Goal: Task Accomplishment & Management: Manage account settings

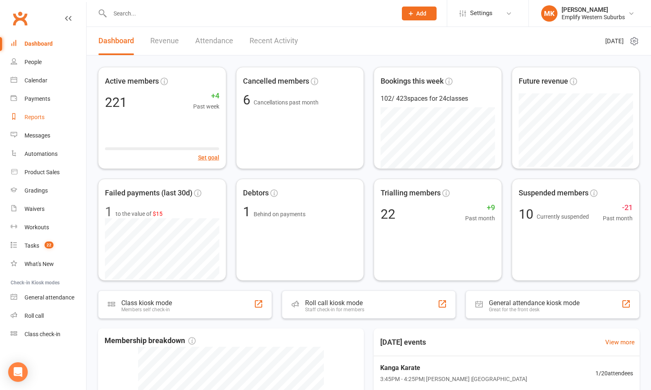
click at [33, 117] on div "Reports" at bounding box center [34, 117] width 20 height 7
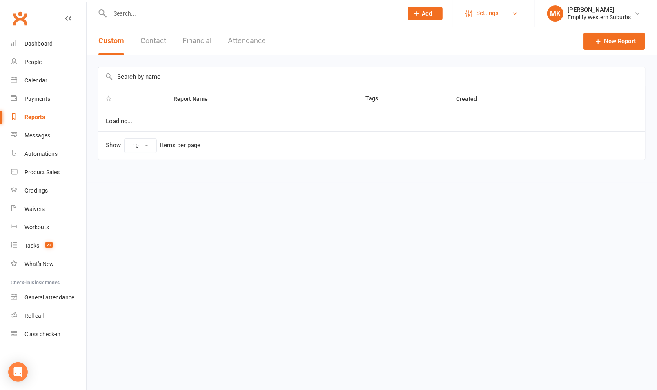
select select "100"
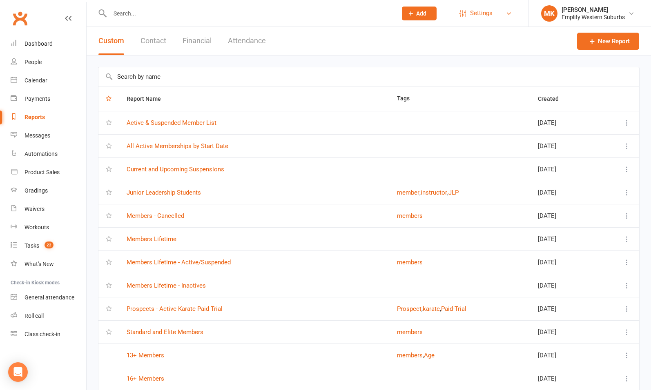
click at [486, 11] on span "Settings" at bounding box center [481, 13] width 22 height 18
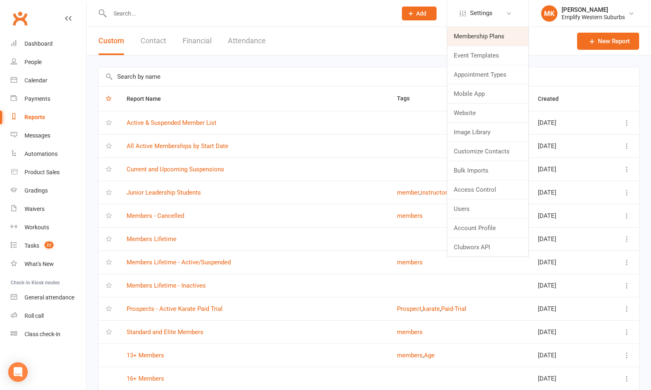
click at [485, 38] on link "Membership Plans" at bounding box center [487, 36] width 81 height 19
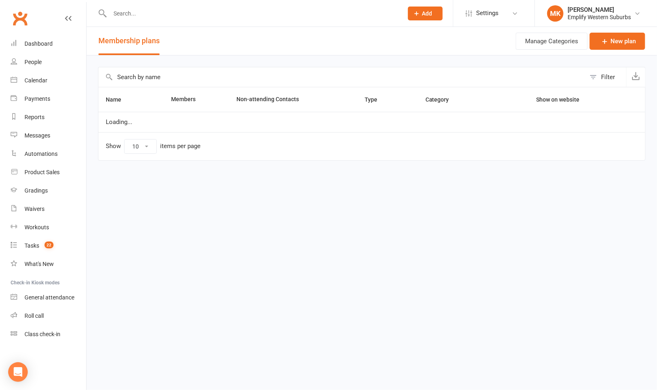
select select "50"
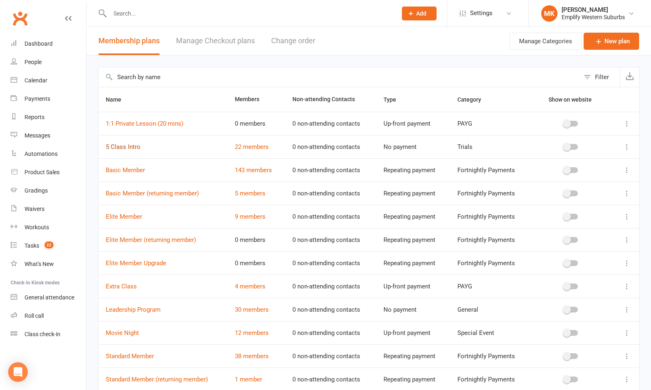
click at [128, 147] on link "5 Class Intro" at bounding box center [123, 146] width 35 height 7
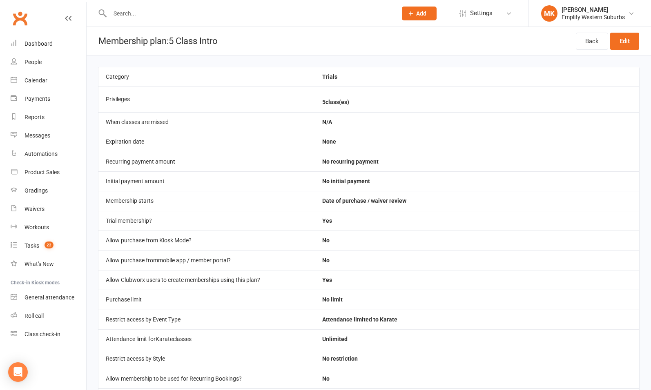
select select "50"
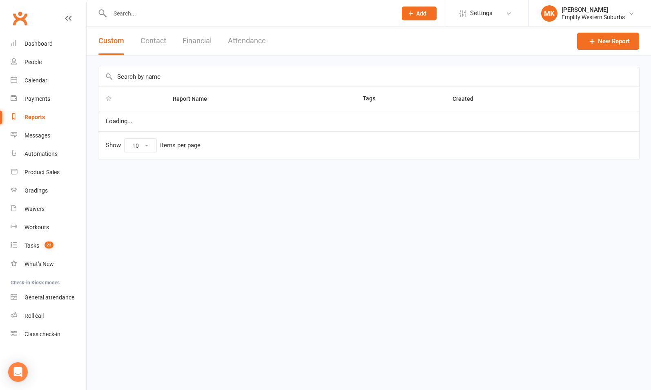
select select "100"
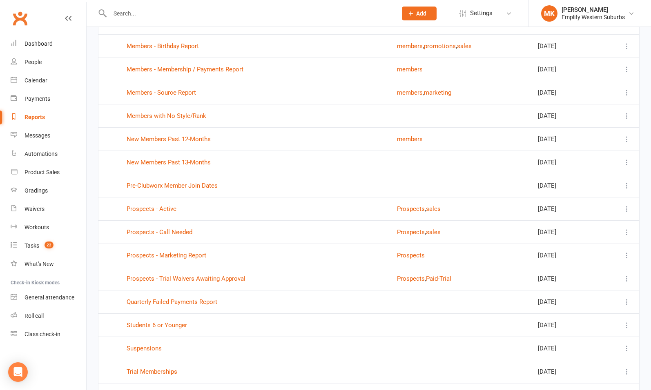
scroll to position [1177, 0]
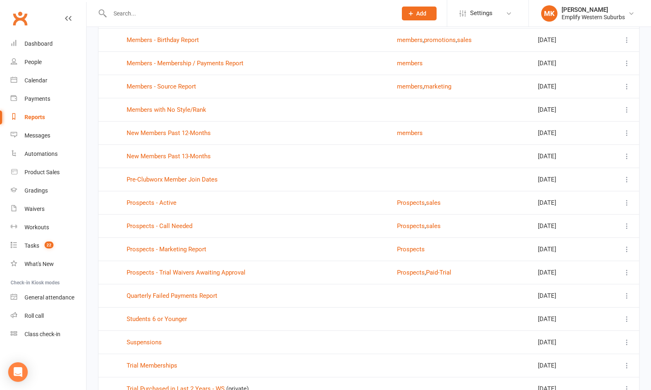
click at [144, 191] on td "Prospects - Active" at bounding box center [254, 202] width 270 height 23
click at [144, 199] on link "Prospects - Active" at bounding box center [152, 202] width 50 height 7
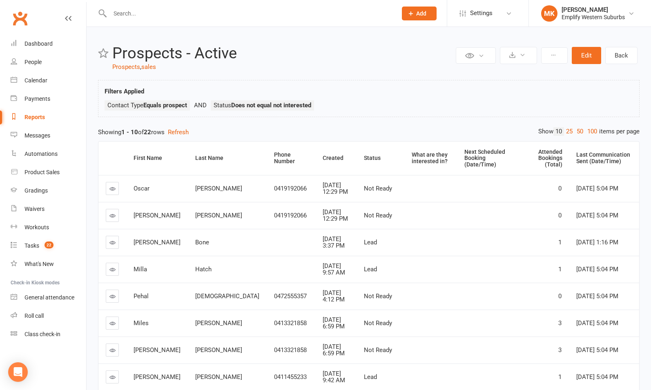
select select "100"
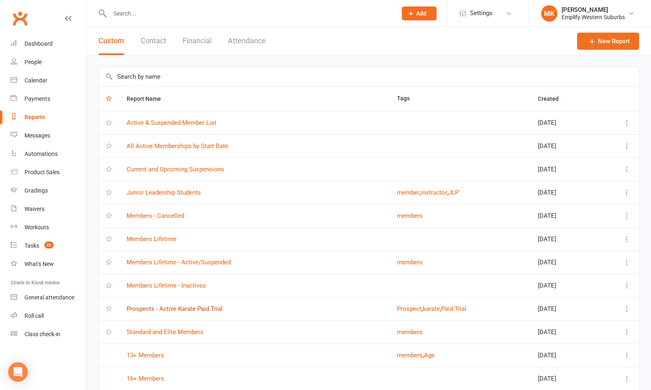
click at [148, 309] on link "Prospects - Active Karate Paid Trial" at bounding box center [175, 308] width 96 height 7
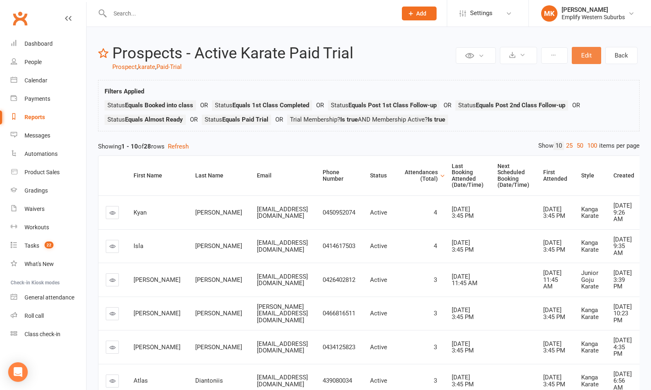
click at [583, 54] on button "Edit" at bounding box center [586, 55] width 29 height 17
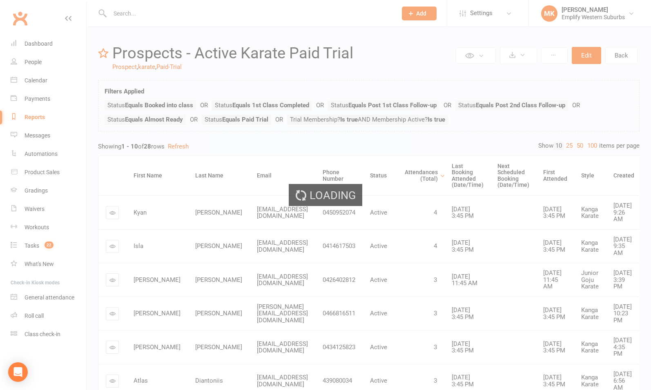
select select "join_filters_with_or"
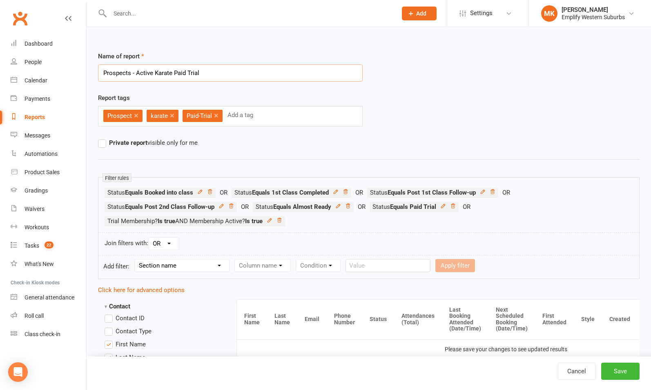
click at [154, 72] on input "Prospects - Active Karate Paid Trial" at bounding box center [230, 73] width 265 height 17
click at [406, 75] on div "Name of report Prospects - Active Trial" at bounding box center [369, 72] width 554 height 42
click at [255, 78] on input "Prospects - Active Trial" at bounding box center [230, 73] width 265 height 17
type input "Prospects - Active Trials"
click at [619, 374] on button "Save" at bounding box center [620, 371] width 38 height 17
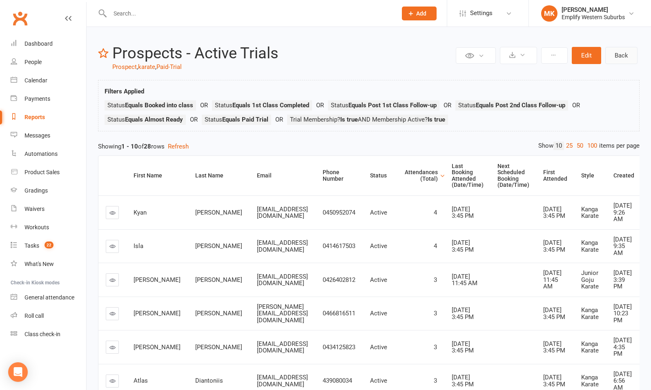
click at [626, 57] on link "Back" at bounding box center [621, 55] width 32 height 17
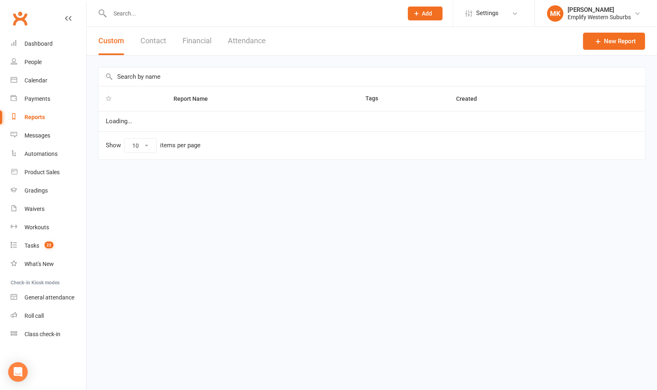
select select "100"
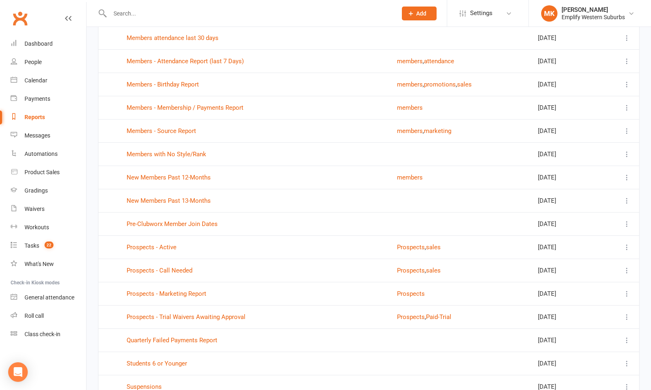
scroll to position [1133, 0]
click at [141, 243] on link "Prospects - Active" at bounding box center [152, 246] width 50 height 7
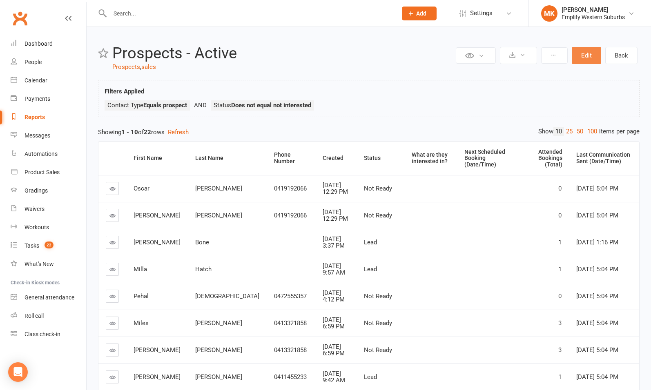
click at [584, 57] on button "Edit" at bounding box center [586, 55] width 29 height 17
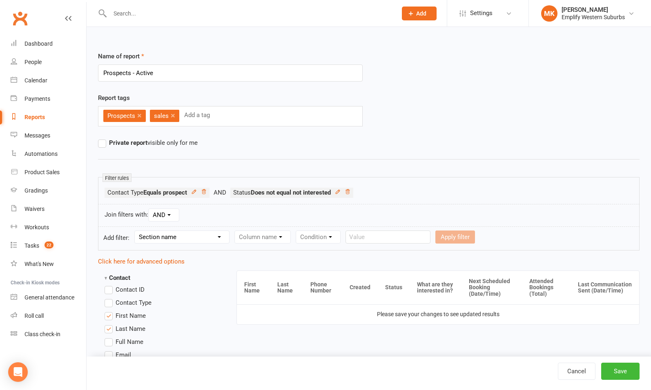
click at [143, 73] on input "Prospects - Active" at bounding box center [230, 73] width 265 height 17
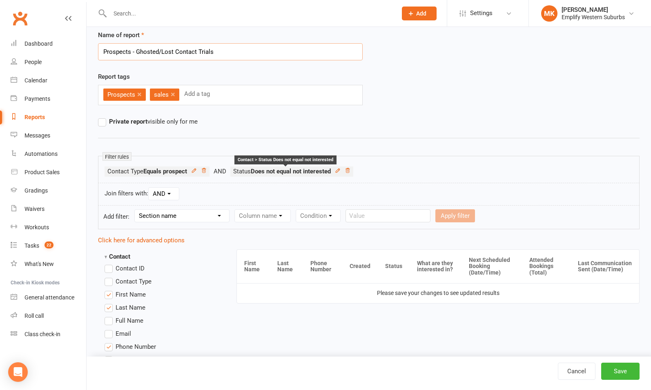
scroll to position [22, 0]
type input "Prospects - Ghosted/Lost Contact Trials"
click at [339, 168] on icon at bounding box center [338, 170] width 4 height 4
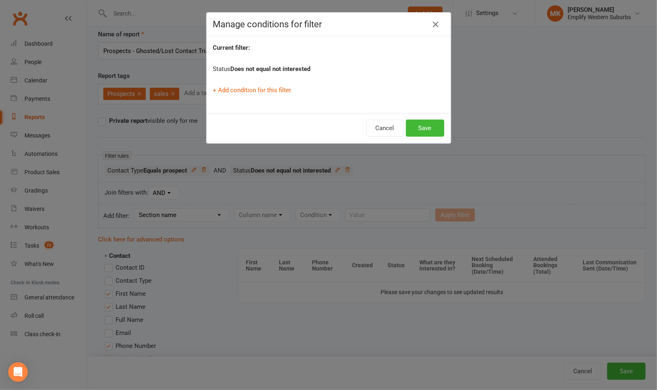
click at [354, 86] on div "+ Add condition for this filter" at bounding box center [328, 90] width 231 height 10
click at [425, 127] on button "Save" at bounding box center [425, 128] width 38 height 17
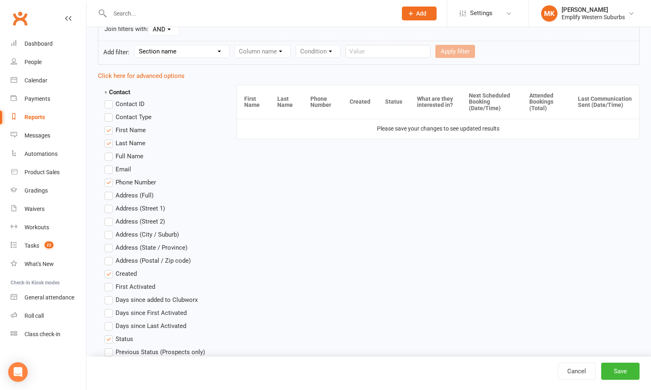
scroll to position [190, 0]
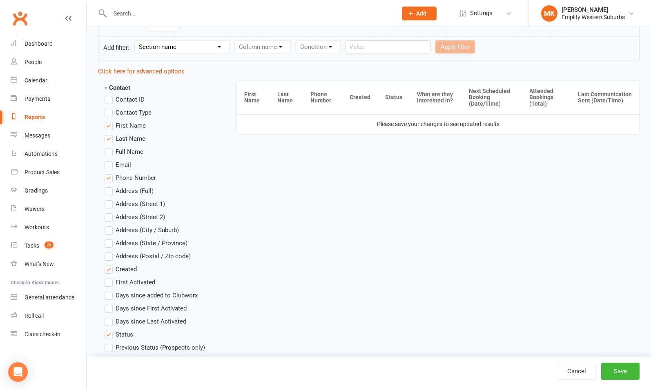
click at [110, 162] on label "Email" at bounding box center [118, 165] width 27 height 10
click at [110, 160] on input "Email" at bounding box center [107, 160] width 5 height 0
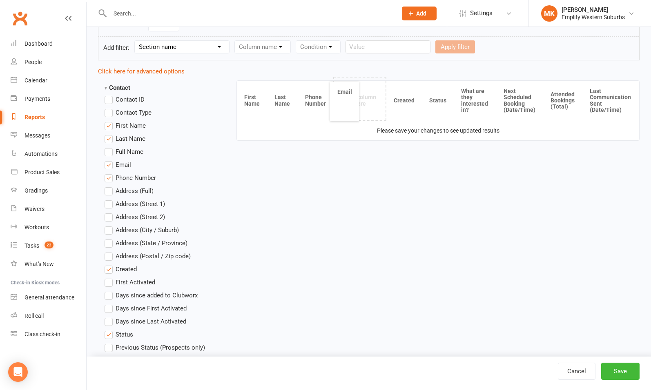
drag, startPoint x: 625, startPoint y: 100, endPoint x: 345, endPoint y: 100, distance: 280.1
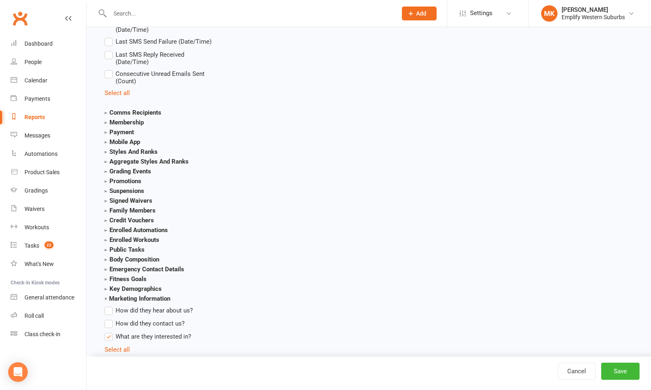
scroll to position [1400, 0]
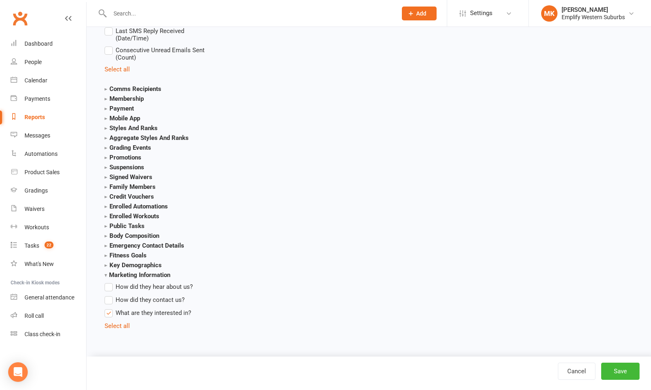
click at [126, 314] on span "What are they interested in?" at bounding box center [154, 312] width 76 height 9
click at [110, 308] on input "What are they interested in?" at bounding box center [107, 308] width 5 height 0
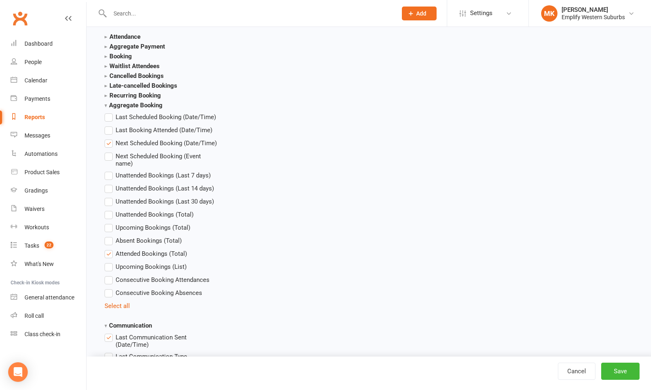
scroll to position [963, 0]
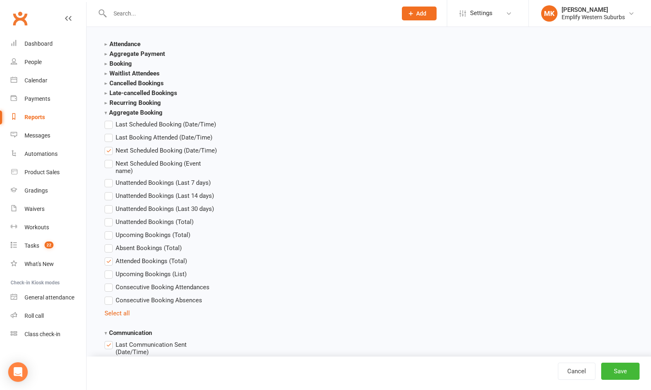
click at [105, 42] on strong "Attendance" at bounding box center [123, 43] width 36 height 7
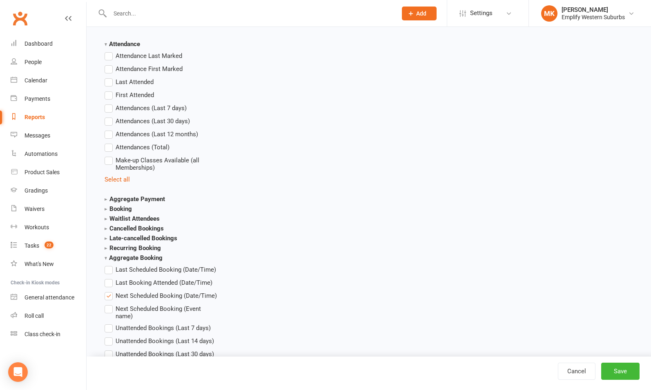
click at [106, 96] on label "First Attended" at bounding box center [129, 95] width 49 height 10
click at [106, 90] on input "First Attended" at bounding box center [107, 90] width 5 height 0
click at [109, 80] on label "Last Attended" at bounding box center [129, 82] width 49 height 10
click at [109, 77] on input "Last Attended" at bounding box center [107, 77] width 5 height 0
click at [124, 147] on span "Attendances (Total)" at bounding box center [143, 146] width 54 height 9
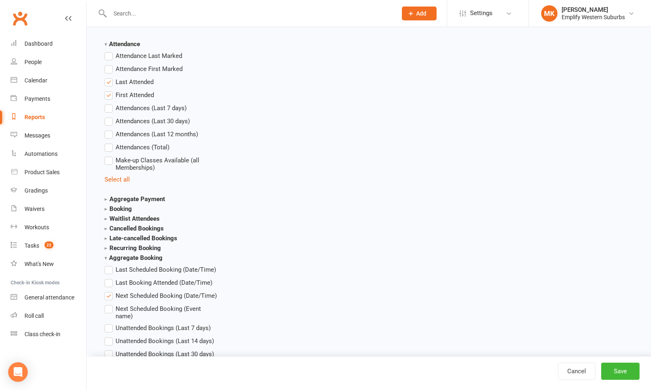
click at [110, 142] on input "Attendances (Total)" at bounding box center [107, 142] width 5 height 0
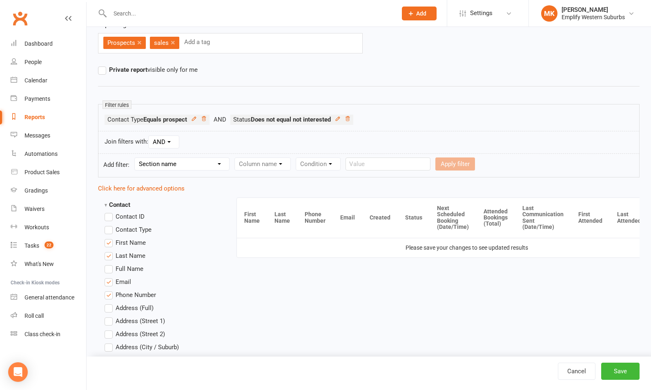
scroll to position [0, 51]
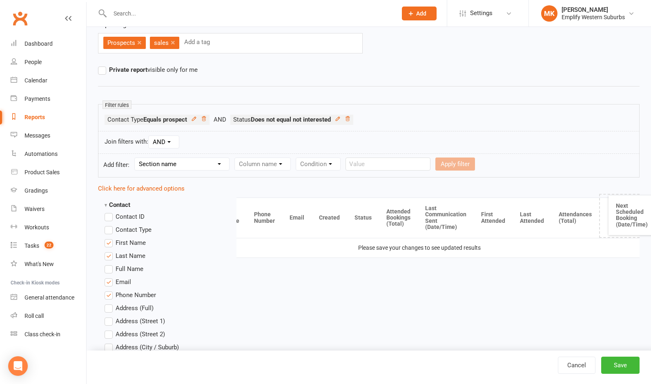
drag, startPoint x: 397, startPoint y: 219, endPoint x: 630, endPoint y: 216, distance: 232.7
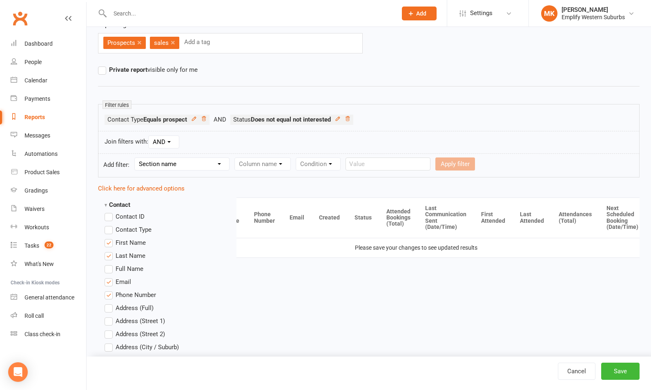
scroll to position [0, 48]
drag, startPoint x: 436, startPoint y: 216, endPoint x: 425, endPoint y: 214, distance: 10.7
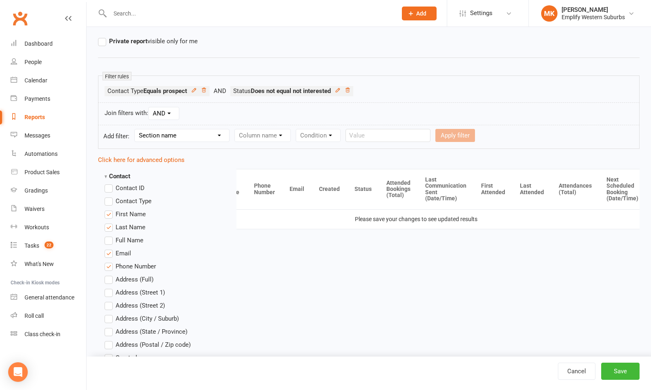
scroll to position [102, 0]
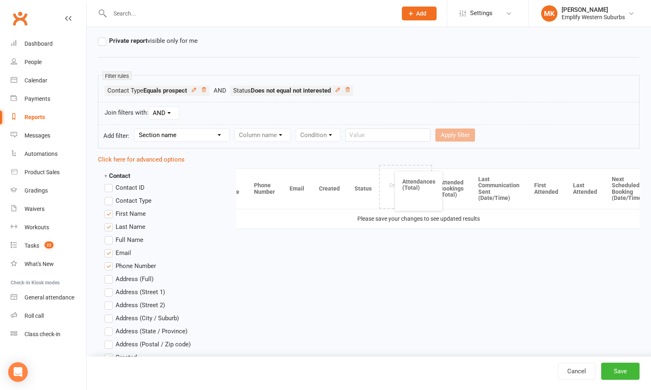
drag, startPoint x: 564, startPoint y: 183, endPoint x: 412, endPoint y: 185, distance: 152.7
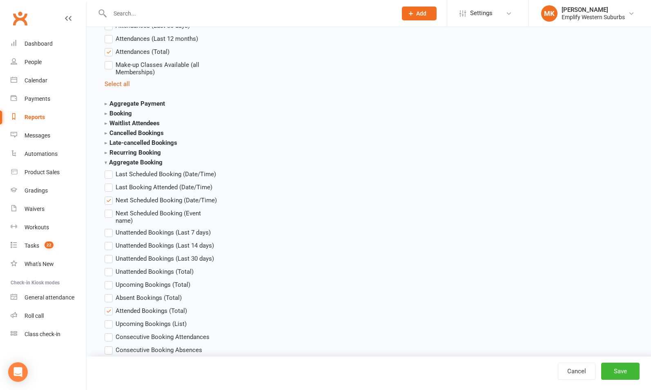
scroll to position [1050, 0]
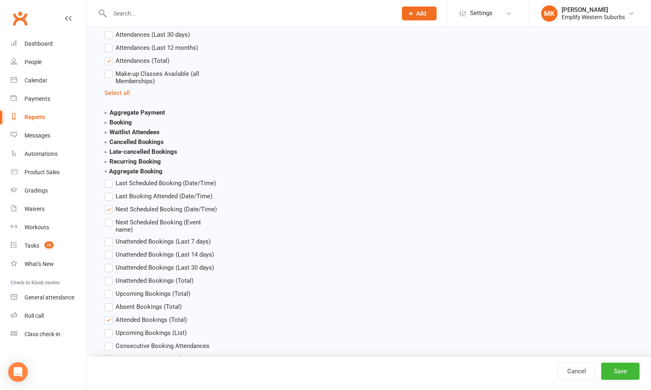
click at [109, 319] on label "Attended Bookings (Total)" at bounding box center [146, 320] width 82 height 10
click at [109, 315] on input "Attended Bookings (Total)" at bounding box center [107, 315] width 5 height 0
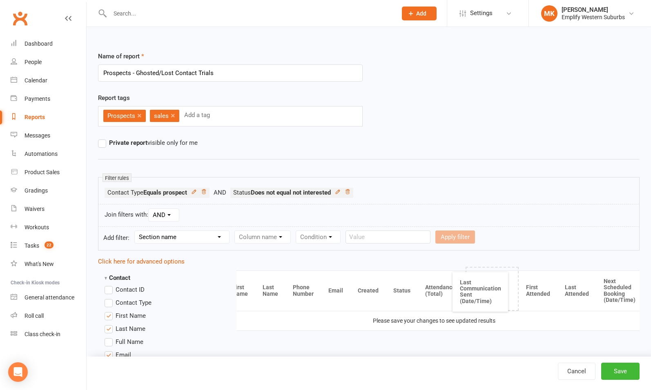
scroll to position [0, 10]
drag, startPoint x: 489, startPoint y: 290, endPoint x: 376, endPoint y: 295, distance: 112.8
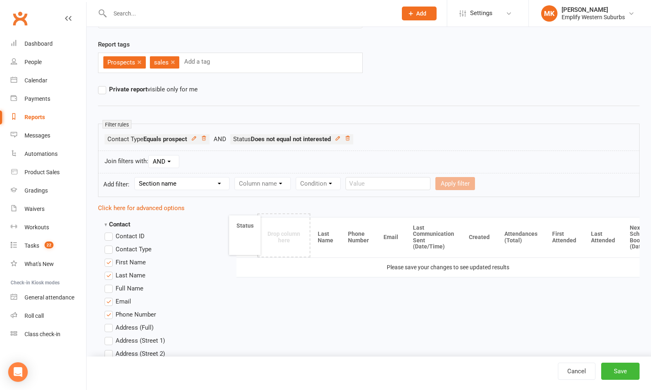
scroll to position [0, 0]
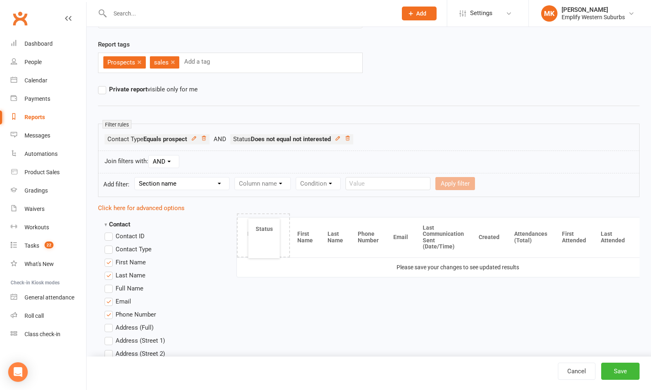
drag, startPoint x: 458, startPoint y: 237, endPoint x: 265, endPoint y: 238, distance: 192.7
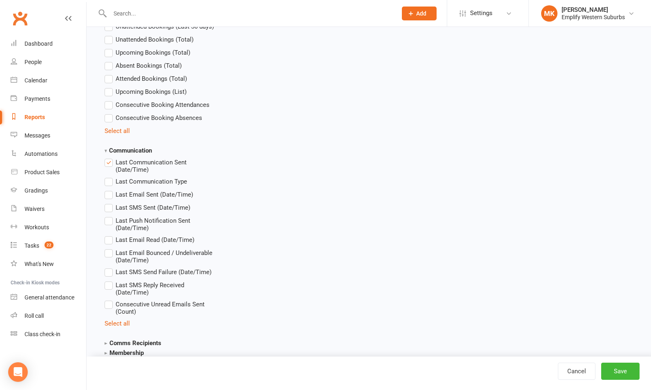
scroll to position [1292, 0]
click at [110, 305] on label "Consecutive Unread Emails Sent (Count)" at bounding box center [161, 307] width 113 height 16
click at [110, 299] on input "Consecutive Unread Emails Sent (Count)" at bounding box center [107, 299] width 5 height 0
click at [111, 251] on label "Last Email Bounced / Undeliverable (Date/Time)" at bounding box center [161, 255] width 113 height 16
click at [110, 247] on input "Last Email Bounced / Undeliverable (Date/Time)" at bounding box center [107, 247] width 5 height 0
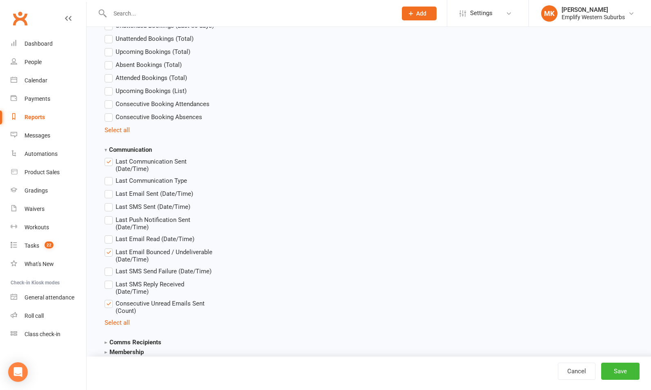
click at [110, 238] on label "Last Email Read (Date/Time)" at bounding box center [150, 239] width 90 height 10
click at [110, 234] on input "Last Email Read (Date/Time)" at bounding box center [107, 234] width 5 height 0
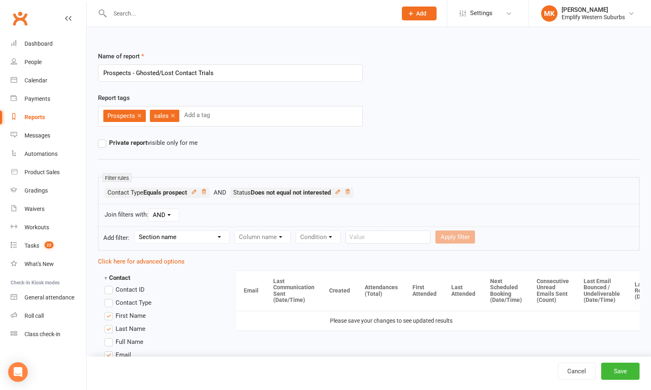
scroll to position [0, 131]
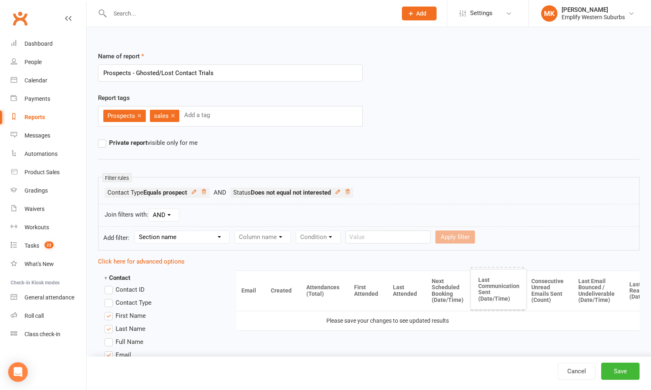
drag, startPoint x: 293, startPoint y: 294, endPoint x: 502, endPoint y: 293, distance: 209.0
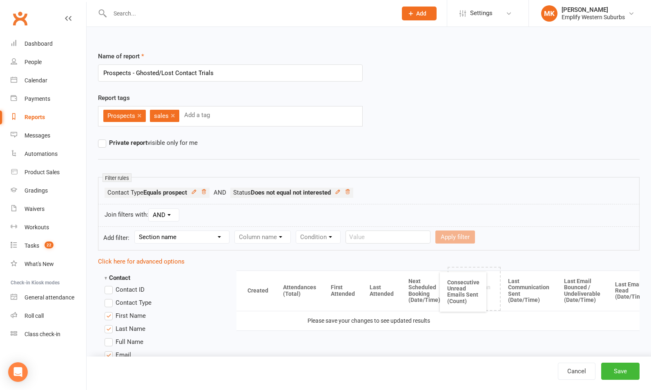
drag, startPoint x: 518, startPoint y: 291, endPoint x: 461, endPoint y: 292, distance: 57.2
drag, startPoint x: 465, startPoint y: 289, endPoint x: 519, endPoint y: 287, distance: 53.5
drag, startPoint x: 612, startPoint y: 289, endPoint x: 515, endPoint y: 291, distance: 96.8
drag, startPoint x: 609, startPoint y: 290, endPoint x: 572, endPoint y: 293, distance: 37.3
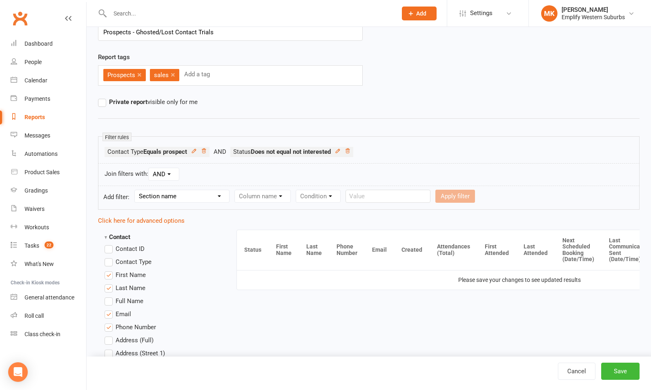
scroll to position [0, 0]
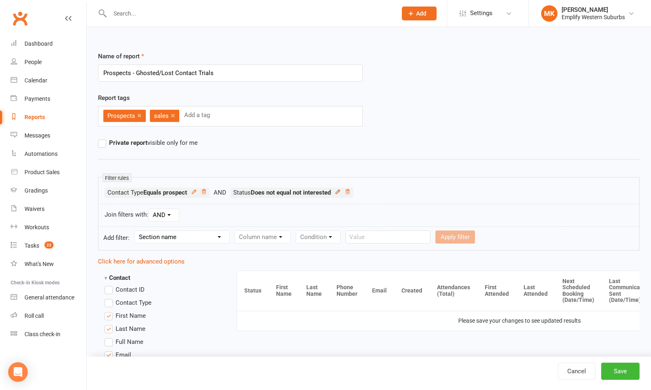
click at [341, 192] on icon at bounding box center [338, 192] width 6 height 6
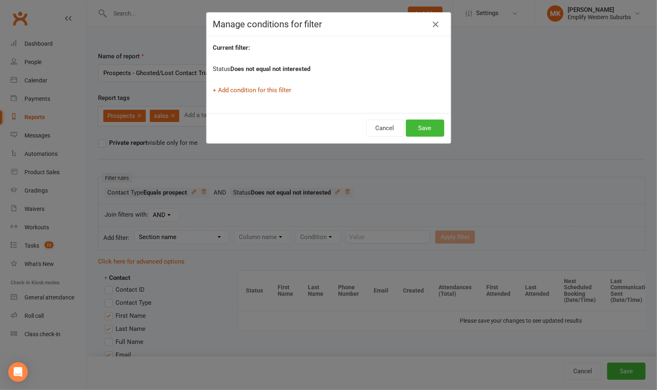
click at [262, 91] on link "+ Add condition for this filter" at bounding box center [252, 90] width 78 height 7
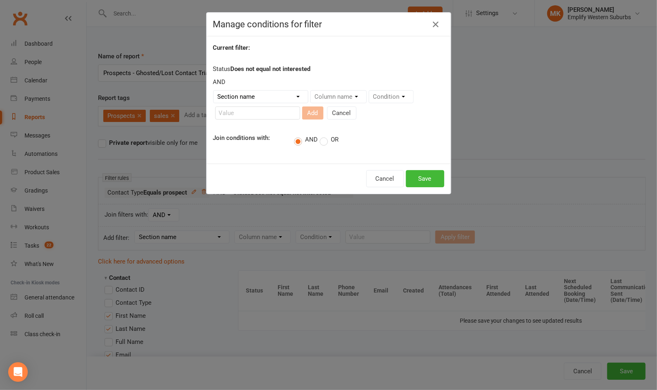
click at [272, 94] on select "Section name Contact Attendance Aggregate Payment Booking Waitlist Attendees Ca…" at bounding box center [261, 97] width 94 height 12
select select "0"
click at [214, 91] on select "Section name Contact Attendance Aggregate Payment Booking Waitlist Attendees Ca…" at bounding box center [261, 97] width 94 height 12
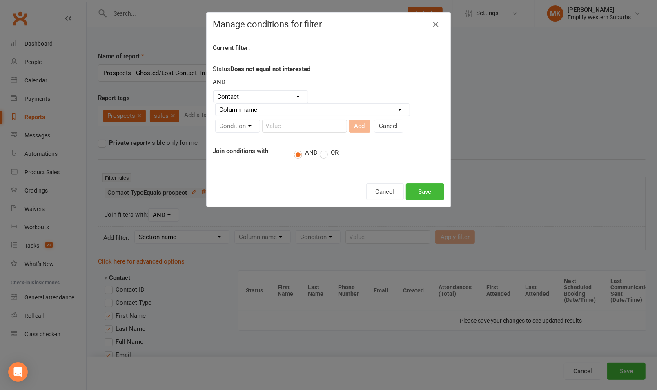
click at [312, 110] on select "Column name Contact Type First Name Last Name Full Name Email Phone Number Addr…" at bounding box center [313, 110] width 194 height 12
select select "17"
click at [216, 104] on select "Column name Contact Type First Name Last Name Full Name Email Phone Number Addr…" at bounding box center [313, 110] width 194 height 12
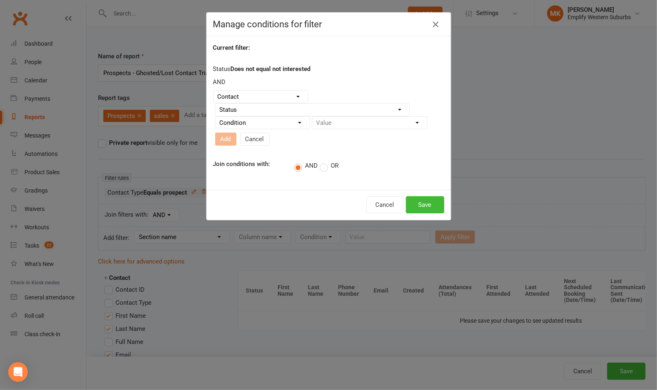
click at [280, 123] on select "Condition Equals Does not equal Contains Does not contain Is blank or does not …" at bounding box center [263, 123] width 94 height 12
select select "0"
click at [216, 117] on select "Condition Equals Does not equal Contains Does not contain Is blank or does not …" at bounding box center [263, 123] width 94 height 12
click at [343, 124] on select "Value Prospect: Lead Prospect: Initial Contact Prospect: Paid Trial Prospect: B…" at bounding box center [369, 123] width 115 height 12
click at [378, 69] on div "Status Does not equal not interested AND Section name Contact Attendance Aggreg…" at bounding box center [328, 106] width 231 height 85
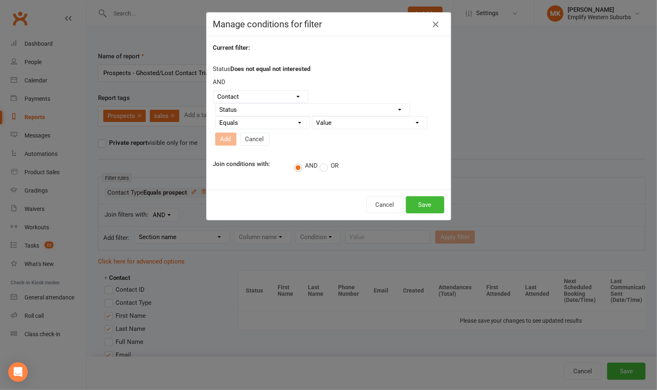
click at [374, 123] on select "Value Prospect: Lead Prospect: Initial Contact Prospect: Paid Trial Prospect: B…" at bounding box center [369, 123] width 115 height 12
click at [392, 69] on div "Status Does not equal not interested AND Section name Contact Attendance Aggreg…" at bounding box center [328, 106] width 231 height 85
click at [386, 201] on button "Cancel" at bounding box center [385, 204] width 38 height 17
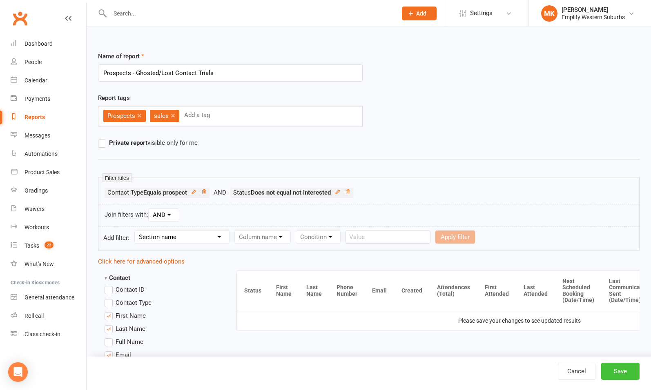
click at [619, 370] on button "Save" at bounding box center [620, 371] width 38 height 17
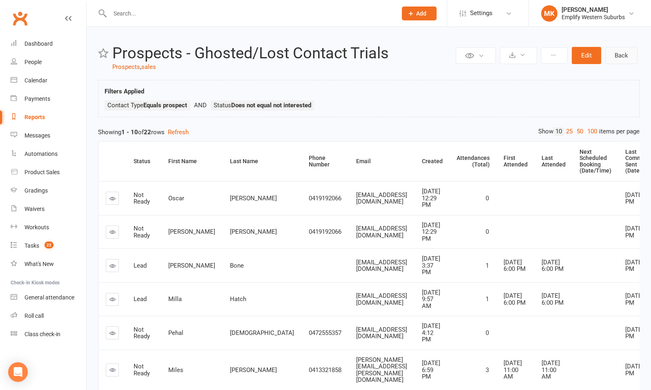
click at [619, 56] on link "Back" at bounding box center [621, 55] width 32 height 17
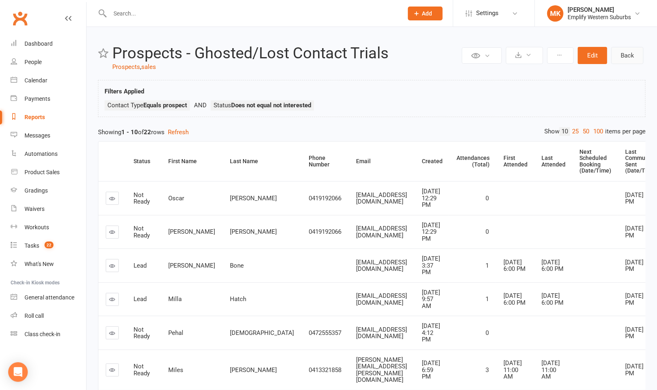
select select "100"
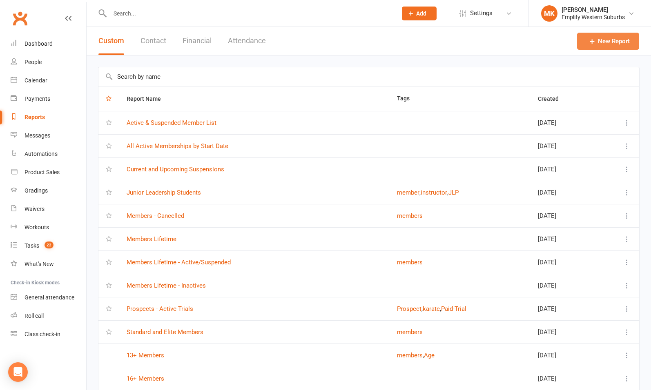
click at [594, 45] on icon at bounding box center [592, 41] width 8 height 8
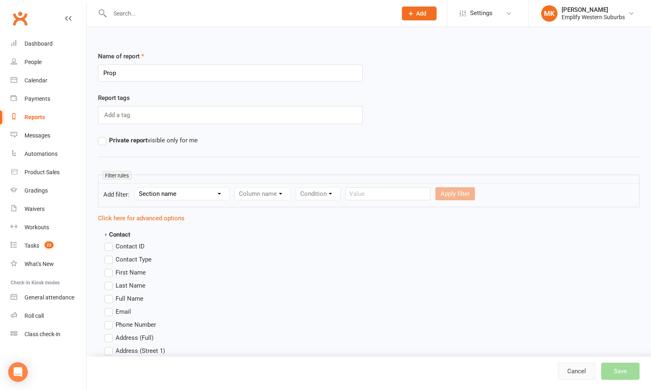
type input "Prop"
click at [567, 374] on link "Cancel" at bounding box center [577, 371] width 38 height 17
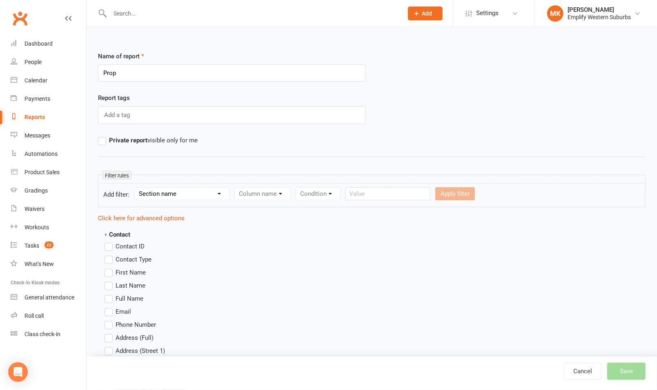
select select "100"
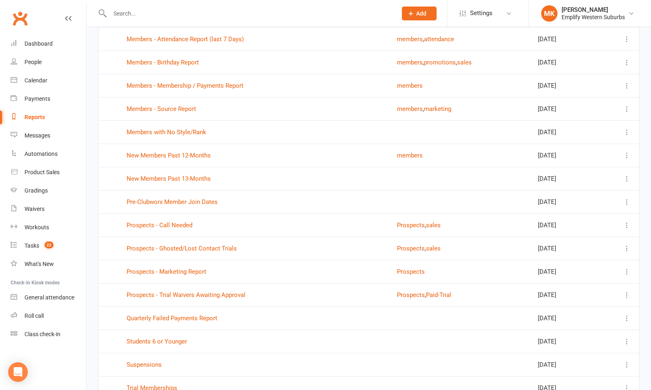
scroll to position [1155, 0]
click at [158, 221] on link "Prospects - Call Needed" at bounding box center [160, 224] width 66 height 7
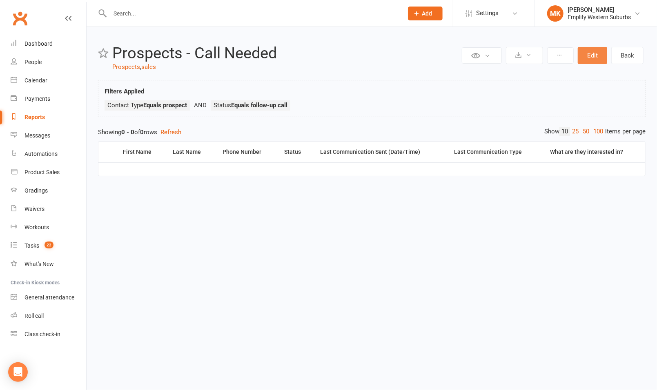
click at [593, 53] on button "Edit" at bounding box center [592, 55] width 29 height 17
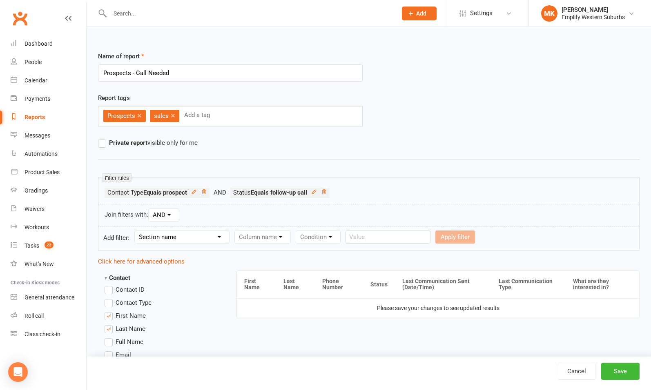
click at [175, 72] on input "Prospects - Call Needed" at bounding box center [230, 73] width 265 height 17
click at [405, 87] on div "Name of report Prospects - Not Interested (list for records only)" at bounding box center [369, 72] width 554 height 42
click at [182, 72] on input "Prospects - Not Interested (list for records only)" at bounding box center [230, 73] width 265 height 17
type input "Prospects - Not Interested (for records only)"
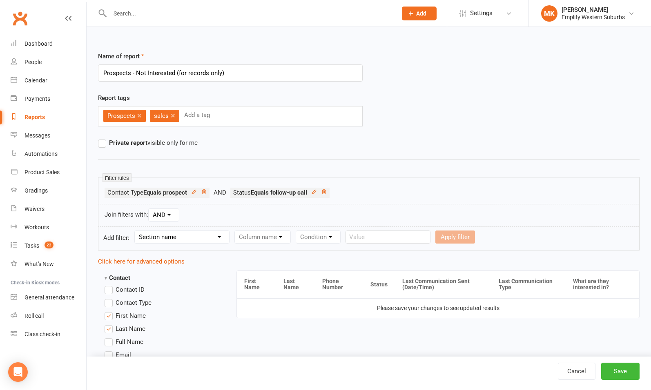
click at [401, 105] on div "Report tags Prospects × sales × Add a tag" at bounding box center [369, 115] width 554 height 45
click at [173, 113] on link "×" at bounding box center [173, 115] width 4 height 13
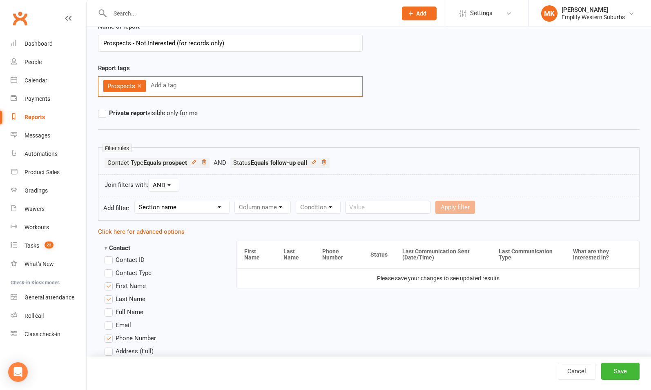
scroll to position [47, 0]
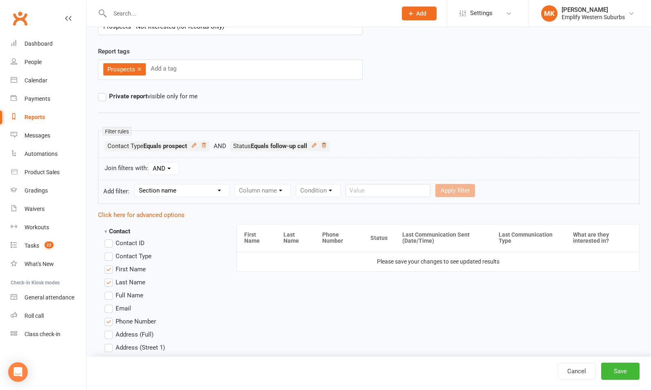
click at [327, 145] on icon at bounding box center [324, 145] width 6 height 6
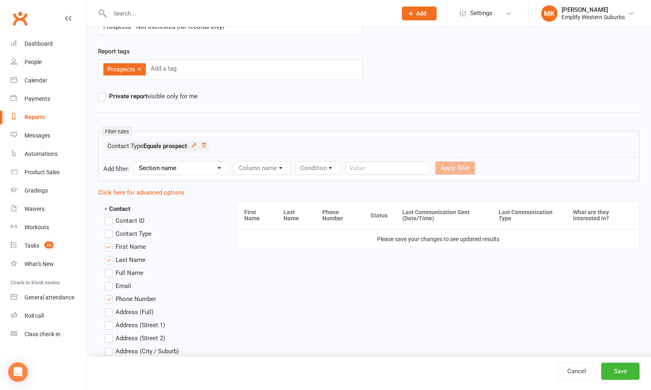
click at [200, 169] on select "Section name Contact Attendance Aggregate Payment Booking Waitlist Attendees Ca…" at bounding box center [182, 168] width 94 height 12
select select "0"
click at [136, 162] on select "Section name Contact Attendance Aggregate Payment Booking Waitlist Attendees Ca…" at bounding box center [182, 168] width 94 height 12
click at [255, 171] on select "Column name Contact Type First Name Last Name Full Name Email Phone Number Addr…" at bounding box center [332, 168] width 194 height 12
select select "17"
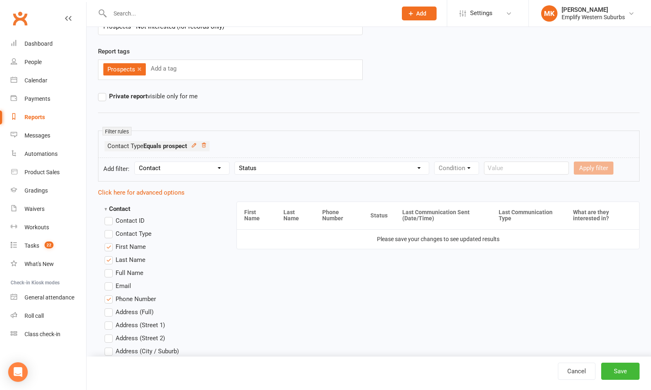
click at [236, 162] on select "Column name Contact Type First Name Last Name Full Name Email Phone Number Addr…" at bounding box center [332, 168] width 194 height 12
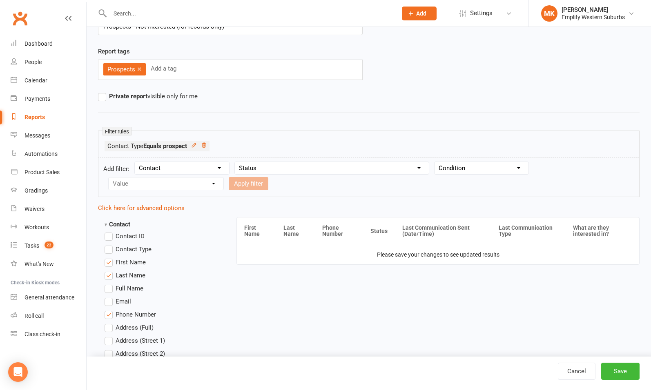
click at [467, 167] on select "Condition Equals Does not equal Contains Does not contain Is blank or does not …" at bounding box center [481, 168] width 94 height 12
select select "0"
click at [435, 162] on select "Condition Equals Does not equal Contains Does not contain Is blank or does not …" at bounding box center [481, 168] width 94 height 12
click at [203, 182] on select "Value Prospect: Lead Prospect: Initial Contact Prospect: Paid Trial Prospect: B…" at bounding box center [166, 184] width 115 height 12
select select "9"
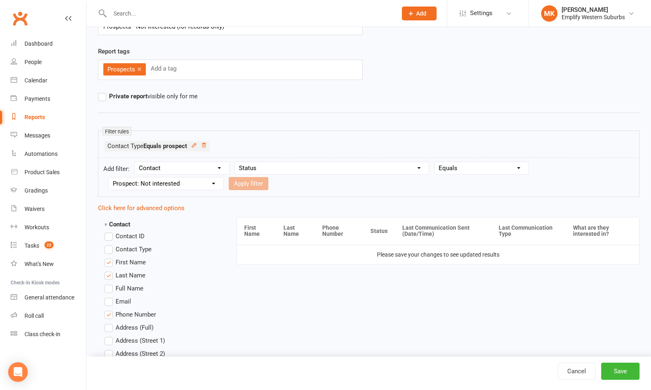
click at [109, 178] on select "Value Prospect: Lead Prospect: Initial Contact Prospect: Paid Trial Prospect: B…" at bounding box center [166, 184] width 115 height 12
click at [247, 185] on button "Apply filter" at bounding box center [249, 183] width 40 height 13
select select
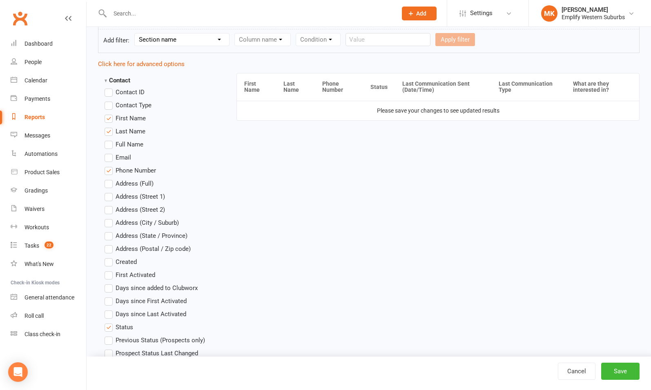
scroll to position [198, 0]
click at [112, 156] on label "Email" at bounding box center [118, 157] width 27 height 10
click at [110, 152] on input "Email" at bounding box center [107, 152] width 5 height 0
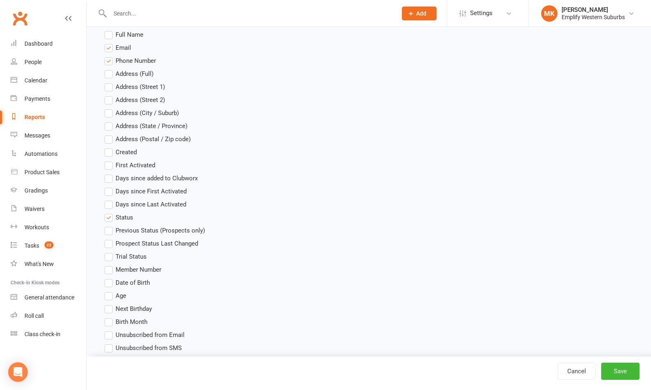
scroll to position [78, 0]
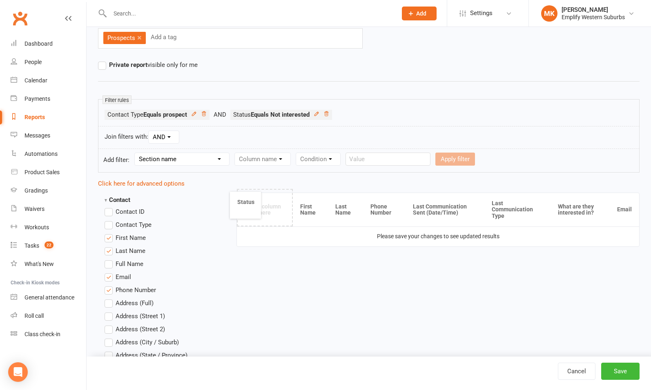
drag, startPoint x: 372, startPoint y: 207, endPoint x: 246, endPoint y: 206, distance: 125.8
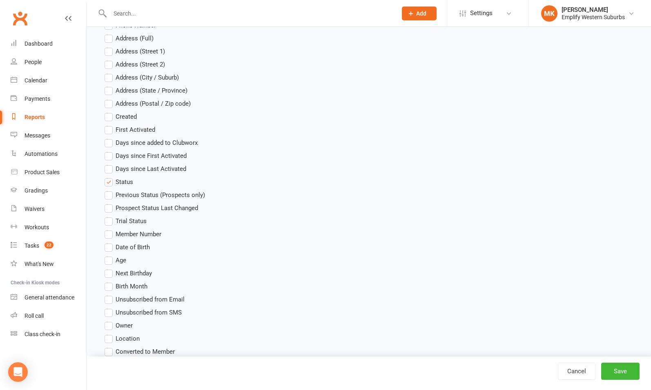
scroll to position [343, 0]
click at [124, 243] on span "Date of Birth" at bounding box center [133, 246] width 34 height 9
click at [110, 242] on input "Date of Birth" at bounding box center [107, 242] width 5 height 0
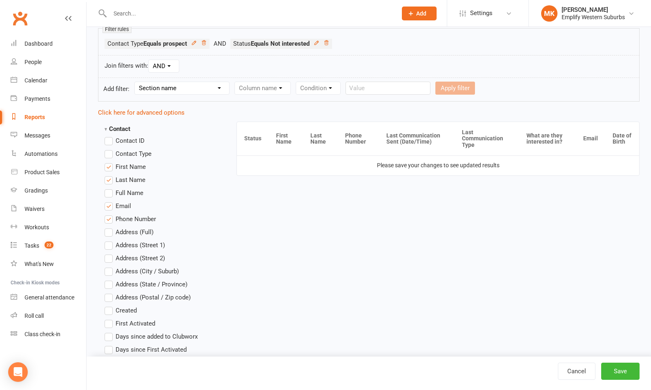
scroll to position [149, 0]
drag, startPoint x: 620, startPoint y: 138, endPoint x: 346, endPoint y: 138, distance: 274.0
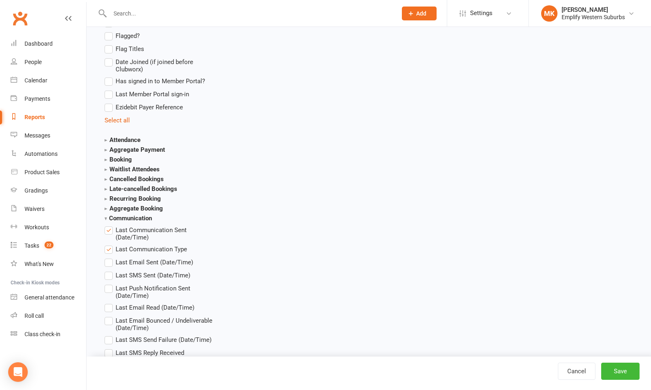
scroll to position [868, 0]
click at [121, 136] on strong "Attendance" at bounding box center [123, 139] width 36 height 7
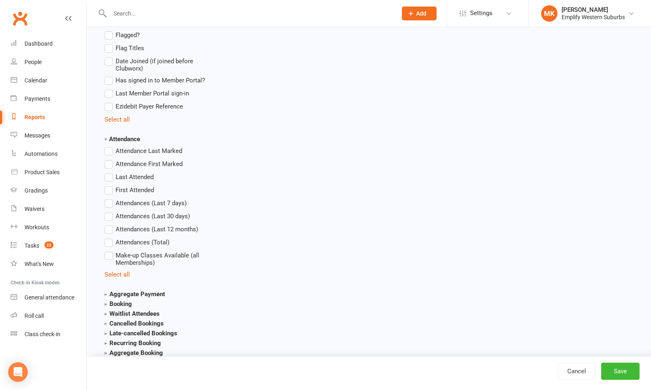
click at [109, 176] on label "Last Attended" at bounding box center [129, 177] width 49 height 10
click at [109, 172] on input "Last Attended" at bounding box center [107, 172] width 5 height 0
click at [110, 240] on label "Attendances (Total)" at bounding box center [137, 243] width 65 height 10
click at [110, 238] on input "Attendances (Total)" at bounding box center [107, 238] width 5 height 0
click at [111, 176] on label "Last Attended" at bounding box center [129, 177] width 49 height 10
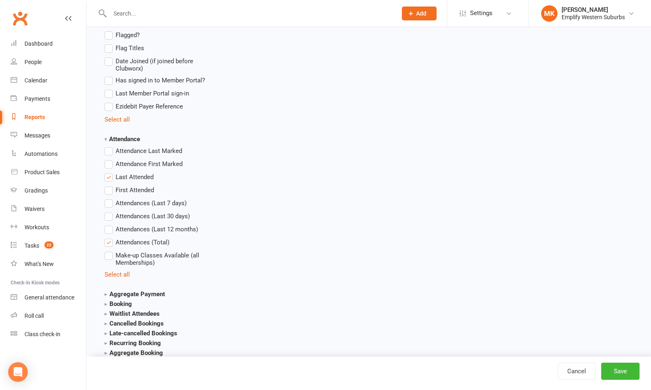
click at [110, 172] on input "Last Attended" at bounding box center [107, 172] width 5 height 0
click at [111, 176] on label "Last Attended" at bounding box center [129, 177] width 49 height 10
click at [110, 172] on input "Last Attended" at bounding box center [107, 172] width 5 height 0
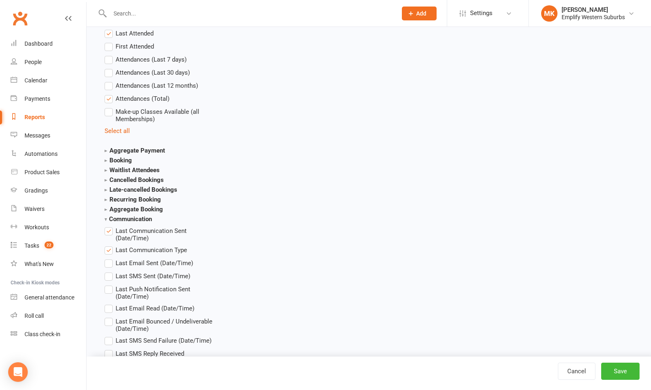
scroll to position [1032, 0]
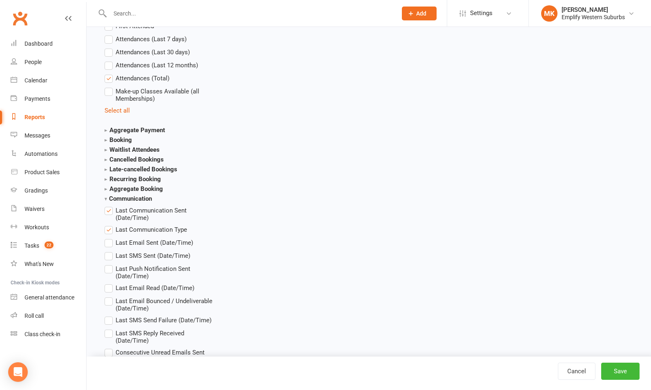
click at [130, 228] on span "Last Communication Type" at bounding box center [151, 229] width 71 height 9
click at [110, 225] on input "Last Communication Type" at bounding box center [107, 225] width 5 height 0
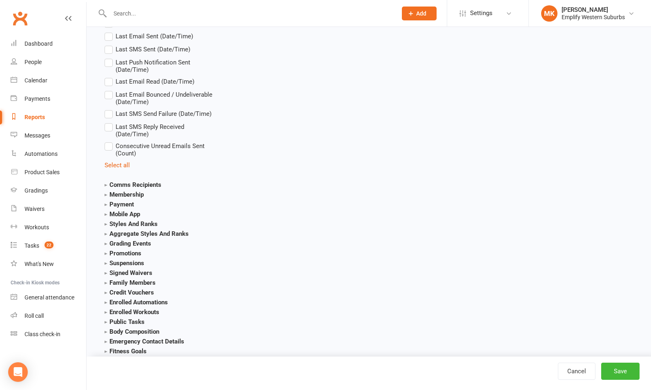
scroll to position [1240, 0]
click at [120, 182] on strong "Comms Recipients" at bounding box center [133, 183] width 57 height 7
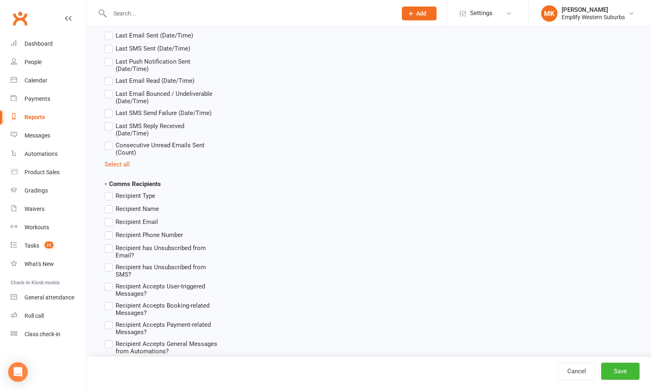
click at [120, 182] on strong "Comms Recipients" at bounding box center [133, 183] width 56 height 7
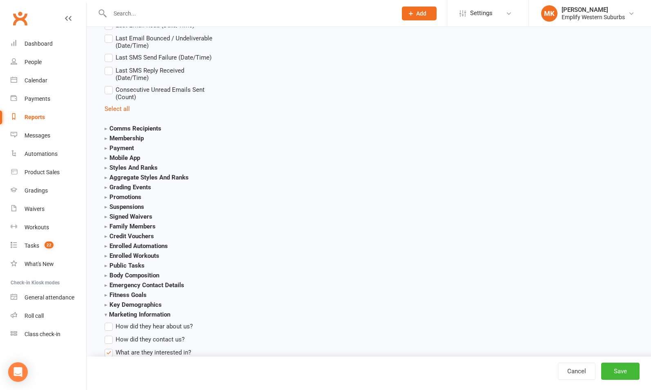
scroll to position [1335, 0]
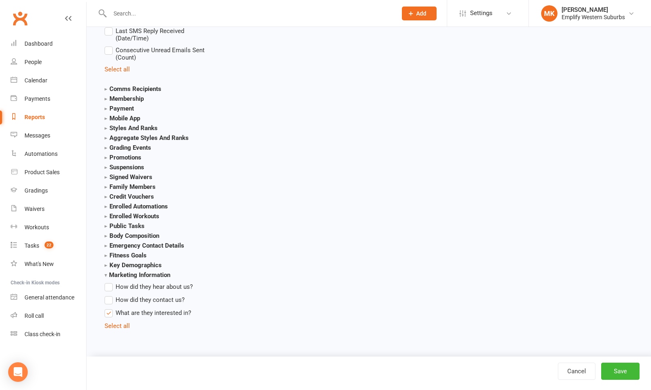
click at [133, 314] on span "What are they interested in?" at bounding box center [154, 312] width 76 height 9
click at [110, 308] on input "What are they interested in?" at bounding box center [107, 308] width 5 height 0
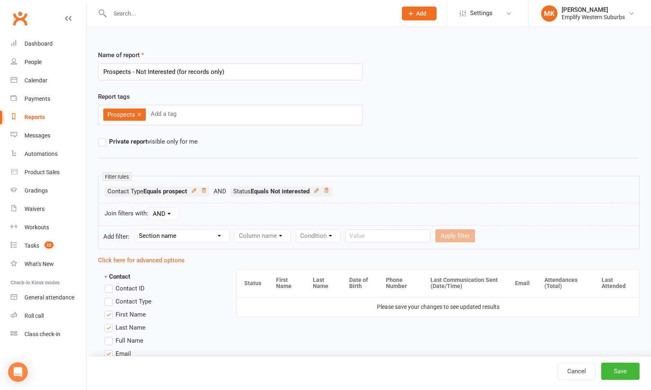
scroll to position [2, 0]
drag, startPoint x: 523, startPoint y: 283, endPoint x: 411, endPoint y: 286, distance: 111.9
drag, startPoint x: 431, startPoint y: 286, endPoint x: 398, endPoint y: 286, distance: 32.7
drag, startPoint x: 561, startPoint y: 281, endPoint x: 389, endPoint y: 280, distance: 172.7
drag, startPoint x: 624, startPoint y: 281, endPoint x: 459, endPoint y: 281, distance: 165.4
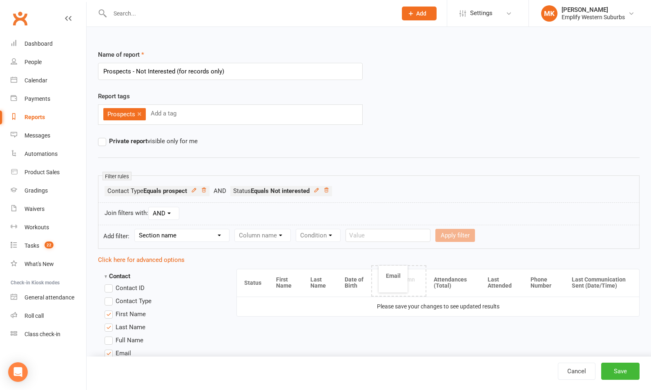
drag, startPoint x: 496, startPoint y: 283, endPoint x: 395, endPoint y: 279, distance: 101.3
drag, startPoint x: 395, startPoint y: 282, endPoint x: 510, endPoint y: 281, distance: 114.7
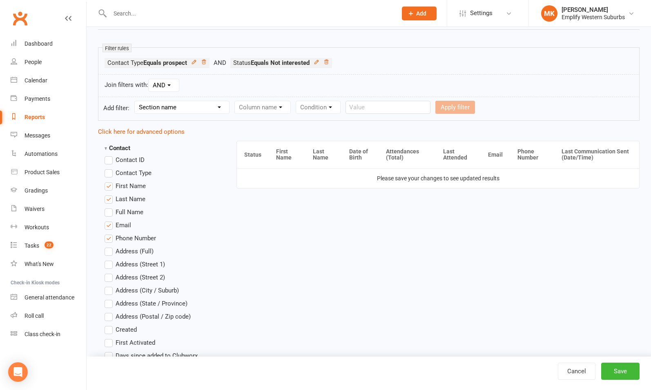
scroll to position [130, 0]
click at [612, 372] on button "Save" at bounding box center [620, 371] width 38 height 17
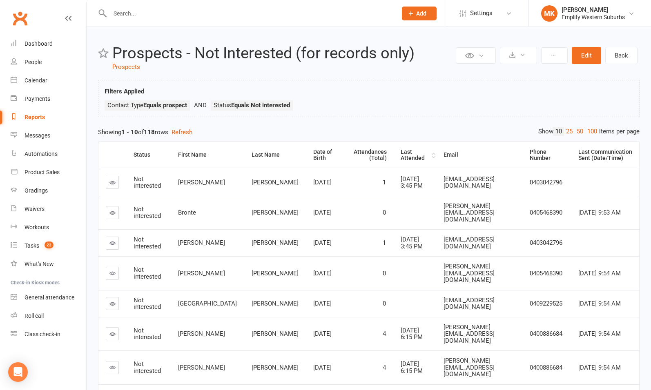
click at [401, 157] on div "Last Attended" at bounding box center [415, 155] width 29 height 13
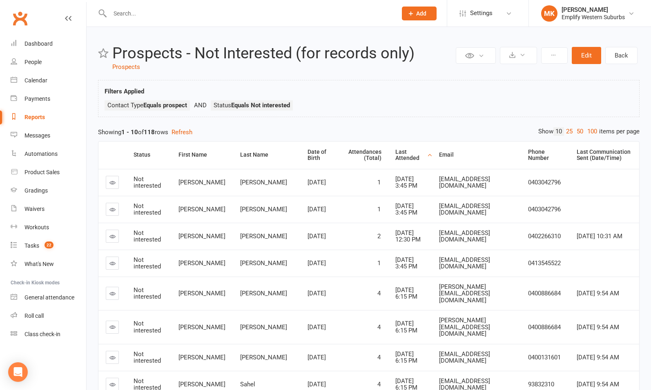
click at [395, 153] on div "Last Attended" at bounding box center [409, 155] width 29 height 13
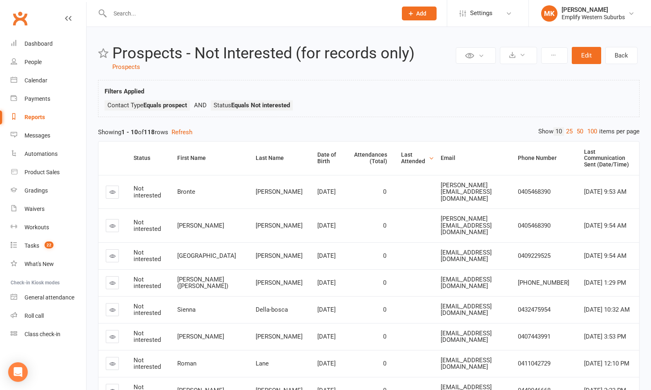
click at [401, 158] on div "Last Attended" at bounding box center [414, 158] width 26 height 13
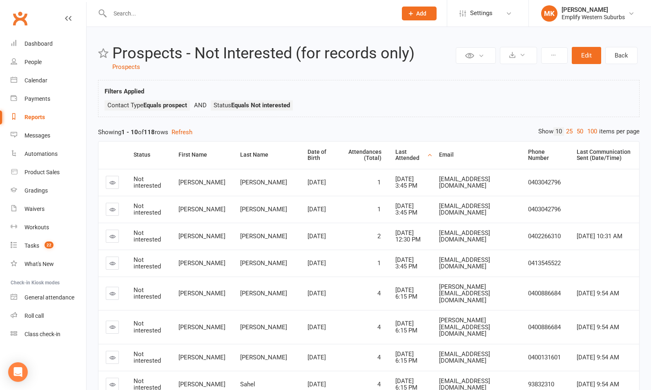
click at [395, 157] on div "Last Attended" at bounding box center [409, 155] width 29 height 13
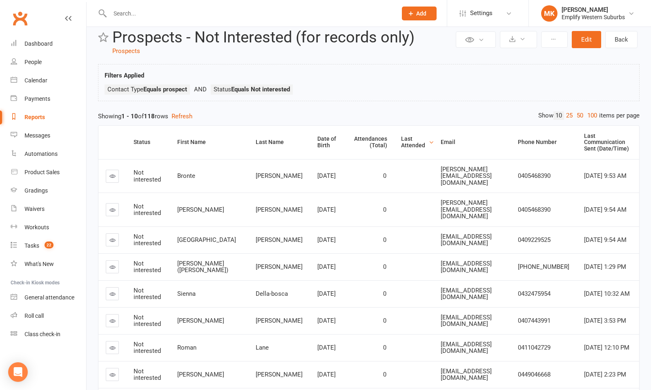
scroll to position [16, 0]
click at [593, 116] on link "100" at bounding box center [592, 116] width 14 height 9
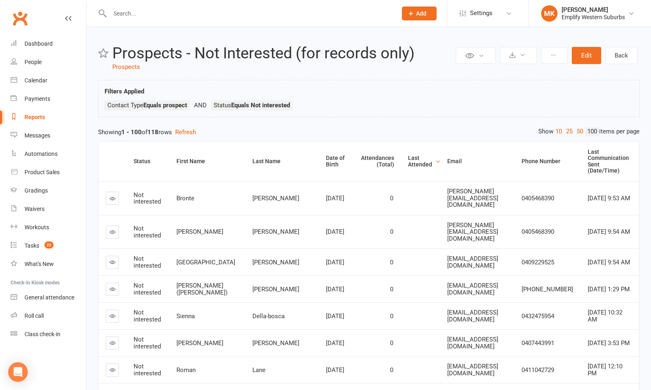
scroll to position [0, 0]
click at [545, 56] on button at bounding box center [554, 55] width 27 height 16
click at [552, 61] on button at bounding box center [554, 55] width 27 height 16
click at [553, 59] on button at bounding box center [554, 55] width 27 height 16
click at [581, 95] on div "Filters Applied Contact Type Equals prospect Status Equals Not interested" at bounding box center [369, 101] width 528 height 28
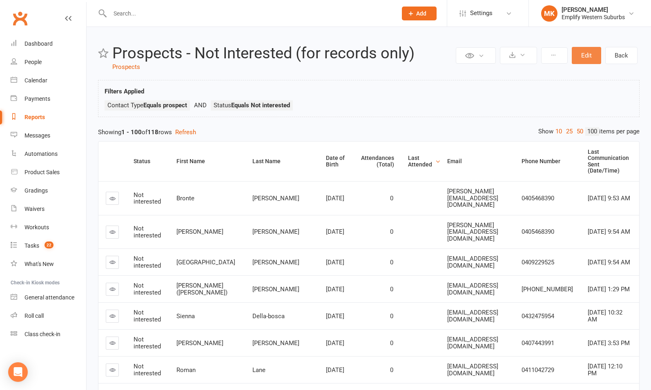
click at [586, 55] on button "Edit" at bounding box center [586, 55] width 29 height 17
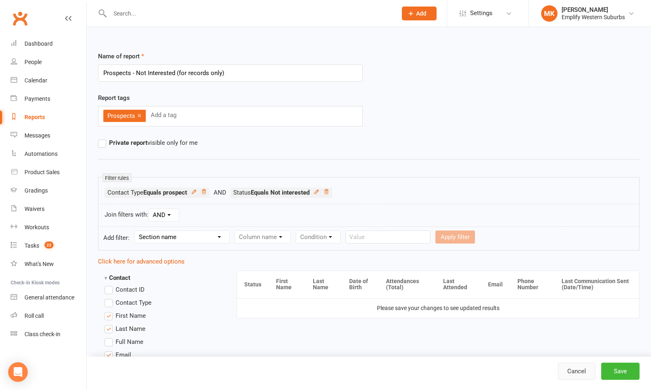
click at [584, 373] on link "Cancel" at bounding box center [577, 371] width 38 height 17
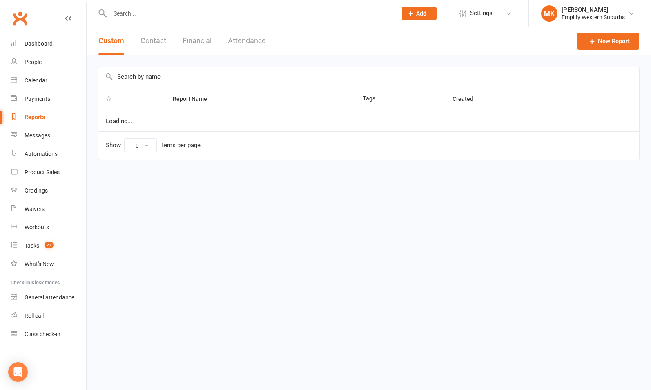
select select "100"
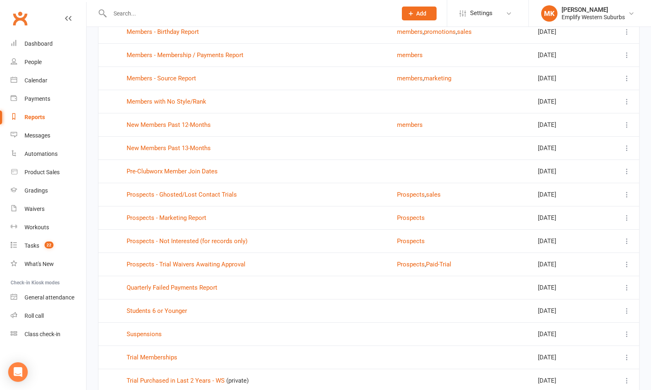
scroll to position [1187, 0]
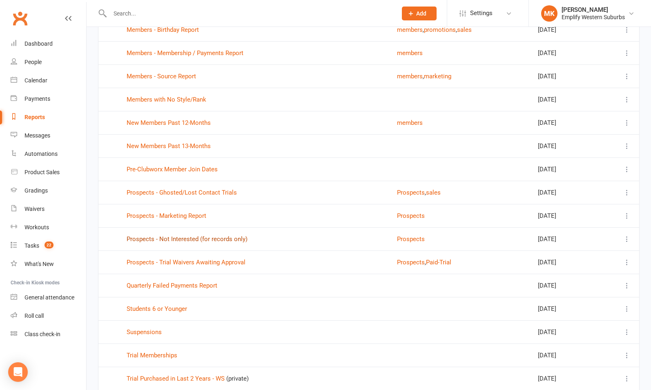
click at [165, 236] on link "Prospects - Not Interested (for records only)" at bounding box center [187, 239] width 121 height 7
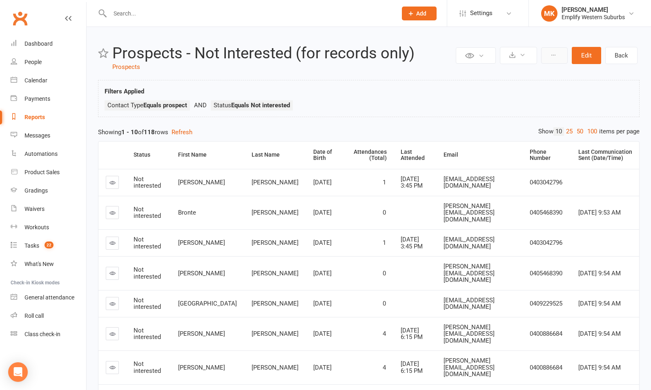
click at [556, 53] on icon at bounding box center [553, 55] width 6 height 6
click at [544, 65] on ul at bounding box center [527, 66] width 82 height 5
click at [622, 54] on link "Back" at bounding box center [621, 55] width 32 height 17
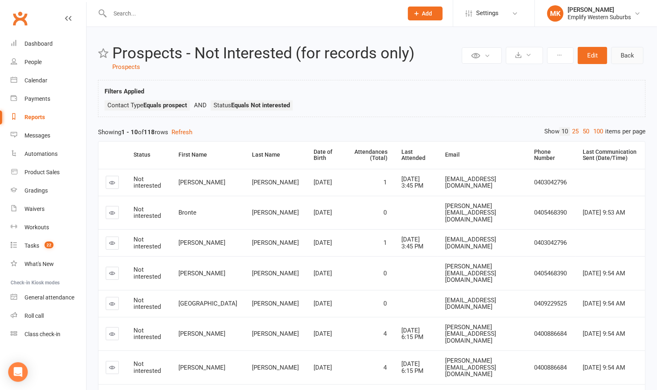
select select "100"
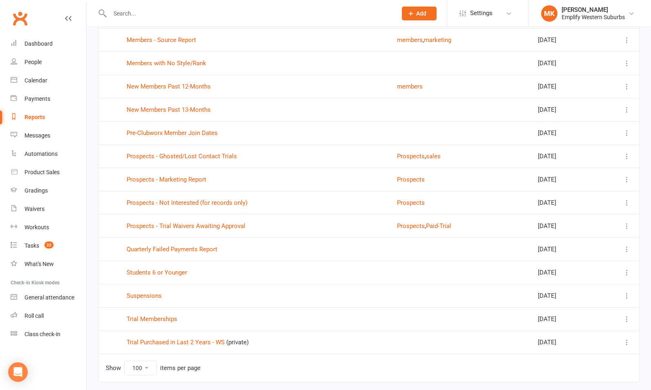
scroll to position [1224, 0]
click at [627, 198] on icon at bounding box center [627, 202] width 8 height 8
click at [418, 363] on td "Show 10 25 50 100 items per page" at bounding box center [368, 368] width 541 height 28
click at [172, 176] on link "Prospects - Marketing Report" at bounding box center [167, 179] width 80 height 7
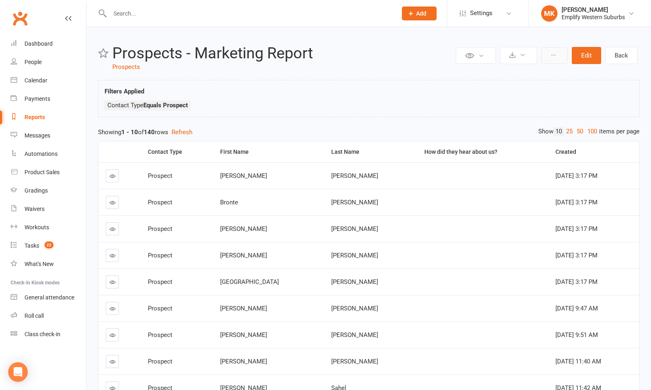
click at [559, 53] on button at bounding box center [554, 55] width 27 height 16
click at [538, 89] on div "Filters Applied Contact Type Equals Prospect" at bounding box center [369, 101] width 528 height 28
click at [617, 54] on link "Back" at bounding box center [621, 55] width 32 height 17
select select "100"
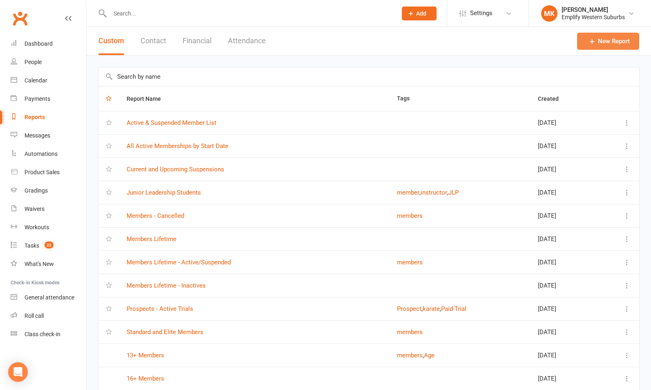
click at [616, 43] on link "New Report" at bounding box center [608, 41] width 62 height 17
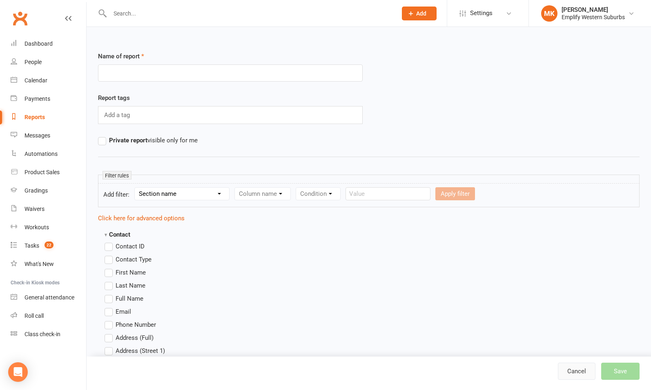
click at [576, 376] on link "Cancel" at bounding box center [577, 371] width 38 height 17
select select "100"
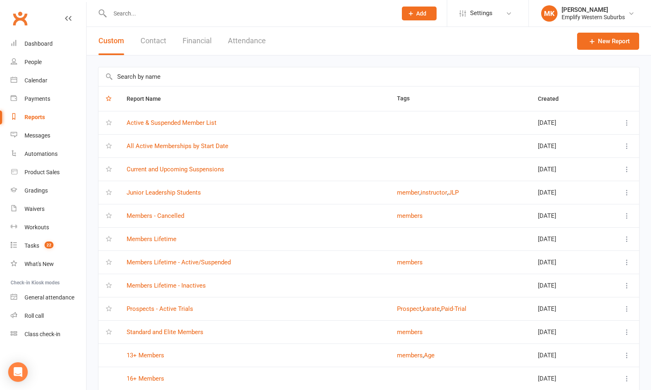
click at [161, 75] on input "text" at bounding box center [368, 76] width 541 height 19
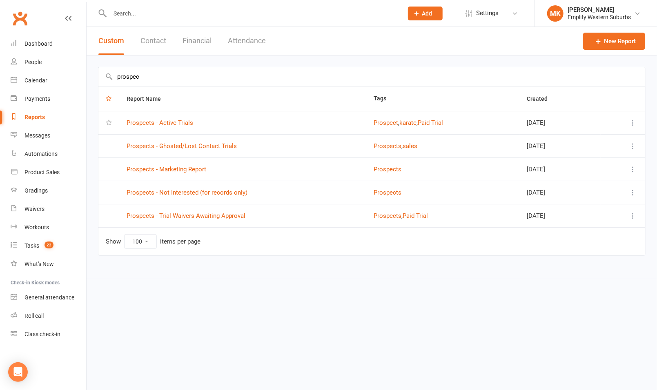
click at [150, 71] on input "prospec" at bounding box center [371, 76] width 547 height 19
type input "prospec"
click at [635, 168] on icon at bounding box center [633, 169] width 8 height 8
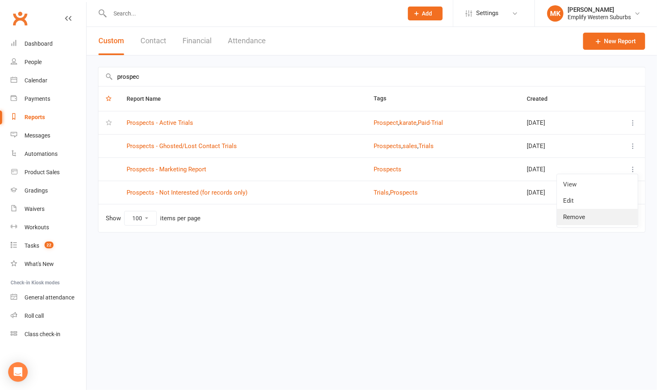
click at [585, 219] on link "Remove" at bounding box center [597, 217] width 81 height 16
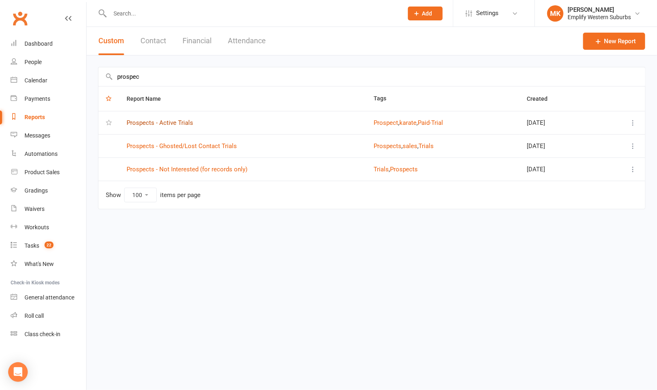
click at [160, 119] on link "Prospects - Active Trials" at bounding box center [160, 122] width 67 height 7
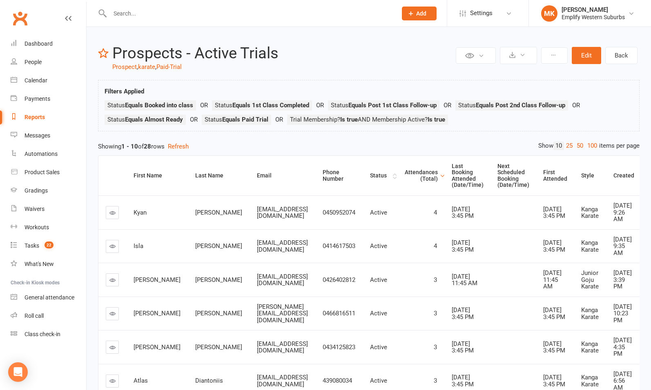
click at [370, 173] on div "Status" at bounding box center [380, 176] width 21 height 6
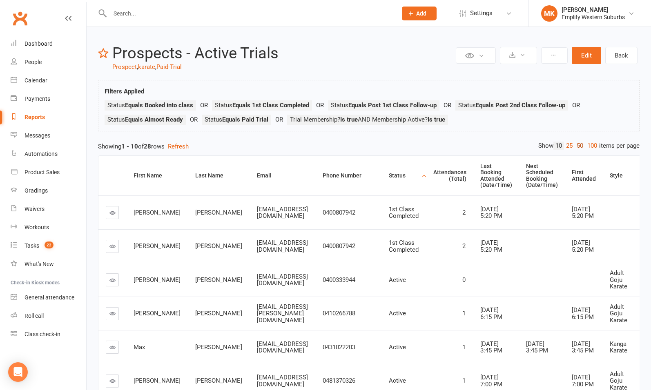
click at [579, 147] on link "50" at bounding box center [579, 146] width 11 height 9
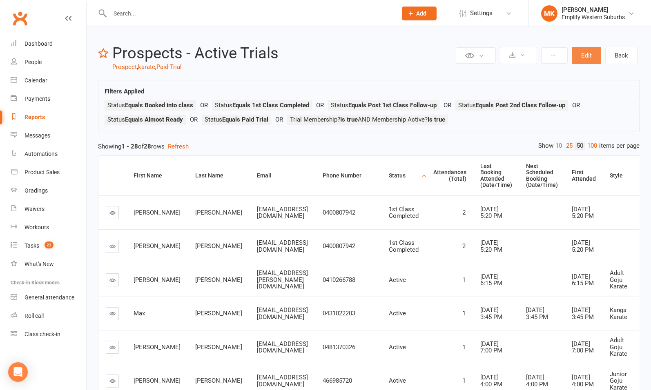
click at [586, 54] on button "Edit" at bounding box center [586, 55] width 29 height 17
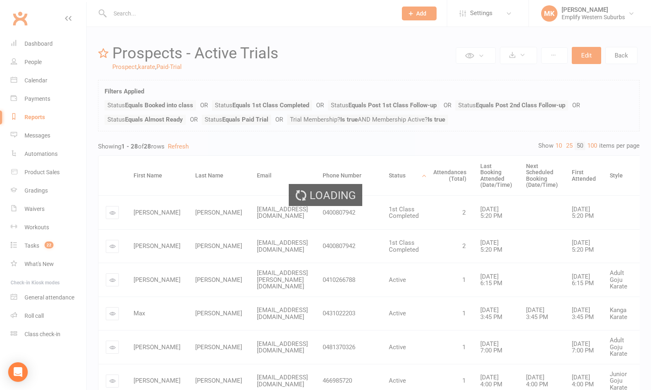
select select "join_filters_with_or"
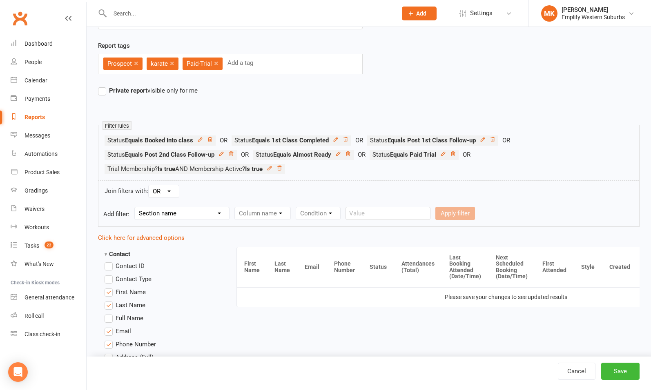
scroll to position [59, 0]
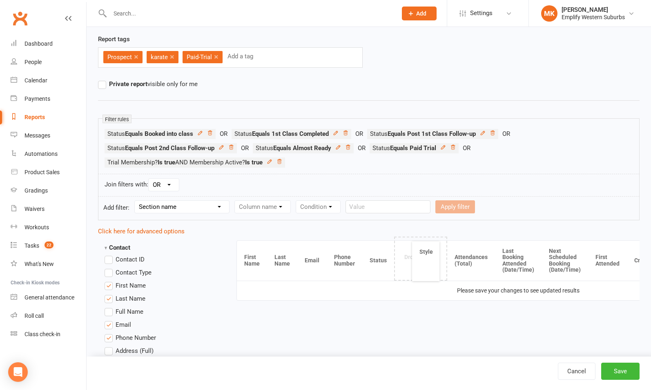
drag, startPoint x: 581, startPoint y: 260, endPoint x: 424, endPoint y: 261, distance: 156.8
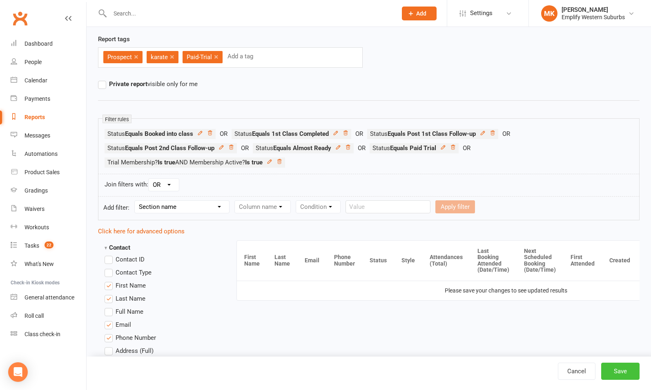
click at [614, 372] on button "Save" at bounding box center [620, 371] width 38 height 17
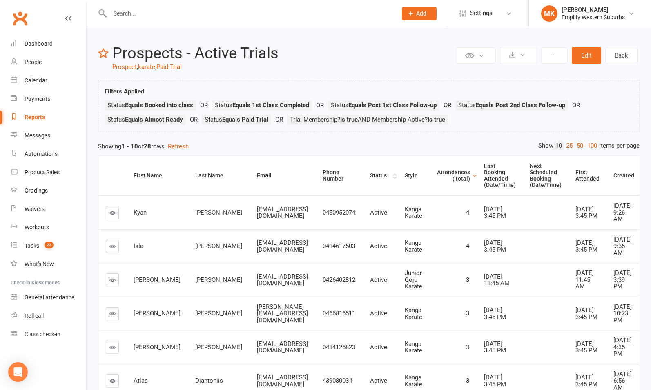
click at [378, 177] on div "Status" at bounding box center [380, 176] width 21 height 6
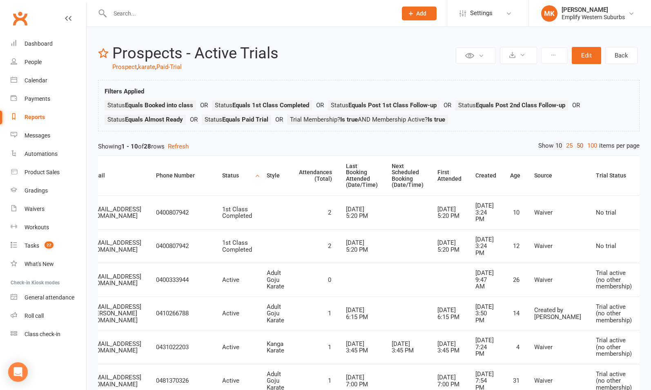
click at [577, 145] on link "50" at bounding box center [579, 146] width 11 height 9
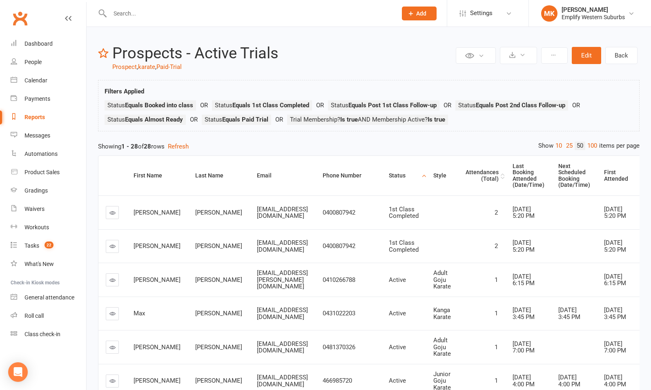
click at [494, 179] on div "Attendances (Total)" at bounding box center [481, 175] width 33 height 13
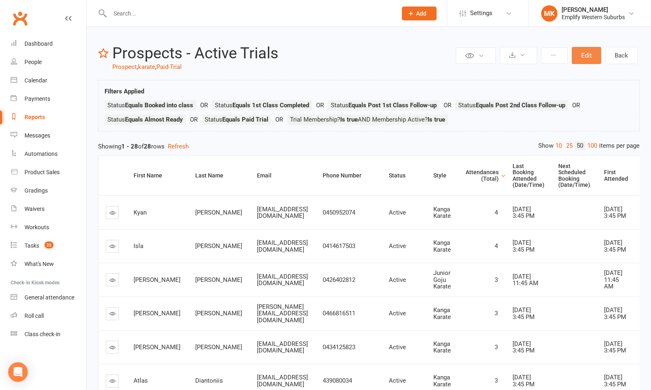
click at [588, 56] on button "Edit" at bounding box center [586, 55] width 29 height 17
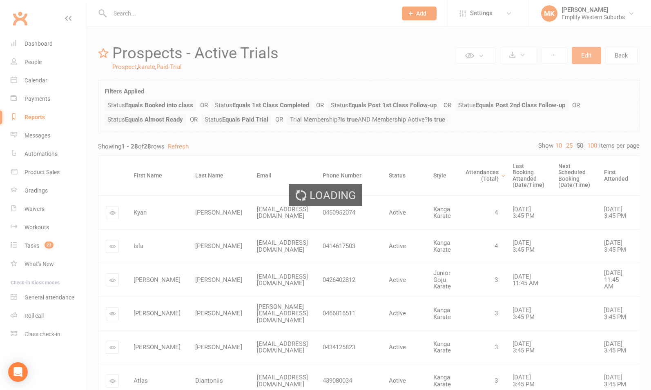
select select "join_filters_with_or"
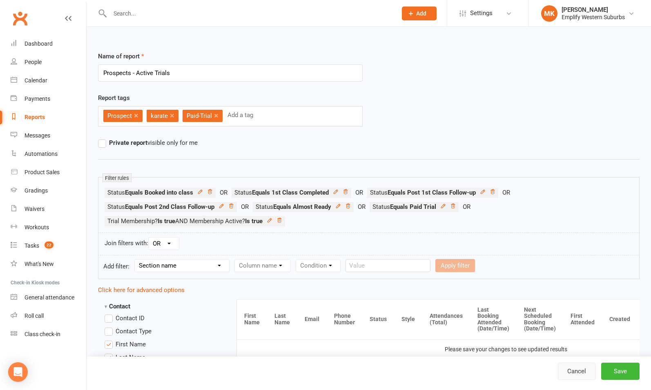
click at [572, 372] on link "Cancel" at bounding box center [577, 371] width 38 height 17
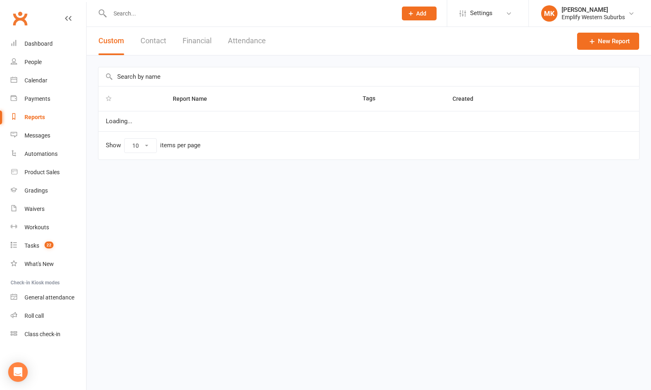
select select "100"
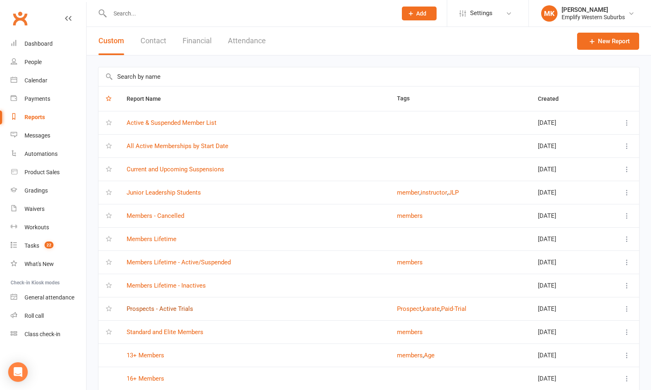
click at [145, 307] on link "Prospects - Active Trials" at bounding box center [160, 308] width 67 height 7
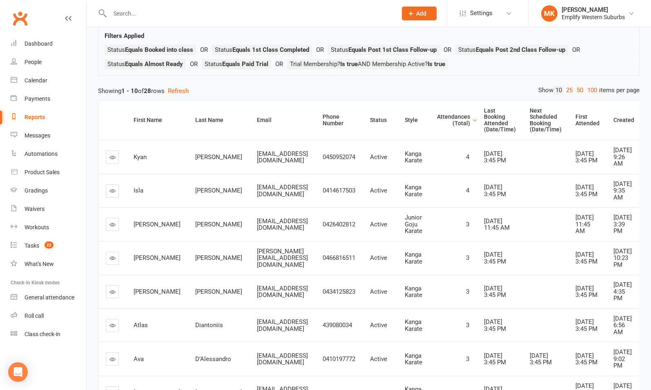
scroll to position [58, 0]
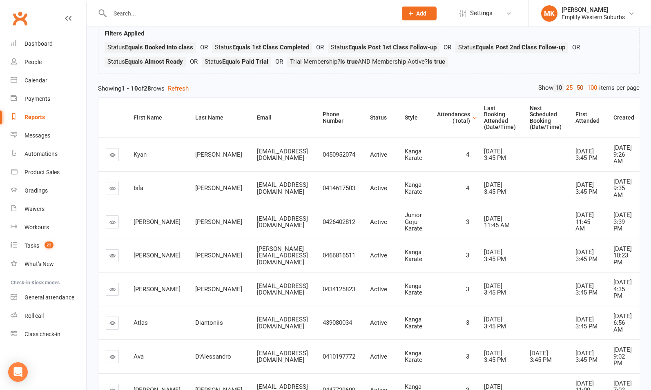
click at [579, 87] on link "50" at bounding box center [579, 88] width 11 height 9
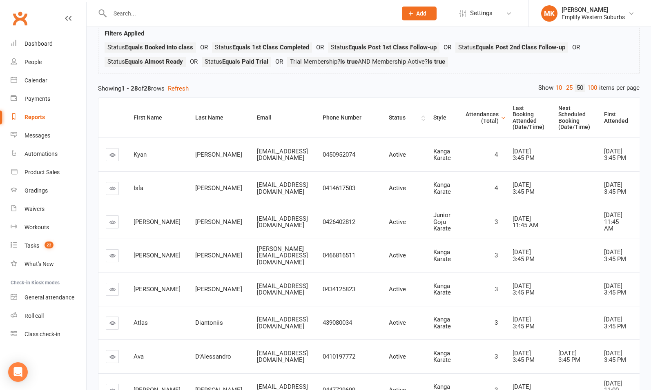
click at [405, 118] on div "Status" at bounding box center [404, 118] width 31 height 6
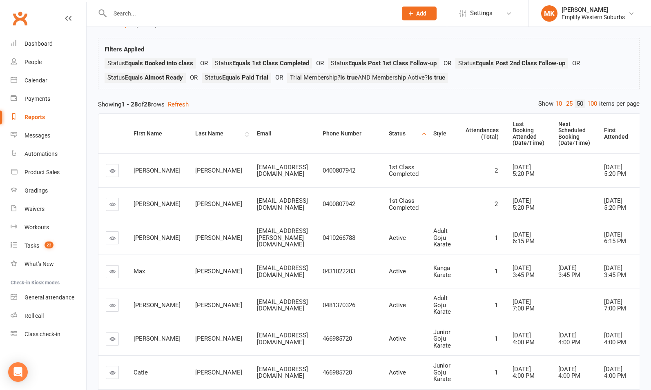
scroll to position [27, 0]
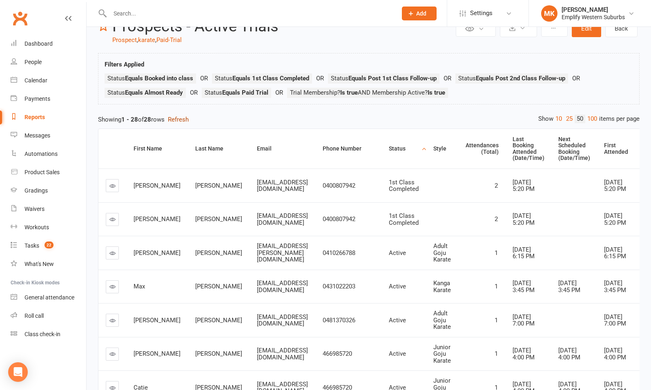
click at [181, 120] on button "Refresh" at bounding box center [178, 120] width 21 height 10
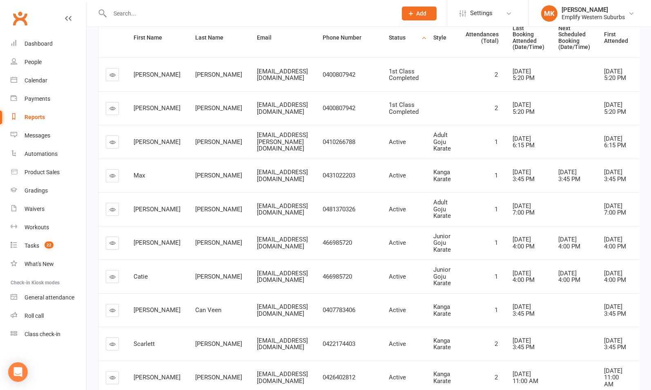
scroll to position [0, 0]
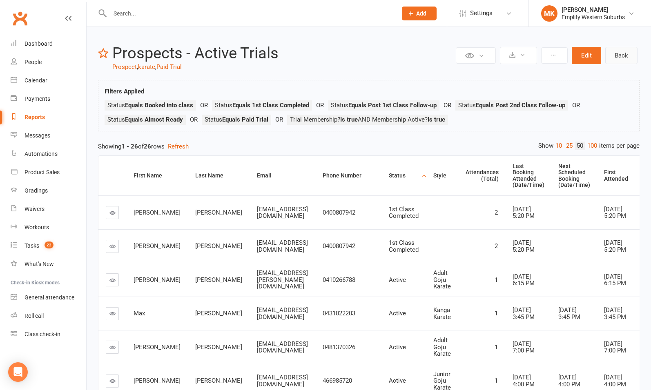
click at [615, 56] on link "Back" at bounding box center [621, 55] width 32 height 17
select select "100"
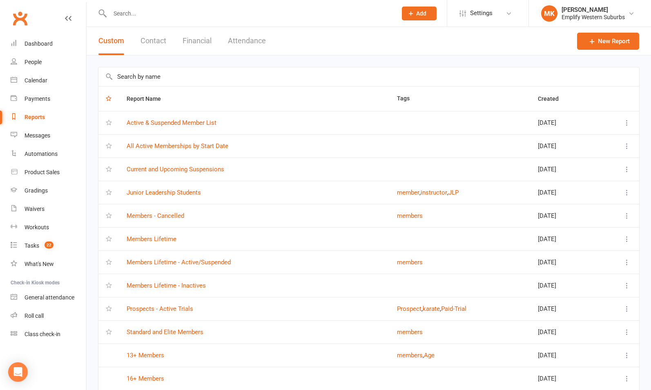
click at [173, 80] on input "text" at bounding box center [368, 76] width 541 height 19
type input "k"
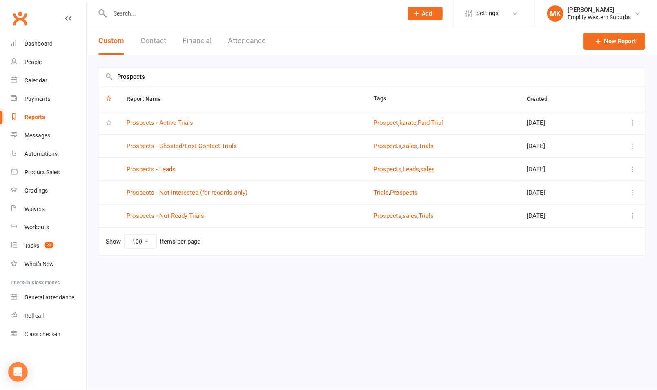
type input "Prospects"
click at [189, 190] on link "Prospects - Not Interested (for records only)" at bounding box center [187, 192] width 121 height 7
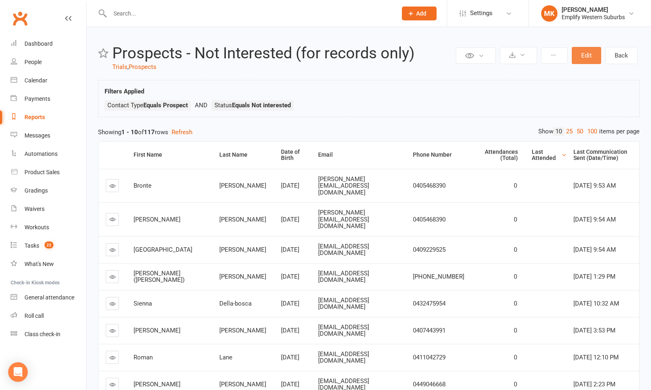
click at [592, 54] on button "Edit" at bounding box center [586, 55] width 29 height 17
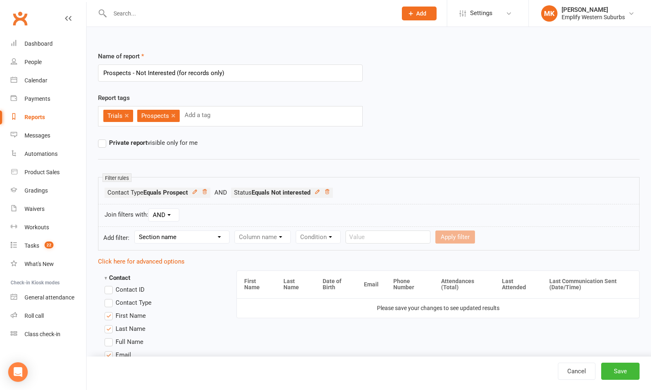
click at [175, 73] on input "Prospects - Not Interested (for records only)" at bounding box center [230, 73] width 265 height 17
type input "Prospects - Not Interested"
click at [614, 361] on div "Cancel Save" at bounding box center [369, 373] width 564 height 33
click at [613, 368] on button "Save" at bounding box center [620, 371] width 38 height 17
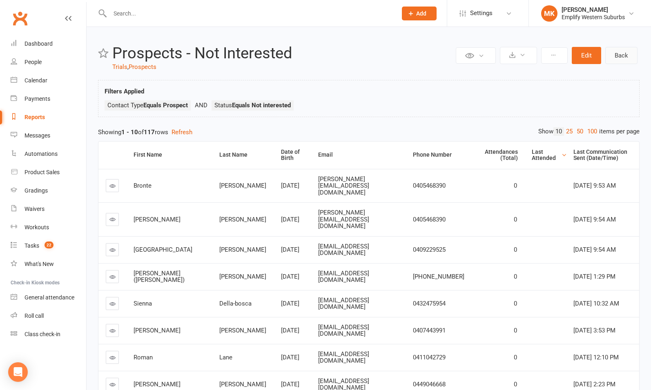
click at [617, 57] on link "Back" at bounding box center [621, 55] width 32 height 17
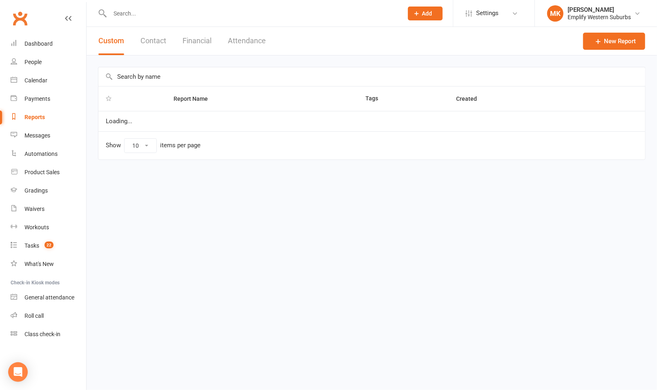
select select "100"
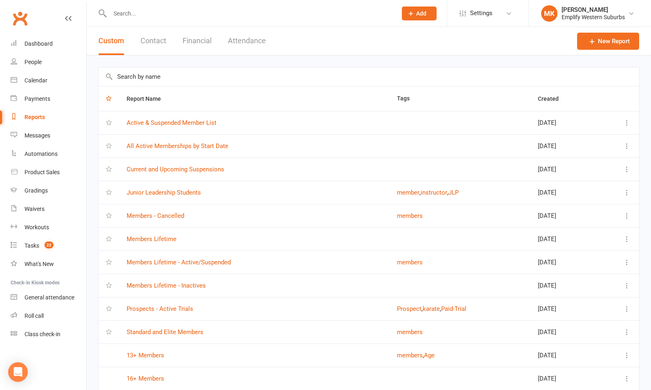
click at [192, 76] on input "text" at bounding box center [368, 76] width 541 height 19
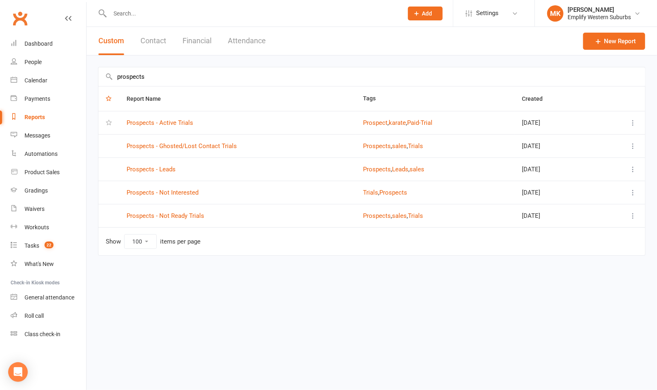
type input "prospects"
drag, startPoint x: 145, startPoint y: 219, endPoint x: 135, endPoint y: 211, distance: 12.8
click at [36, 45] on div "Dashboard" at bounding box center [38, 43] width 28 height 7
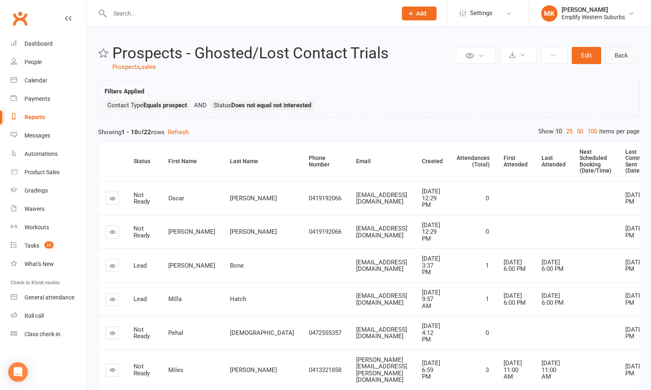
drag, startPoint x: 0, startPoint y: 0, endPoint x: 619, endPoint y: 55, distance: 621.8
click at [619, 55] on link "Back" at bounding box center [621, 55] width 32 height 17
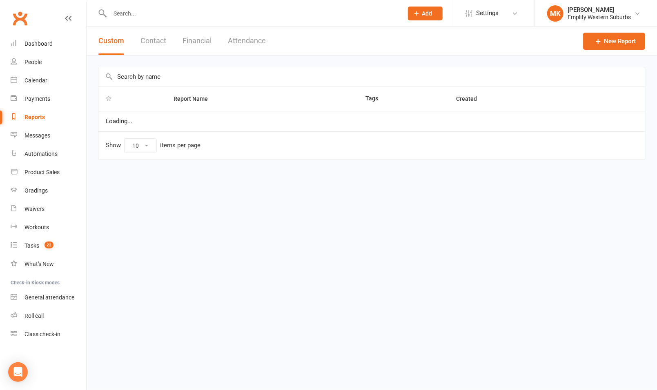
select select "100"
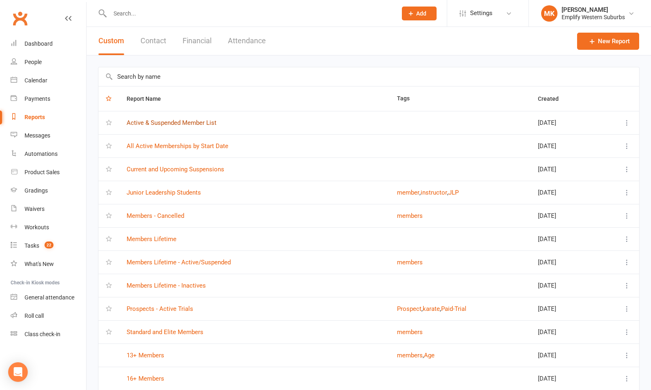
click at [179, 120] on link "Active & Suspended Member List" at bounding box center [172, 122] width 90 height 7
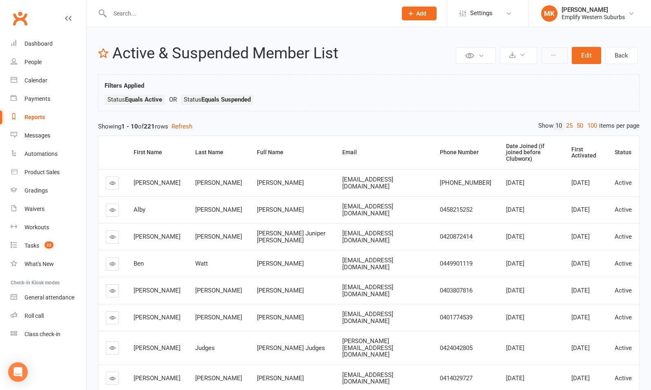
click at [554, 55] on icon at bounding box center [553, 55] width 6 height 6
click at [621, 54] on link "Back" at bounding box center [621, 55] width 32 height 17
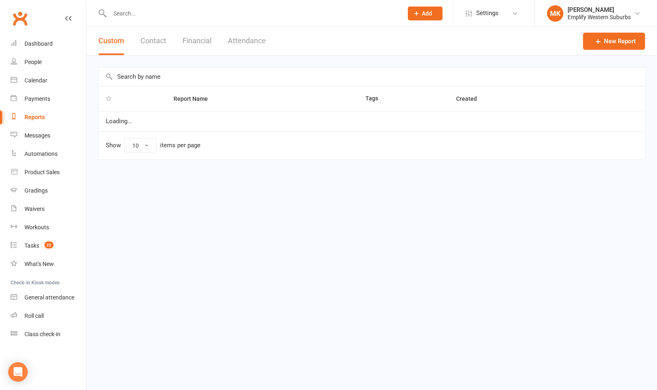
select select "100"
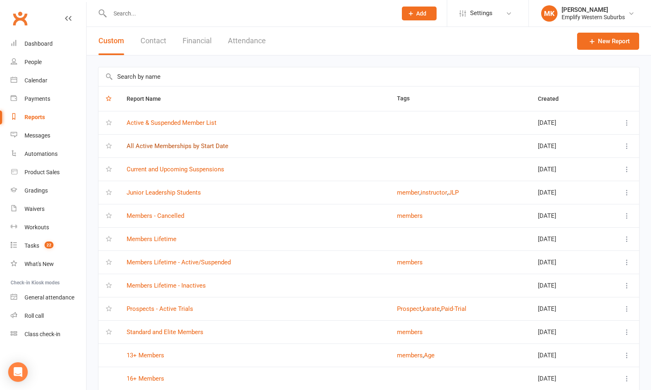
click at [187, 147] on link "All Active Memberships by Start Date" at bounding box center [178, 145] width 102 height 7
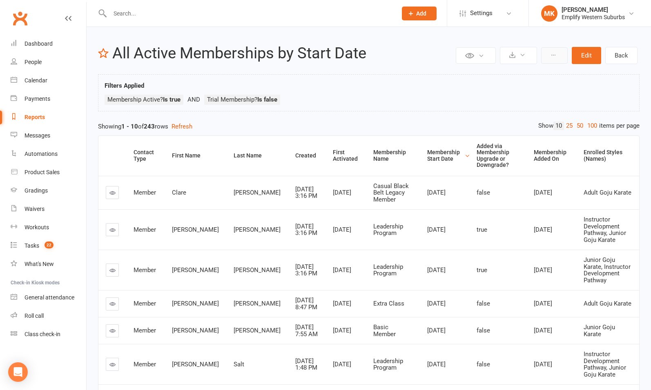
click at [548, 54] on button at bounding box center [554, 55] width 27 height 16
click at [625, 57] on link "Back" at bounding box center [621, 55] width 32 height 17
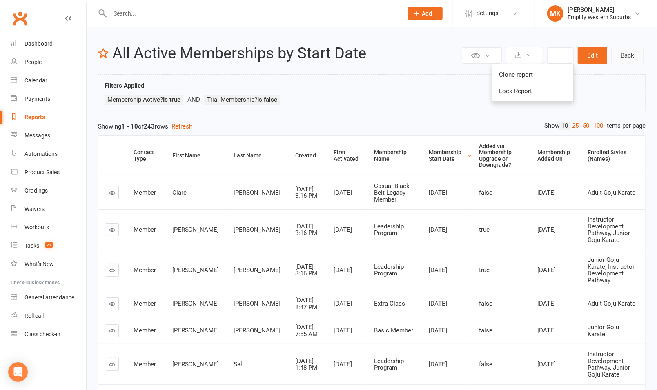
select select "100"
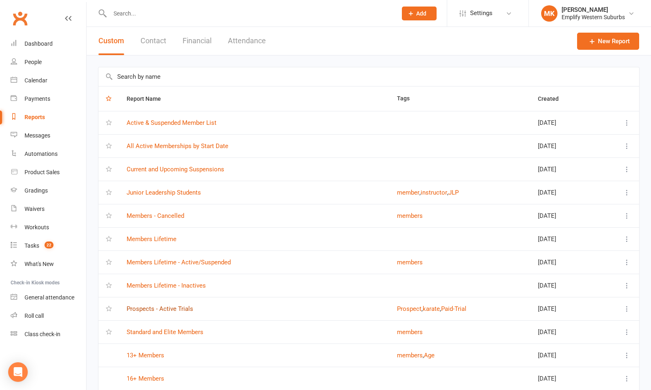
click at [166, 307] on link "Prospects - Active Trials" at bounding box center [160, 308] width 67 height 7
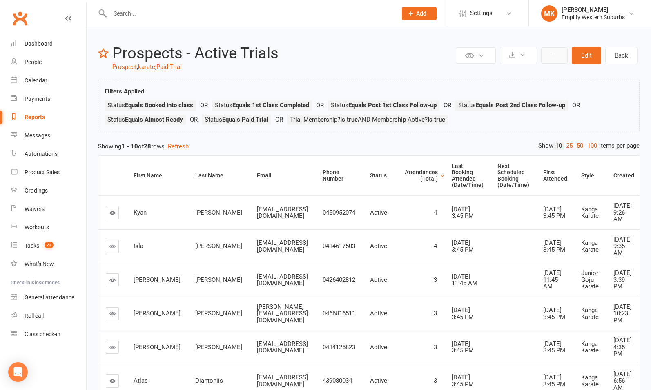
click at [550, 56] on button at bounding box center [554, 55] width 27 height 16
click at [557, 55] on button at bounding box center [554, 55] width 27 height 16
click at [619, 58] on link "Back" at bounding box center [621, 55] width 32 height 17
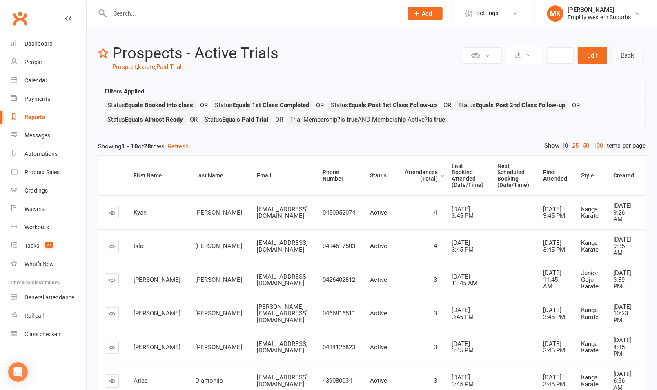
select select "100"
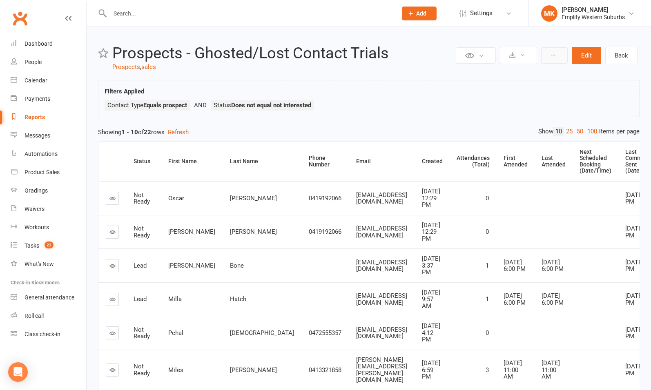
click at [559, 58] on button at bounding box center [554, 55] width 27 height 16
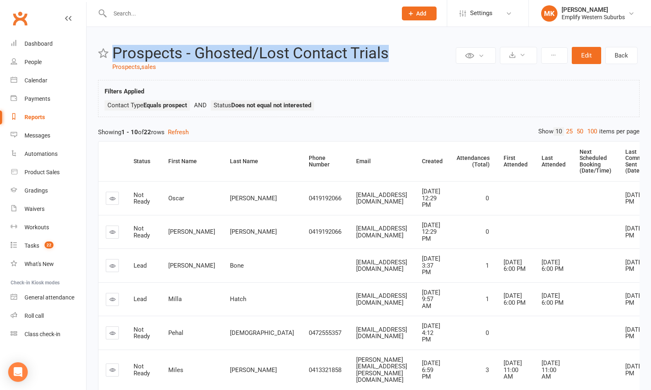
drag, startPoint x: 114, startPoint y: 54, endPoint x: 403, endPoint y: 40, distance: 289.4
click at [403, 40] on div "Private Report Only visible by me Public Report Visible to everyone at gym Expo…" at bounding box center [369, 312] width 564 height 571
copy h2 "Prospects - Ghosted/Lost Contact Trials"
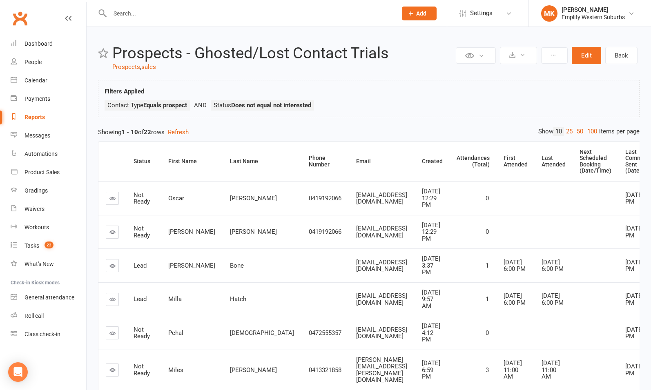
click at [364, 107] on ul "Contact Type Equals prospect Status Does not equal not interested" at bounding box center [369, 107] width 528 height 14
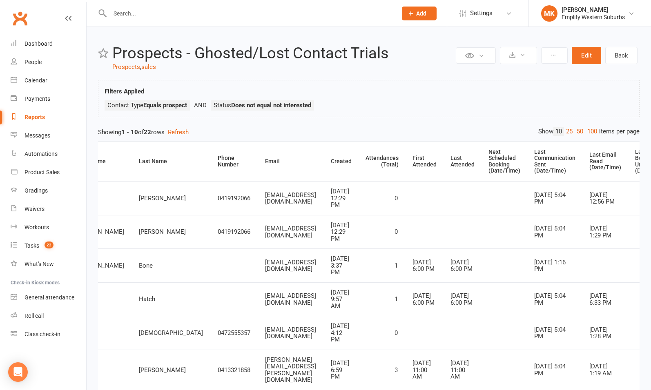
scroll to position [0, 129]
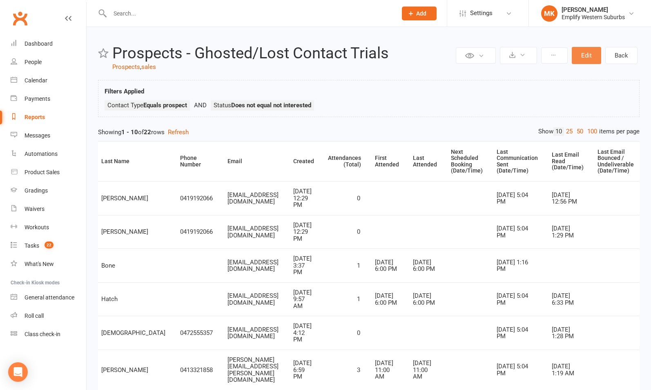
click at [578, 58] on button "Edit" at bounding box center [586, 55] width 29 height 17
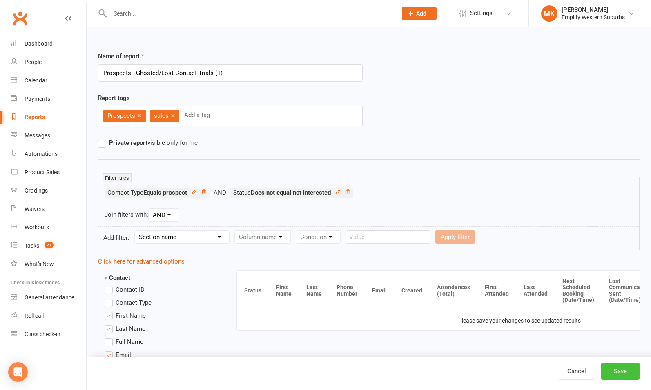
type input "Prospects - Ghosted/Lost Contact Trials (1)"
click at [624, 372] on button "Save" at bounding box center [620, 371] width 38 height 17
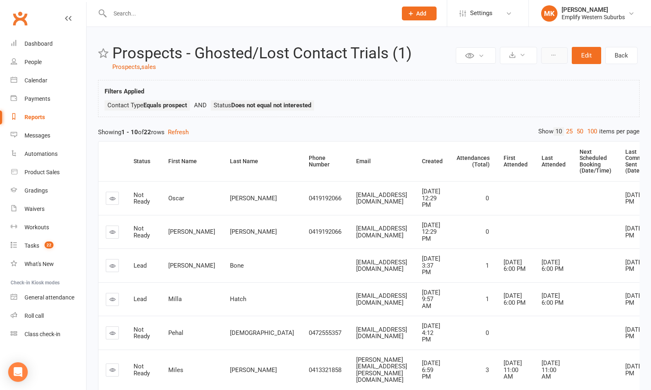
click at [558, 55] on button at bounding box center [554, 55] width 27 height 16
click at [552, 59] on button at bounding box center [554, 55] width 27 height 16
click at [620, 55] on link "Back" at bounding box center [621, 55] width 32 height 17
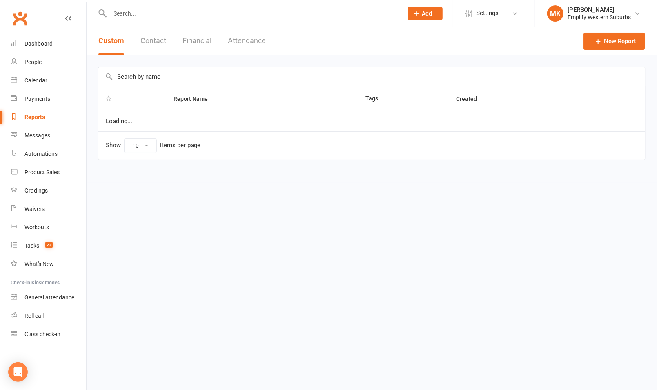
select select "100"
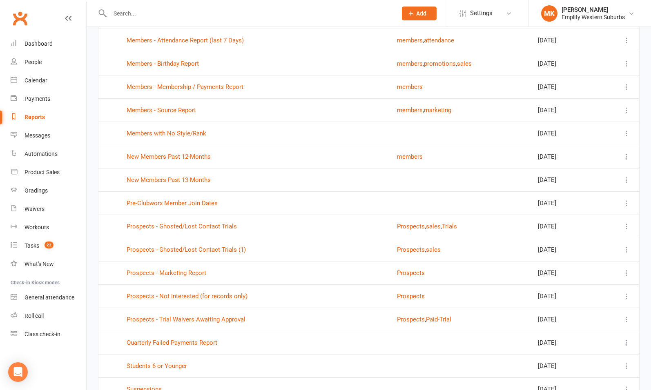
scroll to position [1264, 0]
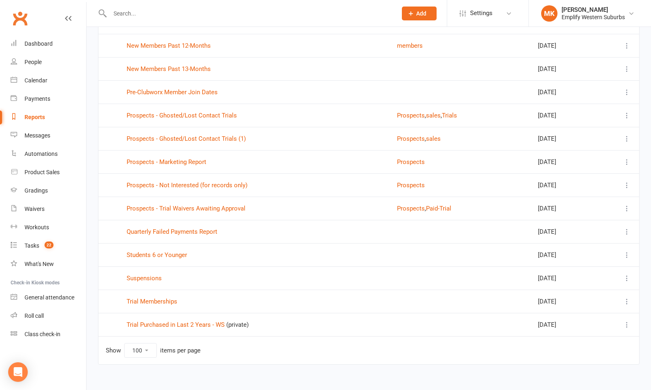
click at [627, 135] on icon at bounding box center [627, 139] width 8 height 8
click at [566, 177] on link "Remove" at bounding box center [584, 179] width 81 height 16
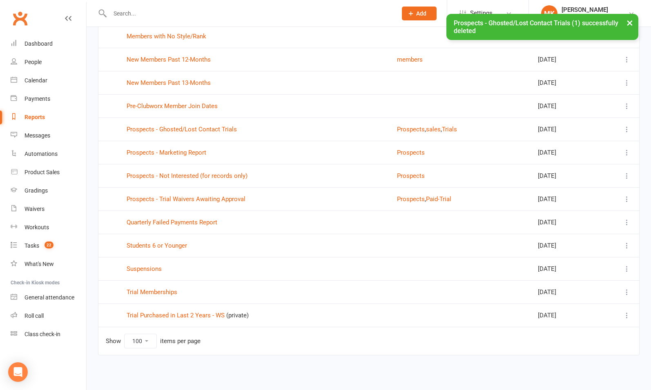
scroll to position [1241, 0]
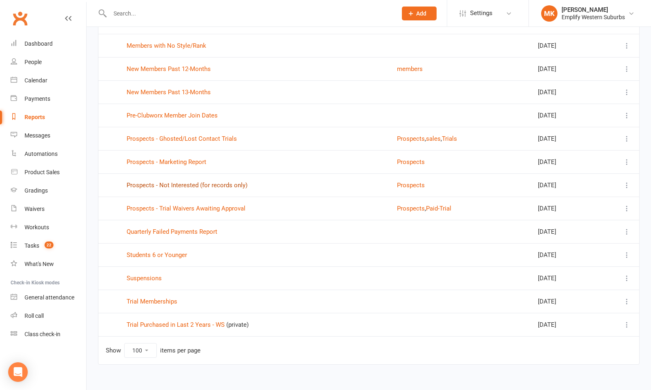
click at [179, 182] on link "Prospects - Not Interested (for records only)" at bounding box center [187, 185] width 121 height 7
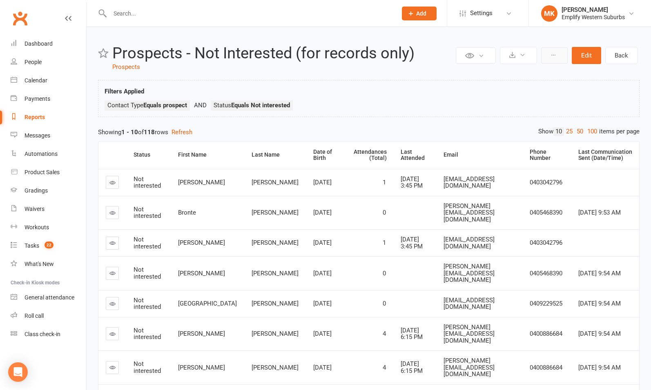
click at [556, 59] on button at bounding box center [554, 55] width 27 height 16
click at [588, 57] on button "Edit" at bounding box center [586, 55] width 29 height 17
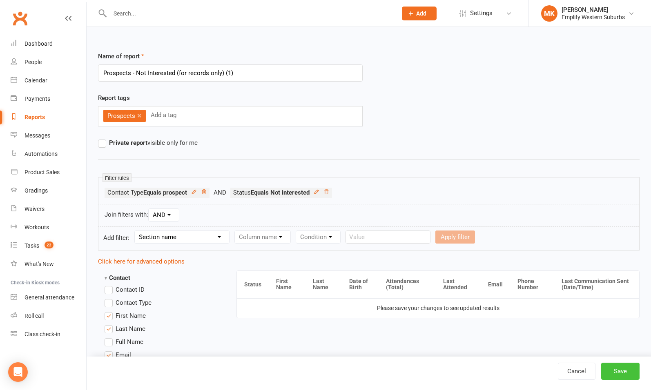
type input "Prospects - Not Interested (for records only) (1)"
click at [615, 373] on button "Save" at bounding box center [620, 371] width 38 height 17
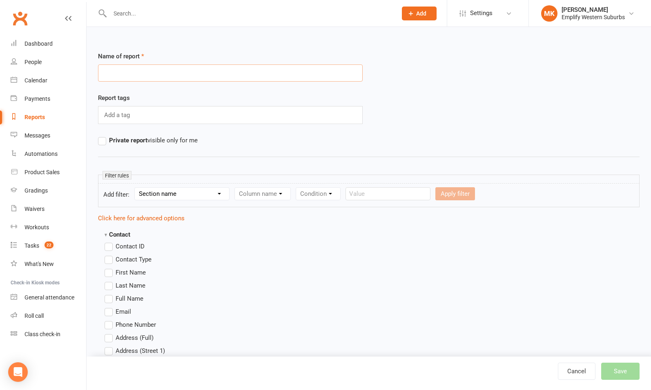
paste input "Prospects - Ghosted/Lost Contact Trials"
type input "Prospects - Ghosted/Lost Contact Trials"
click at [186, 112] on div "Add a tag" at bounding box center [230, 115] width 265 height 18
type input "Prospect"
type input "prospects"
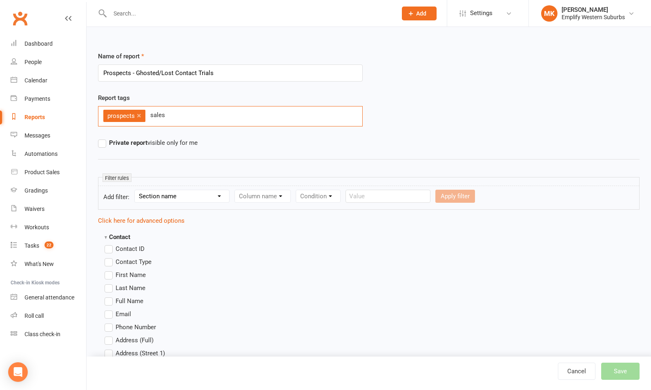
type input "sales"
click at [186, 113] on input "text" at bounding box center [197, 115] width 29 height 11
type input "trials"
click at [187, 197] on select "Section name Contact Attendance Aggregate Payment Booking Waitlist Attendees Ca…" at bounding box center [182, 196] width 94 height 12
select select "0"
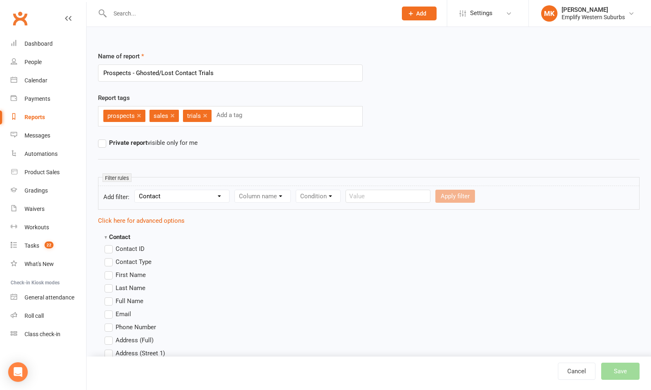
click at [136, 190] on select "Section name Contact Attendance Aggregate Payment Booking Waitlist Attendees Ca…" at bounding box center [182, 196] width 94 height 12
click at [254, 198] on select "Column name Contact Type First Name Last Name Full Name Email Phone Number Addr…" at bounding box center [332, 196] width 194 height 12
select select "0"
click at [236, 190] on select "Column name Contact Type First Name Last Name Full Name Email Phone Number Addr…" at bounding box center [332, 196] width 194 height 12
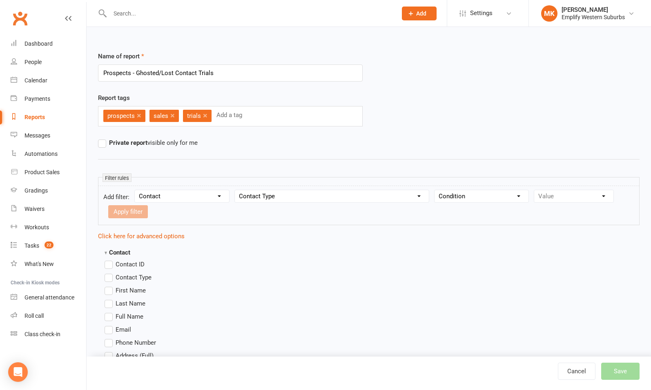
click at [453, 199] on select "Condition Equals Does not equal Contains Does not contain Is blank or does not …" at bounding box center [481, 196] width 94 height 12
select select "0"
click at [435, 190] on select "Condition Equals Does not equal Contains Does not contain Is blank or does not …" at bounding box center [481, 196] width 94 height 12
click at [569, 196] on select "Value Member Prospect Non-attending Contact" at bounding box center [573, 196] width 79 height 12
select select "1"
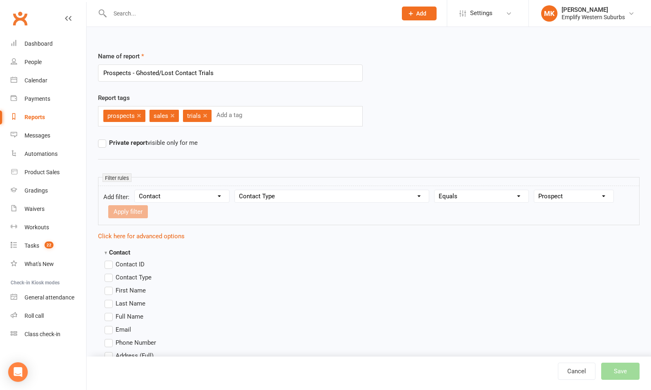
click at [534, 190] on select "Value Member Prospect Non-attending Contact" at bounding box center [573, 196] width 79 height 12
click at [132, 213] on button "Apply filter" at bounding box center [128, 211] width 40 height 13
select select
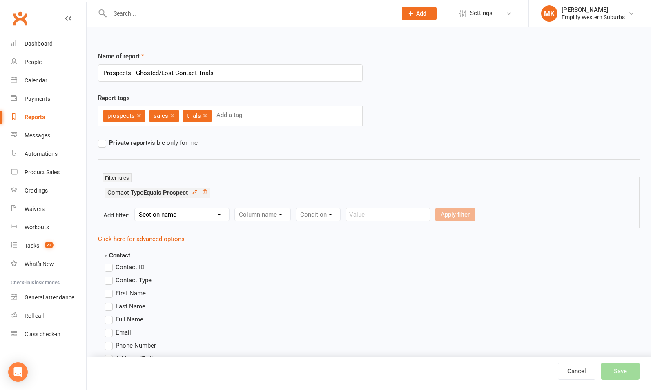
click at [193, 216] on select "Section name Contact Attendance Aggregate Payment Booking Waitlist Attendees Ca…" at bounding box center [182, 215] width 94 height 12
select select "0"
click at [136, 209] on select "Section name Contact Attendance Aggregate Payment Booking Waitlist Attendees Ca…" at bounding box center [182, 215] width 94 height 12
click at [349, 214] on select "Column name Contact Type First Name Last Name Full Name Email Phone Number Addr…" at bounding box center [332, 215] width 194 height 12
select select "17"
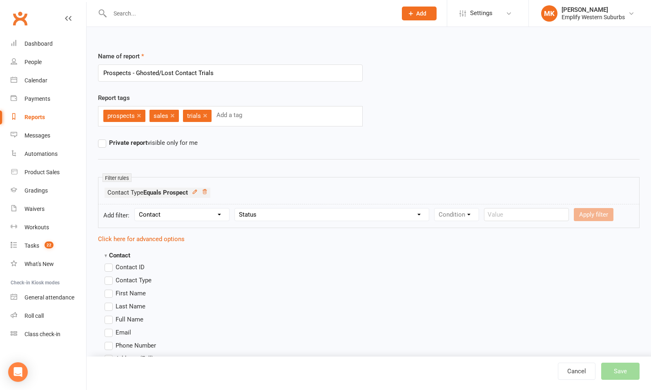
click at [236, 209] on select "Column name Contact Type First Name Last Name Full Name Email Phone Number Addr…" at bounding box center [332, 215] width 194 height 12
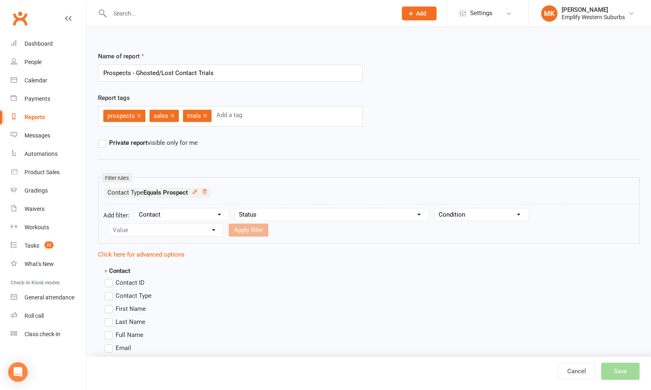
click at [465, 220] on form "Add filter: Section name Contact Attendance Aggregate Payment Booking Waitlist …" at bounding box center [368, 224] width 541 height 40
click at [465, 220] on select "Condition Equals Does not equal Contains Does not contain Is blank or does not …" at bounding box center [481, 215] width 94 height 12
select select "0"
click at [435, 209] on select "Condition Equals Does not equal Contains Does not contain Is blank or does not …" at bounding box center [481, 215] width 94 height 12
click at [216, 226] on select "Value Prospect: Lead Prospect: Initial Contact Prospect: Paid Trial Prospect: B…" at bounding box center [166, 230] width 115 height 12
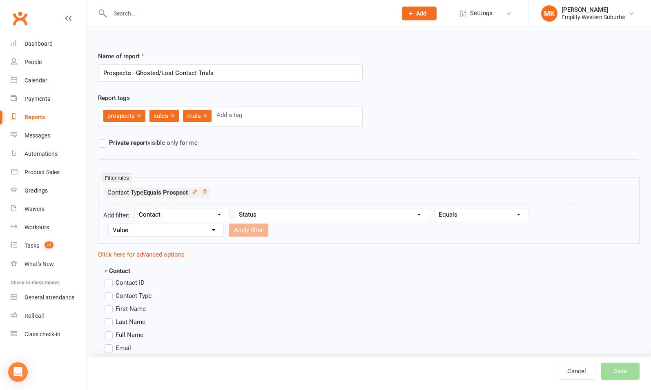
select select "8"
click at [109, 224] on select "Value Prospect: Lead Prospect: Initial Contact Prospect: Paid Trial Prospect: B…" at bounding box center [166, 230] width 115 height 12
click at [214, 229] on select "Value Prospect: Lead Prospect: Initial Contact Prospect: Paid Trial Prospect: B…" at bounding box center [166, 230] width 115 height 12
click at [109, 224] on select "Value Prospect: Lead Prospect: Initial Contact Prospect: Paid Trial Prospect: B…" at bounding box center [166, 230] width 115 height 12
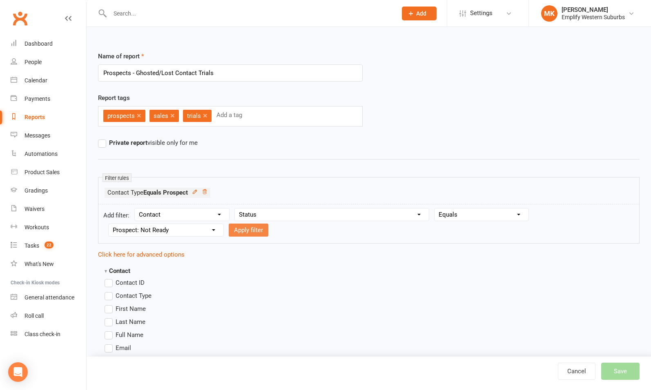
click at [251, 232] on button "Apply filter" at bounding box center [249, 230] width 40 height 13
select select
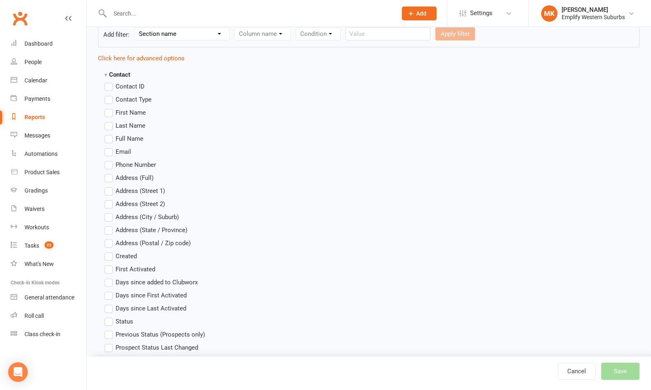
scroll to position [221, 0]
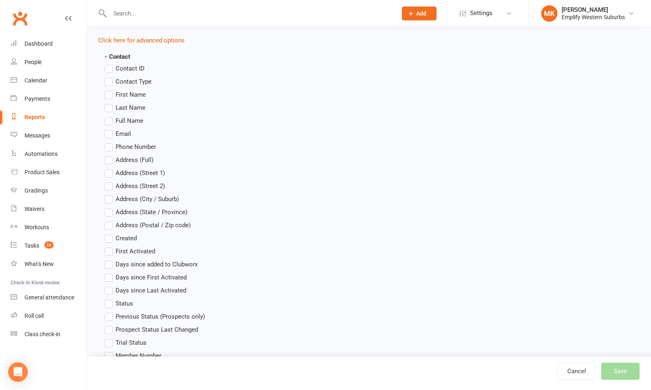
click at [111, 302] on label "Status" at bounding box center [119, 304] width 29 height 10
click at [110, 299] on input "Status" at bounding box center [107, 299] width 5 height 0
click at [129, 93] on span "First Name" at bounding box center [131, 94] width 30 height 9
click at [110, 90] on input "First Name" at bounding box center [107, 90] width 5 height 0
click at [127, 105] on span "Last Name" at bounding box center [131, 107] width 30 height 9
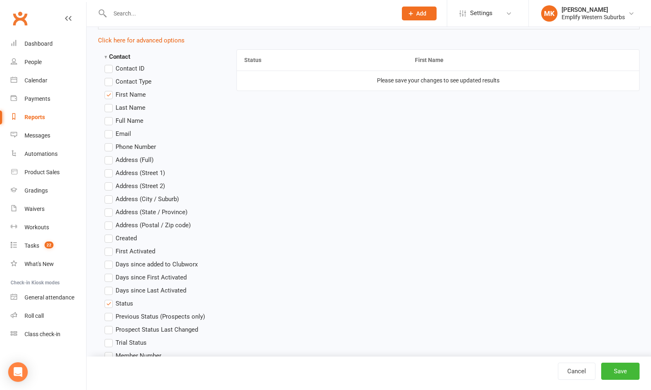
click at [110, 103] on input "Last Name" at bounding box center [107, 103] width 5 height 0
click at [125, 131] on span "Email" at bounding box center [124, 133] width 16 height 9
click at [110, 129] on input "Email" at bounding box center [107, 129] width 5 height 0
click at [123, 146] on span "Phone Number" at bounding box center [136, 146] width 40 height 9
click at [110, 142] on input "Phone Number" at bounding box center [107, 142] width 5 height 0
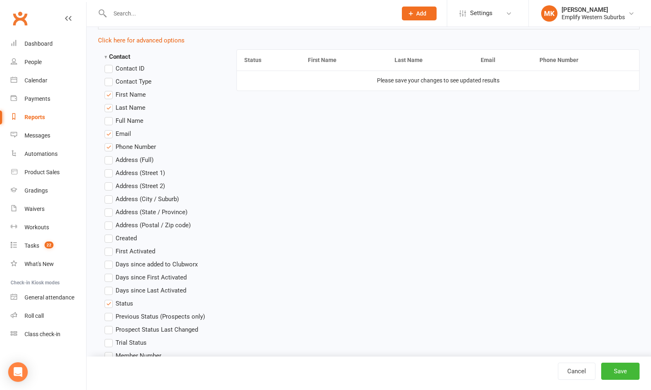
click at [121, 131] on span "Email" at bounding box center [124, 133] width 16 height 9
click at [110, 129] on input "Email" at bounding box center [107, 129] width 5 height 0
click at [121, 131] on span "Email" at bounding box center [124, 133] width 16 height 9
click at [110, 129] on input "Email" at bounding box center [107, 129] width 5 height 0
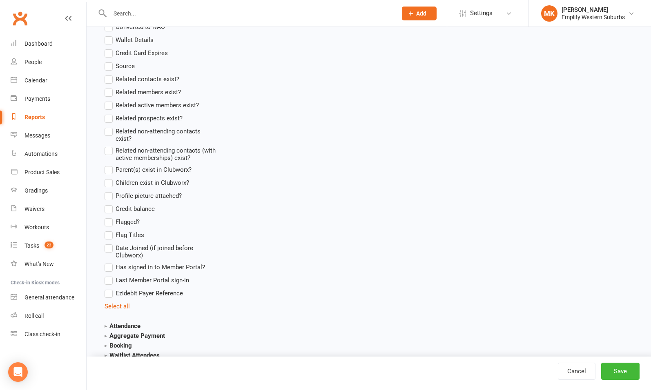
scroll to position [946, 0]
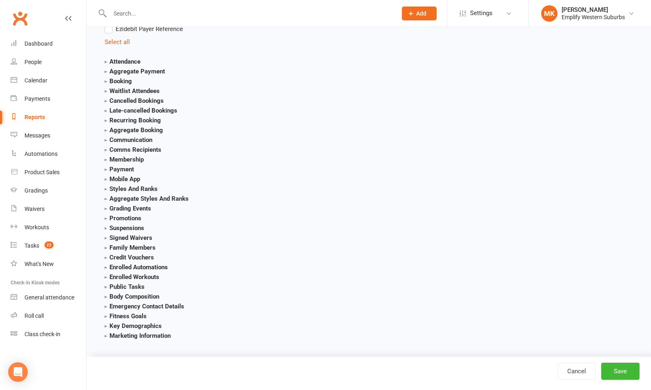
click at [120, 58] on strong "Attendance" at bounding box center [123, 61] width 36 height 7
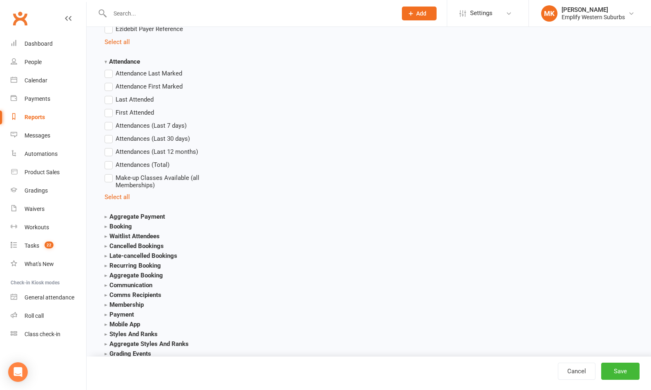
click at [129, 165] on span "Attendances (Total)" at bounding box center [143, 164] width 54 height 9
click at [110, 160] on input "Attendances (Total)" at bounding box center [107, 160] width 5 height 0
click at [128, 109] on span "First Attended" at bounding box center [135, 112] width 38 height 9
click at [110, 108] on input "First Attended" at bounding box center [107, 108] width 5 height 0
click at [127, 98] on span "Last Attended" at bounding box center [135, 99] width 38 height 9
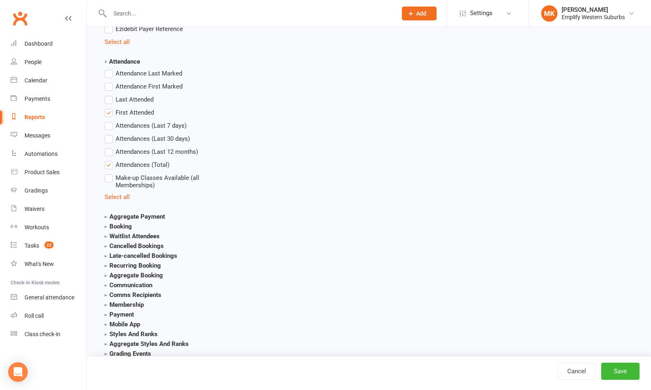
click at [110, 95] on input "Last Attended" at bounding box center [107, 95] width 5 height 0
click at [117, 223] on strong "Booking" at bounding box center [118, 226] width 27 height 7
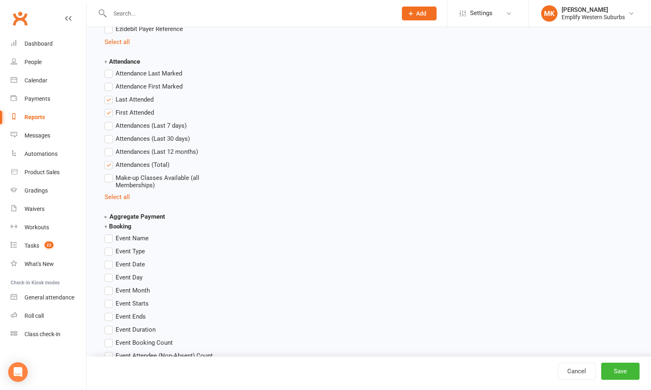
click at [117, 223] on strong "Booking" at bounding box center [118, 226] width 27 height 7
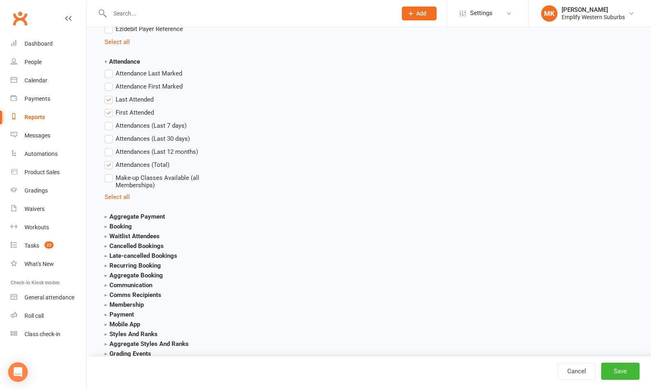
scroll to position [990, 0]
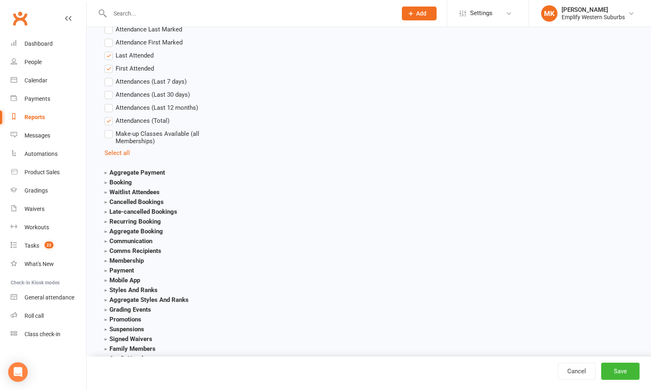
click at [124, 231] on strong "Aggregate Booking" at bounding box center [134, 231] width 58 height 7
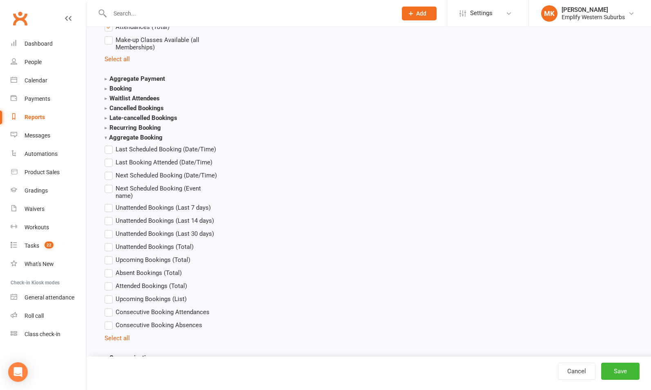
scroll to position [1093, 0]
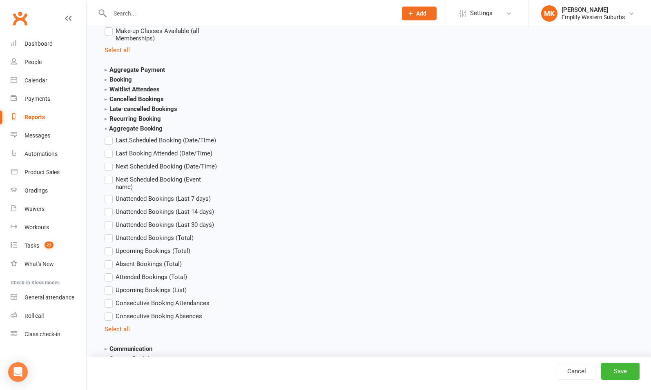
click at [116, 80] on strong "Booking" at bounding box center [118, 79] width 27 height 7
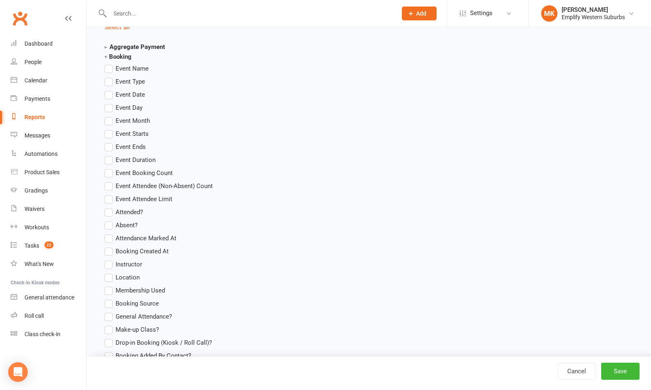
scroll to position [1115, 0]
click at [124, 56] on strong "Booking" at bounding box center [118, 57] width 27 height 7
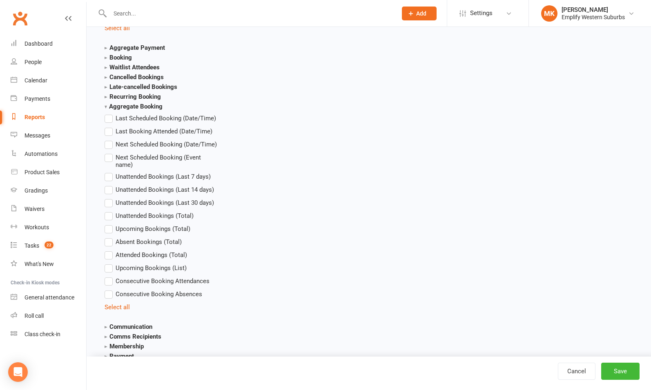
click at [146, 143] on span "Next Scheduled Booking (Date/Time)" at bounding box center [166, 144] width 101 height 9
click at [110, 140] on input "Next Scheduled Booking (Date/Time)" at bounding box center [107, 140] width 5 height 0
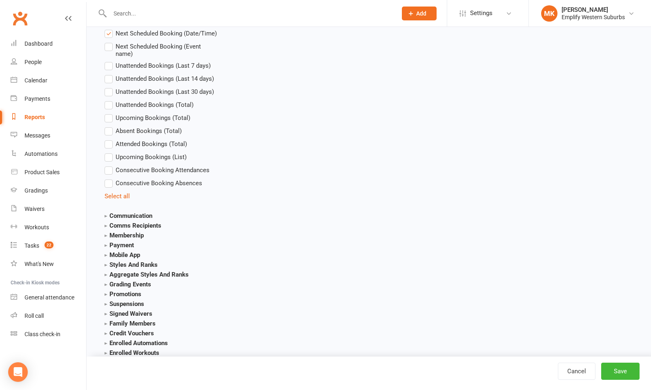
scroll to position [1230, 0]
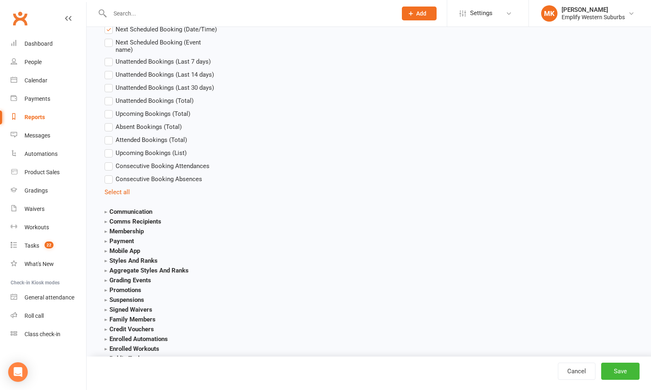
click at [121, 209] on strong "Communication" at bounding box center [129, 211] width 48 height 7
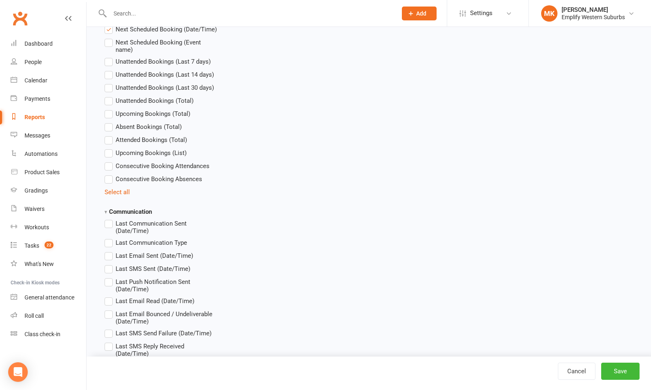
click at [125, 225] on span "Last Communication Sent (Date/Time)" at bounding box center [167, 227] width 102 height 16
click at [110, 219] on input "Last Communication Sent (Date/Time)" at bounding box center [107, 219] width 5 height 0
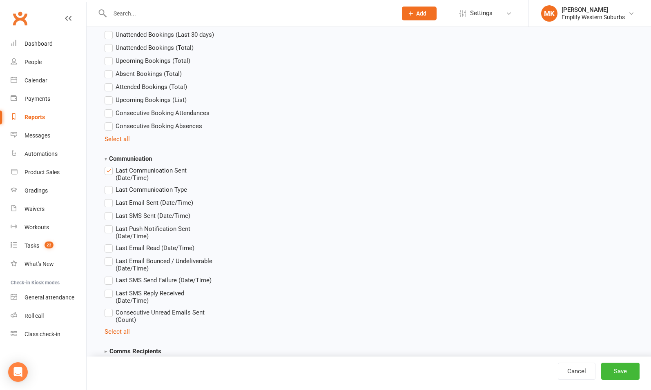
scroll to position [1284, 0]
click at [128, 245] on span "Last Email Read (Date/Time)" at bounding box center [155, 247] width 79 height 9
click at [110, 243] on input "Last Email Read (Date/Time)" at bounding box center [107, 243] width 5 height 0
click at [130, 261] on span "Last Email Bounced / Undeliverable (Date/Time)" at bounding box center [167, 264] width 102 height 16
click at [110, 256] on input "Last Email Bounced / Undeliverable (Date/Time)" at bounding box center [107, 256] width 5 height 0
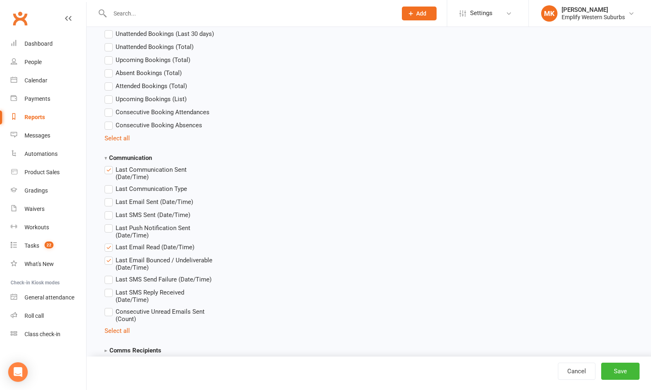
click at [128, 315] on span "Consecutive Unread Emails Sent (Count)" at bounding box center [167, 315] width 102 height 16
click at [110, 307] on input "Consecutive Unread Emails Sent (Count)" at bounding box center [107, 307] width 5 height 0
click at [618, 372] on button "Save" at bounding box center [620, 371] width 38 height 17
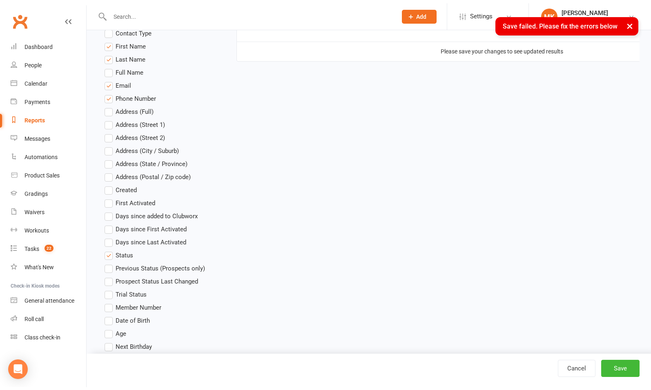
scroll to position [0, 0]
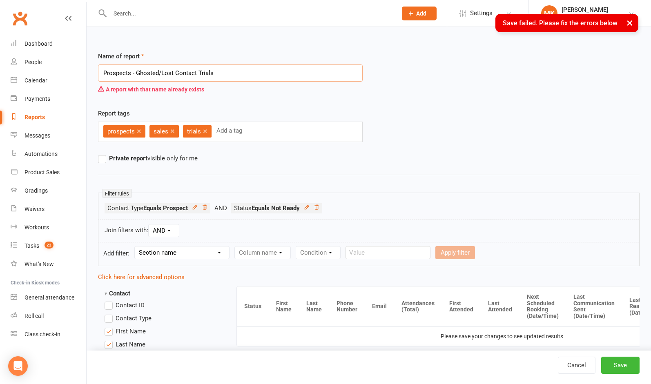
click at [227, 73] on input "Prospects - Ghosted/Lost Contact Trials" at bounding box center [230, 73] width 265 height 17
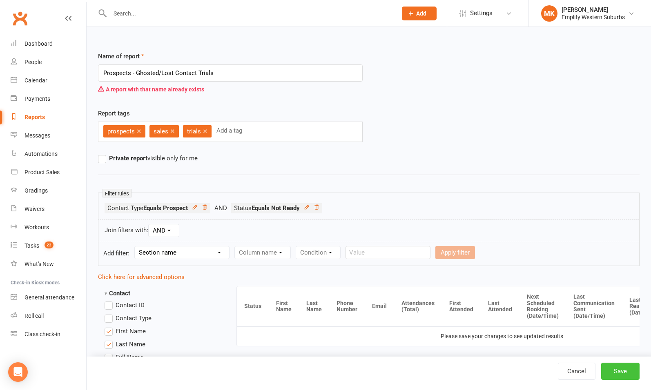
click at [616, 368] on button "Save" at bounding box center [620, 371] width 38 height 17
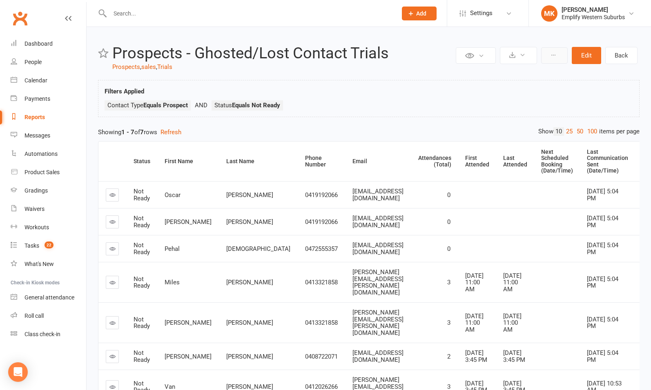
click at [556, 60] on button at bounding box center [554, 55] width 27 height 16
click at [642, 162] on div "Last Email Read (Date/Time)" at bounding box center [658, 161] width 32 height 19
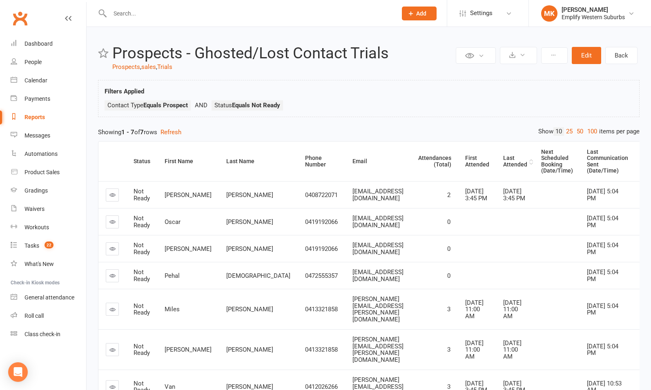
click at [503, 159] on div "Last Attended" at bounding box center [515, 161] width 24 height 13
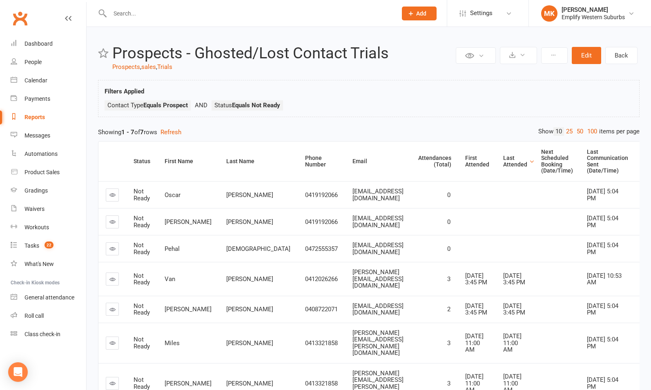
click at [503, 161] on div "Last Attended" at bounding box center [515, 161] width 24 height 13
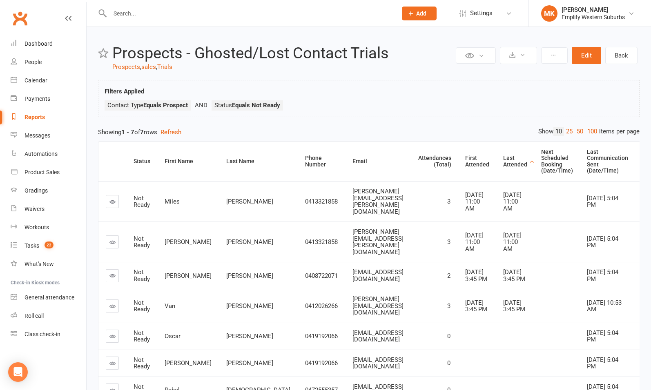
click at [503, 161] on div "Last Attended" at bounding box center [515, 161] width 24 height 13
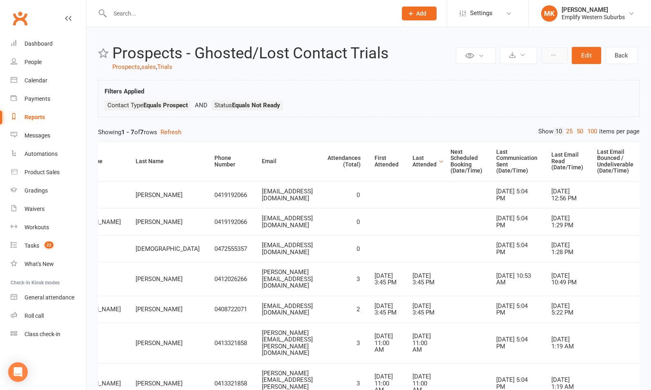
click at [553, 59] on button at bounding box center [554, 55] width 27 height 16
click at [509, 108] on link "Save sort order" at bounding box center [526, 107] width 81 height 16
click at [556, 56] on icon at bounding box center [553, 55] width 6 height 6
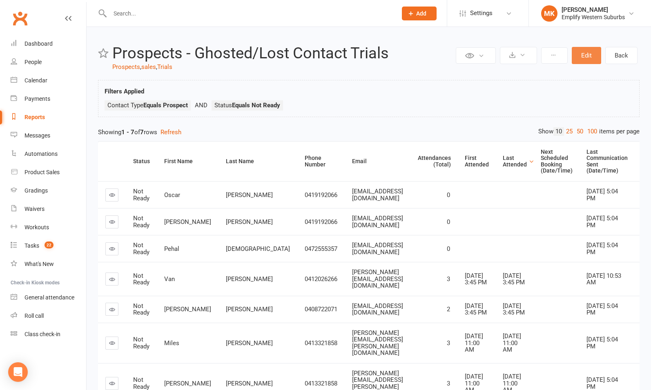
click at [583, 58] on button "Edit" at bounding box center [586, 55] width 29 height 17
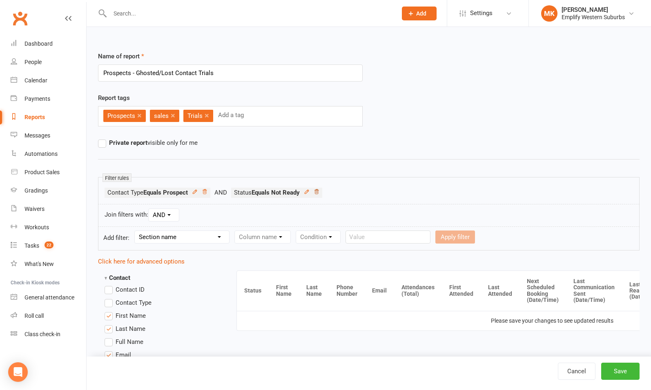
click at [318, 192] on icon at bounding box center [316, 191] width 4 height 4
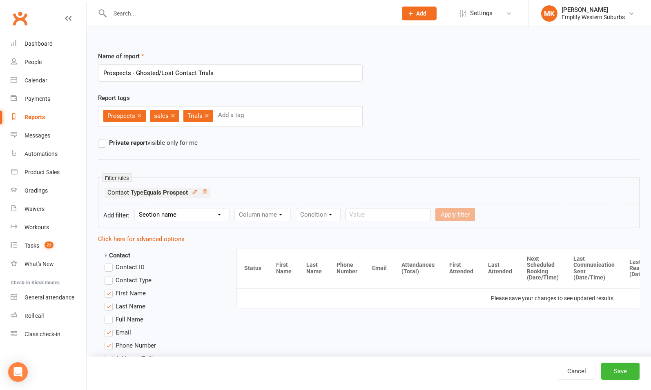
click at [200, 216] on select "Section name Contact Attendance Aggregate Payment Booking Waitlist Attendees Ca…" at bounding box center [182, 215] width 94 height 12
click at [284, 188] on ul "Contact Type Equals Prospect" at bounding box center [369, 195] width 528 height 14
click at [195, 191] on icon at bounding box center [195, 192] width 6 height 6
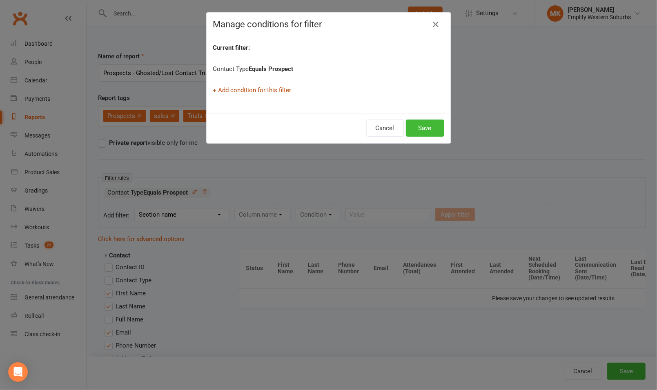
click at [269, 93] on link "+ Add condition for this filter" at bounding box center [252, 90] width 78 height 7
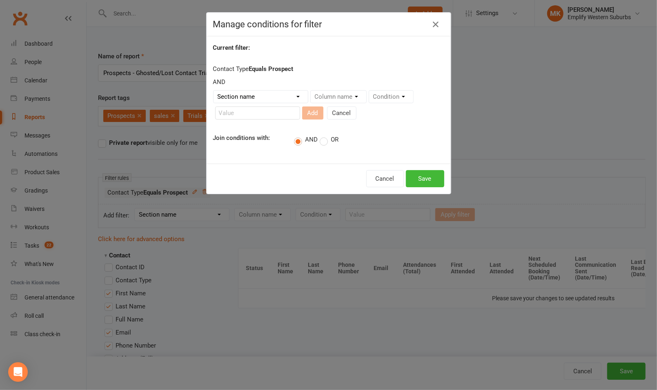
click at [277, 98] on select "Section name Contact Attendance Aggregate Payment Booking Waitlist Attendees Ca…" at bounding box center [261, 97] width 94 height 12
select select "0"
click at [214, 91] on select "Section name Contact Attendance Aggregate Payment Booking Waitlist Attendees Ca…" at bounding box center [261, 97] width 94 height 12
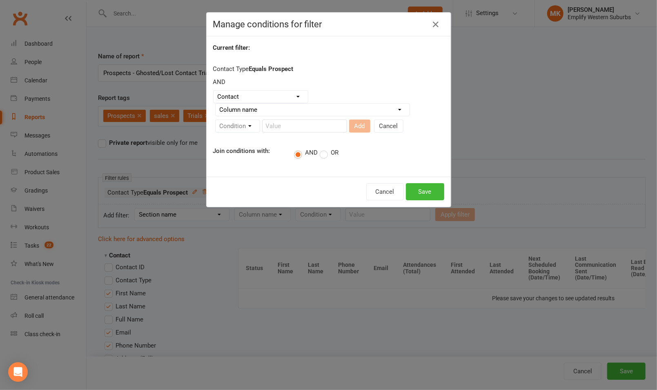
click at [305, 108] on select "Column name Contact Type First Name Last Name Full Name Email Phone Number Addr…" at bounding box center [313, 110] width 194 height 12
select select "17"
click at [216, 104] on select "Column name Contact Type First Name Last Name Full Name Email Phone Number Addr…" at bounding box center [313, 110] width 194 height 12
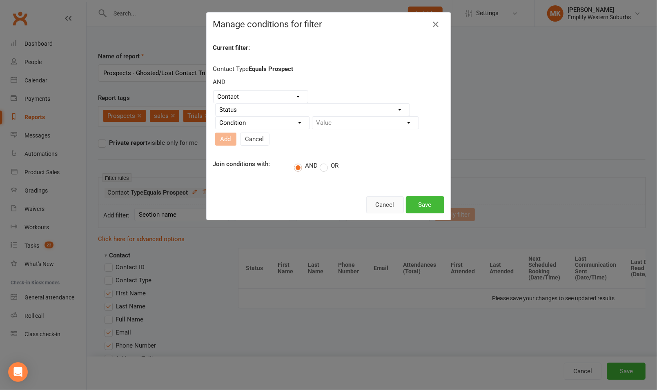
click at [383, 201] on button "Cancel" at bounding box center [385, 204] width 38 height 17
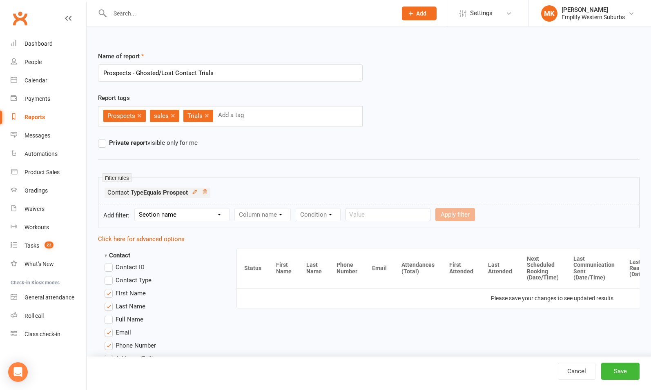
click at [157, 217] on select "Section name Contact Attendance Aggregate Payment Booking Waitlist Attendees Ca…" at bounding box center [182, 215] width 94 height 12
select select "0"
click at [136, 209] on select "Section name Contact Attendance Aggregate Payment Booking Waitlist Attendees Ca…" at bounding box center [182, 215] width 94 height 12
click at [258, 209] on select "Column name Contact Type First Name Last Name Full Name Email Phone Number Addr…" at bounding box center [332, 215] width 194 height 12
select select "17"
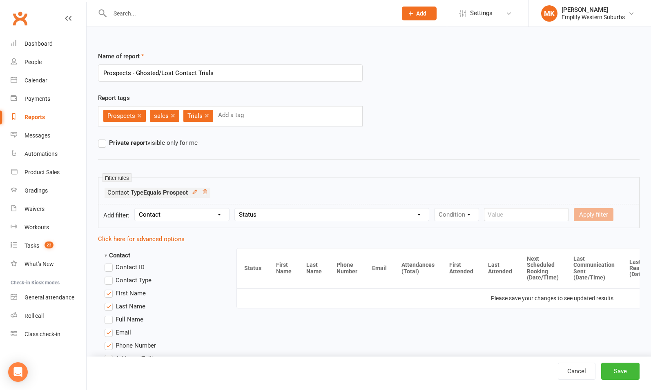
click at [236, 209] on select "Column name Contact Type First Name Last Name Full Name Email Phone Number Addr…" at bounding box center [332, 215] width 194 height 12
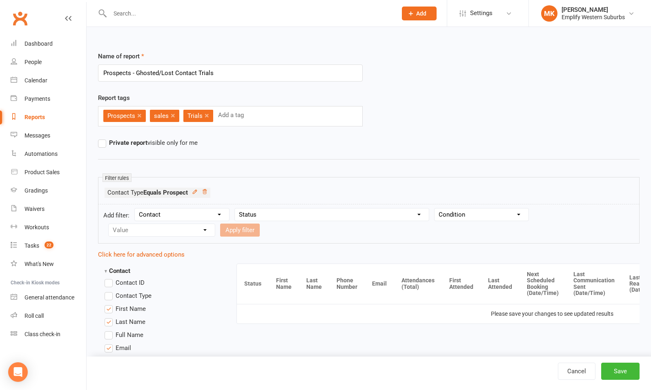
drag, startPoint x: 379, startPoint y: 215, endPoint x: 385, endPoint y: 215, distance: 5.3
click at [379, 215] on select "Column name Contact Type First Name Last Name Full Name Email Phone Number Addr…" at bounding box center [332, 215] width 194 height 12
click at [447, 218] on select "Condition Equals Does not equal Contains Does not contain Is blank or does not …" at bounding box center [481, 215] width 94 height 12
select select "1"
click at [435, 209] on select "Condition Equals Does not equal Contains Does not contain Is blank or does not …" at bounding box center [481, 215] width 94 height 12
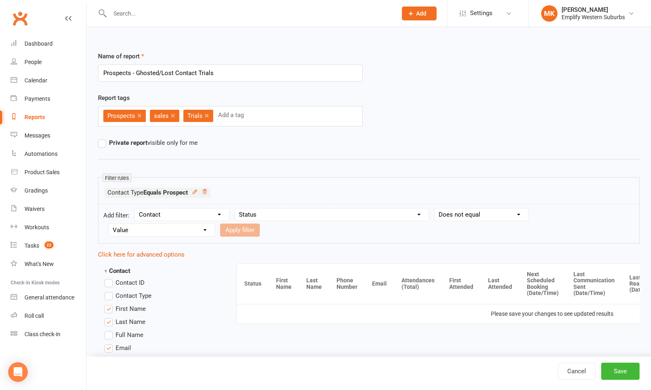
click at [183, 231] on select "Value Prospect: Lead Prospect: Initial Contact Prospect: Almost Ready Prospect:…" at bounding box center [162, 230] width 106 height 12
select select "5"
click at [109, 224] on select "Value Prospect: Lead Prospect: Initial Contact Prospect: Almost Ready Prospect:…" at bounding box center [162, 230] width 106 height 12
click at [236, 229] on button "Apply filter" at bounding box center [240, 230] width 40 height 13
select select
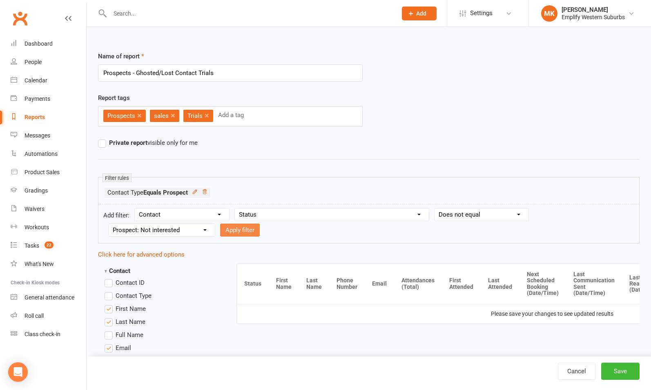
select select
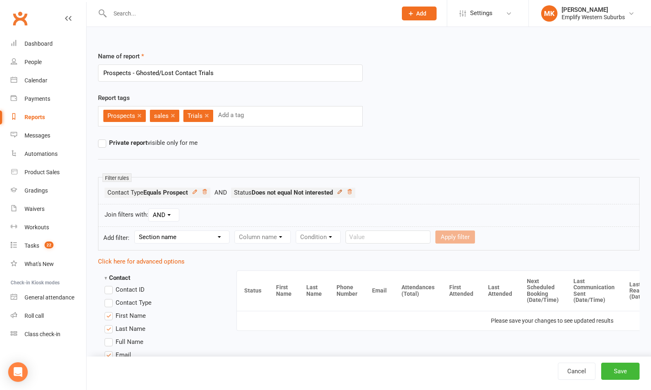
click at [343, 193] on icon at bounding box center [340, 192] width 6 height 6
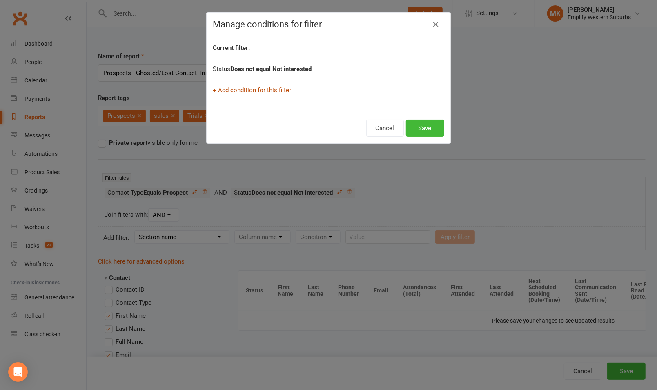
click at [269, 89] on link "+ Add condition for this filter" at bounding box center [252, 90] width 78 height 7
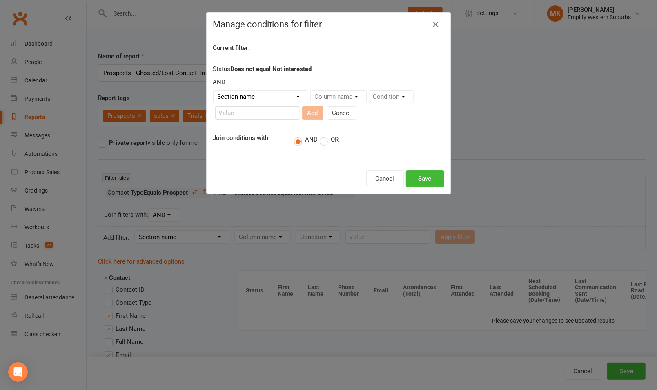
click at [323, 142] on label "OR" at bounding box center [329, 140] width 19 height 8
click at [323, 135] on input "OR" at bounding box center [322, 135] width 5 height 0
click at [262, 96] on select "Section name Contact Attendance Aggregate Payment Booking Waitlist Attendees Ca…" at bounding box center [261, 97] width 94 height 12
select select "0"
click at [214, 91] on select "Section name Contact Attendance Aggregate Payment Booking Waitlist Attendees Ca…" at bounding box center [261, 97] width 94 height 12
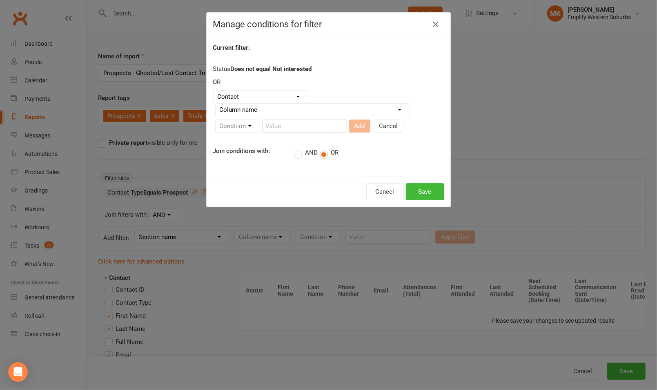
click at [320, 114] on select "Column name Contact Type First Name Last Name Full Name Email Phone Number Addr…" at bounding box center [313, 110] width 194 height 12
select select "17"
click at [216, 104] on select "Column name Contact Type First Name Last Name Full Name Email Phone Number Addr…" at bounding box center [313, 110] width 194 height 12
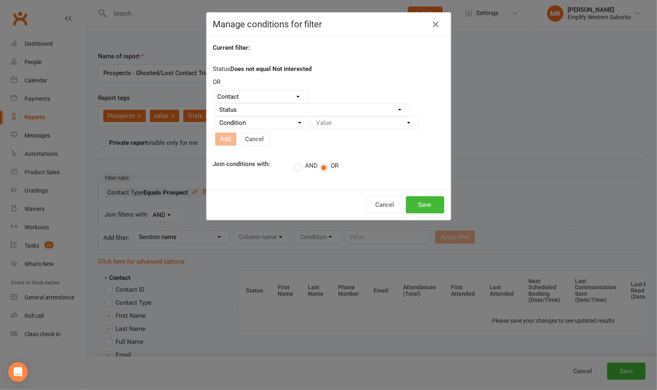
click at [278, 127] on select "Condition Equals Does not equal Contains Does not contain Is blank or does not …" at bounding box center [263, 123] width 94 height 12
select select "1"
click at [216, 117] on select "Condition Equals Does not equal Contains Does not contain Is blank or does not …" at bounding box center [263, 123] width 94 height 12
click at [355, 122] on select "Value Prospect: Lead Prospect: Initial Contact Prospect: Almost Ready Prospect:…" at bounding box center [365, 123] width 106 height 12
select select "0"
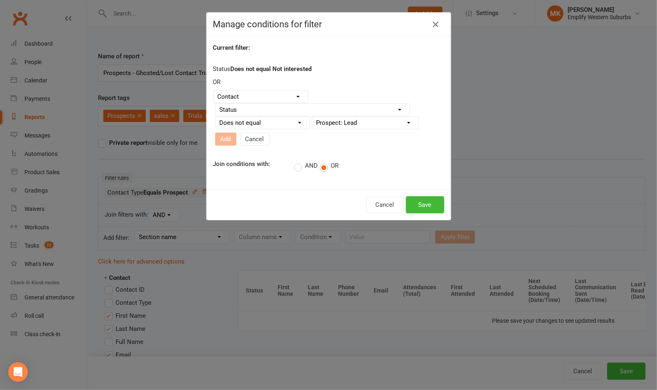
click at [312, 117] on select "Value Prospect: Lead Prospect: Initial Contact Prospect: Almost Ready Prospect:…" at bounding box center [365, 123] width 106 height 12
click at [225, 138] on button "Add" at bounding box center [225, 139] width 21 height 13
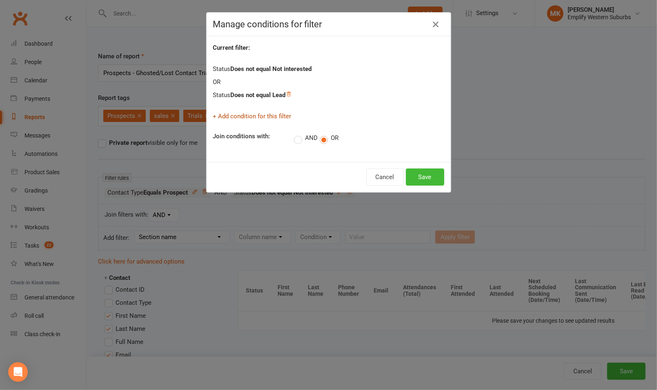
click at [261, 117] on link "+ Add condition for this filter" at bounding box center [252, 116] width 78 height 7
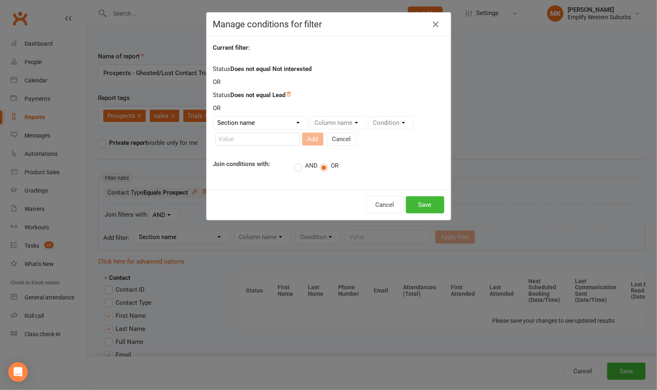
click at [262, 124] on select "Section name Contact Attendance Aggregate Payment Booking Waitlist Attendees Ca…" at bounding box center [261, 123] width 94 height 12
select select "0"
click at [214, 117] on select "Section name Contact Attendance Aggregate Payment Booking Waitlist Attendees Ca…" at bounding box center [261, 123] width 94 height 12
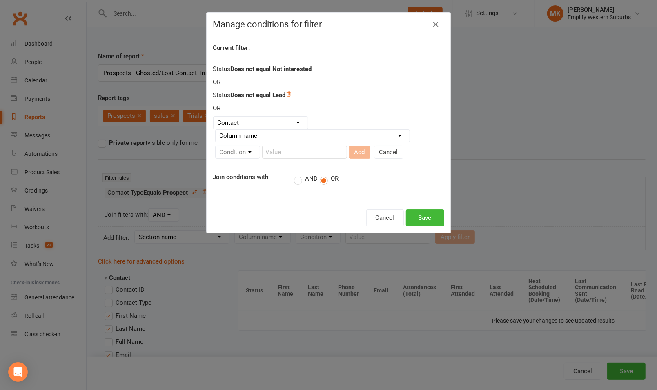
click at [305, 137] on select "Column name Contact Type First Name Last Name Full Name Email Phone Number Addr…" at bounding box center [313, 136] width 194 height 12
select select "17"
click at [216, 130] on select "Column name Contact Type First Name Last Name Full Name Email Phone Number Addr…" at bounding box center [313, 136] width 194 height 12
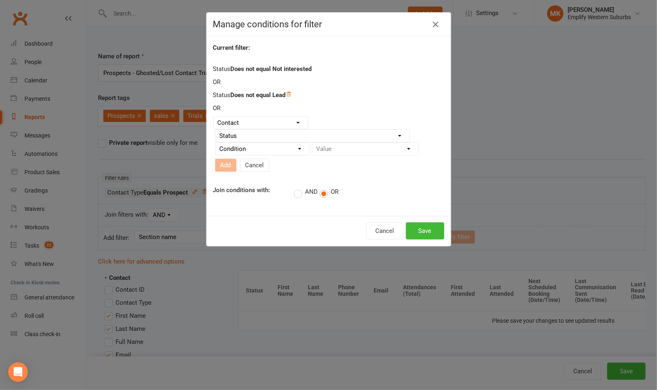
click at [267, 151] on select "Condition Equals Does not equal Contains Does not contain Is blank or does not …" at bounding box center [263, 149] width 94 height 12
select select "1"
click at [216, 143] on select "Condition Equals Does not equal Contains Does not contain Is blank or does not …" at bounding box center [263, 149] width 94 height 12
click at [355, 145] on select "Value Prospect: Lead Prospect: Initial Contact Prospect: Almost Ready Prospect:…" at bounding box center [365, 149] width 106 height 12
select select "1"
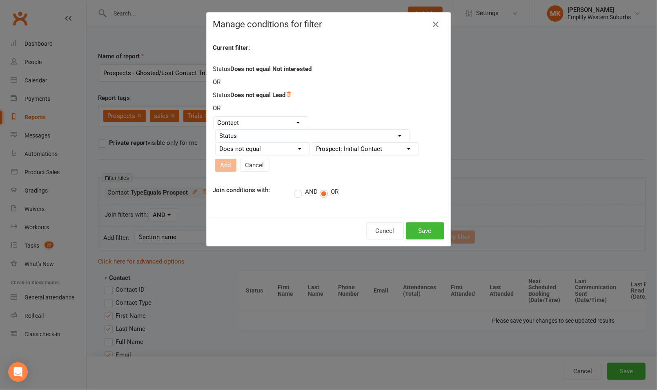
click at [312, 143] on select "Value Prospect: Lead Prospect: Initial Contact Prospect: Almost Ready Prospect:…" at bounding box center [365, 149] width 106 height 12
click at [347, 152] on select "Value Prospect: Lead Prospect: Initial Contact Prospect: Almost Ready Prospect:…" at bounding box center [365, 149] width 106 height 12
click at [346, 107] on div "OR" at bounding box center [328, 108] width 231 height 10
click at [225, 165] on button "Add" at bounding box center [225, 165] width 21 height 13
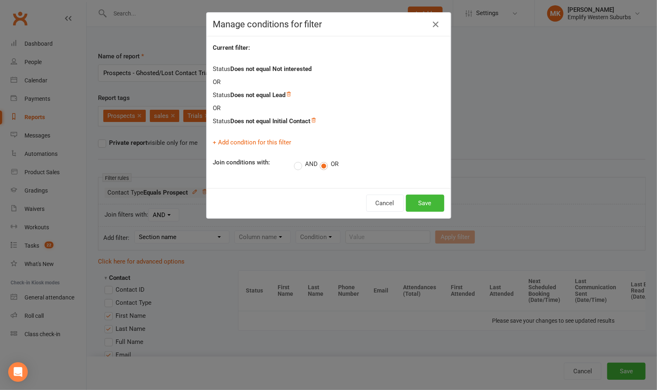
click at [421, 194] on div "Cancel Save" at bounding box center [329, 203] width 244 height 30
click at [419, 205] on button "Save" at bounding box center [425, 203] width 38 height 17
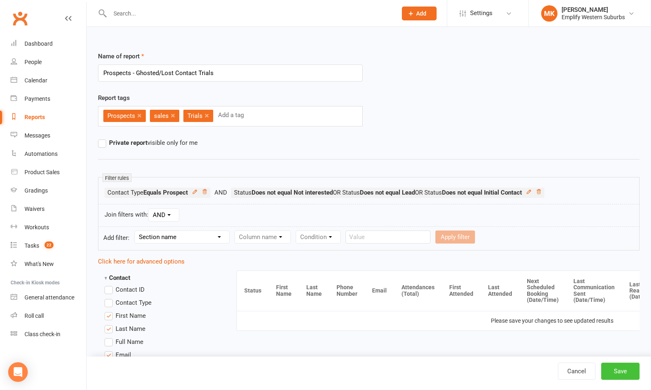
click at [618, 372] on button "Save" at bounding box center [620, 371] width 38 height 17
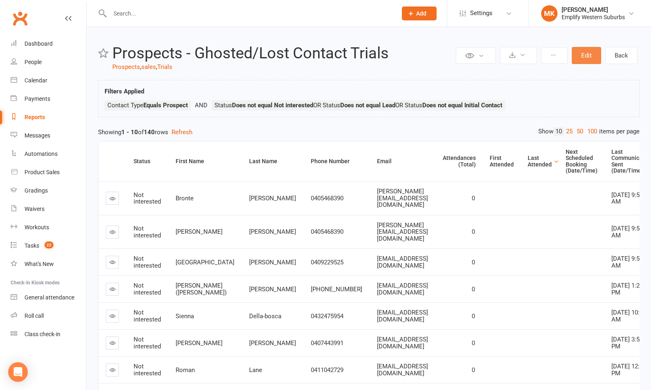
click at [587, 59] on button "Edit" at bounding box center [586, 55] width 29 height 17
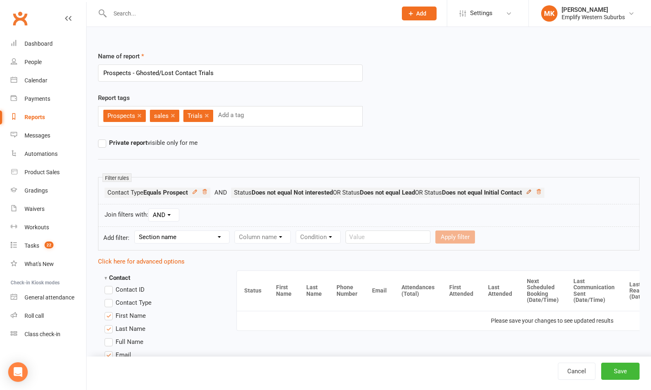
click at [532, 191] on icon at bounding box center [529, 192] width 6 height 6
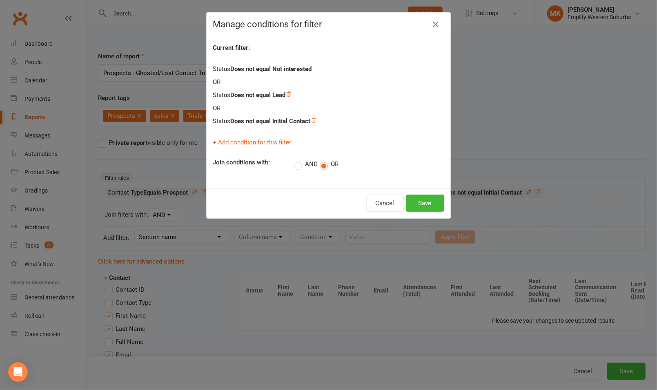
click at [303, 165] on label "AND" at bounding box center [306, 164] width 24 height 8
click at [299, 159] on input "AND" at bounding box center [296, 159] width 5 height 0
click at [417, 205] on button "Save" at bounding box center [425, 203] width 38 height 17
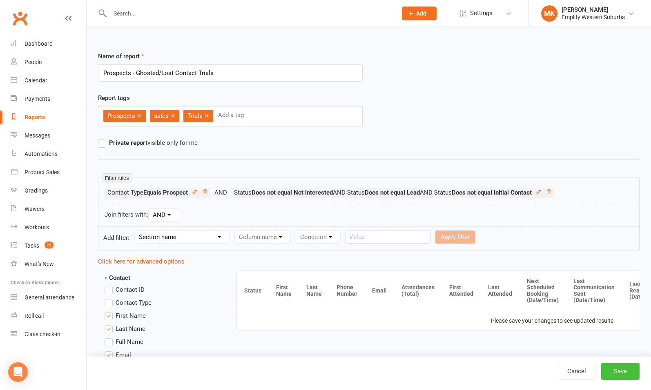
click at [615, 373] on button "Save" at bounding box center [620, 371] width 38 height 17
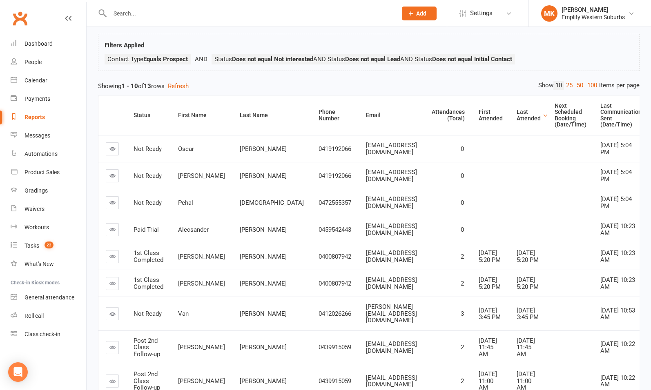
scroll to position [39, 0]
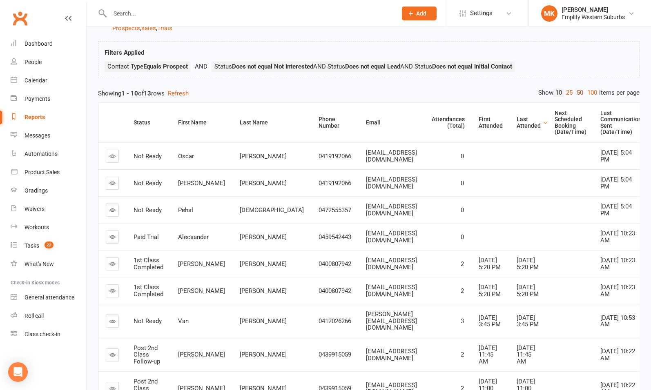
click at [578, 93] on link "50" at bounding box center [579, 93] width 11 height 9
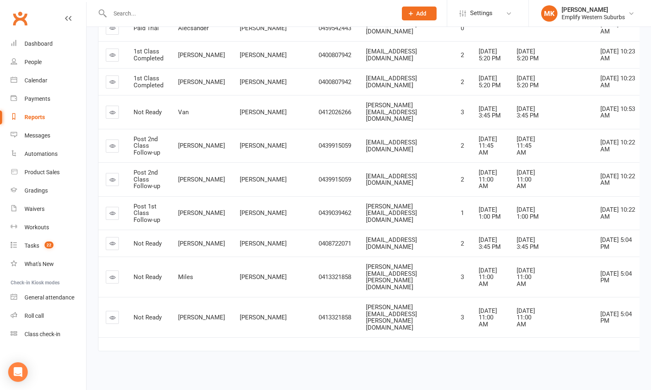
scroll to position [0, 0]
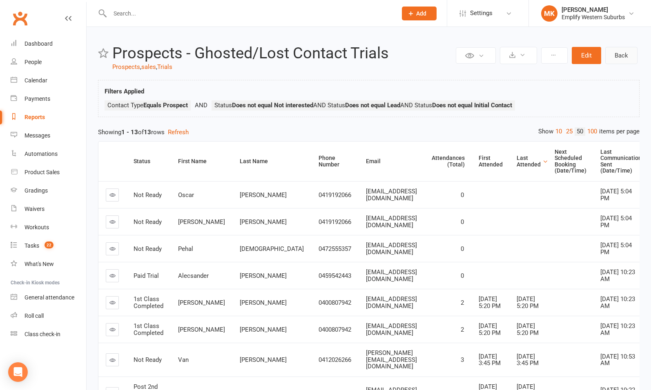
click at [619, 55] on link "Back" at bounding box center [621, 55] width 32 height 17
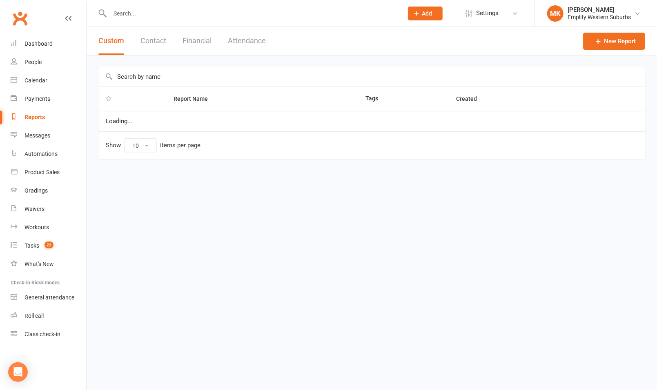
select select "100"
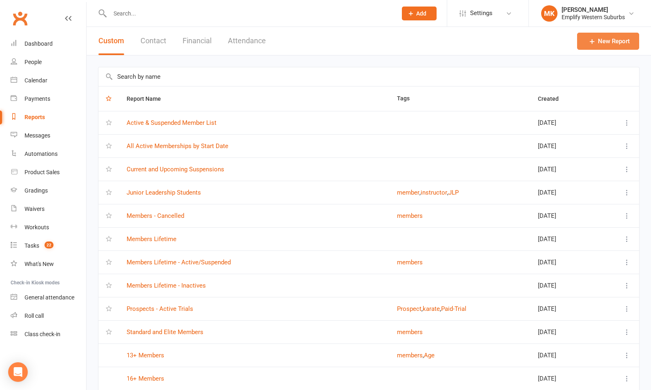
click at [605, 43] on link "New Report" at bounding box center [608, 41] width 62 height 17
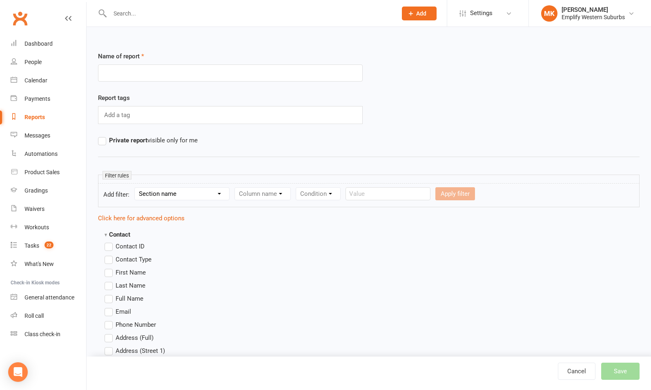
click at [255, 81] on input "text" at bounding box center [230, 73] width 265 height 17
type input "Prospects - Leads Not Attended"
click at [138, 114] on div "Add a tag" at bounding box center [230, 115] width 265 height 18
type input "prospects"
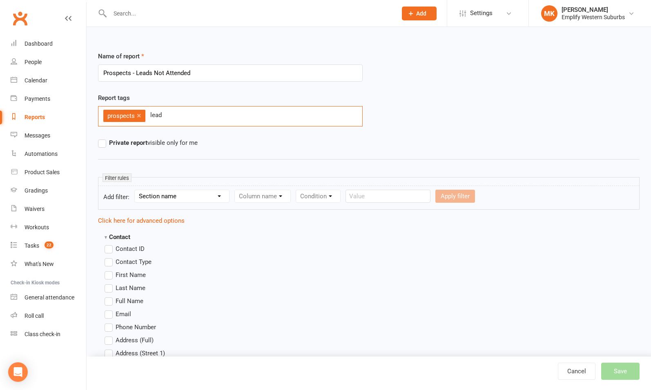
type input "leads"
type input "sales"
click at [208, 196] on select "Section name Contact Attendance Aggregate Payment Booking Waitlist Attendees Ca…" at bounding box center [182, 196] width 94 height 12
select select "0"
click at [136, 190] on select "Section name Contact Attendance Aggregate Payment Booking Waitlist Attendees Ca…" at bounding box center [182, 196] width 94 height 12
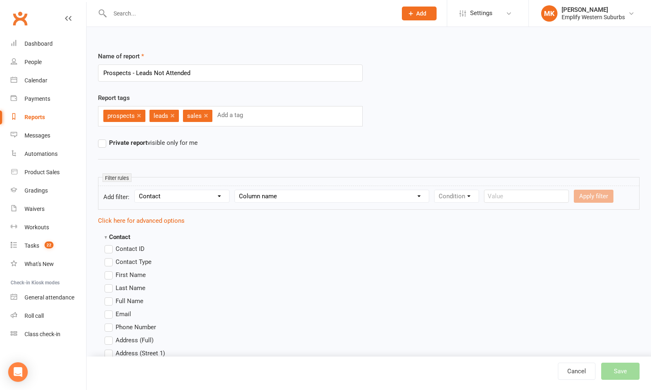
click at [268, 194] on select "Column name Contact Type First Name Last Name Full Name Email Phone Number Addr…" at bounding box center [332, 196] width 194 height 12
select select "0"
click at [236, 190] on select "Column name Contact Type First Name Last Name Full Name Email Phone Number Addr…" at bounding box center [332, 196] width 194 height 12
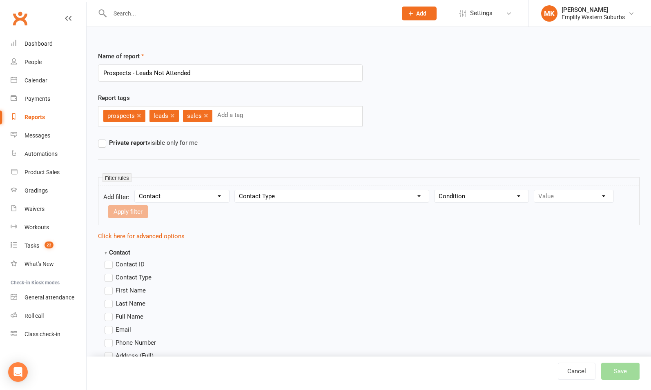
click at [458, 200] on select "Condition Equals Does not equal Contains Does not contain Is blank or does not …" at bounding box center [481, 196] width 94 height 12
select select "0"
click at [435, 190] on select "Condition Equals Does not equal Contains Does not contain Is blank or does not …" at bounding box center [481, 196] width 94 height 12
click at [561, 196] on select "Value Member Prospect Non-attending Contact" at bounding box center [573, 196] width 79 height 12
select select "1"
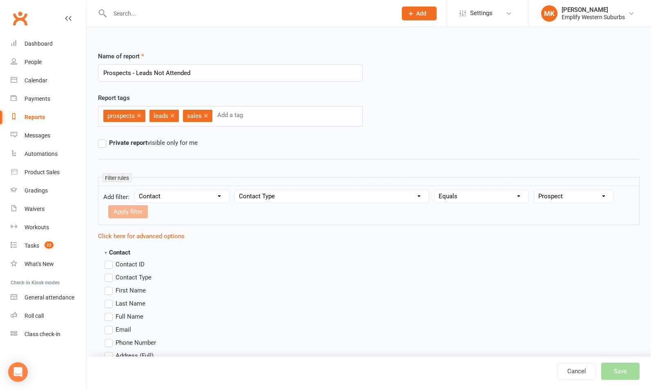
click at [534, 190] on select "Value Member Prospect Non-attending Contact" at bounding box center [573, 196] width 79 height 12
click at [124, 211] on button "Apply filter" at bounding box center [128, 211] width 40 height 13
select select
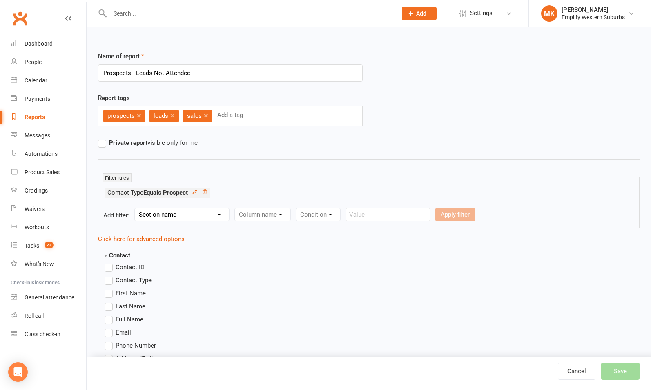
click at [200, 210] on select "Section name Contact Attendance Aggregate Payment Booking Waitlist Attendees Ca…" at bounding box center [182, 215] width 94 height 12
select select "0"
click at [136, 209] on select "Section name Contact Attendance Aggregate Payment Booking Waitlist Attendees Ca…" at bounding box center [182, 215] width 94 height 12
click at [284, 219] on select "Column name Contact Type First Name Last Name Full Name Email Phone Number Addr…" at bounding box center [332, 215] width 194 height 12
select select "17"
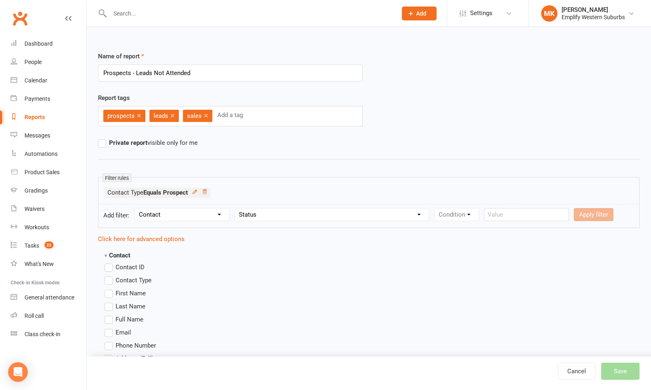
click at [236, 209] on select "Column name Contact Type First Name Last Name Full Name Email Phone Number Addr…" at bounding box center [332, 215] width 194 height 12
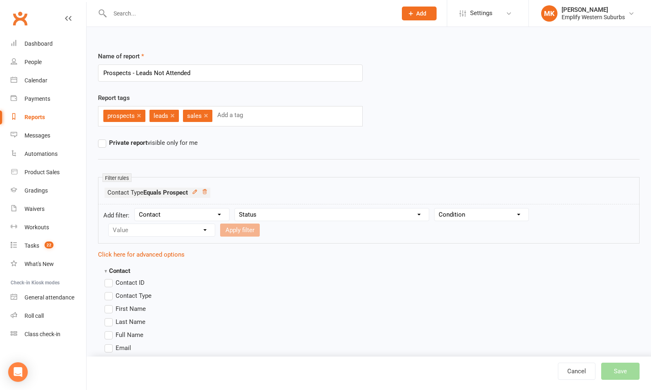
click at [458, 217] on select "Condition Equals Does not equal Contains Does not contain Is blank or does not …" at bounding box center [481, 215] width 94 height 12
select select "0"
click at [435, 209] on select "Condition Equals Does not equal Contains Does not contain Is blank or does not …" at bounding box center [481, 215] width 94 height 12
click at [169, 230] on select "Value Prospect: Lead Prospect: Initial Contact Prospect: Almost Ready Prospect:…" at bounding box center [162, 230] width 106 height 12
select select "0"
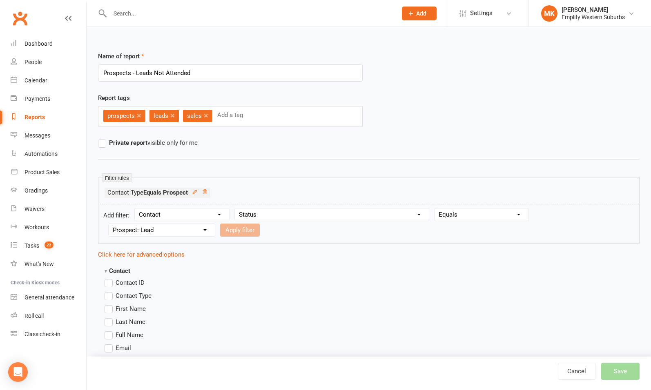
click at [109, 224] on select "Value Prospect: Lead Prospect: Initial Contact Prospect: Almost Ready Prospect:…" at bounding box center [162, 230] width 106 height 12
click at [236, 230] on button "Apply filter" at bounding box center [240, 230] width 40 height 13
select select
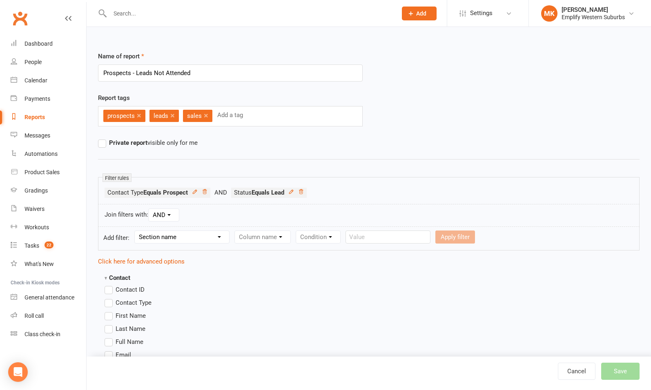
click at [176, 241] on select "Section name Contact Attendance Aggregate Payment Booking Waitlist Attendees Ca…" at bounding box center [182, 237] width 94 height 12
select select "1"
click at [136, 231] on select "Section name Contact Attendance Aggregate Payment Booking Waitlist Attendees Ca…" at bounding box center [182, 237] width 94 height 12
click at [278, 237] on select "Column name Attendance Last Marked Attendance First Marked Last Attended First …" at bounding box center [306, 237] width 142 height 12
click at [236, 231] on select "Column name Attendance Last Marked Attendance First Marked Last Attended First …" at bounding box center [306, 237] width 142 height 12
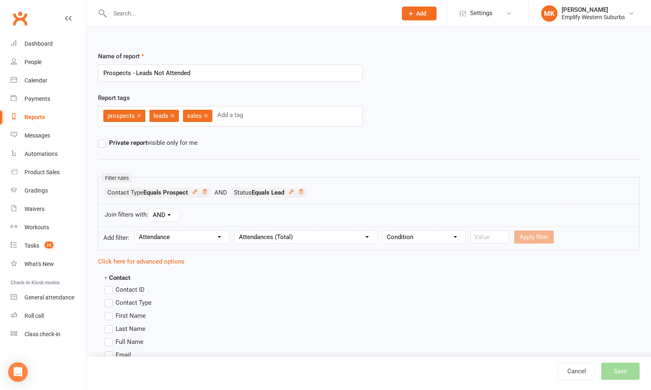
click at [335, 240] on select "Column name Attendance Last Marked Attendance First Marked Last Attended First …" at bounding box center [306, 237] width 142 height 12
select select "3"
click at [236, 231] on select "Column name Attendance Last Marked Attendance First Marked Last Attended First …" at bounding box center [306, 237] width 142 height 12
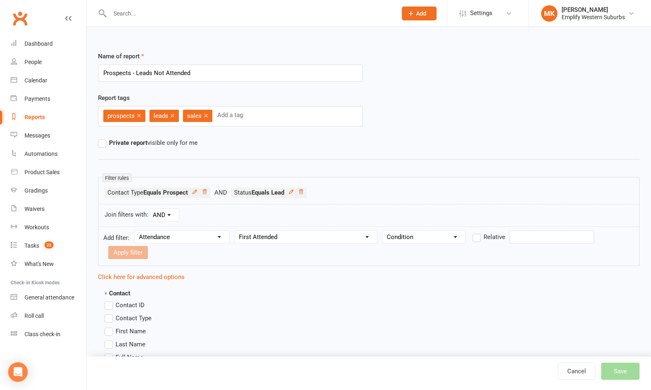
click at [438, 239] on select "Condition Is Is not Before After Before or on After or on Is blank Is not blank" at bounding box center [424, 237] width 82 height 12
click at [261, 70] on input "Prospects - Leads Not Attended" at bounding box center [230, 73] width 265 height 17
drag, startPoint x: 218, startPoint y: 71, endPoint x: 153, endPoint y: 69, distance: 65.4
click at [153, 69] on input "Prospects - Leads Not Attended" at bounding box center [230, 73] width 265 height 17
type input "Prospects - Leads"
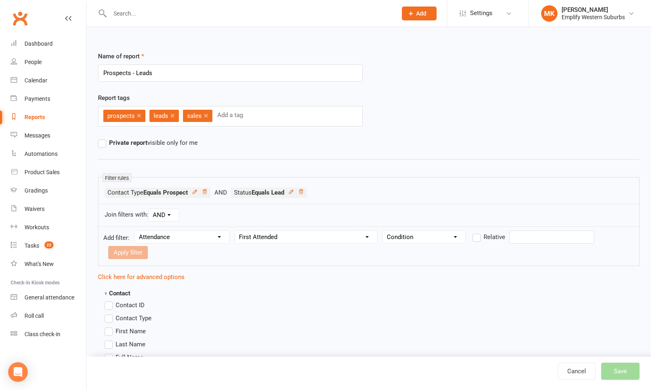
click at [293, 143] on div "Private report visible only for me" at bounding box center [230, 143] width 277 height 10
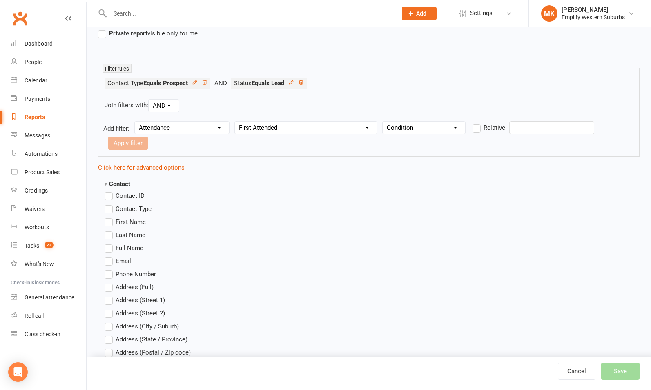
scroll to position [106, 0]
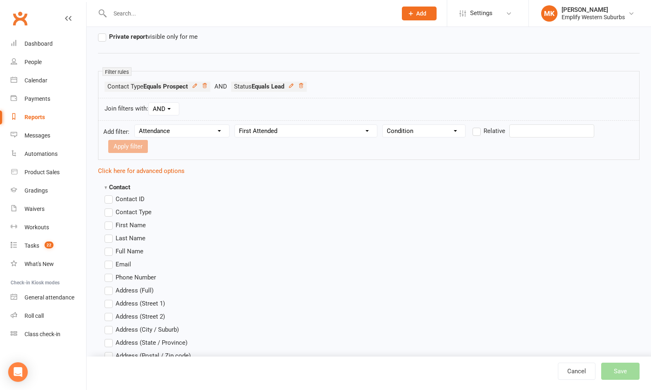
click at [132, 220] on span "First Name" at bounding box center [131, 224] width 30 height 9
click at [110, 220] on input "First Name" at bounding box center [107, 220] width 5 height 0
click at [131, 234] on span "Last Name" at bounding box center [131, 238] width 30 height 9
click at [110, 234] on input "Last Name" at bounding box center [107, 234] width 5 height 0
click at [123, 273] on span "Phone Number" at bounding box center [136, 277] width 40 height 9
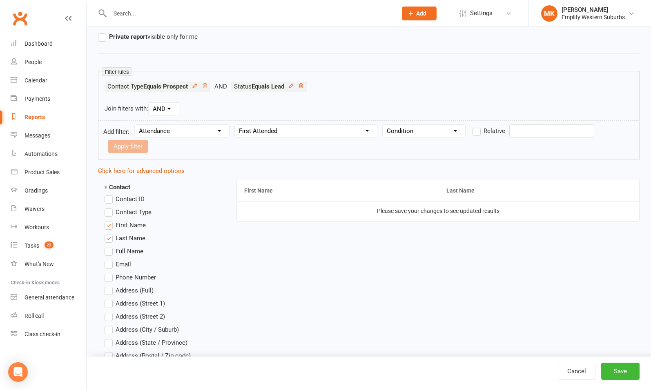
click at [110, 273] on input "Phone Number" at bounding box center [107, 273] width 5 height 0
click at [123, 260] on span "Email" at bounding box center [124, 264] width 16 height 9
click at [110, 260] on input "Email" at bounding box center [107, 260] width 5 height 0
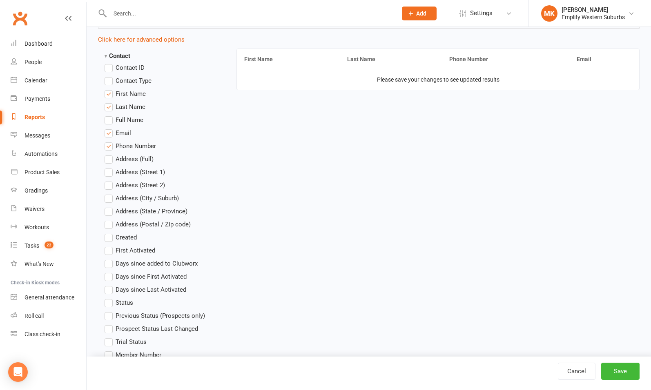
scroll to position [242, 0]
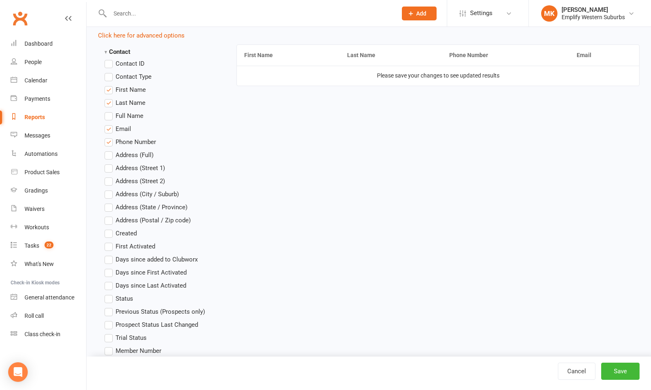
click at [125, 294] on span "Status" at bounding box center [125, 298] width 18 height 9
click at [110, 294] on input "Status" at bounding box center [107, 294] width 5 height 0
click at [130, 229] on span "Created" at bounding box center [126, 233] width 21 height 9
click at [110, 229] on input "Created" at bounding box center [107, 229] width 5 height 0
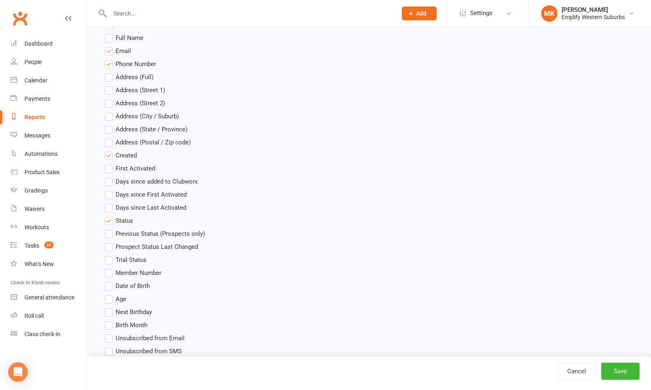
scroll to position [320, 0]
click at [122, 294] on span "Age" at bounding box center [121, 298] width 11 height 9
click at [110, 294] on input "Age" at bounding box center [107, 294] width 5 height 0
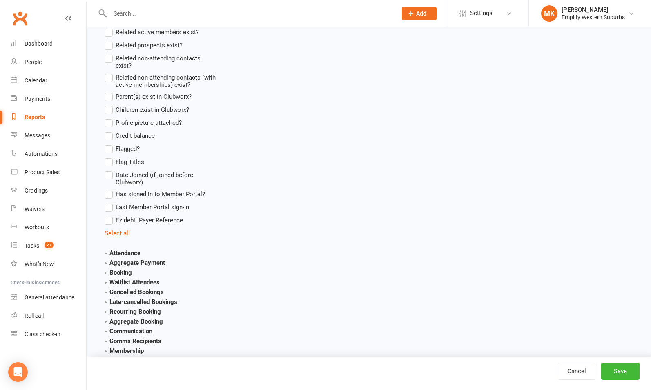
scroll to position [770, 0]
click at [129, 249] on strong "Attendance" at bounding box center [123, 252] width 36 height 7
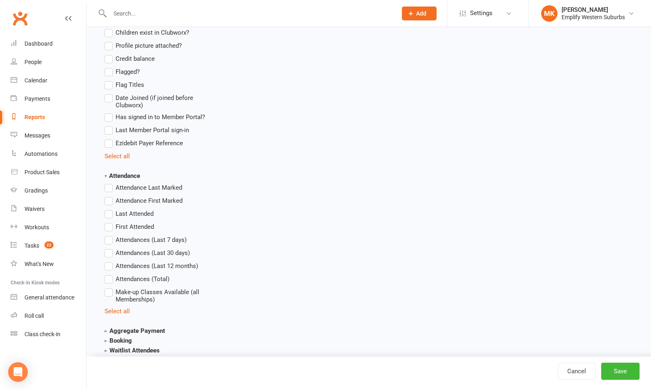
scroll to position [847, 0]
click at [134, 274] on span "Attendances (Total)" at bounding box center [143, 278] width 54 height 9
click at [110, 274] on input "Attendances (Total)" at bounding box center [107, 274] width 5 height 0
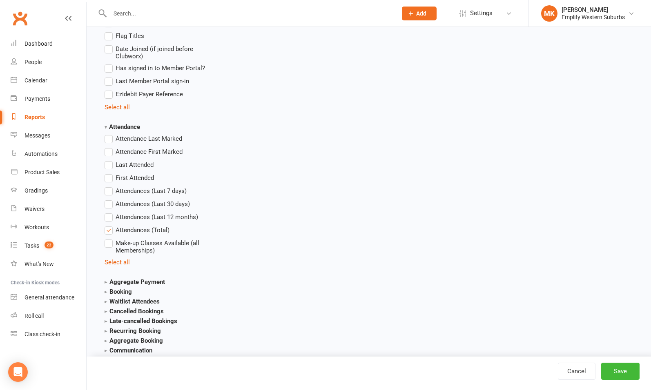
scroll to position [896, 0]
click at [125, 288] on strong "Booking" at bounding box center [118, 291] width 27 height 7
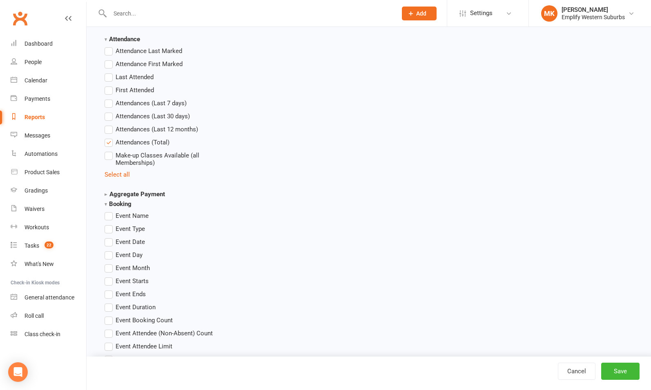
scroll to position [985, 0]
click at [268, 217] on main "Contact Contact ID Contact Type First Name Last Name Full Name Email Phone Numb…" at bounding box center [369, 44] width 554 height 1494
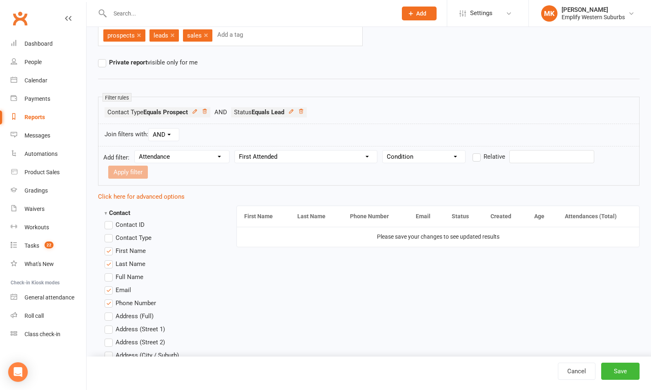
scroll to position [0, 0]
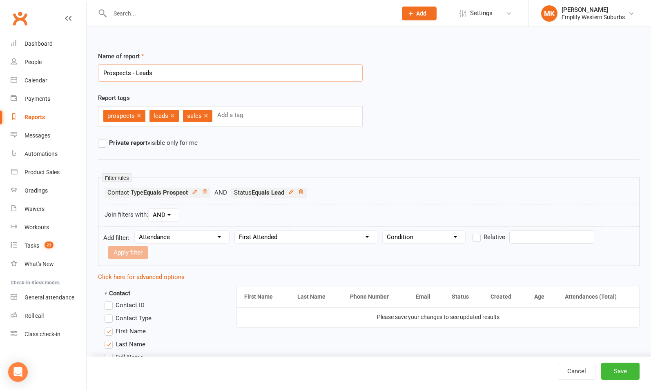
click at [212, 73] on input "Prospects - Leads" at bounding box center [230, 73] width 265 height 17
click at [321, 240] on select "Column name Attendance Last Marked Attendance First Marked Last Attended First …" at bounding box center [306, 237] width 142 height 12
click at [173, 233] on select "Section name Contact Attendance Aggregate Payment Booking Waitlist Attendees Ca…" at bounding box center [182, 237] width 94 height 12
select select "3"
click at [136, 231] on select "Section name Contact Attendance Aggregate Payment Booking Waitlist Attendees Ca…" at bounding box center [182, 237] width 94 height 12
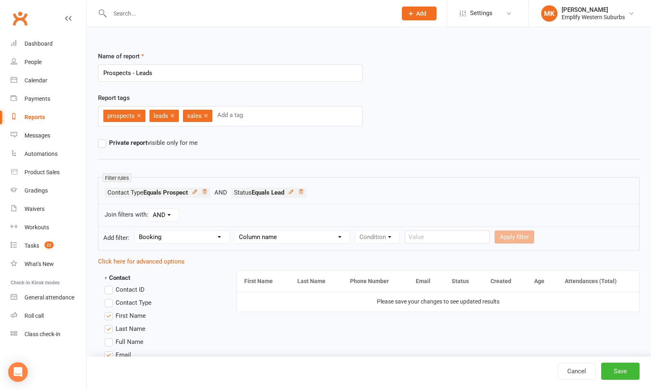
click at [287, 240] on select "Column name Event Name Event Type Event Date Event Day Event Month Event Starts…" at bounding box center [292, 237] width 115 height 12
select select "1"
click at [236, 231] on select "Column name Event Name Event Type Event Date Event Day Event Month Event Starts…" at bounding box center [292, 237] width 115 height 12
click at [389, 233] on select "Condition Equals Does not equal Contains Does not contain Is blank or does not …" at bounding box center [402, 237] width 94 height 12
select select "1"
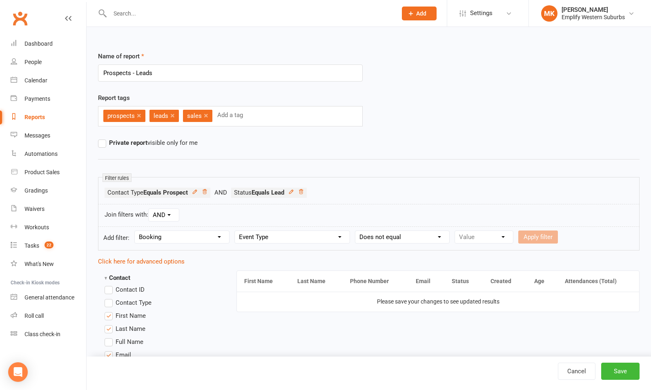
click at [356, 231] on select "Condition Equals Does not equal Contains Does not contain Is blank or does not …" at bounding box center [402, 237] width 94 height 12
click at [494, 237] on select "Value Class Group Training IDP Kanga Karate Karate Prep Session Private Lesson …" at bounding box center [484, 237] width 58 height 12
click at [407, 238] on select "Condition Equals Does not equal Contains Does not contain Is blank or does not …" at bounding box center [402, 237] width 94 height 12
click at [490, 236] on select "Value Class Group Training IDP Kanga Karate Karate Prep Session Private Lesson …" at bounding box center [484, 237] width 58 height 12
click at [409, 124] on div "Report tags prospects × leads × sales × Add a tag" at bounding box center [369, 115] width 554 height 45
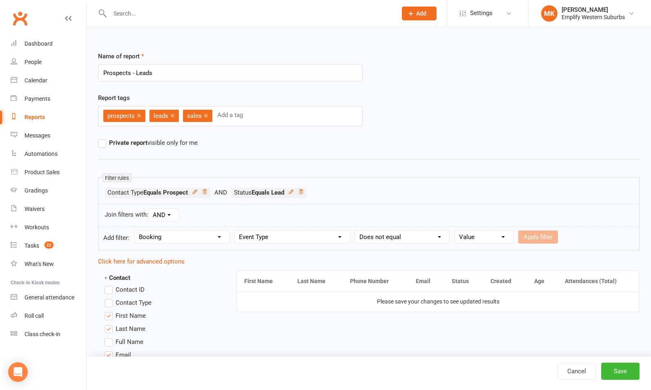
click at [474, 233] on select "Value Class Group Training IDP Kanga Karate Karate Prep Session Private Lesson …" at bounding box center [484, 237] width 58 height 12
click at [509, 212] on div "Join filters with: AND OR" at bounding box center [368, 215] width 541 height 23
click at [467, 237] on select "Value Class Group Training IDP Kanga Karate Karate Prep Session Private Lesson …" at bounding box center [484, 237] width 58 height 12
click at [495, 203] on div "Filter rules Contact Type Equals Prospect Status Equals Lead" at bounding box center [368, 190] width 541 height 27
click at [483, 234] on select "Value Class Group Training IDP Kanga Karate Karate Prep Session Private Lesson …" at bounding box center [484, 237] width 58 height 12
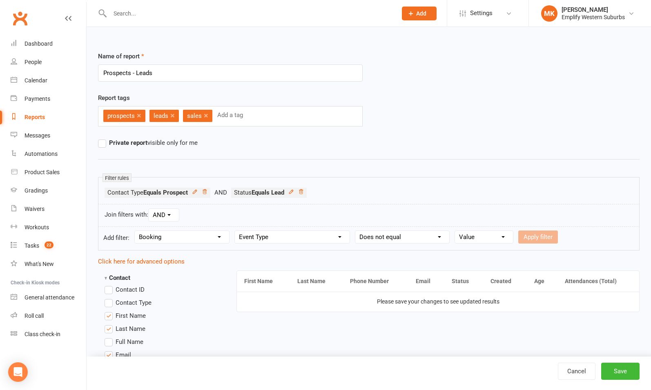
click at [459, 211] on div "Join filters with: AND OR" at bounding box center [368, 215] width 541 height 23
click at [476, 236] on select "Value Class Group Training IDP Kanga Karate Karate Prep Session Private Lesson …" at bounding box center [484, 237] width 58 height 12
select select "1"
click at [455, 231] on select "Value Class Group Training IDP Kanga Karate Karate Prep Session Private Lesson …" at bounding box center [484, 237] width 58 height 12
click at [538, 234] on button "Apply filter" at bounding box center [538, 237] width 40 height 13
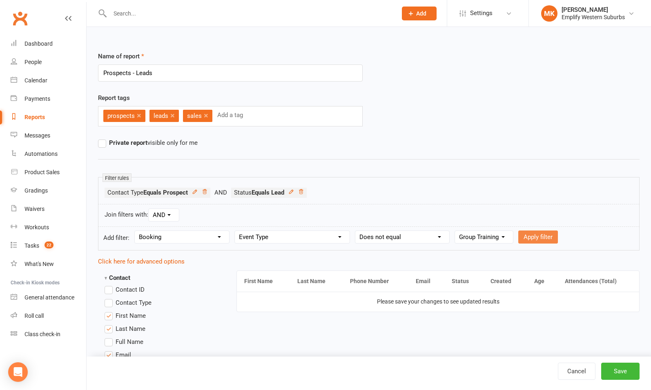
select select
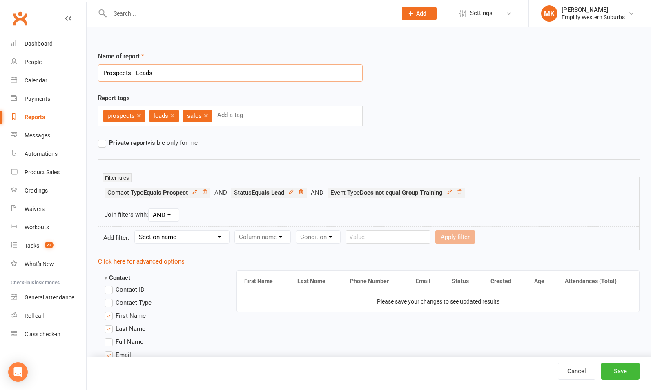
click at [200, 70] on input "Prospects - Leads" at bounding box center [230, 73] width 265 height 17
click at [266, 137] on div "Report tags prospects × leads × sales × Add a tag" at bounding box center [230, 115] width 277 height 45
click at [462, 191] on icon at bounding box center [459, 192] width 6 height 6
click at [205, 236] on select "Section name Contact Attendance Aggregate Payment Booking Waitlist Attendees Ca…" at bounding box center [182, 237] width 94 height 12
click at [308, 141] on div "Private report visible only for me" at bounding box center [230, 143] width 277 height 10
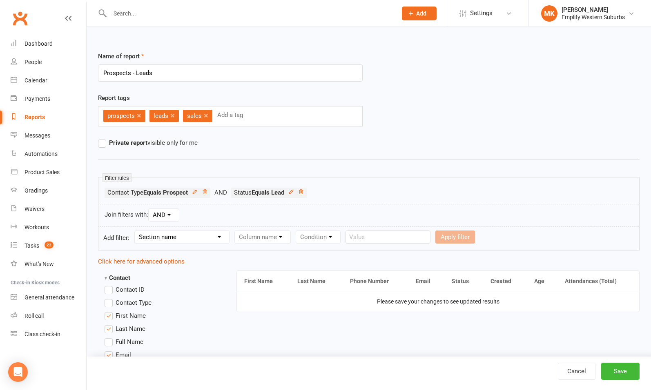
click at [187, 238] on select "Section name Contact Attendance Aggregate Payment Booking Waitlist Attendees Ca…" at bounding box center [182, 237] width 94 height 12
click at [188, 238] on select "Section name Contact Attendance Aggregate Payment Booking Waitlist Attendees Ca…" at bounding box center [182, 237] width 94 height 12
select select "0"
click at [136, 231] on select "Section name Contact Attendance Aggregate Payment Booking Waitlist Attendees Ca…" at bounding box center [182, 237] width 94 height 12
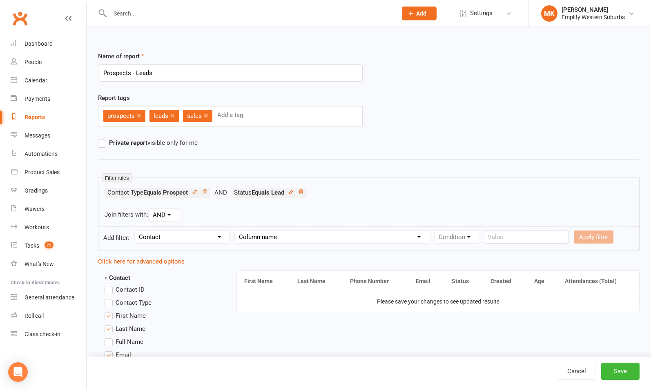
click at [355, 188] on ul "Contact Type Equals Prospect Status Equals Lead" at bounding box center [369, 195] width 528 height 14
click at [294, 193] on icon at bounding box center [291, 192] width 6 height 6
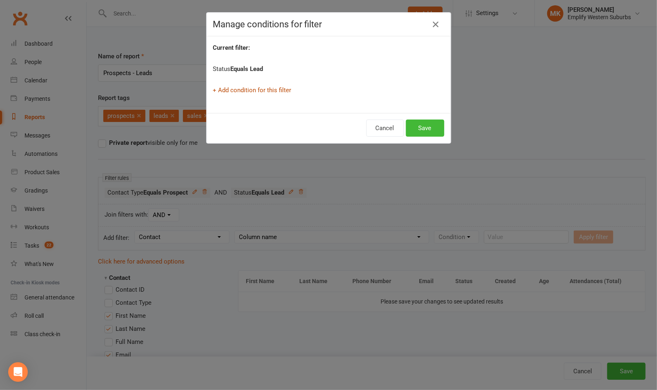
click at [254, 87] on link "+ Add condition for this filter" at bounding box center [252, 90] width 78 height 7
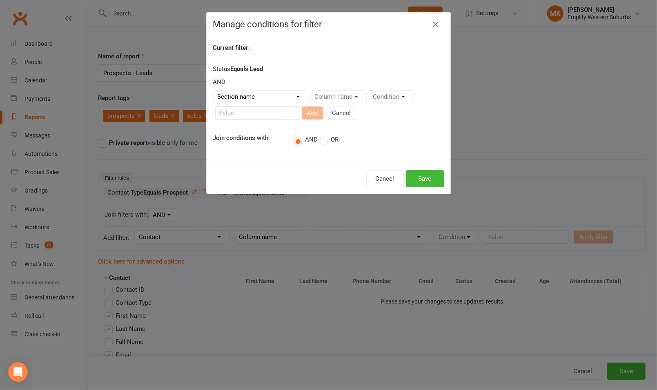
click at [267, 102] on div "Section name Contact Attendance Aggregate Payment Booking Waitlist Attendees Ca…" at bounding box center [260, 96] width 95 height 13
click at [263, 97] on select "Section name Contact Attendance Aggregate Payment Booking Waitlist Attendees Ca…" at bounding box center [261, 97] width 94 height 12
select select "0"
click at [214, 91] on select "Section name Contact Attendance Aggregate Payment Booking Waitlist Attendees Ca…" at bounding box center [261, 97] width 94 height 12
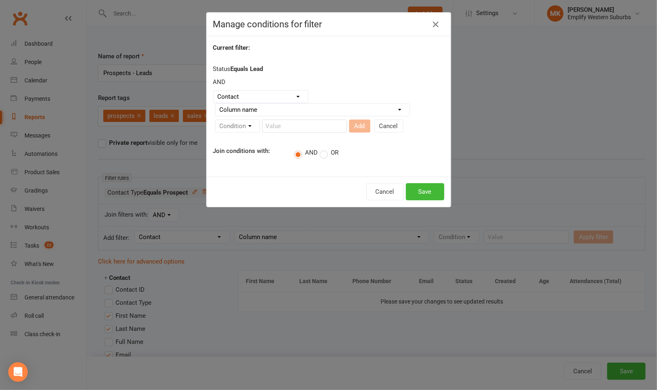
click at [291, 111] on select "Column name Contact Type First Name Last Name Full Name Email Phone Number Addr…" at bounding box center [313, 110] width 194 height 12
select select "17"
click at [216, 104] on select "Column name Contact Type First Name Last Name Full Name Email Phone Number Addr…" at bounding box center [313, 110] width 194 height 12
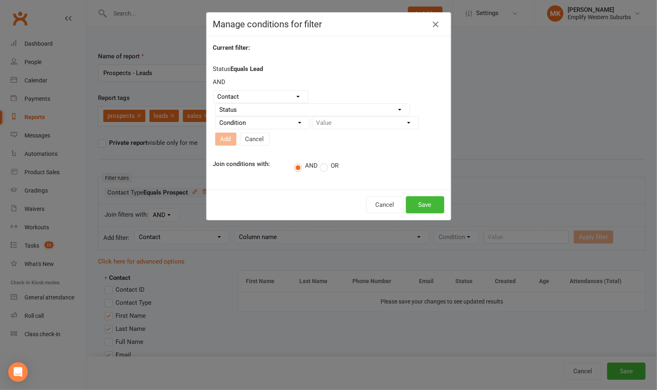
click at [282, 123] on select "Condition Equals Does not equal Contains Does not contain Is blank or does not …" at bounding box center [263, 123] width 94 height 12
select select "0"
click at [216, 117] on select "Condition Equals Does not equal Contains Does not contain Is blank or does not …" at bounding box center [263, 123] width 94 height 12
click at [340, 127] on select "Value Prospect: Lead Prospect: Initial Contact Prospect: Almost Ready Prospect:…" at bounding box center [365, 123] width 106 height 12
select select "1"
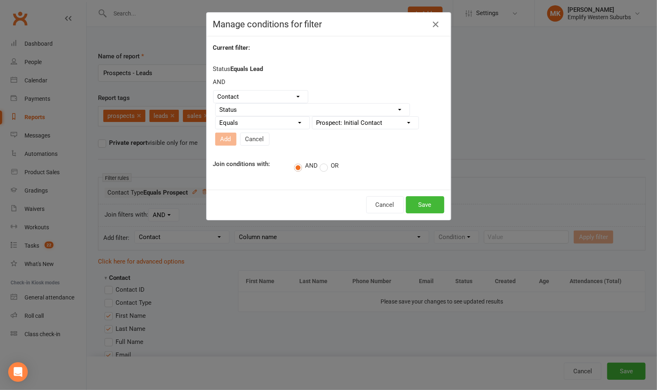
click at [312, 117] on select "Value Prospect: Lead Prospect: Initial Contact Prospect: Almost Ready Prospect:…" at bounding box center [365, 123] width 106 height 12
click at [226, 138] on button "Add" at bounding box center [225, 139] width 21 height 13
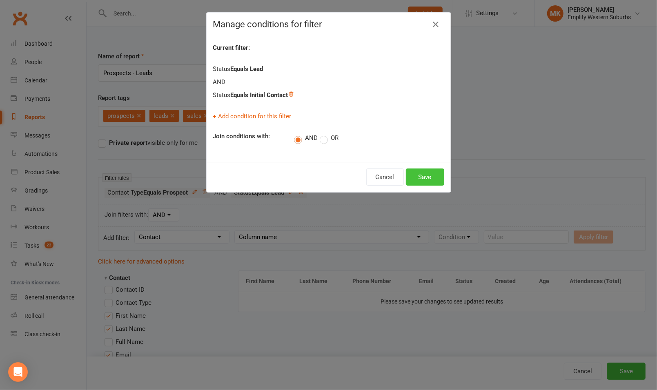
click at [421, 180] on button "Save" at bounding box center [425, 177] width 38 height 17
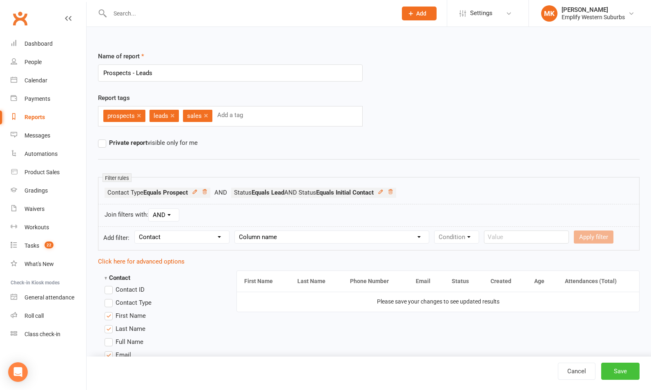
click at [619, 376] on button "Save" at bounding box center [620, 371] width 38 height 17
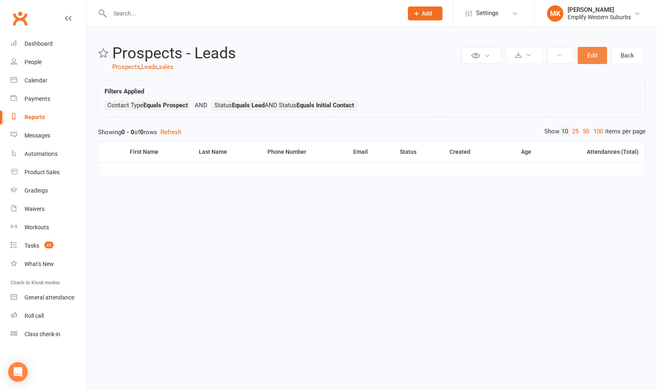
click at [592, 58] on button "Edit" at bounding box center [592, 55] width 29 height 17
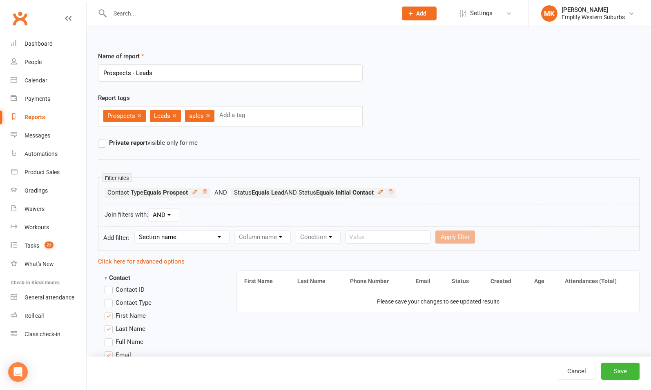
click at [383, 191] on icon at bounding box center [381, 192] width 6 height 6
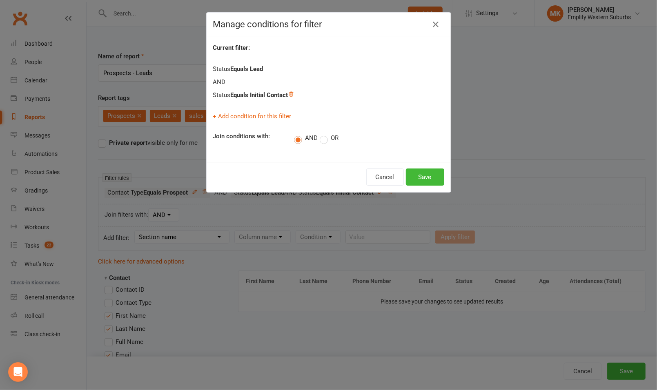
click at [331, 138] on label "OR" at bounding box center [329, 138] width 19 height 8
click at [325, 133] on input "OR" at bounding box center [322, 133] width 5 height 0
click at [430, 173] on button "Save" at bounding box center [425, 177] width 38 height 17
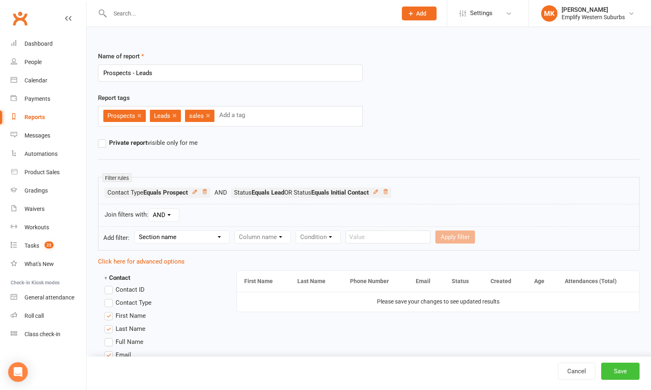
click at [621, 369] on button "Save" at bounding box center [620, 371] width 38 height 17
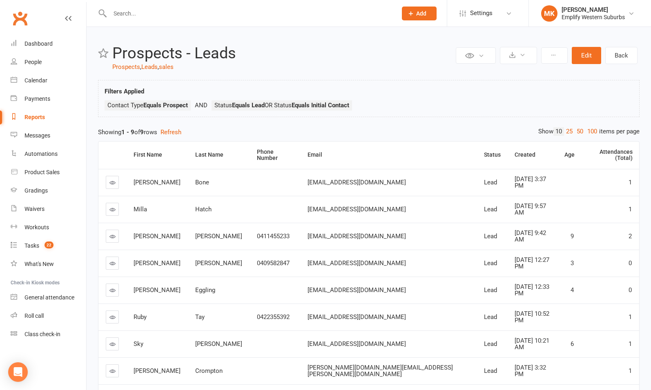
click at [161, 13] on input "text" at bounding box center [249, 13] width 284 height 11
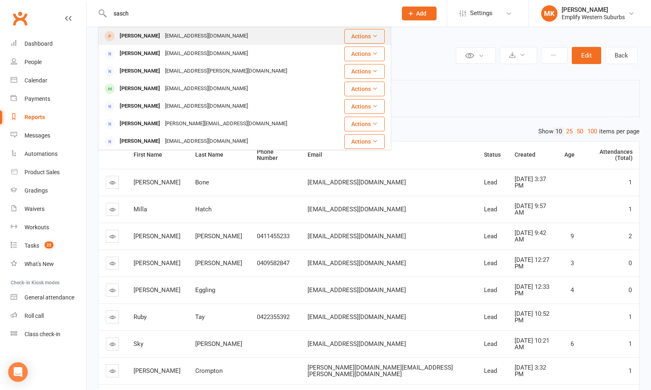
type input "sasch"
click at [372, 37] on icon at bounding box center [375, 36] width 6 height 6
drag, startPoint x: 338, startPoint y: 56, endPoint x: 243, endPoint y: 33, distance: 97.8
click at [243, 33] on div "Sascha Cherrington scherrington83@gmail.com" at bounding box center [216, 36] width 235 height 17
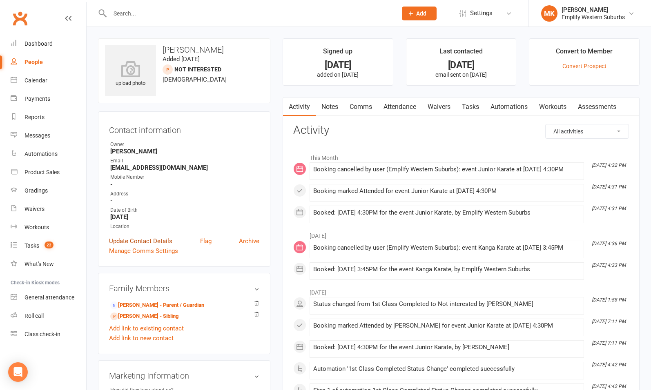
click at [151, 241] on link "Update Contact Details" at bounding box center [140, 241] width 63 height 10
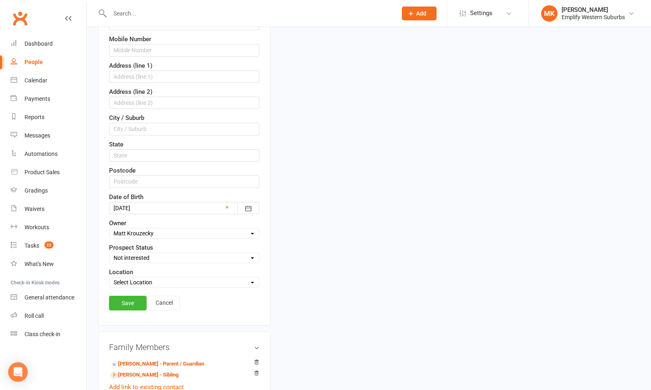
scroll to position [180, 0]
click at [191, 253] on select "Select Lead Initial Contact Almost Ready Ghosted/Lost Contact Not Ready Not int…" at bounding box center [183, 257] width 149 height 9
select select "Lead"
click at [109, 253] on select "Select Lead Initial Contact Almost Ready Ghosted/Lost Contact Not Ready Not int…" at bounding box center [183, 257] width 149 height 9
click at [127, 297] on link "Save" at bounding box center [128, 302] width 38 height 15
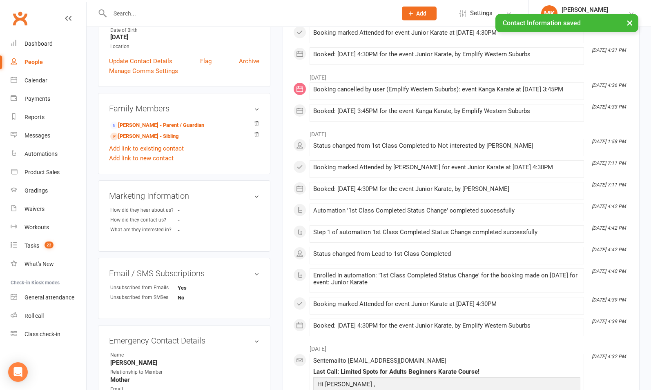
scroll to position [0, 0]
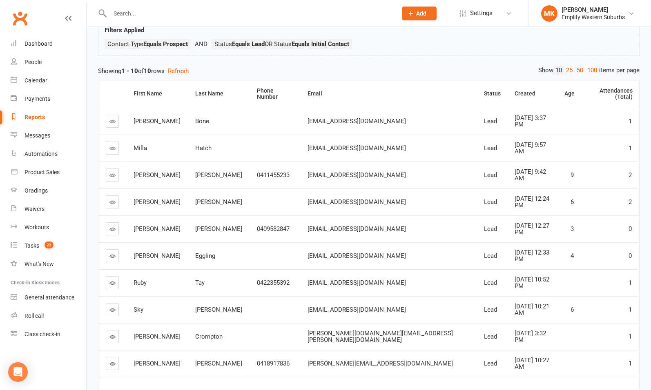
click at [109, 199] on icon at bounding box center [112, 202] width 6 height 6
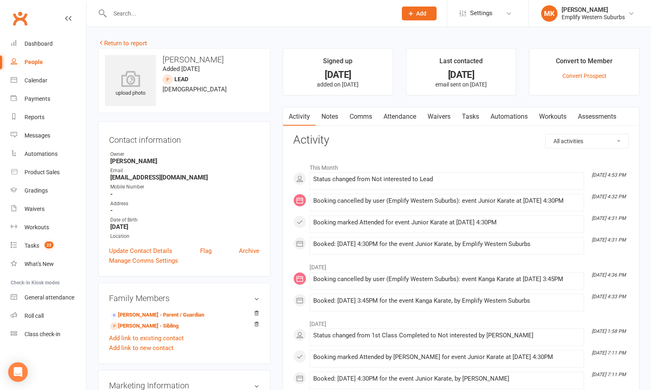
click at [399, 116] on link "Attendance" at bounding box center [400, 116] width 44 height 19
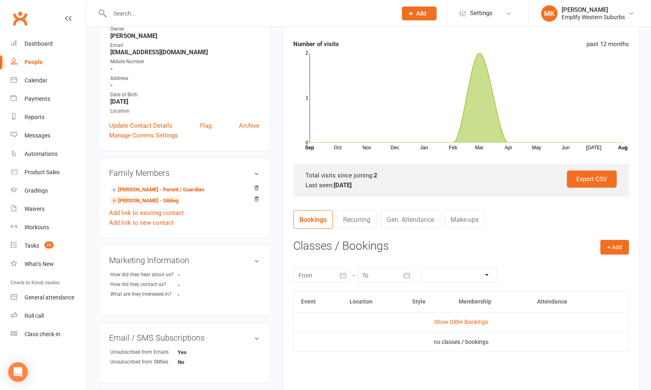
scroll to position [127, 0]
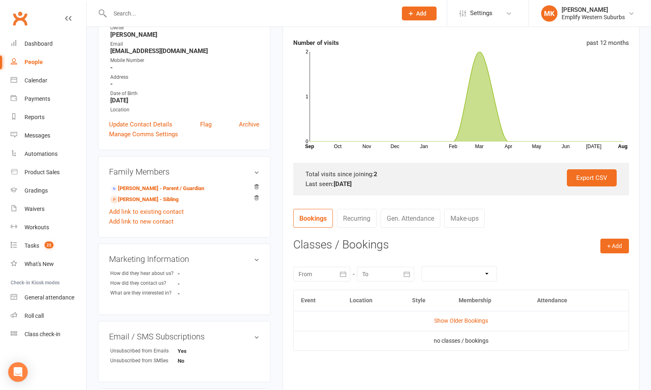
click at [321, 274] on div at bounding box center [321, 274] width 57 height 15
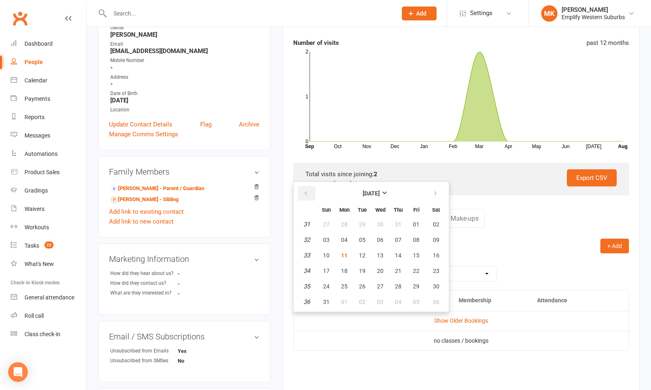
click at [308, 190] on button "button" at bounding box center [307, 193] width 18 height 15
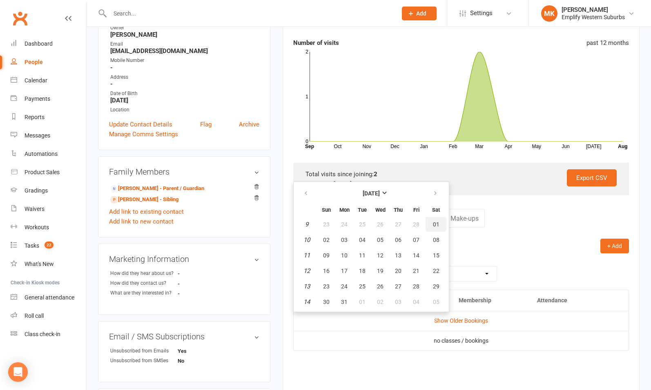
click at [434, 221] on span "01" at bounding box center [436, 224] width 7 height 7
type input "01 Mar 2025"
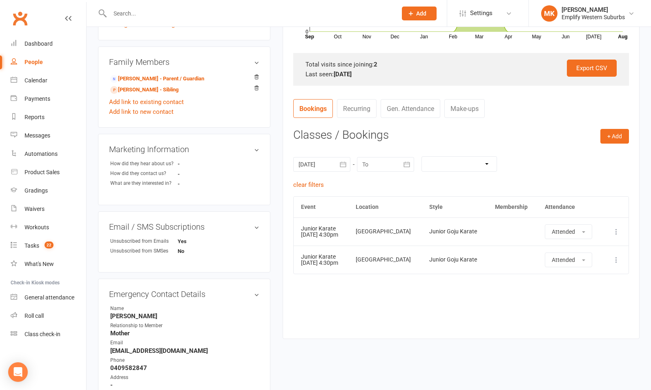
scroll to position [245, 0]
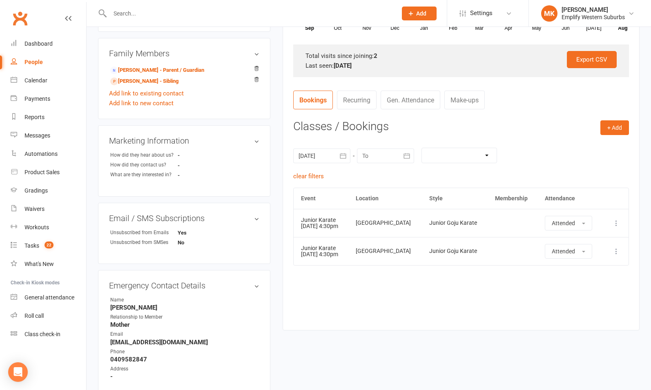
click at [615, 226] on icon at bounding box center [616, 223] width 8 height 8
click at [582, 274] on link "Remove booking" at bounding box center [580, 272] width 81 height 16
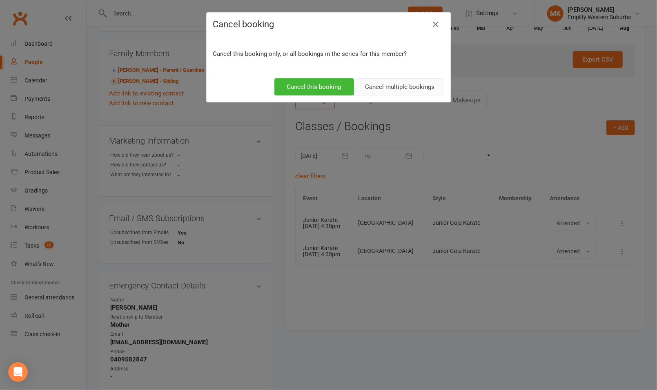
click at [374, 86] on button "Cancel multiple bookings" at bounding box center [400, 86] width 88 height 17
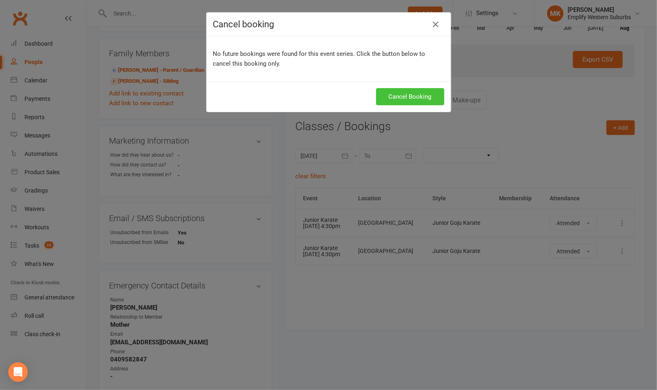
click at [397, 96] on button "Cancel Booking" at bounding box center [410, 96] width 68 height 17
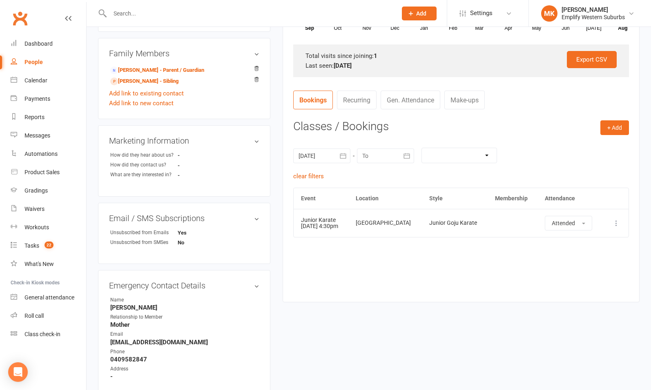
click at [618, 224] on icon at bounding box center [616, 223] width 8 height 8
click at [576, 270] on link "Remove booking" at bounding box center [580, 272] width 81 height 16
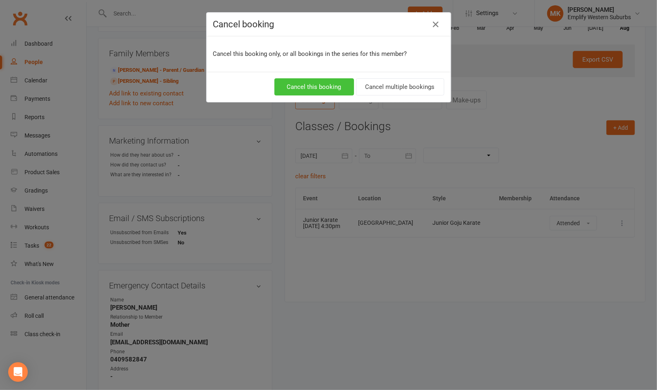
click at [336, 84] on button "Cancel this booking" at bounding box center [314, 86] width 80 height 17
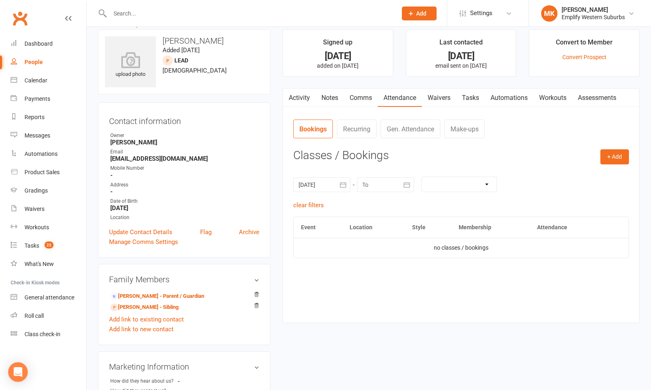
scroll to position [0, 0]
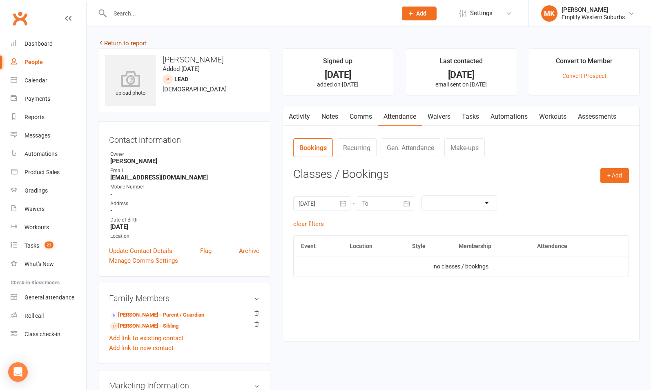
click at [132, 42] on link "Return to report" at bounding box center [122, 43] width 49 height 7
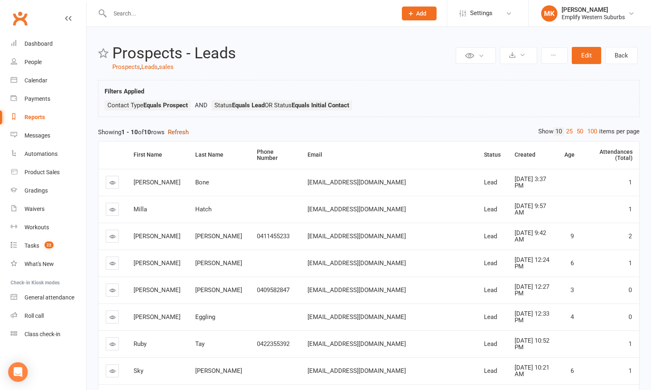
click at [186, 130] on button "Refresh" at bounding box center [178, 132] width 21 height 10
click at [590, 59] on button "Edit" at bounding box center [586, 55] width 29 height 17
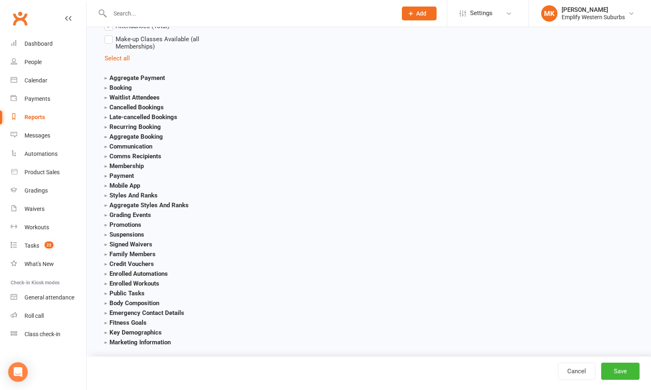
scroll to position [1091, 0]
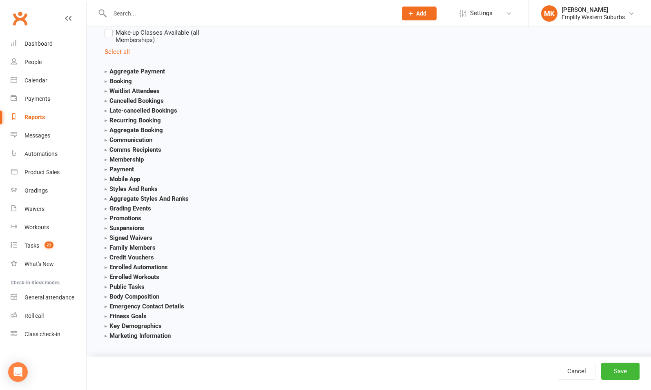
click at [125, 245] on strong "Family Members" at bounding box center [130, 247] width 51 height 7
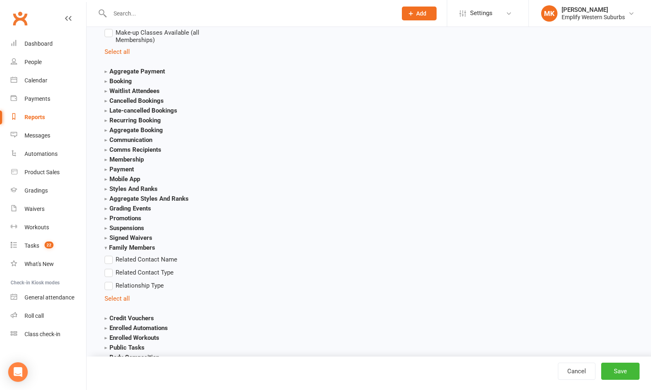
click at [111, 284] on label "Relationship Type" at bounding box center [134, 286] width 59 height 10
click at [110, 281] on input "Relationship Type" at bounding box center [107, 281] width 5 height 0
click at [123, 283] on span "Relationship Type" at bounding box center [140, 285] width 48 height 9
click at [110, 281] on input "Relationship Type" at bounding box center [107, 281] width 5 height 0
click at [114, 283] on label "Relationship Type" at bounding box center [134, 286] width 59 height 10
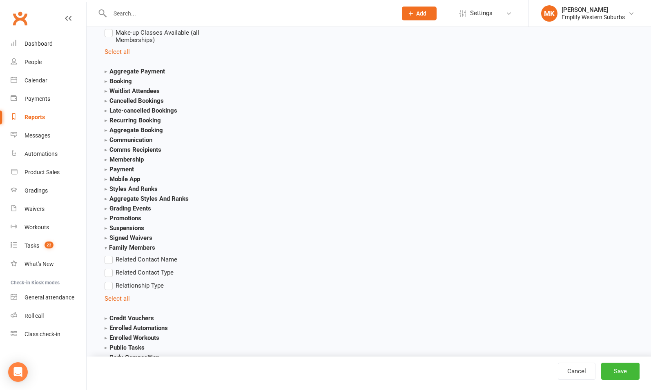
click at [110, 281] on input "Relationship Type" at bounding box center [107, 281] width 5 height 0
click at [611, 371] on button "Save" at bounding box center [620, 371] width 38 height 17
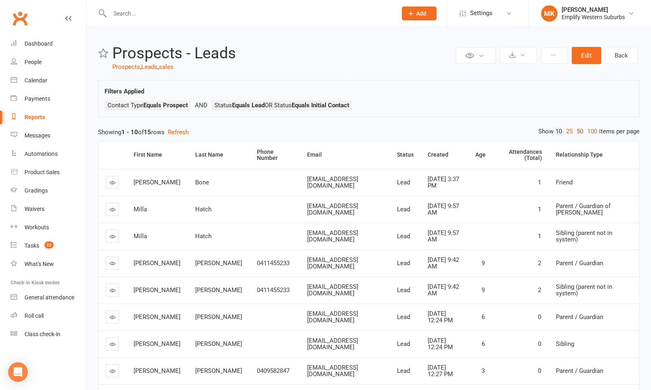
click at [576, 130] on link "50" at bounding box center [579, 131] width 11 height 9
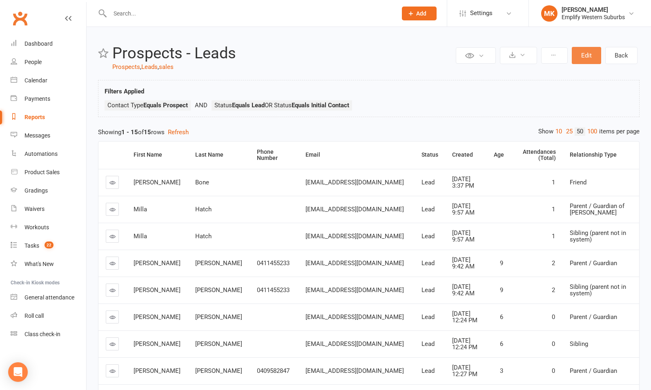
click at [585, 58] on button "Edit" at bounding box center [586, 55] width 29 height 17
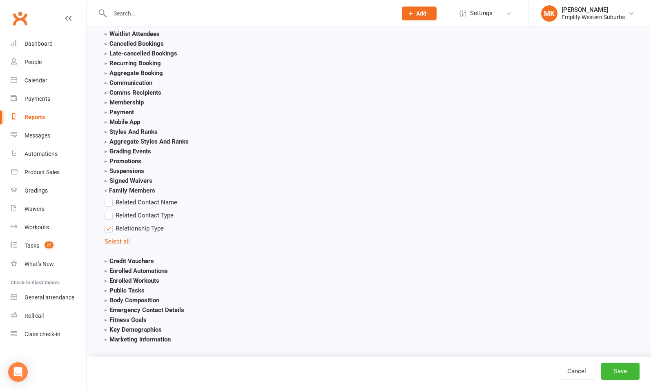
scroll to position [1152, 0]
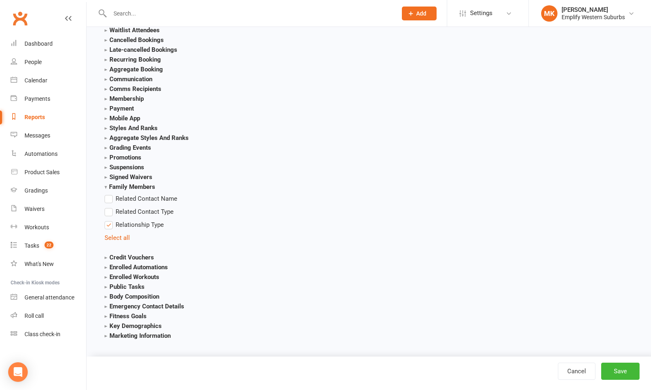
click at [139, 221] on span "Relationship Type" at bounding box center [140, 224] width 48 height 9
click at [110, 220] on input "Relationship Type" at bounding box center [107, 220] width 5 height 0
click at [629, 373] on button "Save" at bounding box center [620, 371] width 38 height 17
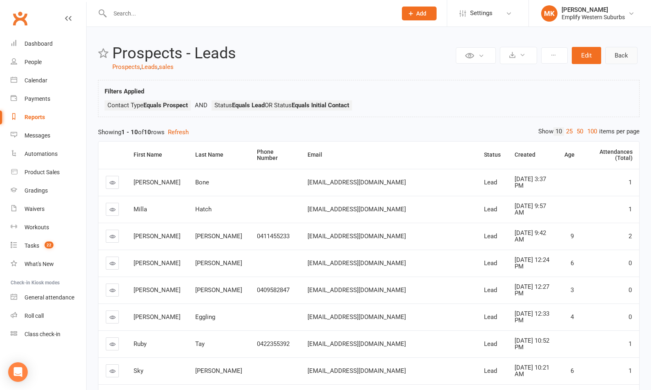
click at [624, 53] on link "Back" at bounding box center [621, 55] width 32 height 17
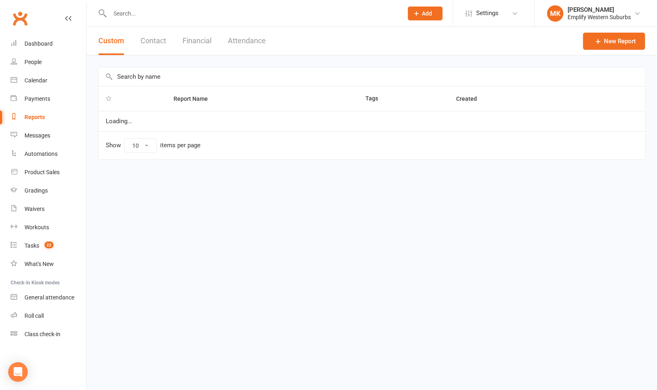
select select "100"
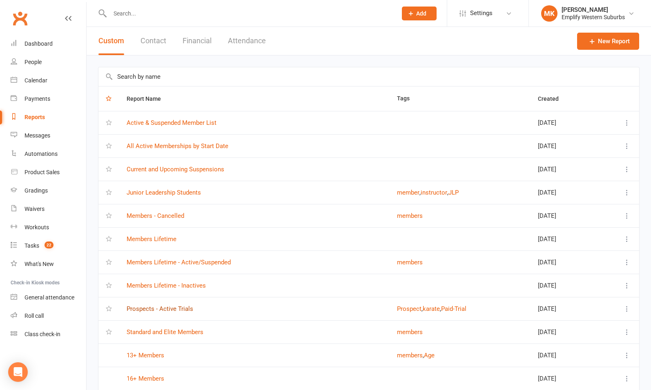
click at [152, 307] on link "Prospects - Active Trials" at bounding box center [160, 308] width 67 height 7
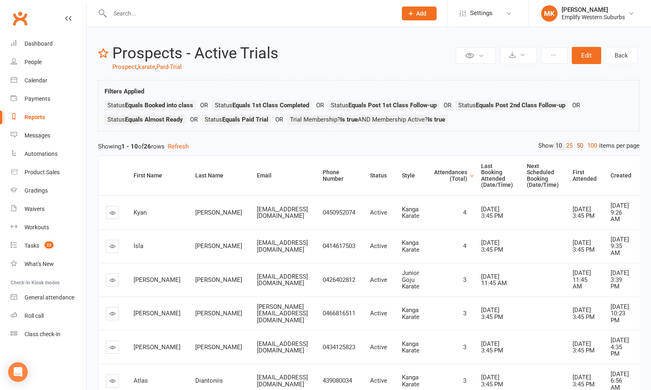
click at [578, 144] on link "50" at bounding box center [579, 146] width 11 height 9
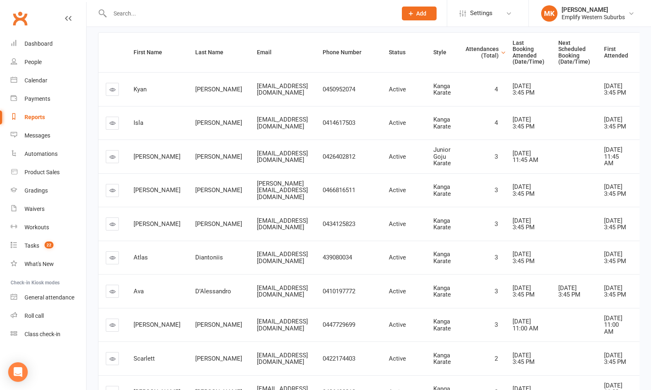
scroll to position [40, 0]
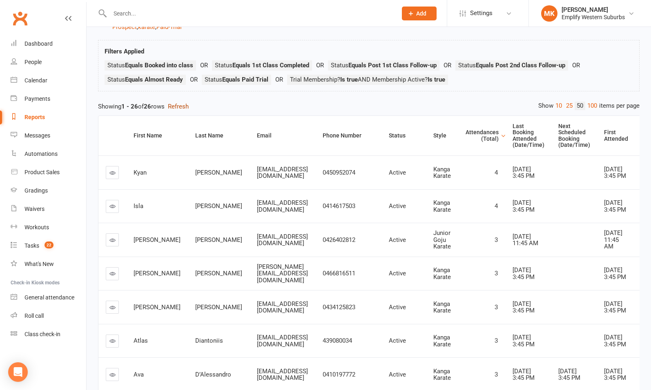
click at [184, 107] on button "Refresh" at bounding box center [178, 107] width 21 height 10
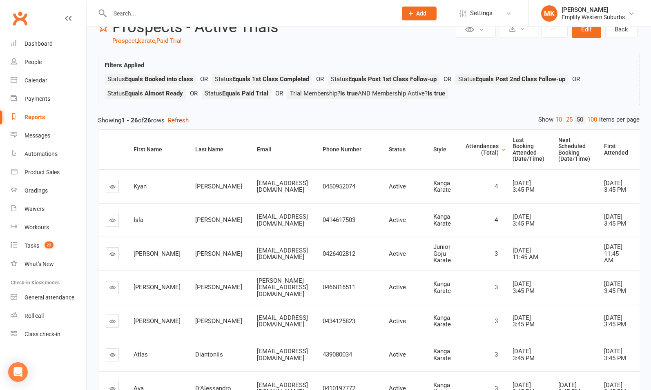
scroll to position [0, 0]
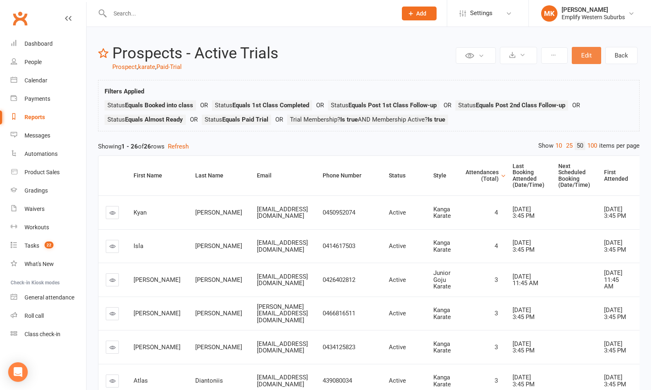
click at [583, 59] on button "Edit" at bounding box center [586, 55] width 29 height 17
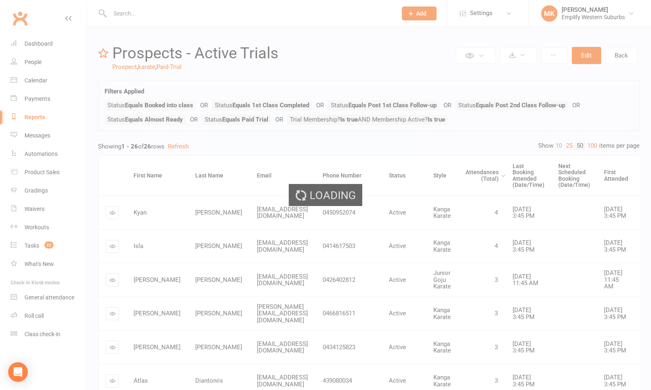
select select "join_filters_with_or"
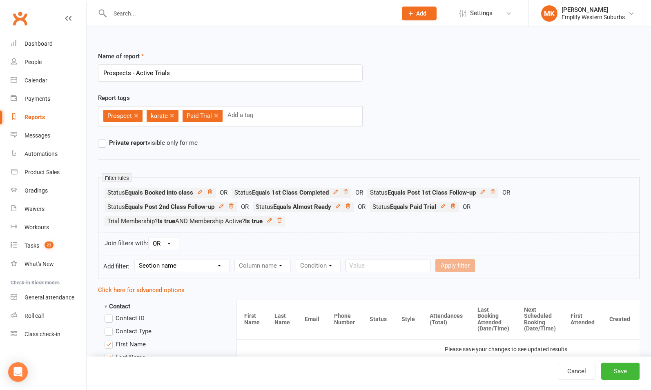
click at [205, 265] on select "Section name Contact Attendance Aggregate Payment Booking Waitlist Attendees Ca…" at bounding box center [182, 266] width 94 height 12
select select "0"
click at [136, 260] on select "Section name Contact Attendance Aggregate Payment Booking Waitlist Attendees Ca…" at bounding box center [182, 266] width 94 height 12
click at [270, 268] on select "Column name Contact Type First Name Last Name Full Name Email Phone Number Addr…" at bounding box center [332, 266] width 194 height 12
select select "46"
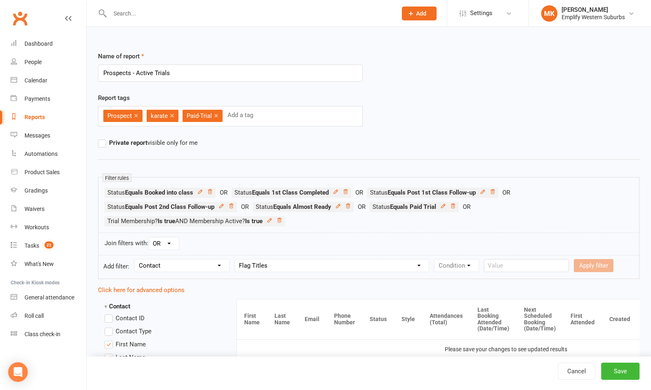
click at [236, 260] on select "Column name Contact Type First Name Last Name Full Name Email Phone Number Addr…" at bounding box center [332, 266] width 194 height 12
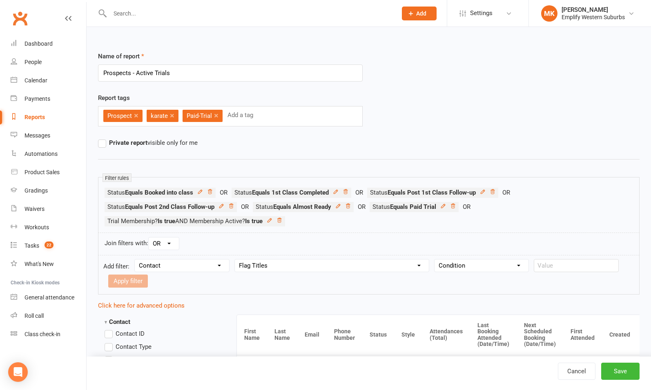
click at [448, 263] on select "Condition Equals Does not equal Contains Does not contain Is blank or does not …" at bounding box center [481, 266] width 94 height 12
select select "1"
click at [435, 260] on select "Condition Equals Does not equal Contains Does not contain Is blank or does not …" at bounding box center [481, 266] width 94 height 12
click at [550, 268] on input "text" at bounding box center [576, 265] width 85 height 13
type input "not ready"
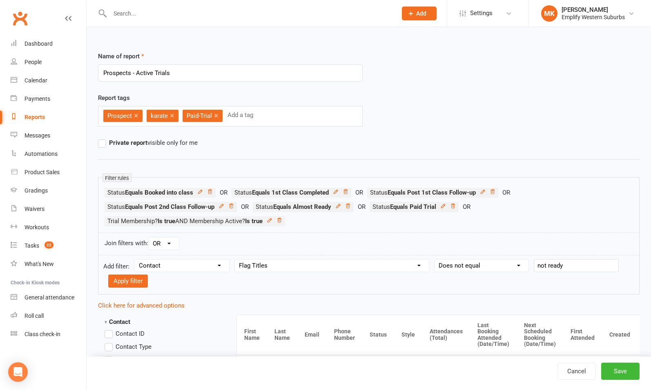
click at [566, 234] on div "Join filters with: AND OR" at bounding box center [368, 244] width 541 height 23
click at [127, 281] on button "Apply filter" at bounding box center [128, 281] width 40 height 13
select select
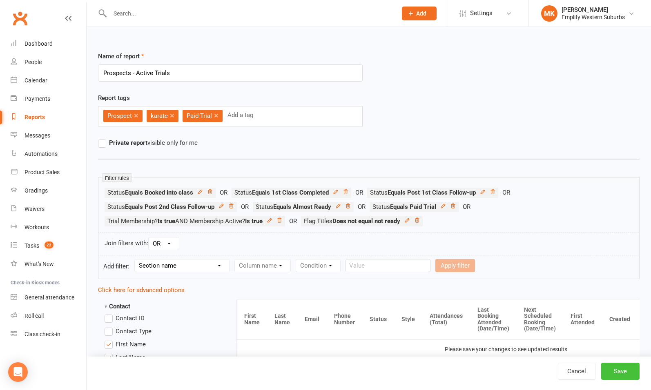
click at [617, 370] on button "Save" at bounding box center [620, 371] width 38 height 17
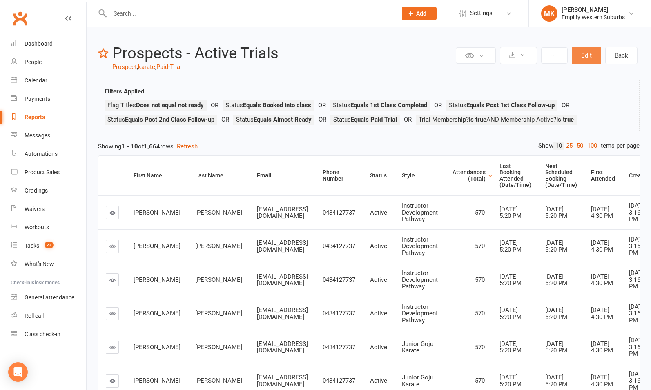
click at [588, 56] on button "Edit" at bounding box center [586, 55] width 29 height 17
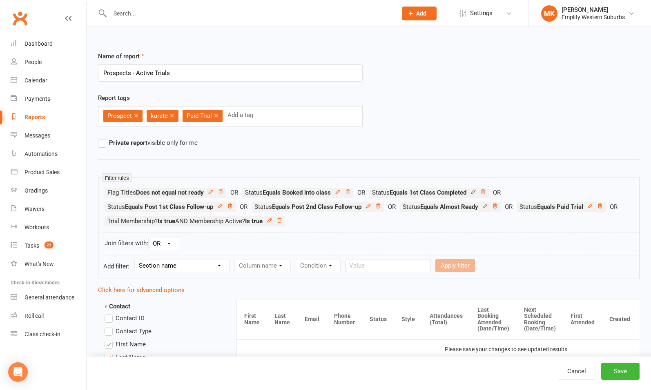
click at [168, 251] on div "Join filters with: AND OR" at bounding box center [368, 244] width 541 height 23
click at [166, 245] on select "AND OR" at bounding box center [164, 244] width 30 height 12
select select "join_filters_with_and"
click at [149, 238] on select "AND OR" at bounding box center [164, 244] width 30 height 12
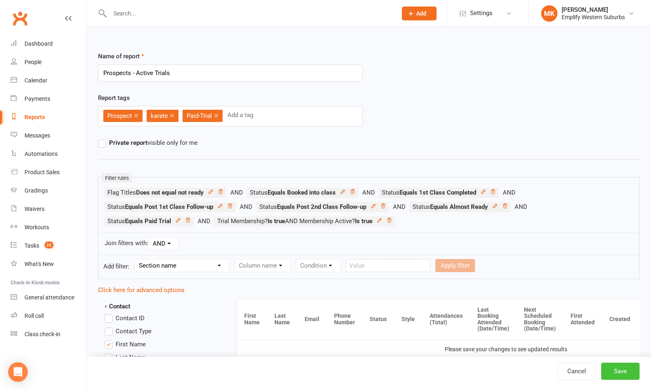
click at [614, 368] on button "Save" at bounding box center [620, 371] width 38 height 17
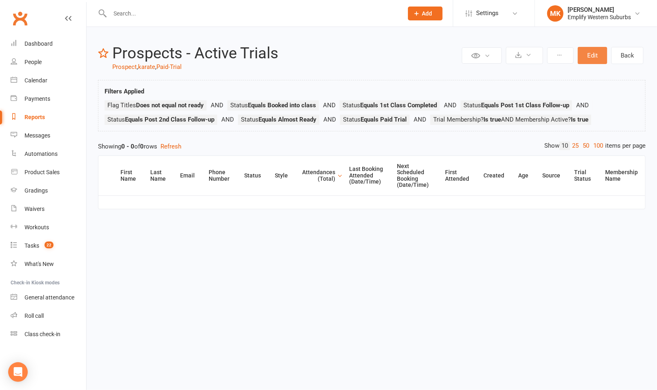
click at [592, 52] on button "Edit" at bounding box center [592, 55] width 29 height 17
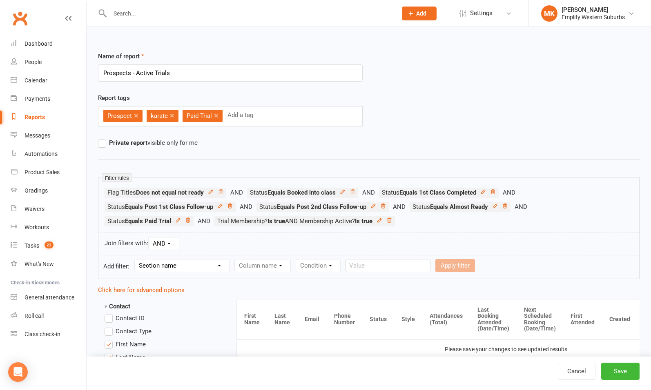
click at [160, 244] on select "AND OR" at bounding box center [164, 244] width 30 height 12
select select "join_filters_with_or"
click at [149, 238] on select "AND OR" at bounding box center [164, 244] width 30 height 12
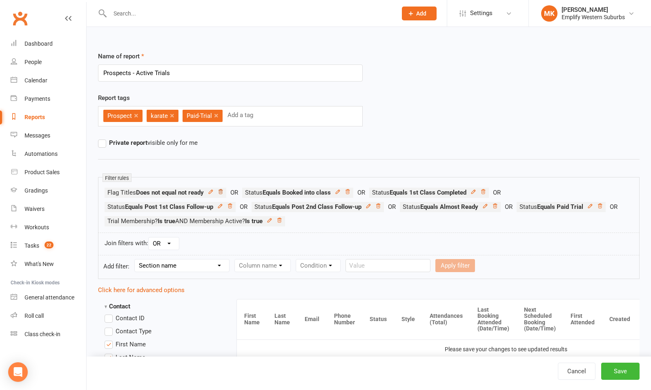
click at [223, 190] on icon at bounding box center [220, 191] width 4 height 4
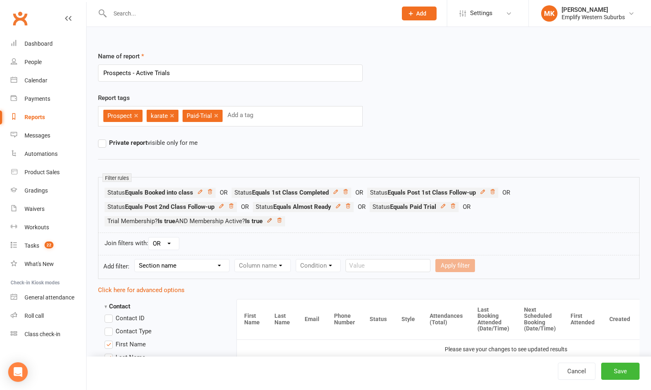
click at [272, 221] on icon at bounding box center [270, 221] width 6 height 6
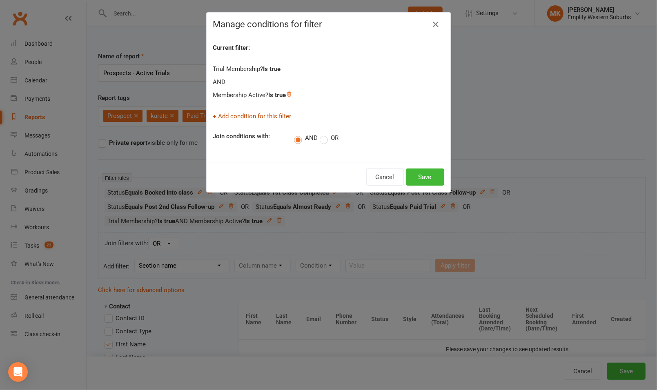
click at [254, 118] on link "+ Add condition for this filter" at bounding box center [252, 116] width 78 height 7
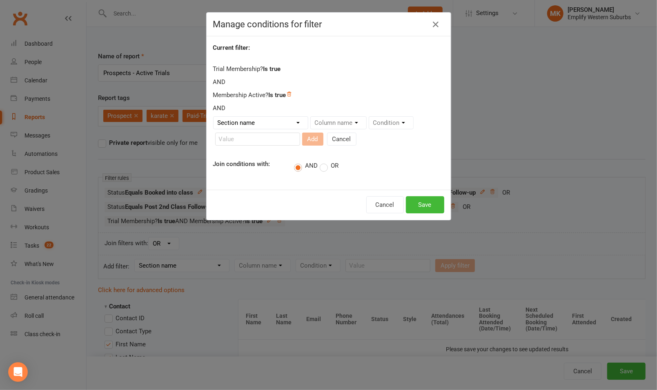
click at [263, 124] on select "Section name Contact Attendance Aggregate Payment Booking Waitlist Attendees Ca…" at bounding box center [261, 123] width 94 height 12
select select "0"
click at [214, 117] on select "Section name Contact Attendance Aggregate Payment Booking Waitlist Attendees Ca…" at bounding box center [261, 123] width 94 height 12
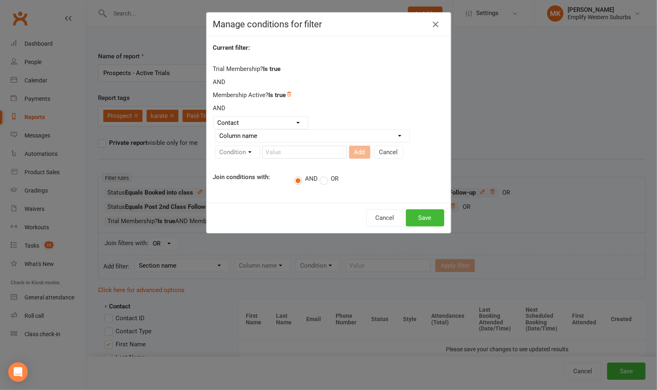
click at [328, 135] on select "Column name Contact Type First Name Last Name Full Name Email Phone Number Addr…" at bounding box center [313, 136] width 194 height 12
select select "46"
click at [216, 130] on select "Column name Contact Type First Name Last Name Full Name Email Phone Number Addr…" at bounding box center [313, 136] width 194 height 12
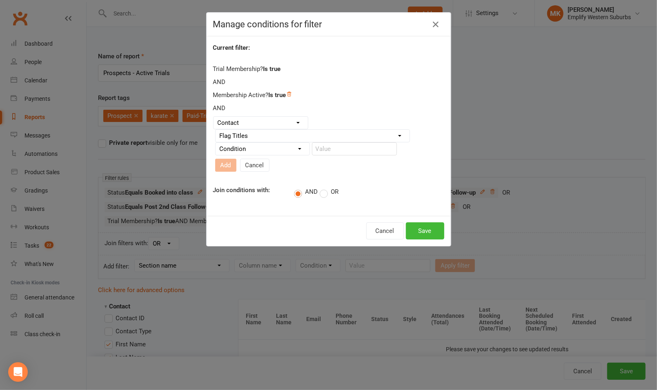
click at [274, 149] on select "Condition Equals Does not equal Contains Does not contain Is blank or does not …" at bounding box center [263, 149] width 94 height 12
select select "1"
click at [216, 145] on select "Condition Equals Does not equal Contains Does not contain Is blank or does not …" at bounding box center [263, 149] width 94 height 12
click at [342, 150] on input "text" at bounding box center [354, 148] width 85 height 13
type input "not ready"
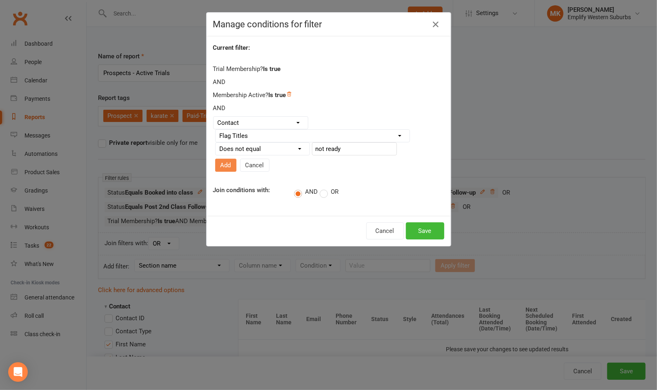
click at [236, 159] on button "Add" at bounding box center [225, 165] width 21 height 13
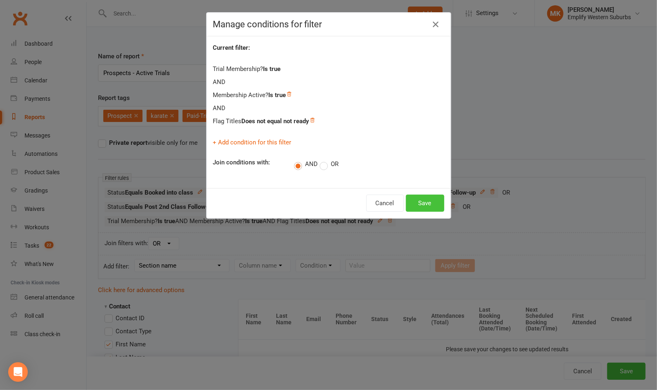
click at [416, 205] on button "Save" at bounding box center [425, 203] width 38 height 17
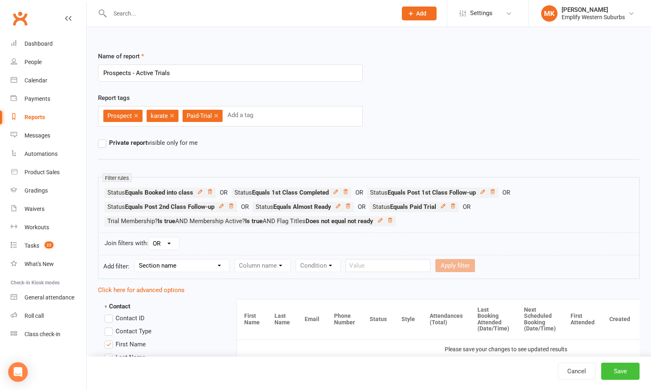
click at [620, 370] on button "Save" at bounding box center [620, 371] width 38 height 17
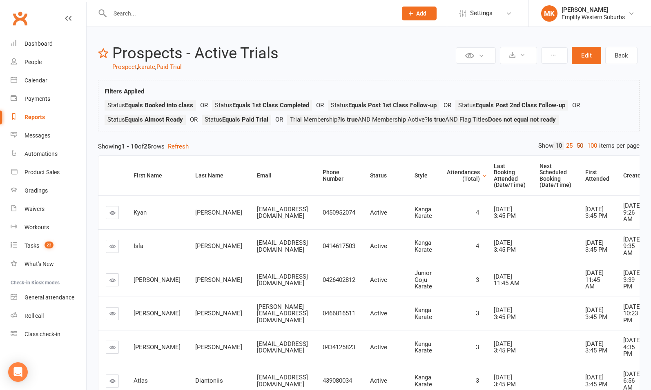
click at [577, 148] on link "50" at bounding box center [579, 146] width 11 height 9
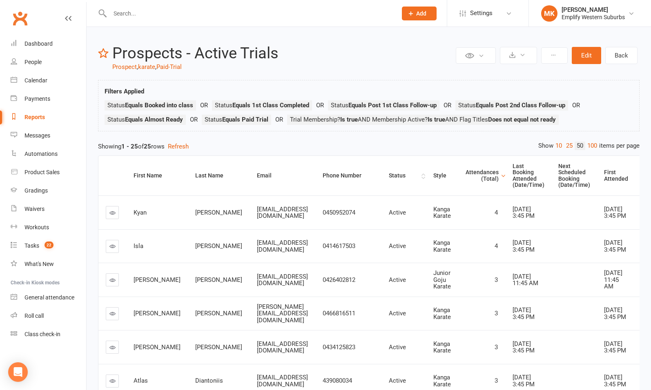
click at [403, 176] on div "Status" at bounding box center [404, 176] width 31 height 6
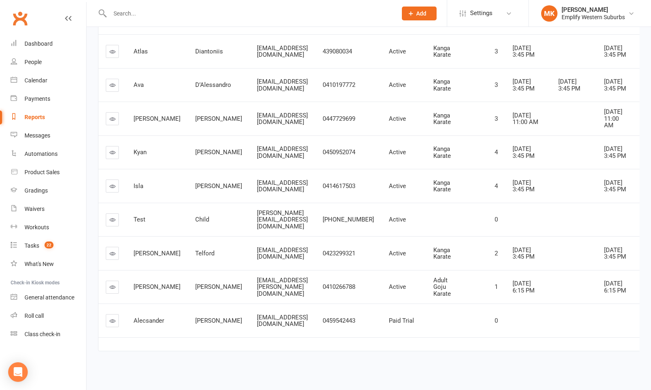
scroll to position [924, 0]
click at [112, 217] on icon at bounding box center [112, 220] width 6 height 6
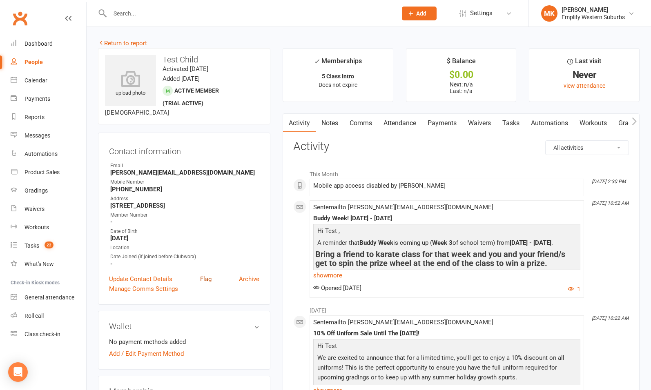
click at [206, 278] on link "Flag" at bounding box center [205, 279] width 11 height 10
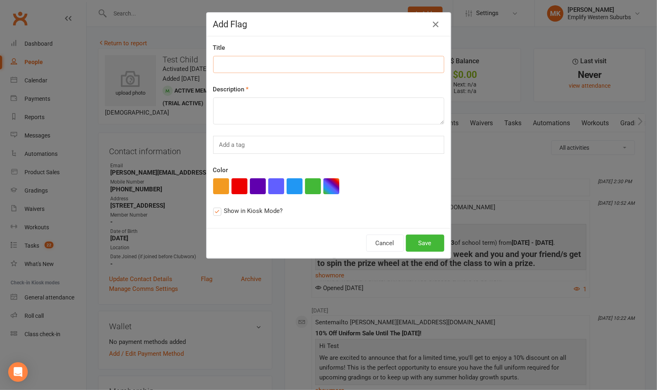
click at [269, 65] on input at bounding box center [328, 64] width 231 height 17
type input "n"
type input "Not Ready"
type textarea "Not ready"
type input "Not"
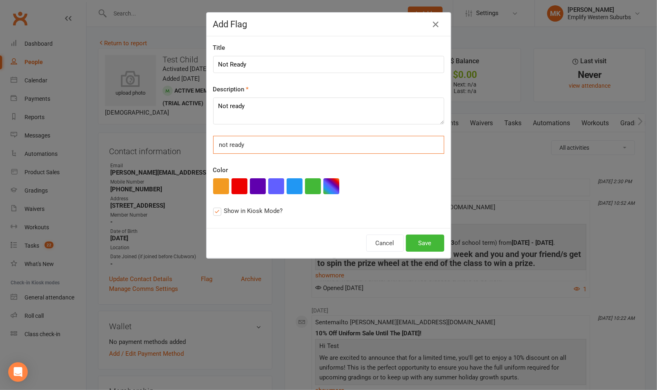
type input "not ready"
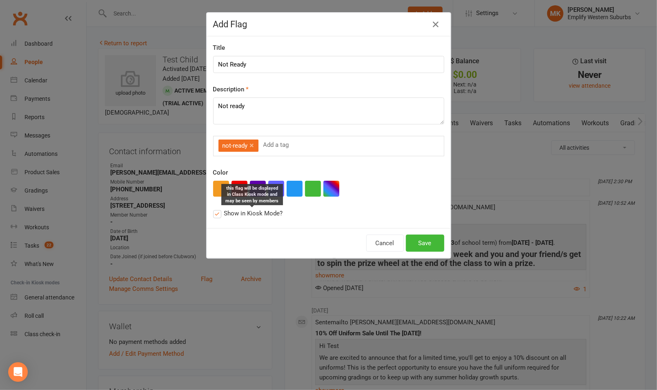
click at [246, 209] on span "Show in Kiosk Mode?" at bounding box center [253, 213] width 59 height 9
click at [218, 209] on input "Show in Kiosk Mode? this flag will be displayed in Class Kiosk mode and may be …" at bounding box center [215, 209] width 5 height 0
click at [426, 240] on button "Save" at bounding box center [425, 243] width 38 height 17
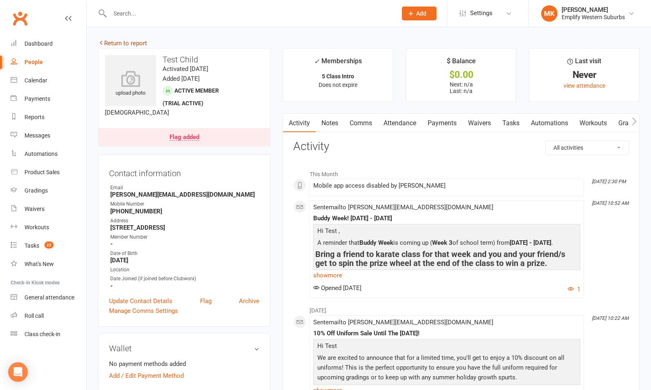
click at [129, 43] on link "Return to report" at bounding box center [122, 43] width 49 height 7
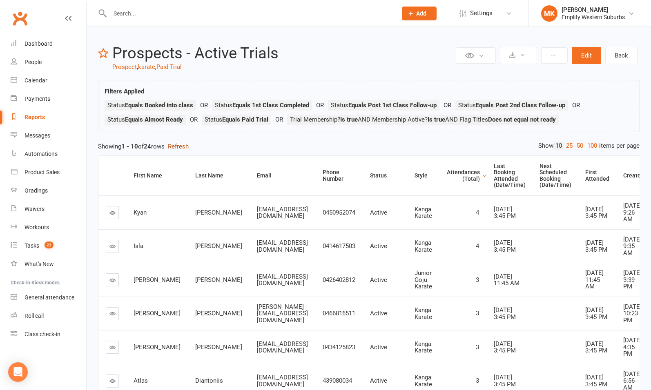
click at [189, 144] on button "Refresh" at bounding box center [178, 147] width 21 height 10
click at [579, 145] on link "50" at bounding box center [579, 146] width 11 height 9
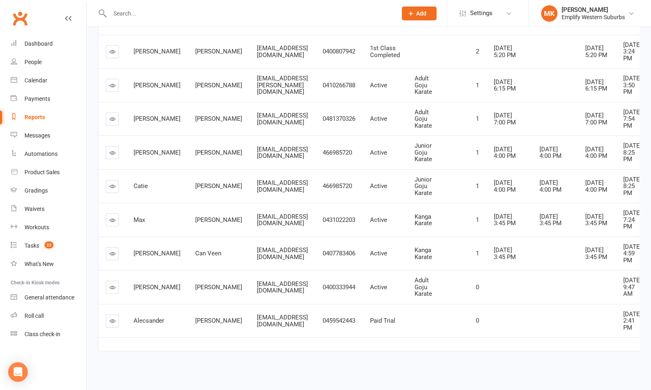
scroll to position [884, 0]
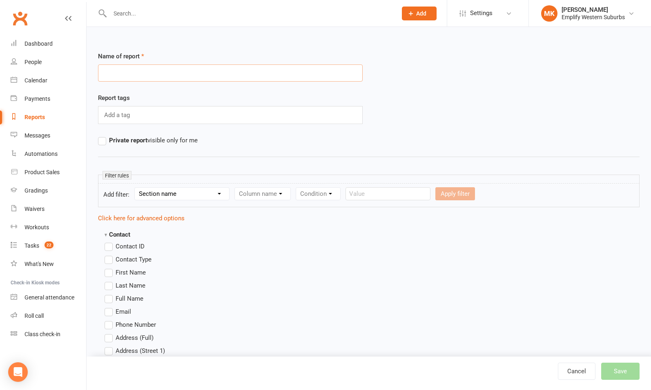
paste input "Prospects - Not Interested (for records only)"
type input "Prospects - Not Interested (for records only)"
click at [140, 115] on div "Add a tag" at bounding box center [230, 115] width 265 height 18
type input "trials"
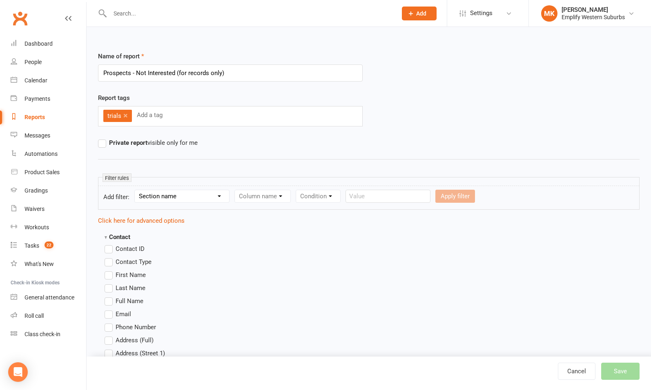
click at [140, 115] on input "text" at bounding box center [150, 115] width 29 height 11
type input "s"
type input "prospects"
click at [265, 114] on div "trials × prospects × Add a tag" at bounding box center [230, 116] width 265 height 20
type input "D"
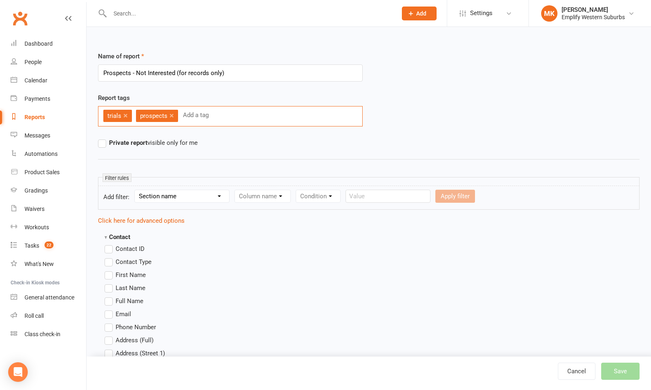
click at [410, 127] on div "Report tags trials × prospects × Add a tag" at bounding box center [369, 115] width 554 height 45
click at [189, 198] on select "Section name Contact Attendance Aggregate Payment Booking Waitlist Attendees Ca…" at bounding box center [182, 196] width 94 height 12
select select "0"
click at [136, 190] on select "Section name Contact Attendance Aggregate Payment Booking Waitlist Attendees Ca…" at bounding box center [182, 196] width 94 height 12
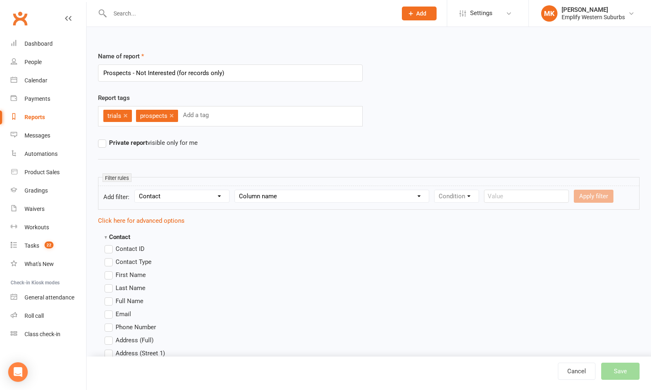
click at [267, 187] on form "Add filter: Section name Contact Attendance Aggregate Payment Booking Waitlist …" at bounding box center [368, 198] width 541 height 24
click at [266, 196] on select "Column name Contact Type First Name Last Name Full Name Email Phone Number Addr…" at bounding box center [332, 196] width 194 height 12
select select "0"
click at [236, 190] on select "Column name Contact Type First Name Last Name Full Name Email Phone Number Addr…" at bounding box center [332, 196] width 194 height 12
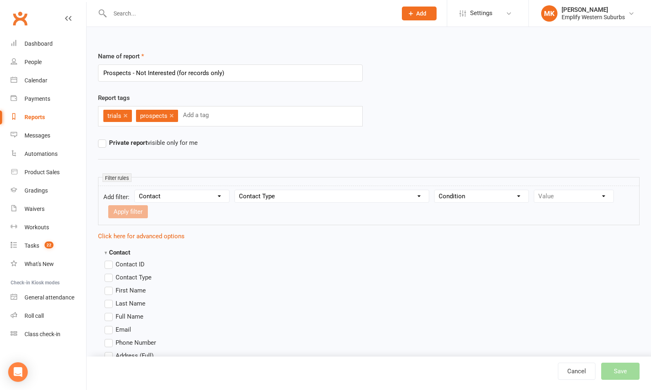
click at [467, 196] on select "Condition Equals Does not equal Contains Does not contain Is blank or does not …" at bounding box center [481, 196] width 94 height 12
select select "0"
click at [435, 190] on select "Condition Equals Does not equal Contains Does not contain Is blank or does not …" at bounding box center [481, 196] width 94 height 12
click at [567, 190] on select "Value Member Prospect Non-attending Contact" at bounding box center [573, 196] width 79 height 12
select select "1"
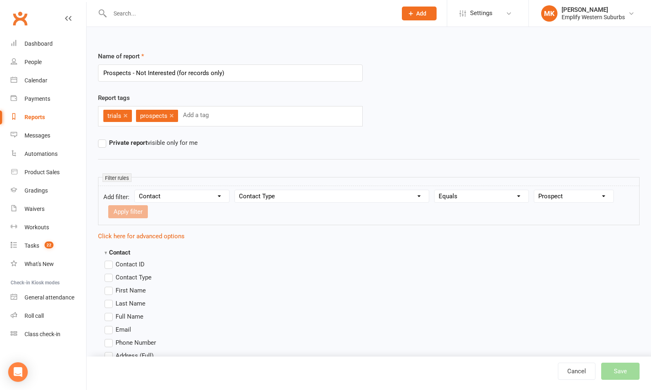
click at [534, 190] on select "Value Member Prospect Non-attending Contact" at bounding box center [573, 196] width 79 height 12
click at [143, 208] on button "Apply filter" at bounding box center [128, 211] width 40 height 13
select select
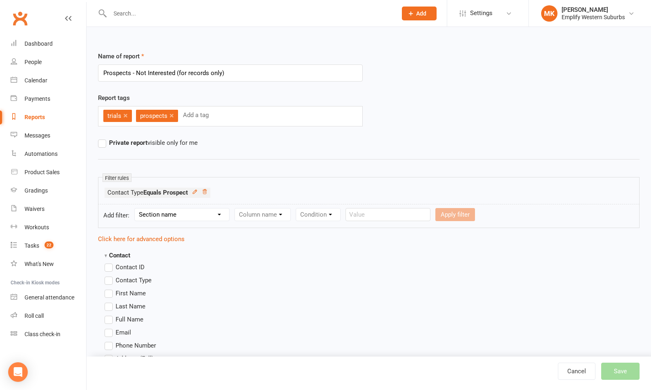
click at [191, 212] on select "Section name Contact Attendance Aggregate Payment Booking Waitlist Attendees Ca…" at bounding box center [182, 215] width 94 height 12
select select "0"
click at [136, 209] on select "Section name Contact Attendance Aggregate Payment Booking Waitlist Attendees Ca…" at bounding box center [182, 215] width 94 height 12
click at [280, 216] on select "Column name Contact Type First Name Last Name Full Name Email Phone Number Addr…" at bounding box center [332, 215] width 194 height 12
select select "17"
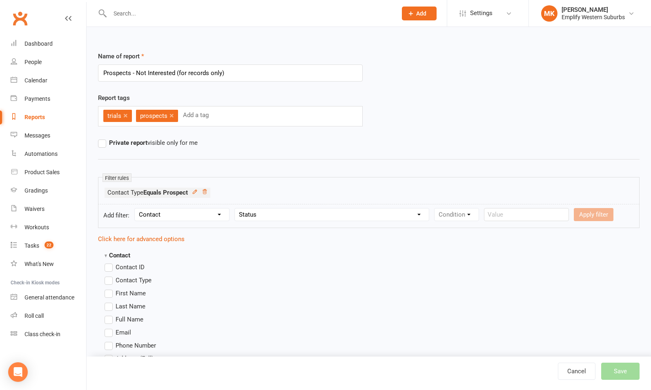
click at [236, 209] on select "Column name Contact Type First Name Last Name Full Name Email Phone Number Addr…" at bounding box center [332, 215] width 194 height 12
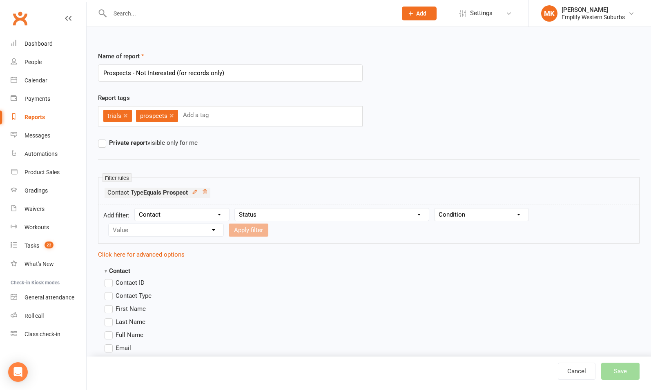
click at [458, 209] on select "Condition Equals Does not equal Contains Does not contain Is blank or does not …" at bounding box center [481, 215] width 94 height 12
select select "0"
click at [435, 209] on select "Condition Equals Does not equal Contains Does not contain Is blank or does not …" at bounding box center [481, 215] width 94 height 12
click at [173, 234] on select "Value Prospect: Lead Prospect: Initial Contact Prospect: Paid Trial Prospect: B…" at bounding box center [166, 230] width 115 height 12
select select "9"
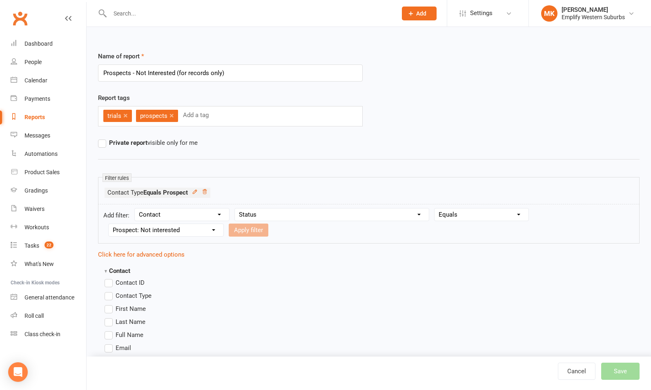
click at [109, 224] on select "Value Prospect: Lead Prospect: Initial Contact Prospect: Paid Trial Prospect: B…" at bounding box center [166, 230] width 115 height 12
click at [252, 230] on button "Apply filter" at bounding box center [249, 230] width 40 height 13
select select
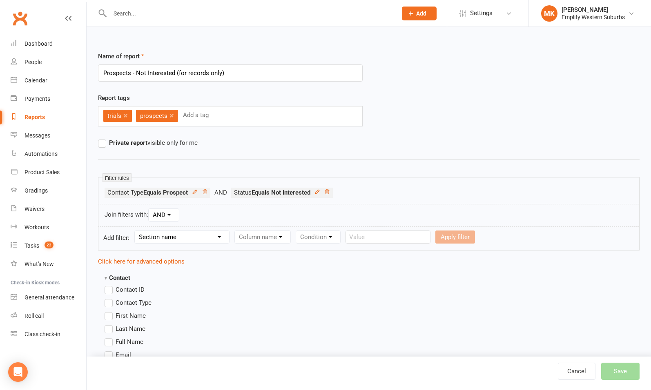
click at [128, 315] on span "First Name" at bounding box center [131, 315] width 30 height 9
click at [110, 311] on input "First Name" at bounding box center [107, 311] width 5 height 0
click at [125, 327] on span "Last Name" at bounding box center [131, 328] width 30 height 9
click at [110, 324] on input "Last Name" at bounding box center [107, 324] width 5 height 0
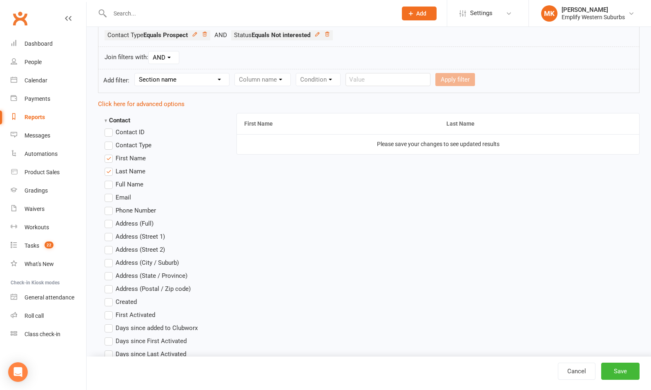
scroll to position [161, 0]
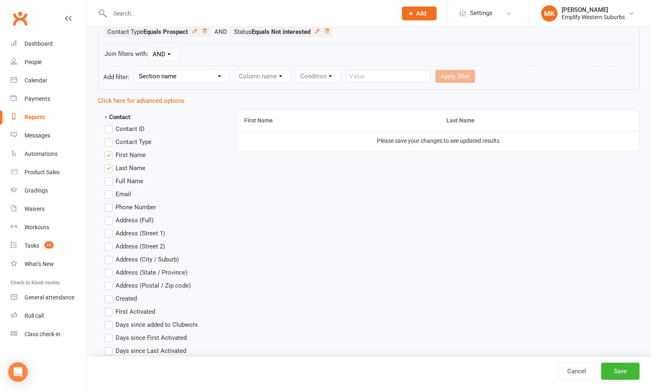
click at [120, 194] on span "Email" at bounding box center [124, 193] width 16 height 9
click at [110, 189] on input "Email" at bounding box center [107, 189] width 5 height 0
click at [121, 203] on span "Phone Number" at bounding box center [136, 207] width 40 height 9
click at [110, 203] on input "Phone Number" at bounding box center [107, 203] width 5 height 0
click at [122, 205] on span "Phone Number" at bounding box center [136, 207] width 40 height 9
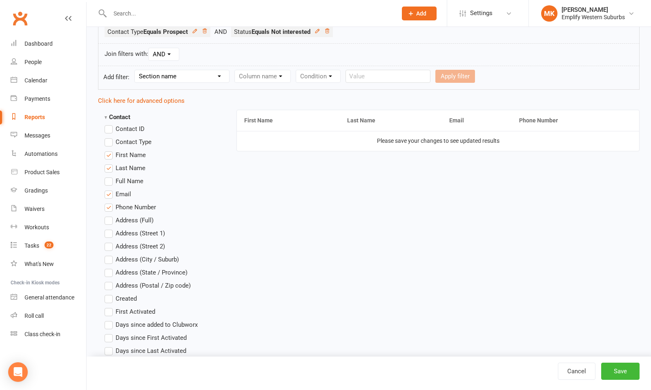
click at [110, 203] on input "Phone Number" at bounding box center [107, 203] width 5 height 0
click at [120, 193] on span "Email" at bounding box center [124, 193] width 16 height 9
click at [110, 189] on input "Email" at bounding box center [107, 189] width 5 height 0
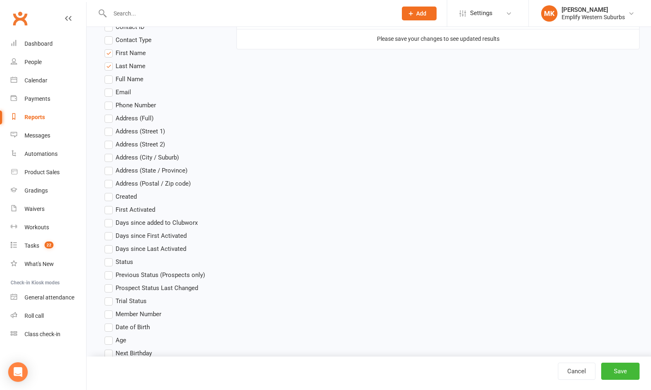
scroll to position [263, 0]
click at [127, 326] on span "Date of Birth" at bounding box center [133, 326] width 34 height 9
click at [110, 322] on input "Date of Birth" at bounding box center [107, 322] width 5 height 0
click at [124, 91] on span "Email" at bounding box center [124, 91] width 16 height 9
click at [110, 87] on input "Email" at bounding box center [107, 87] width 5 height 0
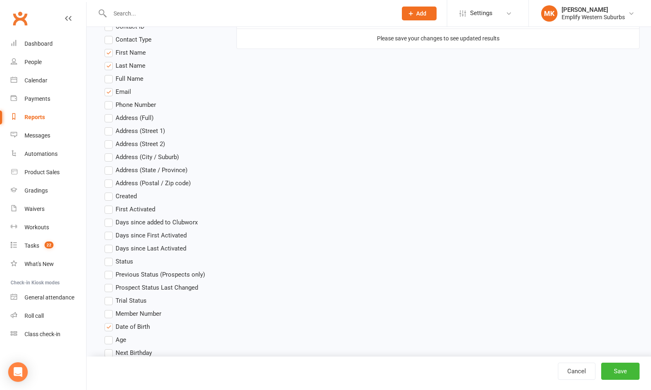
click at [126, 106] on span "Phone Number" at bounding box center [136, 104] width 40 height 9
click at [110, 100] on input "Phone Number" at bounding box center [107, 100] width 5 height 0
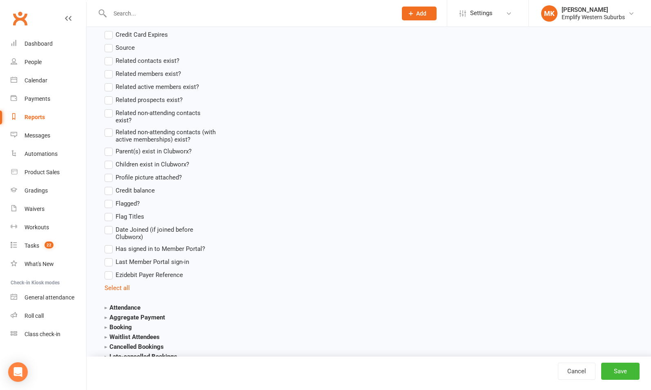
scroll to position [946, 0]
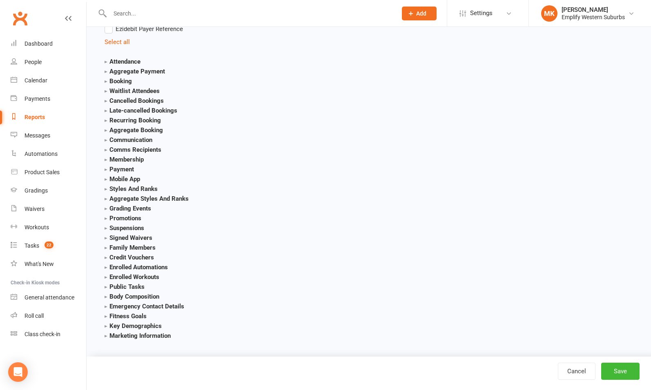
click at [122, 58] on strong "Attendance" at bounding box center [123, 61] width 36 height 7
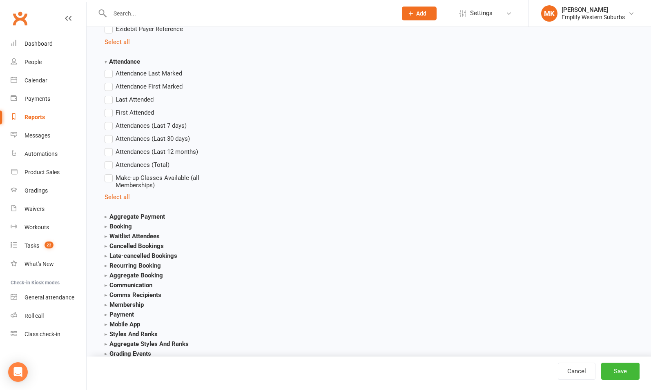
click at [131, 162] on span "Attendances (Total)" at bounding box center [143, 164] width 54 height 9
click at [110, 160] on input "Attendances (Total)" at bounding box center [107, 160] width 5 height 0
click at [132, 99] on span "Last Attended" at bounding box center [135, 99] width 38 height 9
click at [110, 95] on input "Last Attended" at bounding box center [107, 95] width 5 height 0
click at [128, 285] on strong "Communication" at bounding box center [129, 285] width 48 height 7
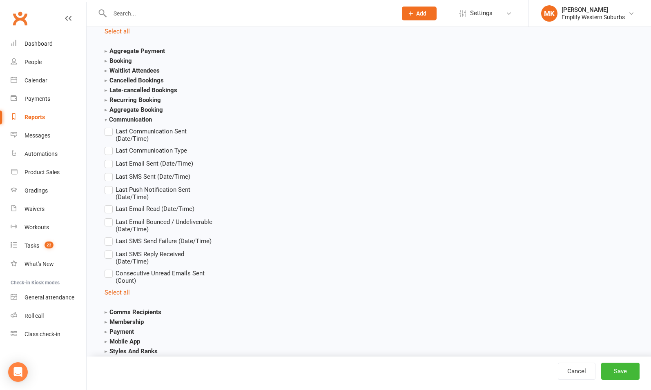
scroll to position [1115, 0]
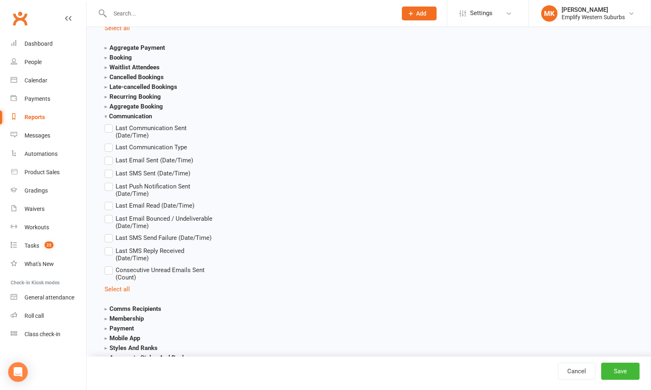
click at [128, 130] on span "Last Communication Sent (Date/Time)" at bounding box center [167, 131] width 102 height 16
click at [110, 123] on input "Last Communication Sent (Date/Time)" at bounding box center [107, 123] width 5 height 0
click at [620, 372] on button "Save" at bounding box center [620, 371] width 38 height 17
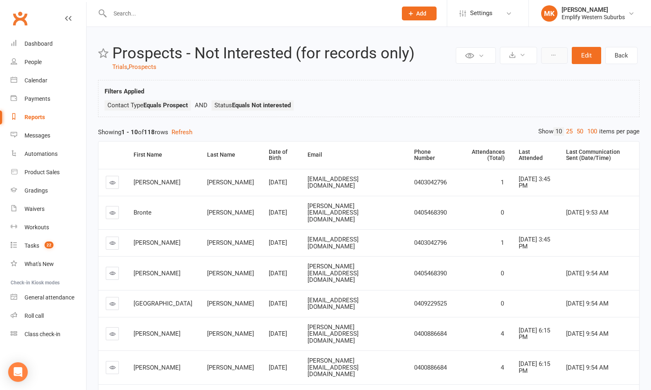
click at [555, 60] on button at bounding box center [554, 55] width 27 height 16
click at [556, 57] on icon at bounding box center [553, 55] width 6 height 6
click at [519, 157] on div "Last Attended" at bounding box center [535, 155] width 33 height 13
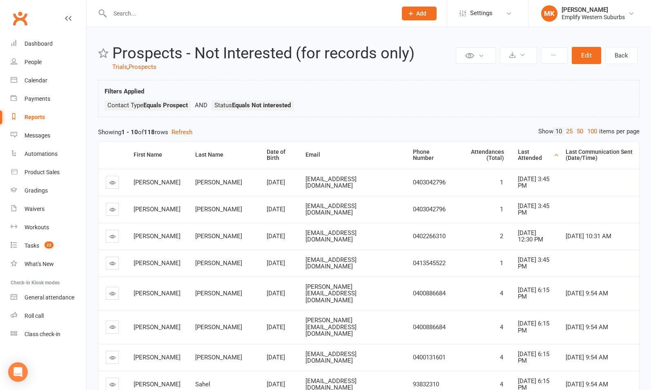
click at [518, 157] on div "Last Attended" at bounding box center [535, 155] width 34 height 13
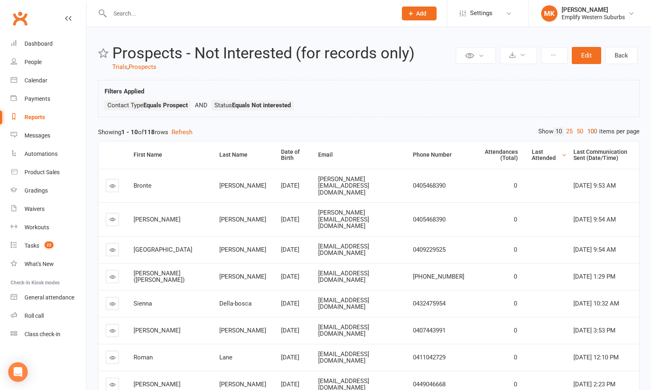
click at [590, 132] on link "100" at bounding box center [592, 131] width 14 height 9
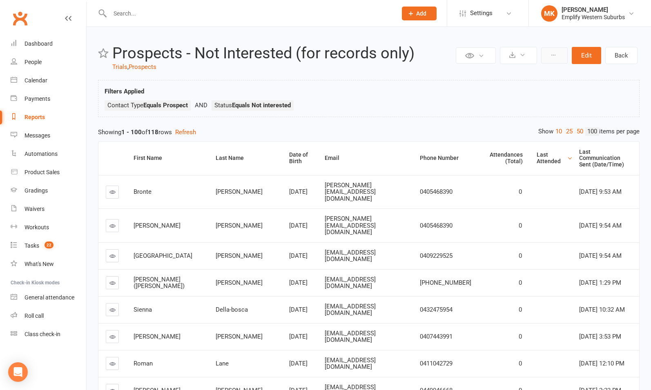
click at [556, 55] on icon at bounding box center [553, 55] width 6 height 6
click at [517, 105] on link "Save sort order" at bounding box center [526, 107] width 81 height 16
click at [587, 58] on button "Edit" at bounding box center [586, 55] width 29 height 17
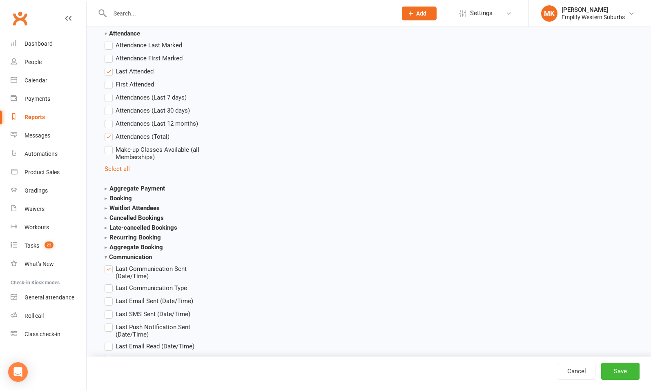
scroll to position [976, 0]
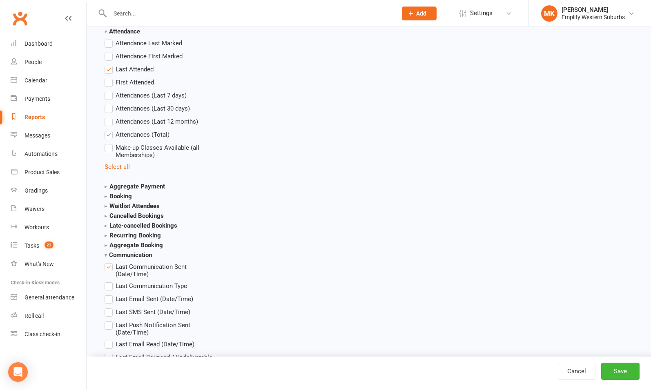
click at [134, 245] on strong "Aggregate Booking" at bounding box center [134, 245] width 58 height 7
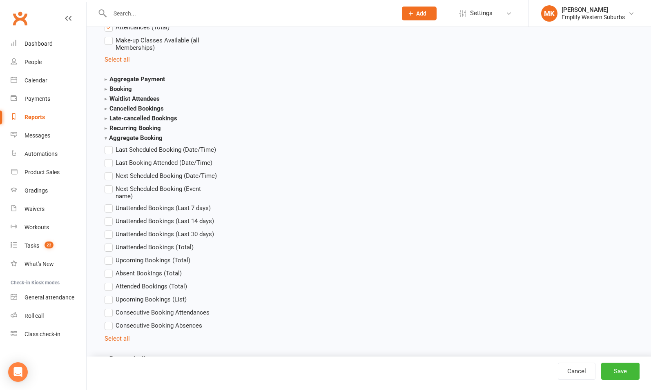
scroll to position [1084, 0]
click at [119, 85] on strong "Booking" at bounding box center [118, 88] width 27 height 7
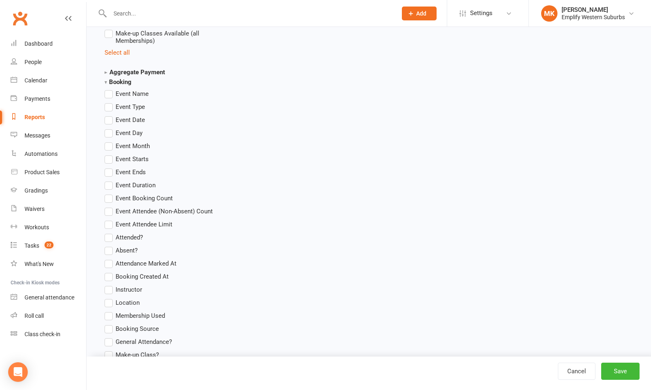
scroll to position [1089, 0]
click at [120, 82] on strong "Booking" at bounding box center [118, 83] width 27 height 7
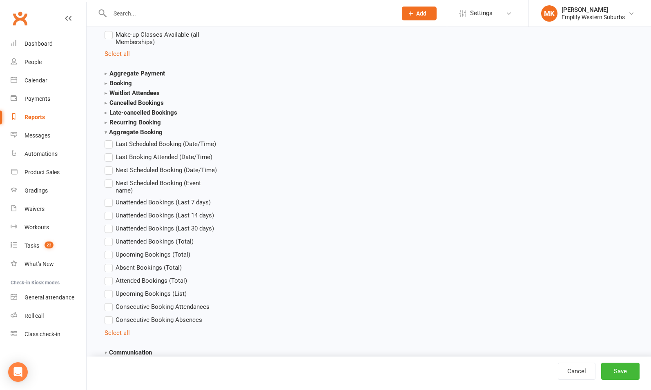
click at [120, 82] on strong "Booking" at bounding box center [118, 83] width 27 height 7
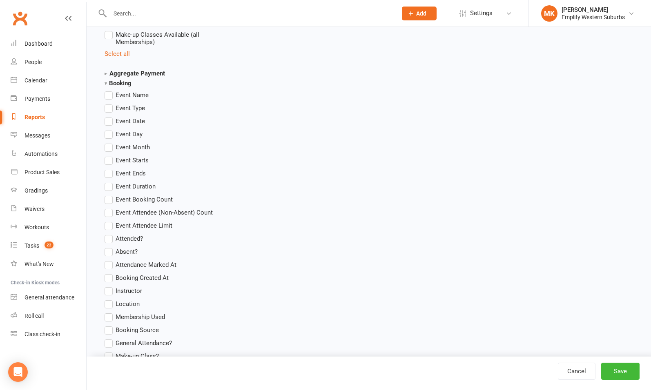
click at [129, 95] on span "Event Name" at bounding box center [132, 94] width 33 height 9
click at [110, 90] on input "Event Name" at bounding box center [107, 90] width 5 height 0
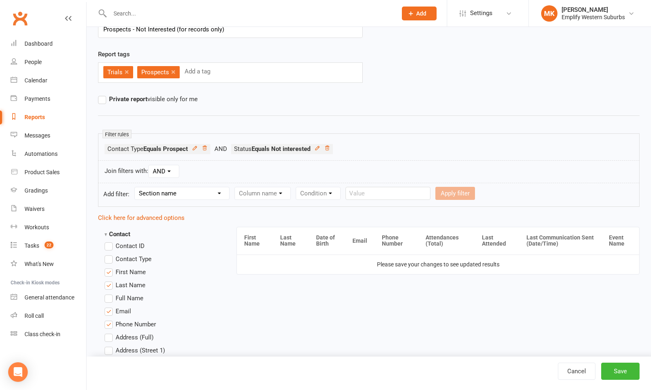
scroll to position [45, 0]
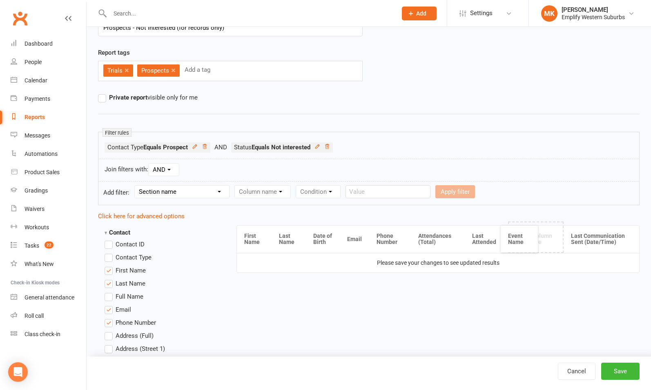
drag, startPoint x: 622, startPoint y: 238, endPoint x: 521, endPoint y: 238, distance: 100.4
click at [620, 371] on button "Save" at bounding box center [620, 371] width 38 height 17
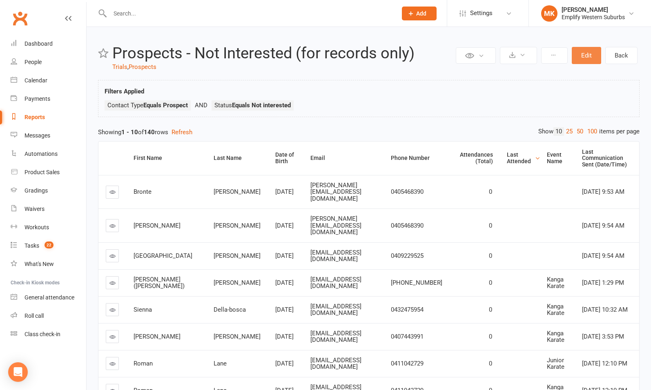
click at [592, 54] on button "Edit" at bounding box center [586, 55] width 29 height 17
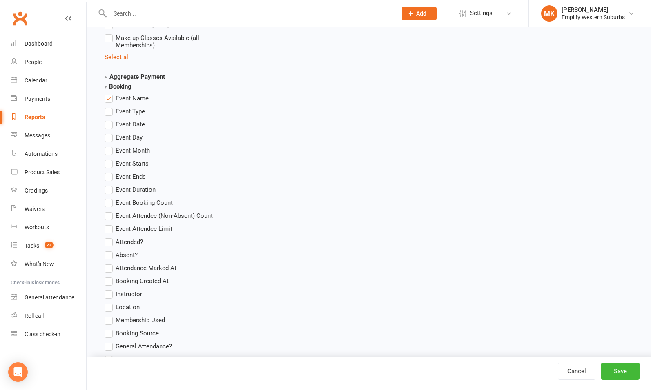
scroll to position [1085, 0]
click at [119, 97] on span "Event Name" at bounding box center [132, 98] width 33 height 9
click at [110, 94] on input "Event Name" at bounding box center [107, 94] width 5 height 0
click at [115, 87] on strong "Booking" at bounding box center [118, 86] width 27 height 7
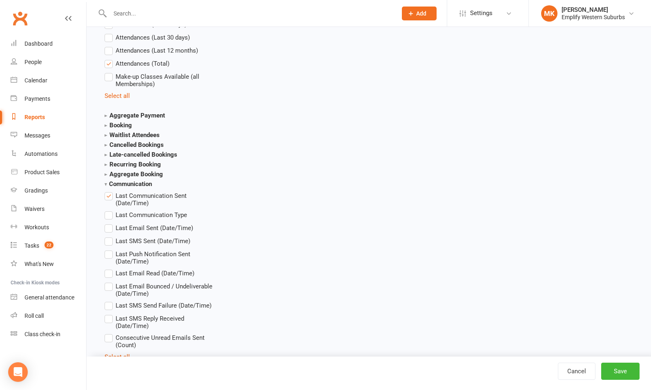
scroll to position [1048, 0]
click at [136, 172] on strong "Aggregate Booking" at bounding box center [134, 172] width 58 height 7
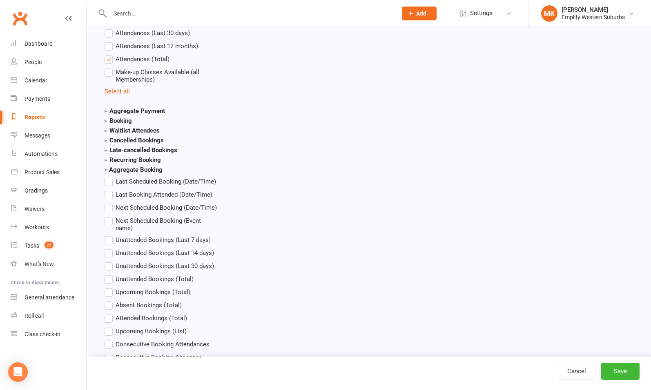
scroll to position [1052, 0]
click at [129, 167] on strong "Aggregate Booking" at bounding box center [134, 168] width 58 height 7
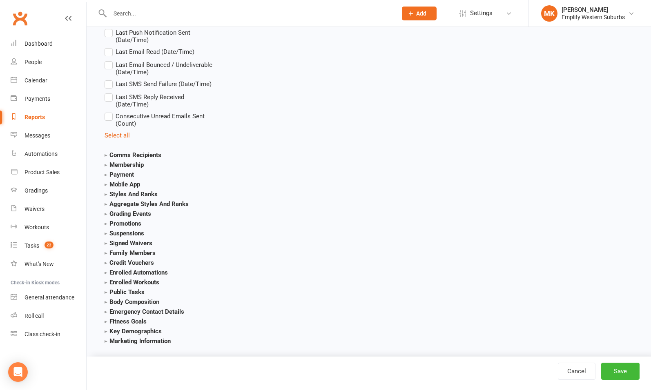
scroll to position [1274, 0]
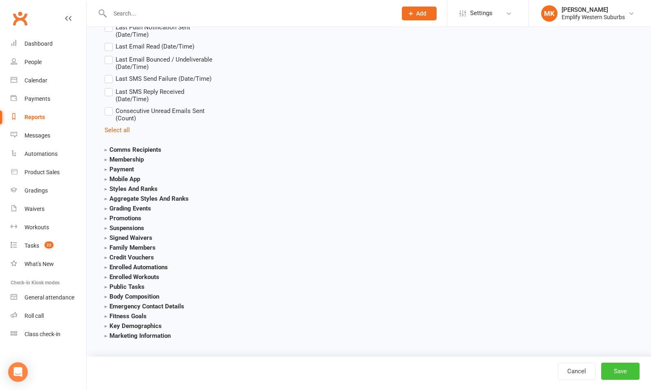
click at [618, 372] on button "Save" at bounding box center [620, 371] width 38 height 17
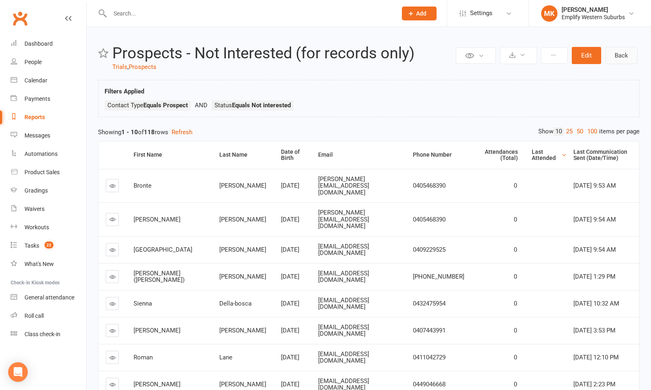
click at [621, 57] on link "Back" at bounding box center [621, 55] width 32 height 17
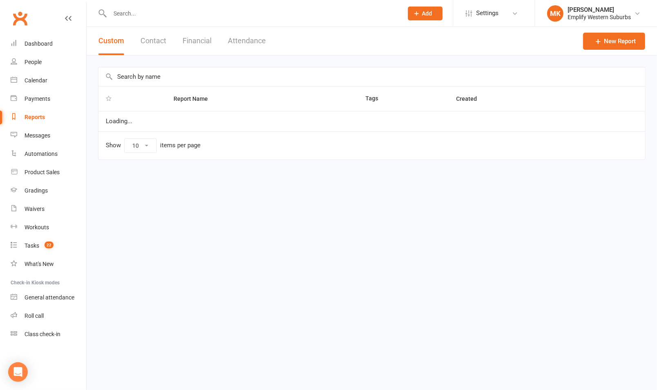
select select "100"
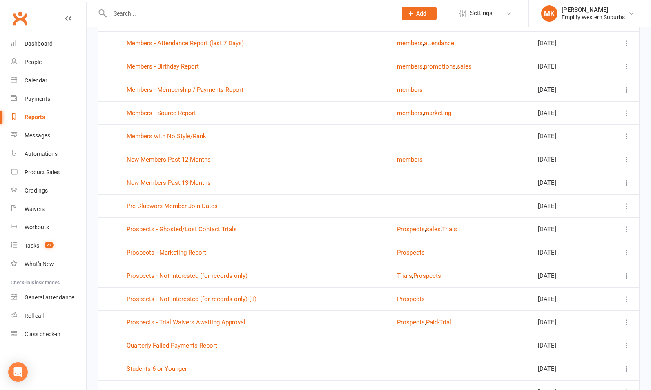
scroll to position [1157, 0]
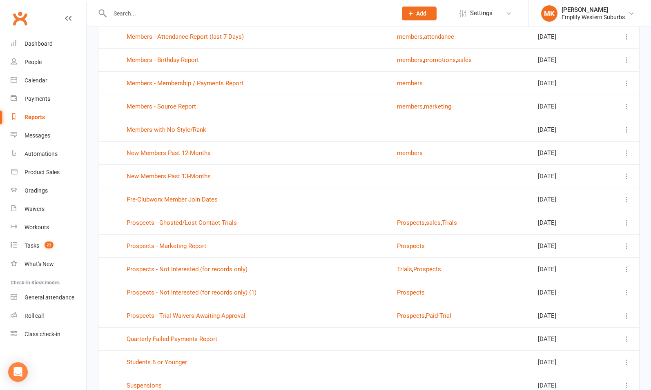
click at [625, 289] on icon at bounding box center [627, 293] width 8 height 8
click at [571, 332] on link "Remove" at bounding box center [584, 333] width 81 height 16
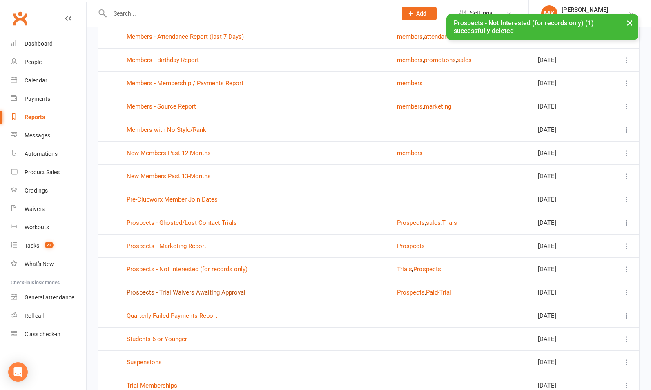
click at [222, 289] on link "Prospects - Trial Waivers Awaiting Approval" at bounding box center [186, 292] width 119 height 7
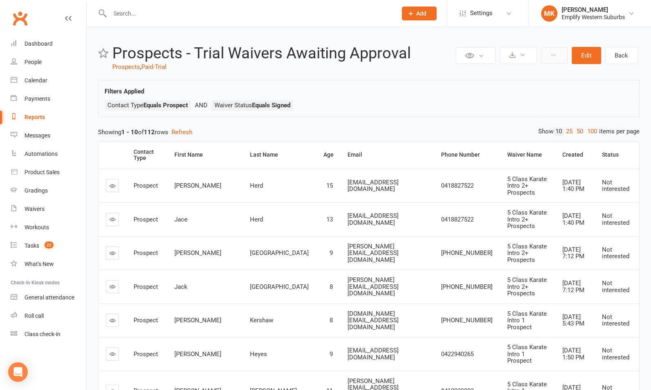
click at [554, 55] on icon at bounding box center [553, 55] width 6 height 6
click at [567, 56] on button at bounding box center [554, 55] width 27 height 16
click at [559, 57] on button at bounding box center [554, 55] width 27 height 16
click at [617, 58] on link "Back" at bounding box center [621, 55] width 32 height 17
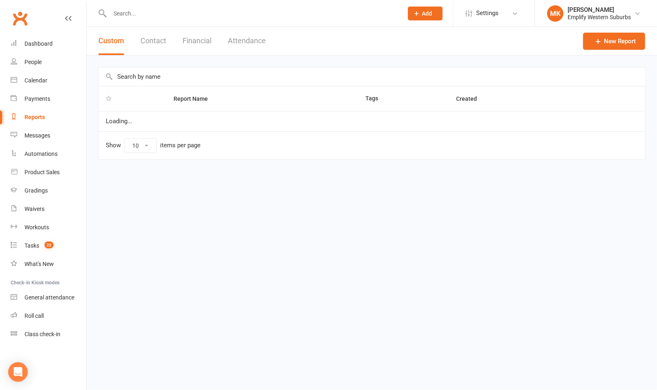
select select "100"
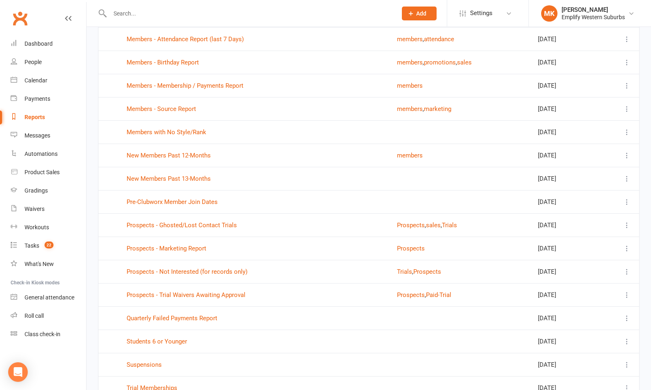
scroll to position [1155, 0]
click at [628, 291] on icon at bounding box center [627, 295] width 8 height 8
click at [574, 335] on link "Remove" at bounding box center [584, 335] width 81 height 16
click at [204, 221] on link "Prospects - Ghosted/Lost Contact Trials" at bounding box center [182, 224] width 110 height 7
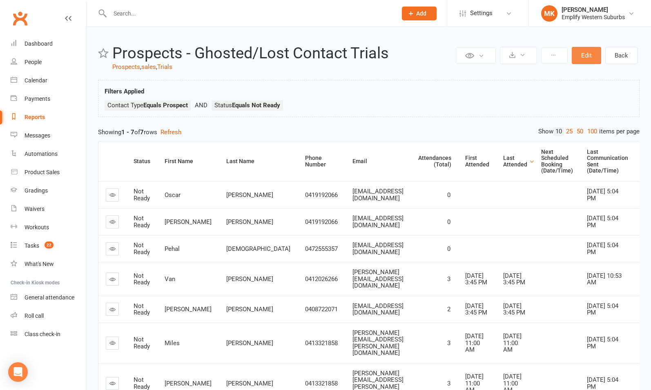
click at [586, 57] on button "Edit" at bounding box center [586, 55] width 29 height 17
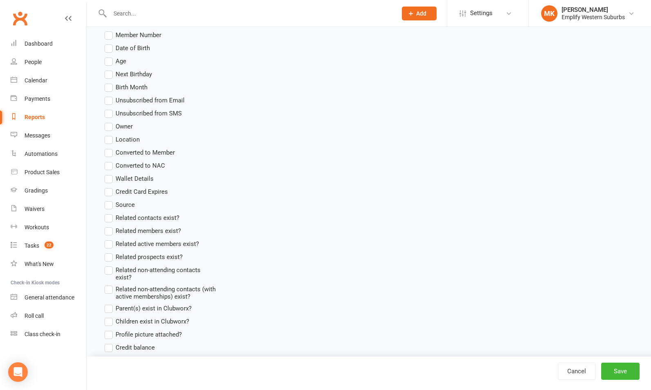
scroll to position [541, 0]
click at [111, 100] on label "Unsubscribed from Email" at bounding box center [145, 101] width 80 height 10
click at [110, 96] on input "Unsubscribed from Email" at bounding box center [107, 96] width 5 height 0
click at [111, 111] on label "Unsubscribed from SMS" at bounding box center [143, 114] width 77 height 10
click at [110, 109] on input "Unsubscribed from SMS" at bounding box center [107, 109] width 5 height 0
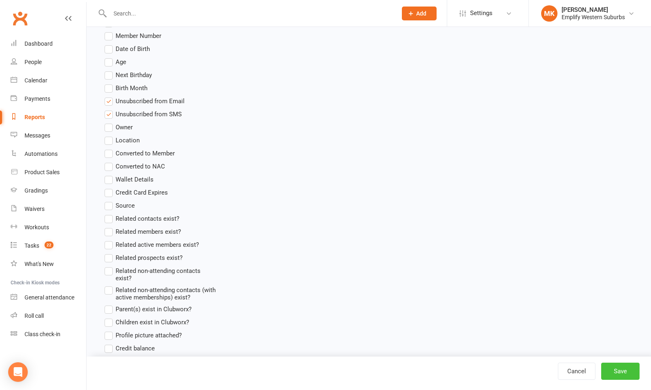
click at [614, 369] on button "Save" at bounding box center [620, 371] width 38 height 17
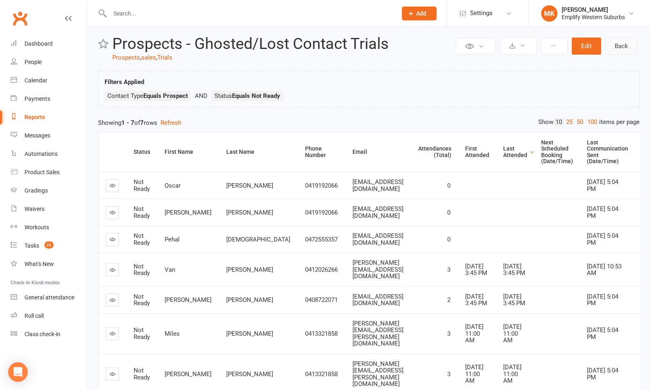
click at [614, 48] on link "Back" at bounding box center [621, 46] width 32 height 17
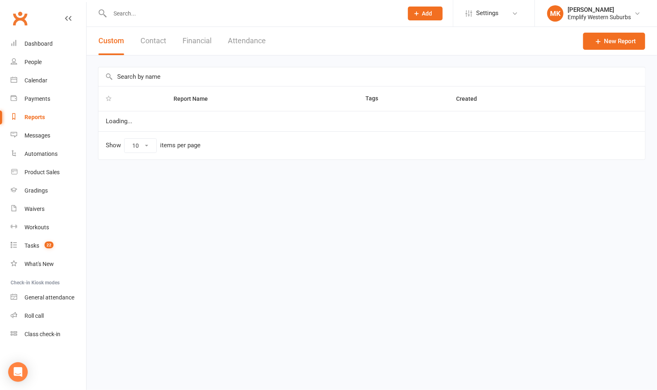
select select "100"
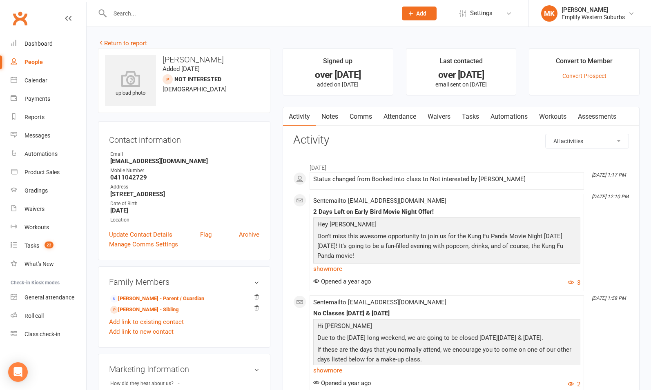
click at [398, 116] on link "Attendance" at bounding box center [400, 116] width 44 height 19
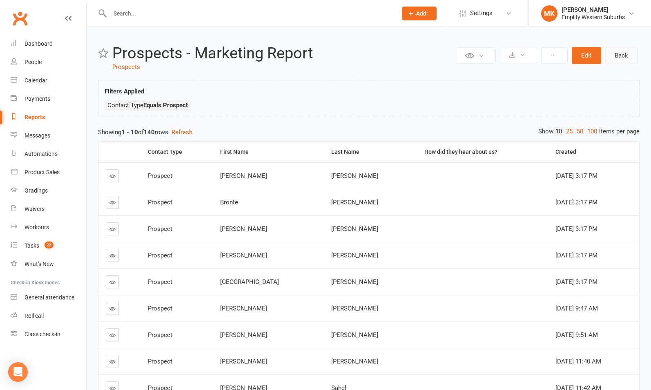
click at [623, 58] on link "Back" at bounding box center [621, 55] width 32 height 17
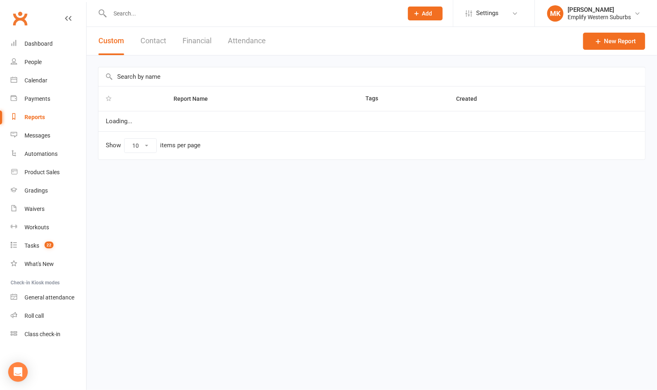
select select "100"
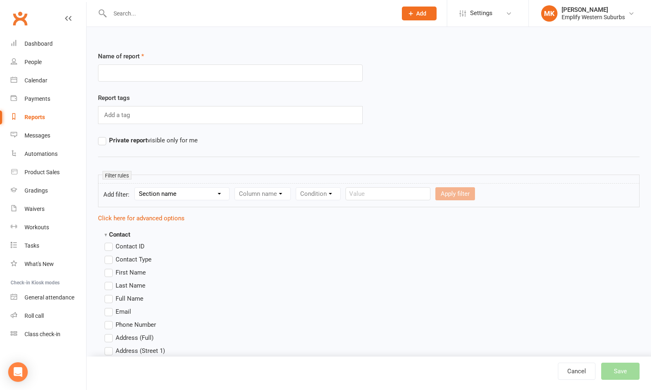
click at [147, 69] on input "text" at bounding box center [230, 73] width 265 height 17
type input "Prospects - Not Ready Trials"
click at [146, 114] on div "Add a tag" at bounding box center [230, 115] width 265 height 18
type input "prospects"
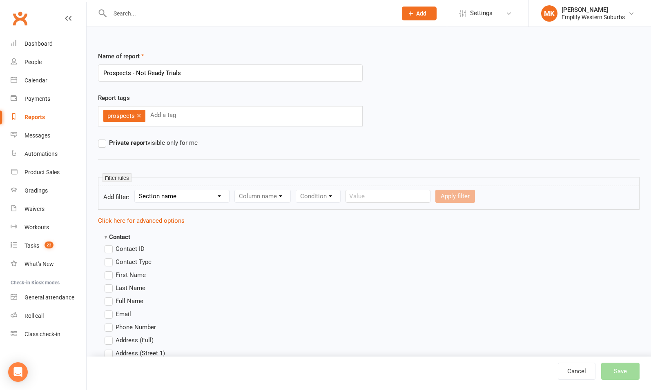
click at [158, 114] on input "text" at bounding box center [163, 115] width 29 height 11
type input "sales"
click at [207, 117] on input "text" at bounding box center [197, 115] width 29 height 11
type input "trials"
click at [177, 194] on select "Section name Contact Attendance Aggregate Payment Booking Waitlist Attendees Ca…" at bounding box center [182, 196] width 94 height 12
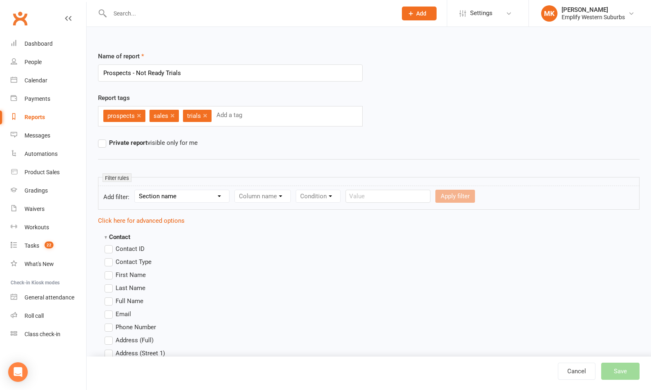
click at [470, 91] on div "Name of report Prospects - Not Ready Trials" at bounding box center [369, 72] width 554 height 42
click at [195, 195] on select "Section name Contact Attendance Aggregate Payment Booking Waitlist Attendees Ca…" at bounding box center [182, 196] width 94 height 12
select select "11"
click at [136, 190] on select "Section name Contact Attendance Aggregate Payment Booking Waitlist Attendees Ca…" at bounding box center [182, 196] width 94 height 12
click at [266, 198] on select "Column name Membership ID Membership Name Membership Category Membership Start …" at bounding box center [314, 196] width 159 height 12
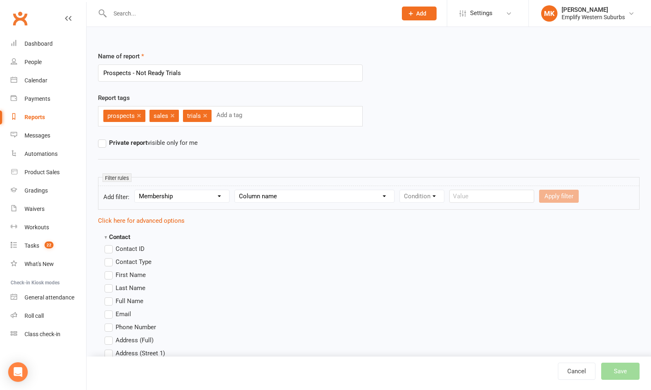
select select "20"
click at [236, 190] on select "Column name Membership ID Membership Name Membership Category Membership Start …" at bounding box center [314, 196] width 159 height 12
click at [425, 200] on select "Condition Is Is not Is blank Is not blank" at bounding box center [424, 196] width 49 height 12
select select "0"
click at [401, 190] on select "Condition Is Is not Is blank Is not blank" at bounding box center [424, 196] width 49 height 12
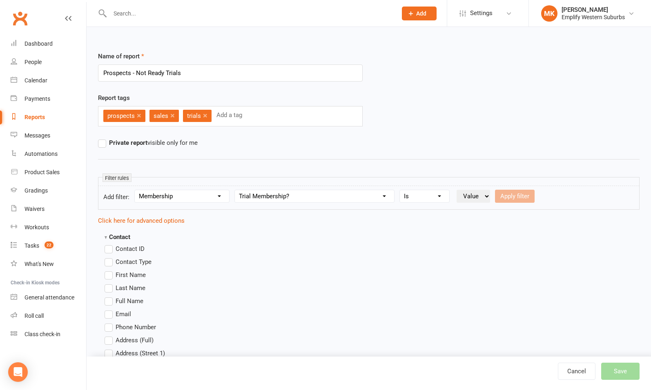
click at [481, 198] on select "Value Yes No" at bounding box center [472, 196] width 33 height 13
select select "true"
click at [457, 190] on select "Value Yes No" at bounding box center [472, 196] width 33 height 13
click at [517, 195] on button "Apply filter" at bounding box center [515, 196] width 40 height 13
select select
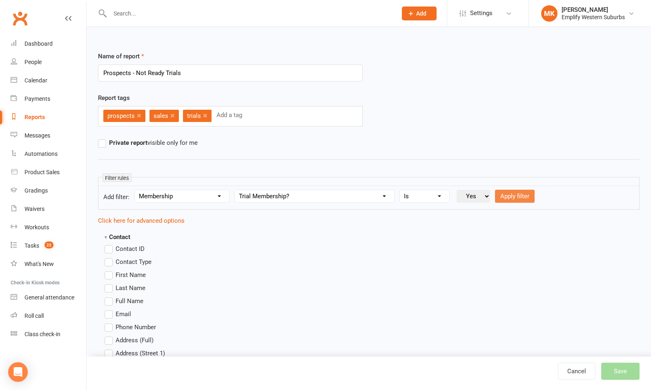
select select
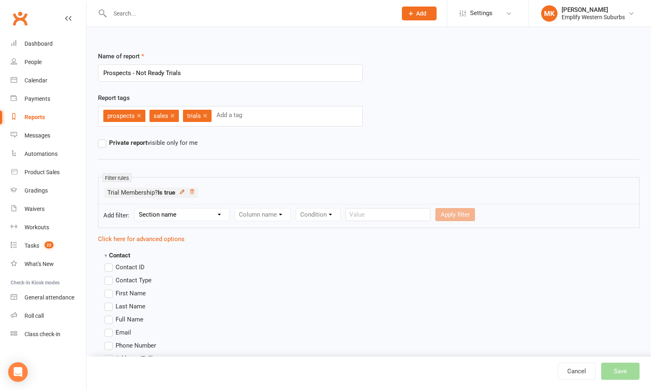
click at [182, 192] on icon at bounding box center [182, 192] width 4 height 4
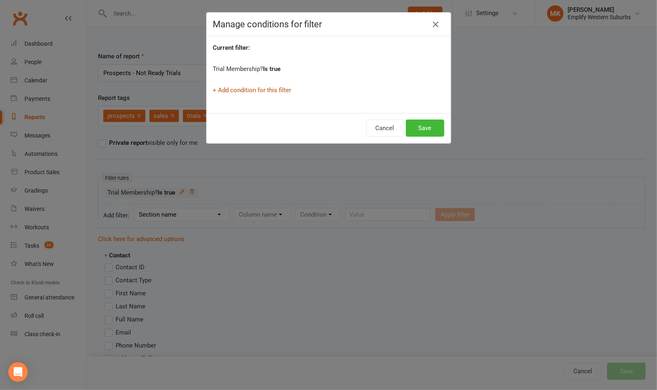
click at [253, 87] on link "+ Add condition for this filter" at bounding box center [252, 90] width 78 height 7
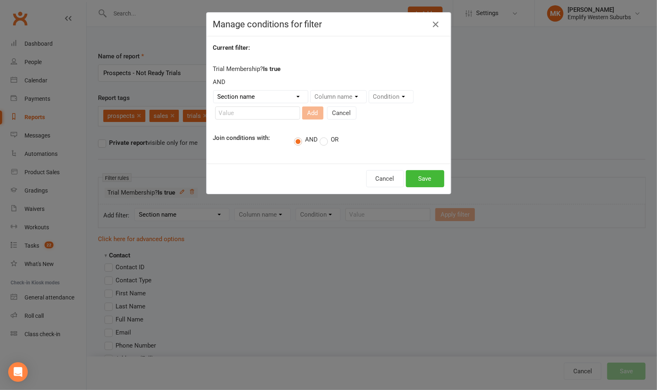
click at [271, 94] on select "Section name Contact Attendance Aggregate Payment Booking Waitlist Attendees Ca…" at bounding box center [261, 97] width 94 height 12
select select "11"
click at [214, 91] on select "Section name Contact Attendance Aggregate Payment Booking Waitlist Attendees Ca…" at bounding box center [261, 97] width 94 height 12
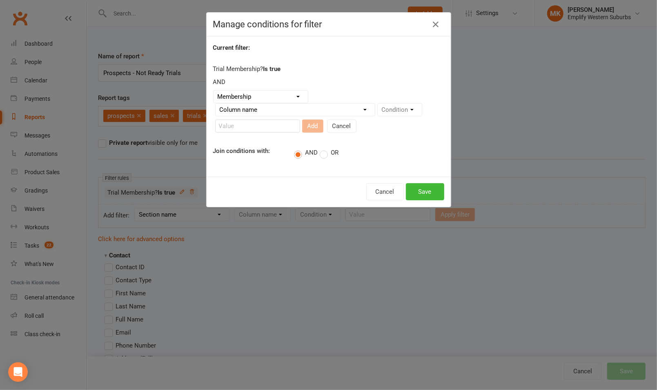
click at [304, 105] on select "Column name Membership ID Membership Name Membership Category Membership Start …" at bounding box center [295, 110] width 159 height 12
select select "29"
click at [216, 104] on select "Column name Membership ID Membership Name Membership Category Membership Start …" at bounding box center [295, 110] width 159 height 12
click at [399, 108] on select "Condition Is Is not Is blank Is not blank" at bounding box center [402, 110] width 49 height 12
select select "0"
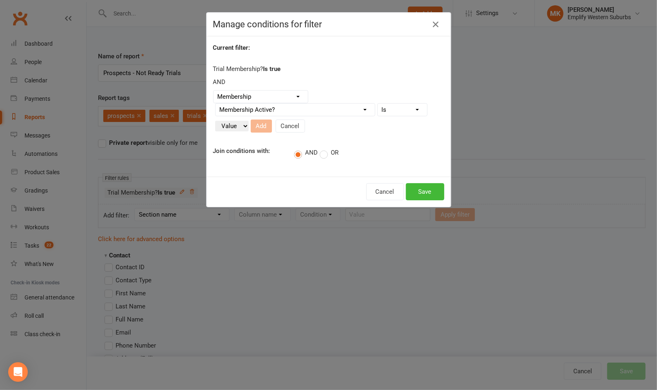
click at [378, 104] on select "Condition Is Is not Is blank Is not blank" at bounding box center [402, 110] width 49 height 12
click at [232, 126] on select "Value Yes No" at bounding box center [231, 126] width 33 height 11
select select "true"
click at [215, 121] on select "Value Yes No" at bounding box center [231, 126] width 33 height 11
click at [262, 127] on button "Add" at bounding box center [261, 126] width 21 height 13
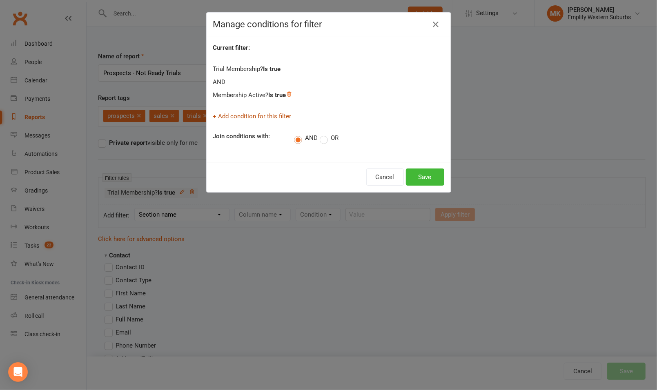
click at [267, 116] on link "+ Add condition for this filter" at bounding box center [252, 116] width 78 height 7
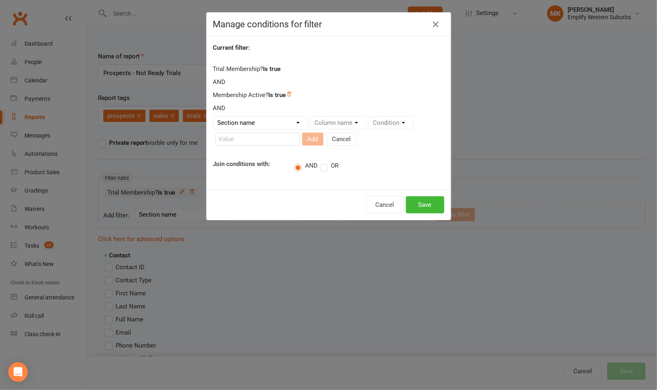
click at [258, 118] on select "Section name Contact Attendance Aggregate Payment Booking Waitlist Attendees Ca…" at bounding box center [261, 123] width 94 height 12
select select "0"
click at [214, 117] on select "Section name Contact Attendance Aggregate Payment Booking Waitlist Attendees Ca…" at bounding box center [261, 123] width 94 height 12
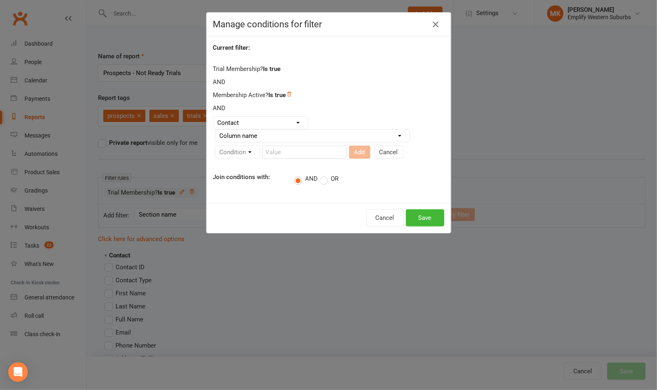
click at [318, 140] on select "Column name Contact Type First Name Last Name Full Name Email Phone Number Addr…" at bounding box center [313, 136] width 194 height 12
select select "46"
click at [216, 130] on select "Column name Contact Type First Name Last Name Full Name Email Phone Number Addr…" at bounding box center [313, 136] width 194 height 12
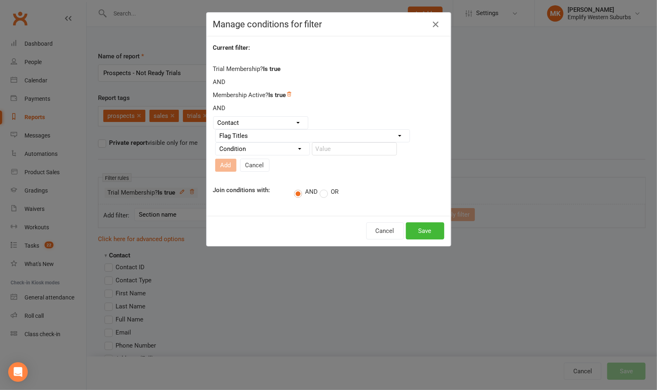
click at [282, 152] on select "Condition Equals Does not equal Contains Does not contain Is blank or does not …" at bounding box center [263, 149] width 94 height 12
select select "0"
click at [216, 145] on select "Condition Equals Does not equal Contains Does not contain Is blank or does not …" at bounding box center [263, 149] width 94 height 12
click at [330, 156] on input "text" at bounding box center [354, 148] width 85 height 13
type input "Not Ready"
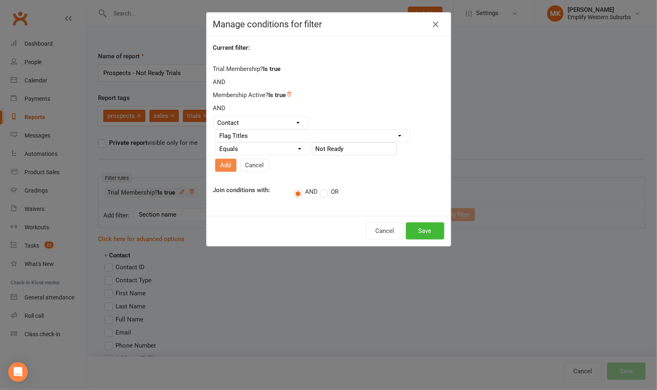
click at [236, 159] on button "Add" at bounding box center [225, 165] width 21 height 13
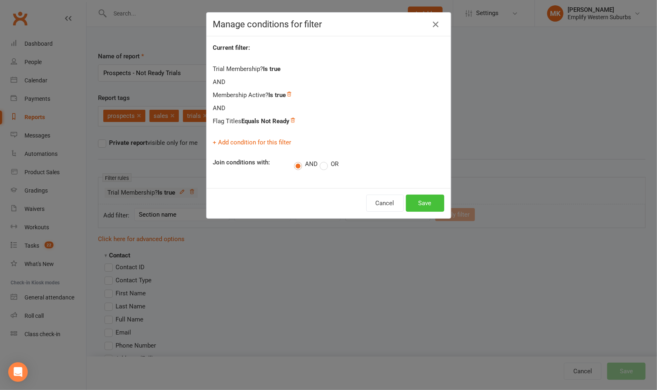
click at [422, 199] on button "Save" at bounding box center [425, 203] width 38 height 17
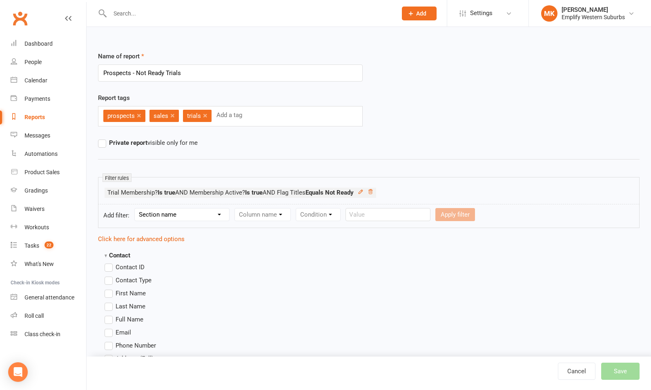
click at [123, 292] on span "First Name" at bounding box center [131, 293] width 30 height 9
click at [110, 289] on input "First Name" at bounding box center [107, 289] width 5 height 0
click at [123, 305] on span "Last Name" at bounding box center [131, 306] width 30 height 9
click at [110, 302] on input "Last Name" at bounding box center [107, 302] width 5 height 0
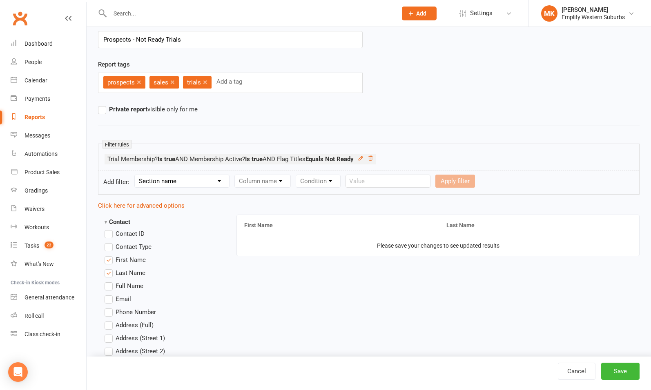
scroll to position [40, 0]
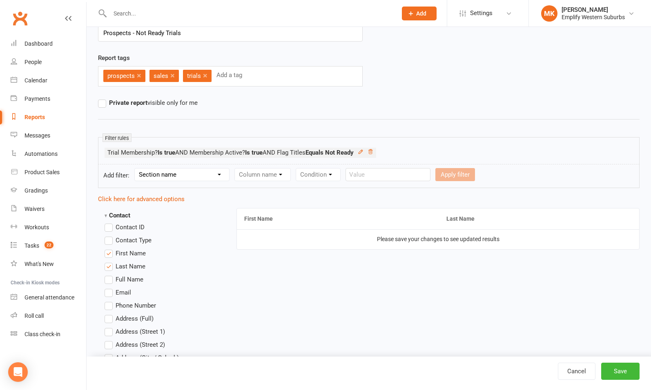
click at [120, 290] on span "Email" at bounding box center [124, 292] width 16 height 9
click at [110, 288] on input "Email" at bounding box center [107, 288] width 5 height 0
click at [125, 303] on span "Phone Number" at bounding box center [136, 305] width 40 height 9
click at [110, 301] on input "Phone Number" at bounding box center [107, 301] width 5 height 0
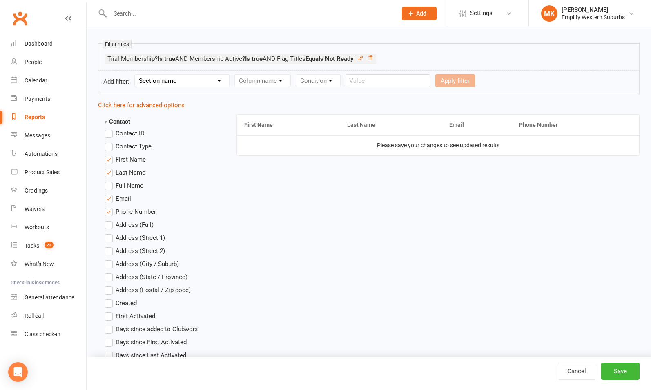
scroll to position [134, 0]
click at [124, 200] on span "Email" at bounding box center [124, 198] width 16 height 9
click at [110, 194] on input "Email" at bounding box center [107, 194] width 5 height 0
click at [123, 195] on span "Email" at bounding box center [124, 198] width 16 height 9
click at [110, 194] on input "Email" at bounding box center [107, 194] width 5 height 0
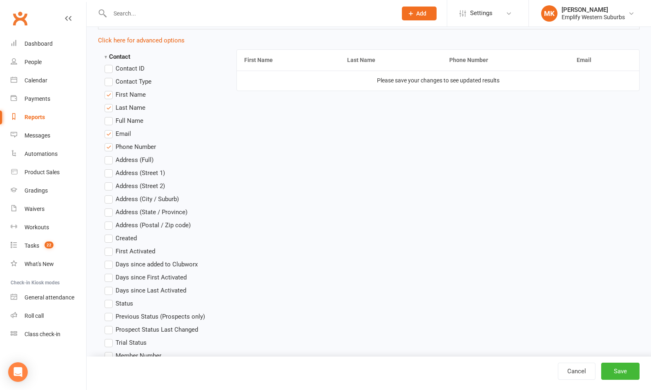
scroll to position [199, 0]
click at [121, 142] on span "Phone Number" at bounding box center [136, 146] width 40 height 9
click at [110, 142] on input "Phone Number" at bounding box center [107, 142] width 5 height 0
click at [121, 142] on span "Phone Number" at bounding box center [136, 146] width 40 height 9
click at [110, 142] on input "Phone Number" at bounding box center [107, 142] width 5 height 0
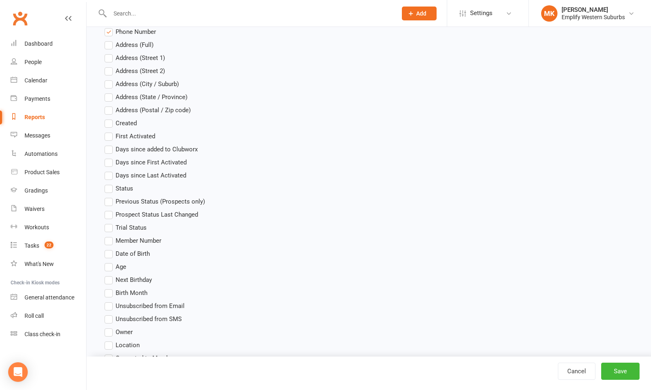
scroll to position [326, 0]
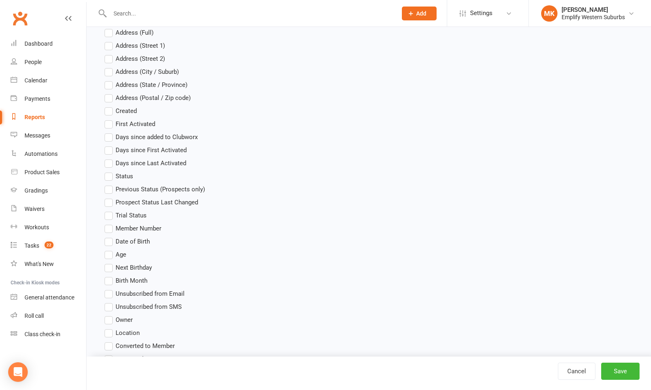
click at [119, 252] on span "Age" at bounding box center [121, 254] width 11 height 9
click at [110, 250] on input "Age" at bounding box center [107, 250] width 5 height 0
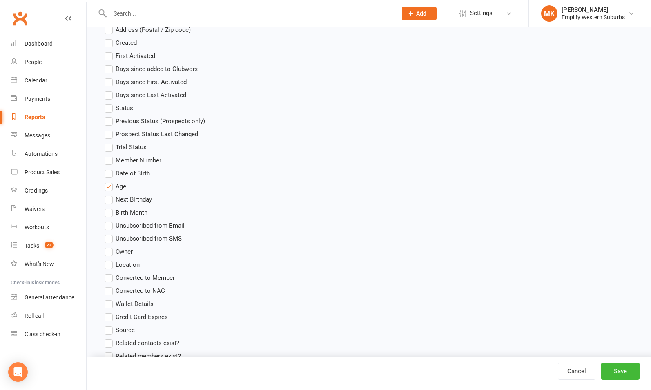
scroll to position [395, 0]
click at [145, 226] on span "Unsubscribed from Email" at bounding box center [150, 224] width 69 height 9
click at [110, 220] on input "Unsubscribed from Email" at bounding box center [107, 220] width 5 height 0
click at [140, 238] on span "Unsubscribed from SMS" at bounding box center [149, 237] width 66 height 9
click at [110, 233] on input "Unsubscribed from SMS" at bounding box center [107, 233] width 5 height 0
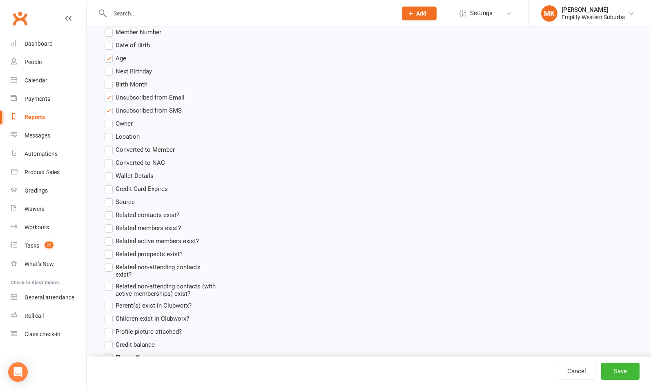
scroll to position [524, 0]
click at [136, 238] on span "Related active members exist?" at bounding box center [157, 239] width 83 height 9
click at [110, 235] on input "Related active members exist?" at bounding box center [107, 235] width 5 height 0
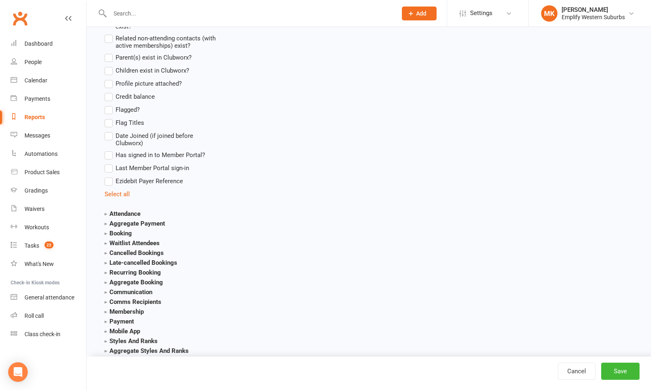
scroll to position [775, 0]
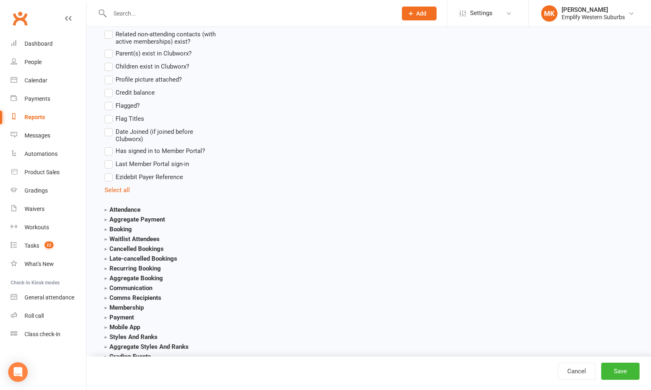
click at [123, 210] on strong "Attendance" at bounding box center [123, 209] width 36 height 7
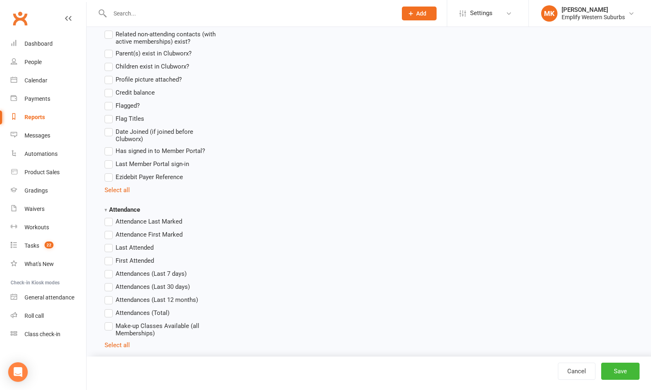
click at [129, 233] on span "Attendance First Marked" at bounding box center [149, 234] width 67 height 9
click at [110, 230] on input "Attendance First Marked" at bounding box center [107, 230] width 5 height 0
click at [127, 233] on span "Attendance First Marked" at bounding box center [149, 234] width 67 height 9
click at [110, 230] on input "Attendance First Marked" at bounding box center [107, 230] width 5 height 0
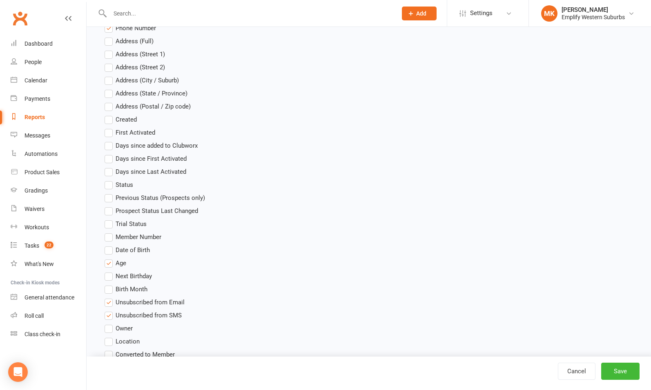
scroll to position [317, 0]
click at [127, 132] on span "First Activated" at bounding box center [136, 132] width 40 height 9
click at [110, 128] on input "First Activated" at bounding box center [107, 128] width 5 height 0
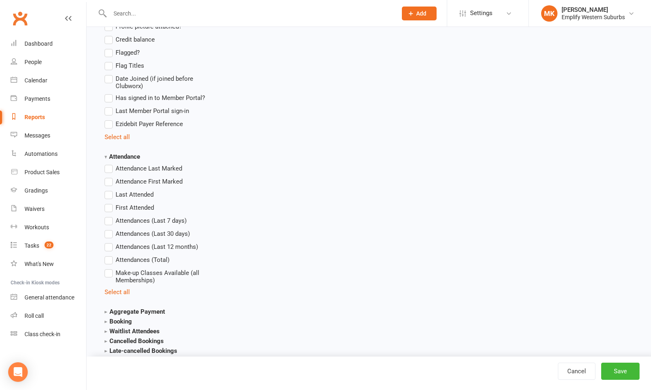
scroll to position [828, 0]
click at [135, 205] on span "First Attended" at bounding box center [135, 207] width 38 height 9
click at [110, 203] on input "First Attended" at bounding box center [107, 203] width 5 height 0
click at [131, 190] on span "Last Attended" at bounding box center [135, 193] width 38 height 9
click at [110, 189] on input "Last Attended" at bounding box center [107, 189] width 5 height 0
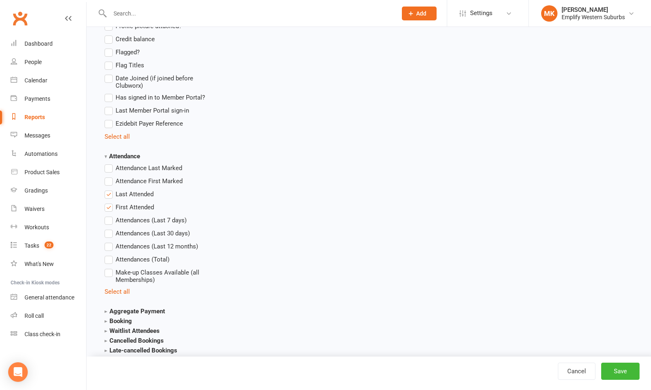
click at [140, 262] on span "Attendances (Total)" at bounding box center [143, 259] width 54 height 9
click at [110, 255] on input "Attendances (Total)" at bounding box center [107, 255] width 5 height 0
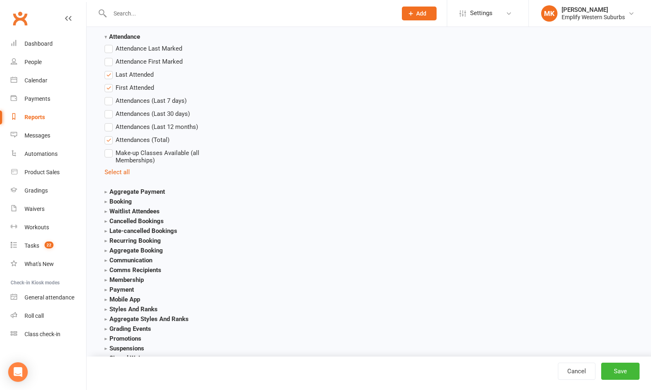
scroll to position [949, 0]
click at [123, 198] on strong "Booking" at bounding box center [118, 200] width 27 height 7
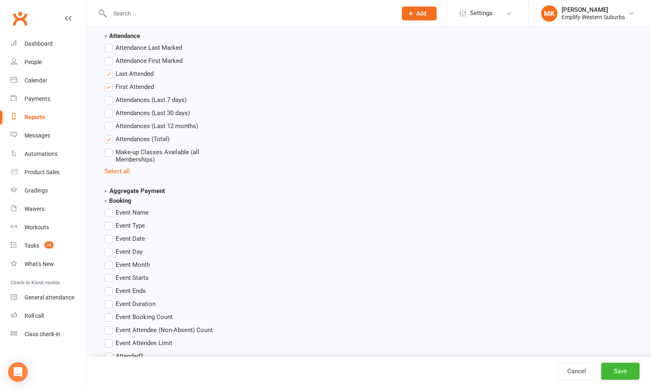
click at [123, 198] on strong "Booking" at bounding box center [118, 200] width 27 height 7
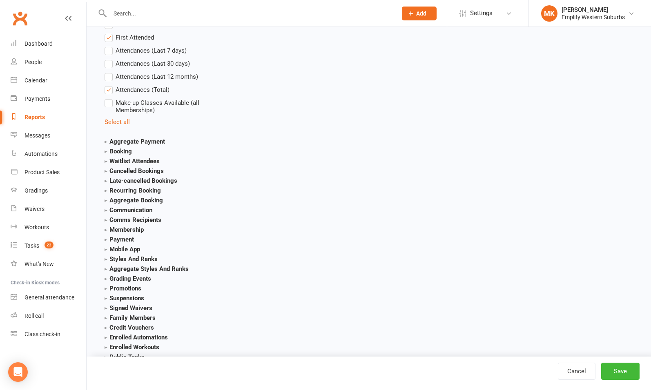
scroll to position [999, 0]
click at [125, 169] on strong "Cancelled Bookings" at bounding box center [134, 170] width 59 height 7
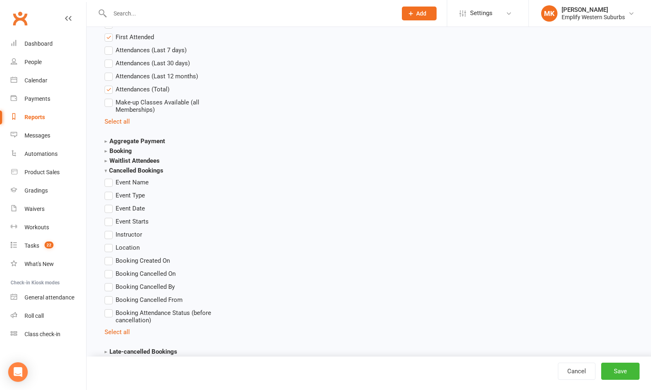
click at [132, 171] on strong "Cancelled Bookings" at bounding box center [134, 170] width 59 height 7
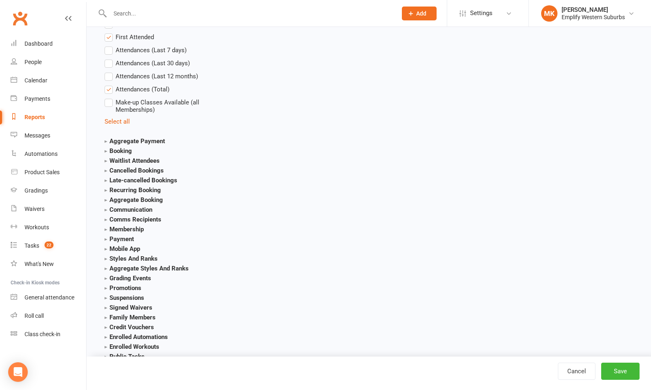
click at [125, 196] on strong "Aggregate Booking" at bounding box center [134, 199] width 58 height 7
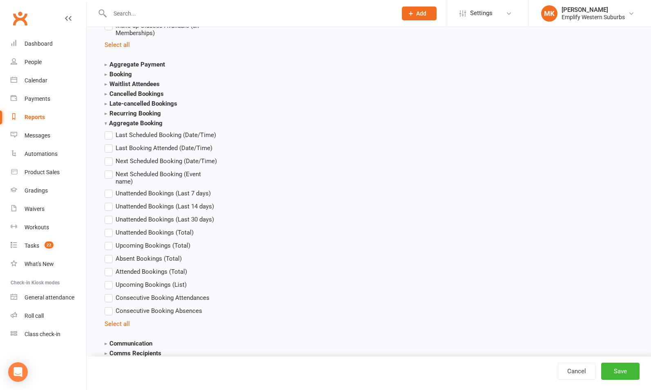
scroll to position [1076, 0]
click at [134, 230] on span "Unattended Bookings (Total)" at bounding box center [155, 231] width 78 height 9
click at [110, 227] on input "Unattended Bookings (Total)" at bounding box center [107, 227] width 5 height 0
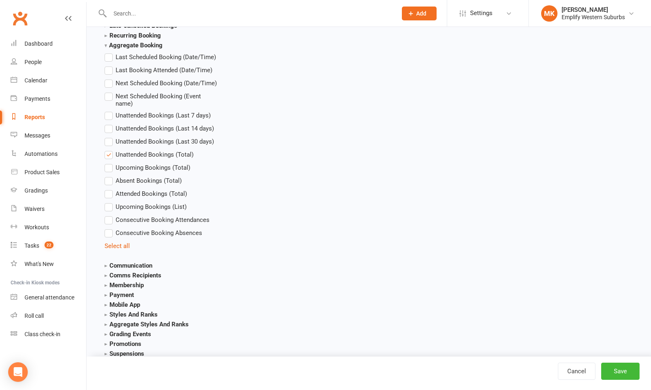
scroll to position [1154, 0]
click at [134, 263] on strong "Communication" at bounding box center [129, 264] width 48 height 7
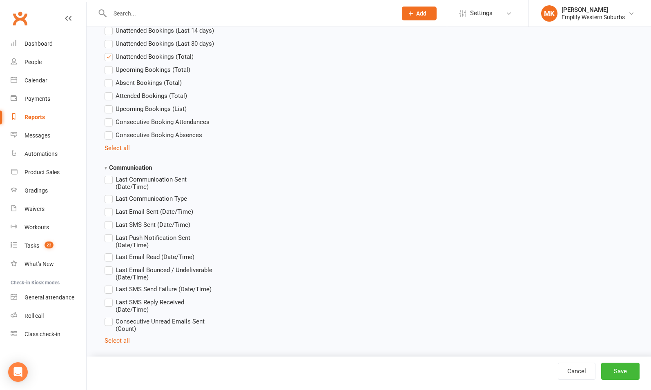
scroll to position [1252, 0]
click at [132, 180] on span "Last Communication Sent (Date/Time)" at bounding box center [167, 182] width 102 height 16
click at [110, 174] on input "Last Communication Sent (Date/Time)" at bounding box center [107, 174] width 5 height 0
click at [133, 256] on span "Last Email Read (Date/Time)" at bounding box center [155, 256] width 79 height 9
click at [110, 252] on input "Last Email Read (Date/Time)" at bounding box center [107, 252] width 5 height 0
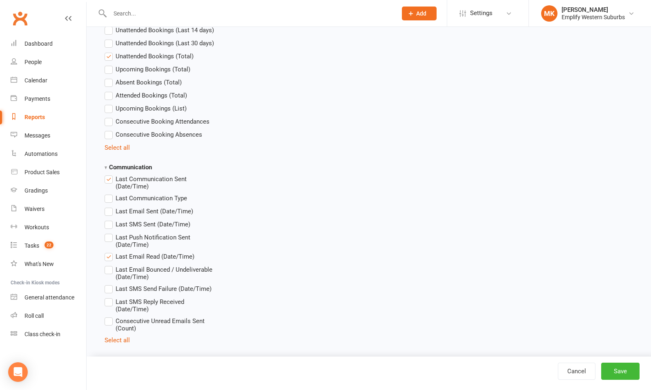
click at [134, 268] on span "Last Email Bounced / Undeliverable (Date/Time)" at bounding box center [167, 273] width 102 height 16
click at [110, 265] on input "Last Email Bounced / Undeliverable (Date/Time)" at bounding box center [107, 265] width 5 height 0
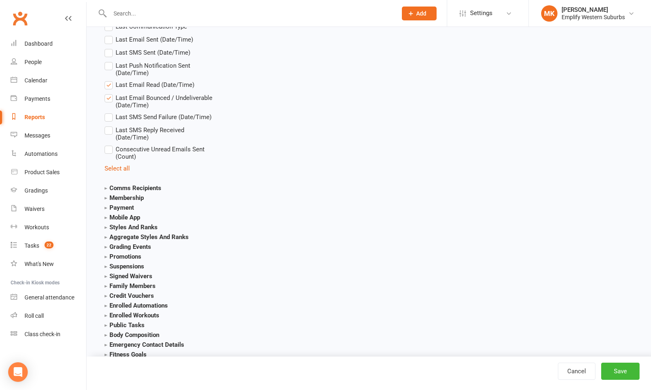
scroll to position [1462, 0]
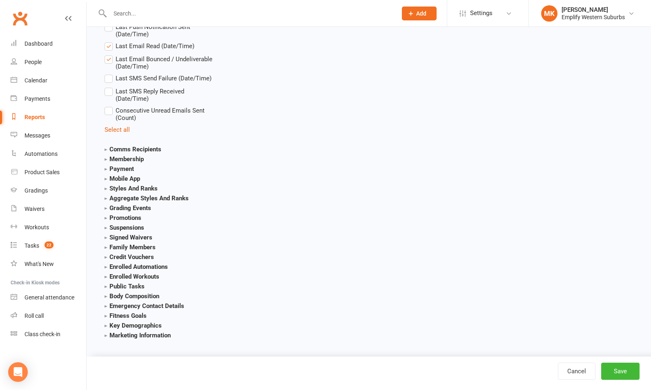
click at [130, 188] on strong "Styles And Ranks" at bounding box center [131, 188] width 53 height 7
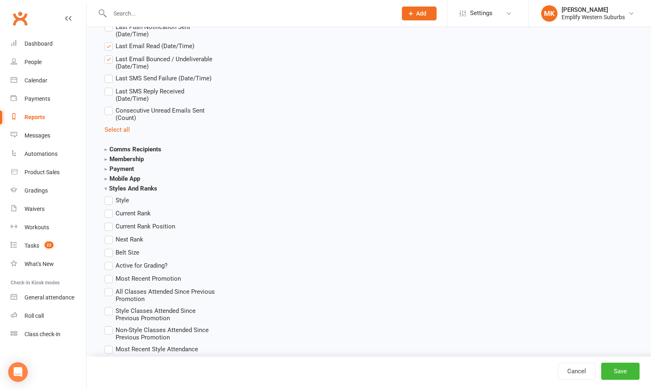
click at [123, 198] on span "Style" at bounding box center [122, 200] width 13 height 9
click at [110, 196] on input "Style" at bounding box center [107, 196] width 5 height 0
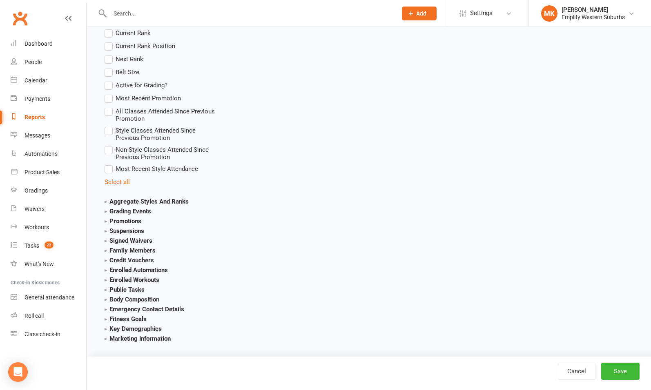
scroll to position [1643, 0]
click at [125, 219] on strong "Promotions" at bounding box center [123, 221] width 37 height 7
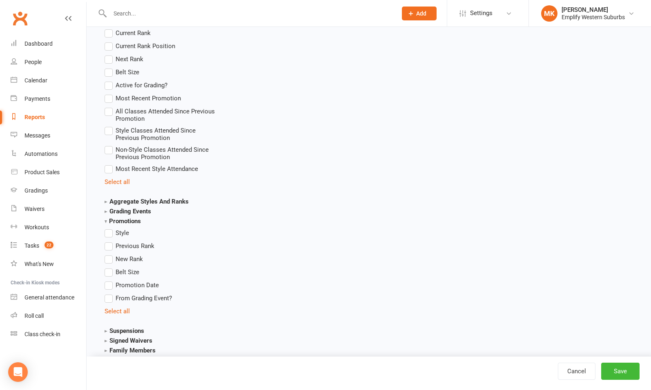
click at [125, 219] on strong "Promotions" at bounding box center [123, 221] width 36 height 7
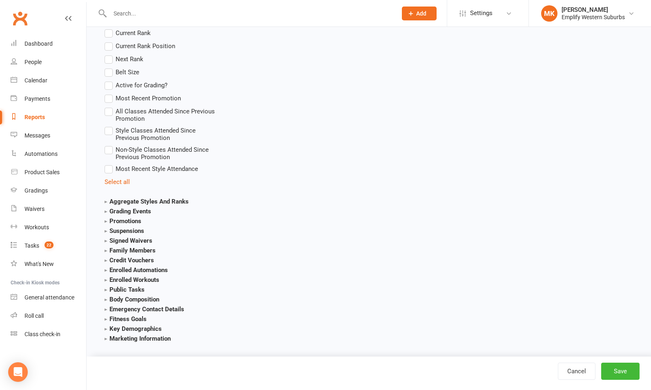
click at [132, 249] on strong "Family Members" at bounding box center [130, 250] width 51 height 7
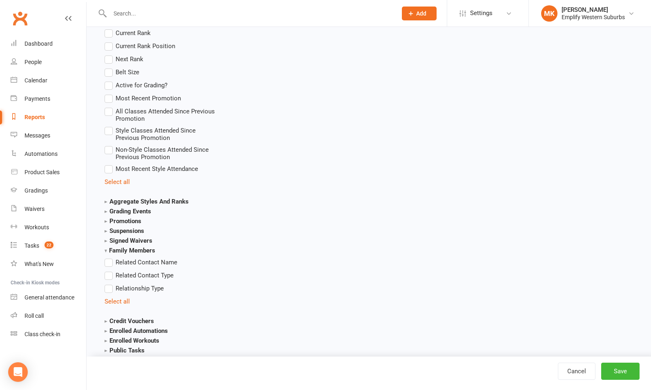
click at [132, 249] on strong "Family Members" at bounding box center [130, 250] width 51 height 7
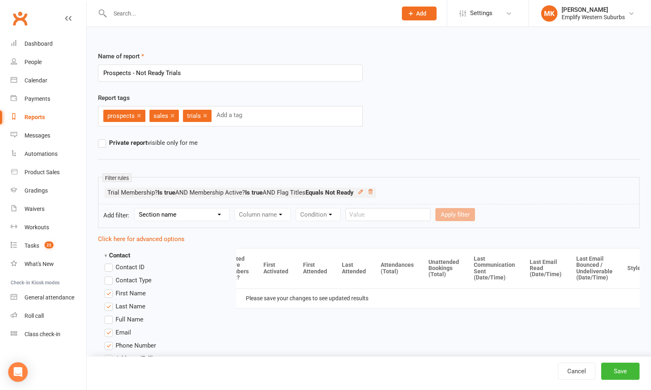
scroll to position [0, 0]
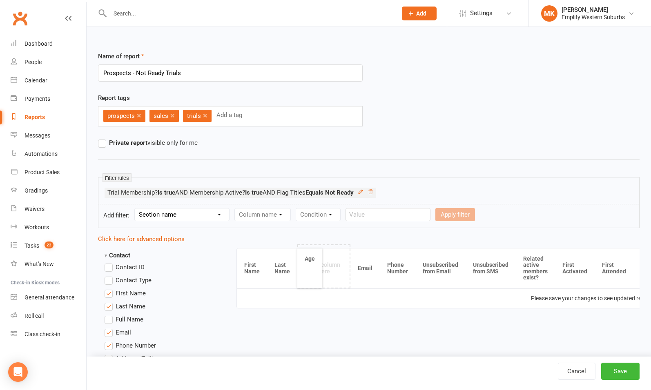
drag, startPoint x: 372, startPoint y: 269, endPoint x: 309, endPoint y: 269, distance: 63.3
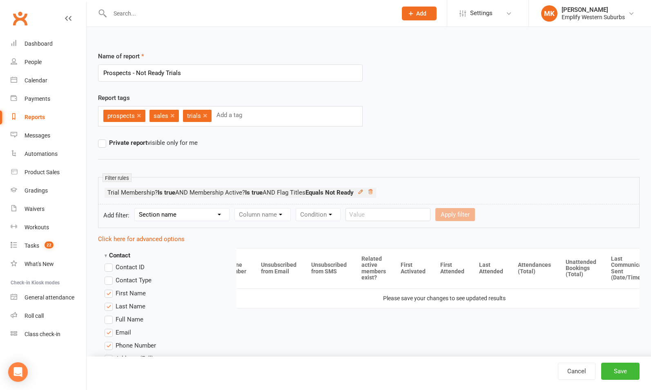
scroll to position [0, 141]
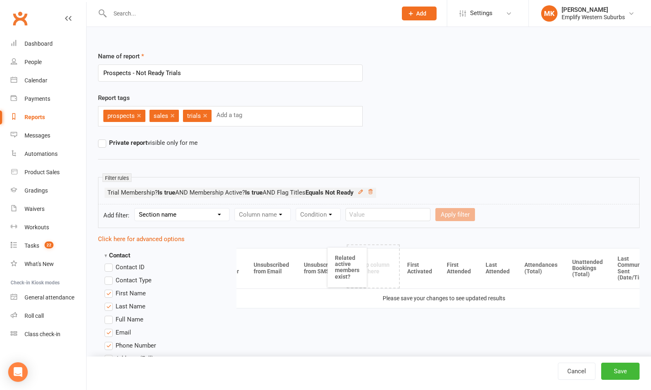
drag, startPoint x: 361, startPoint y: 265, endPoint x: 343, endPoint y: 265, distance: 17.2
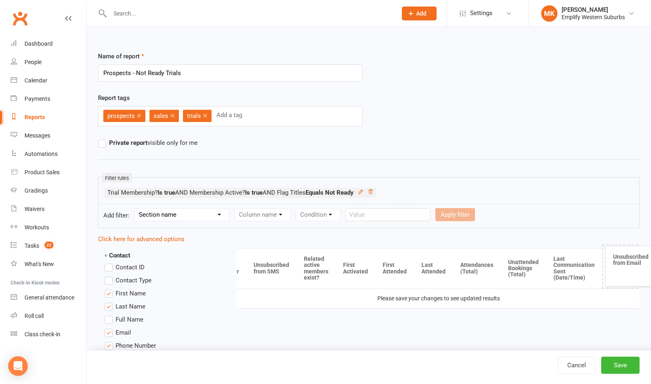
drag, startPoint x: 267, startPoint y: 270, endPoint x: 628, endPoint y: 268, distance: 360.9
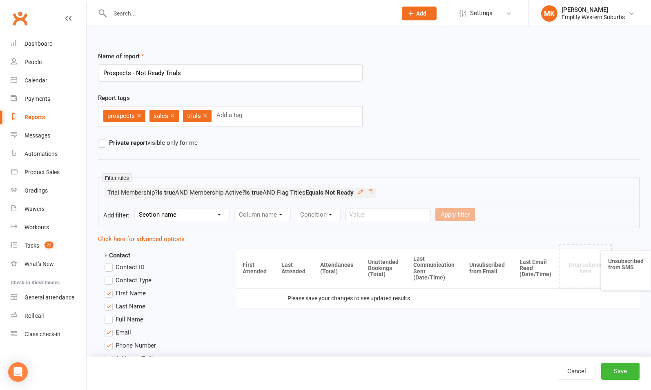
scroll to position [0, 239]
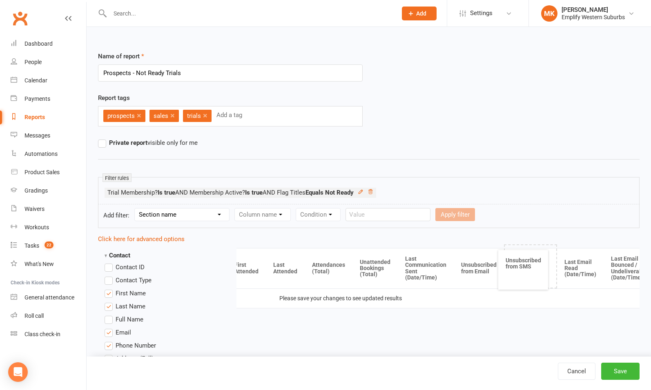
drag, startPoint x: 279, startPoint y: 272, endPoint x: 532, endPoint y: 273, distance: 253.5
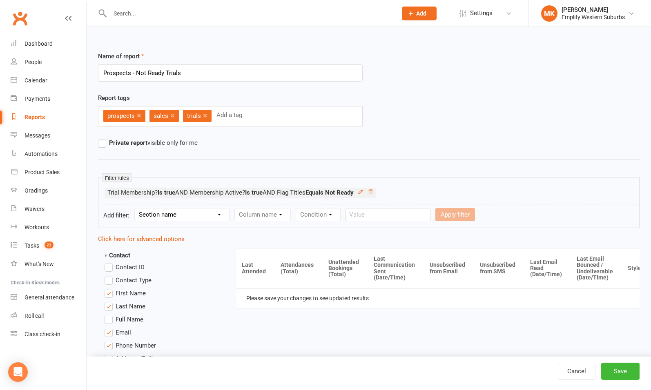
scroll to position [0, 271]
drag, startPoint x: 539, startPoint y: 271, endPoint x: 434, endPoint y: 272, distance: 105.3
drag, startPoint x: 583, startPoint y: 268, endPoint x: 477, endPoint y: 270, distance: 105.8
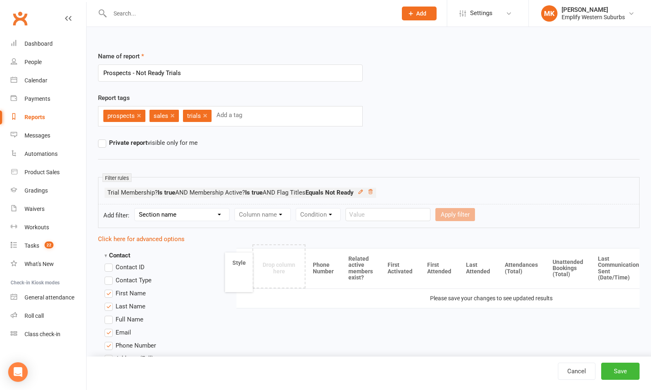
scroll to position [0, 83]
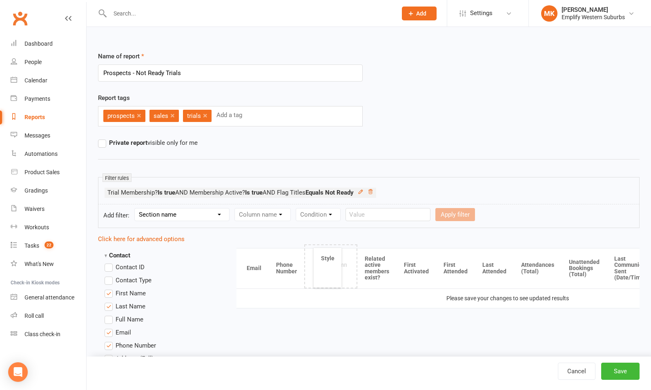
drag, startPoint x: 628, startPoint y: 271, endPoint x: 329, endPoint y: 271, distance: 298.0
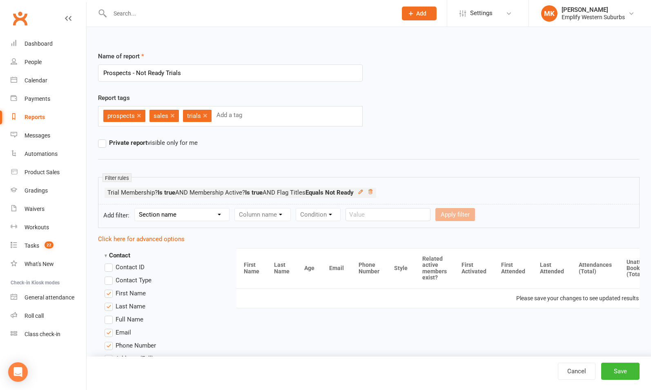
scroll to position [0, 0]
drag, startPoint x: 436, startPoint y: 268, endPoint x: 403, endPoint y: 265, distance: 32.4
click at [626, 369] on button "Save" at bounding box center [620, 371] width 38 height 17
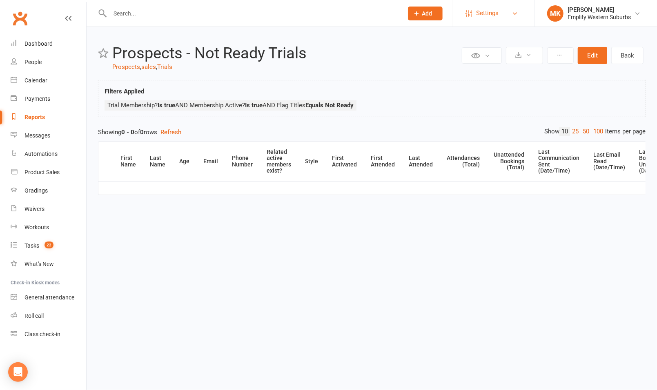
click at [501, 15] on link "Settings" at bounding box center [493, 13] width 57 height 18
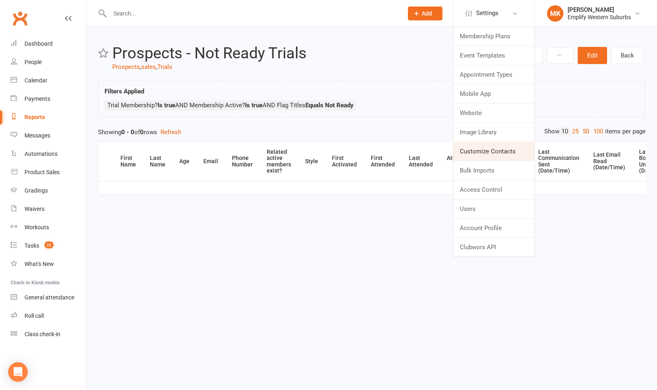
click at [492, 149] on link "Customize Contacts" at bounding box center [493, 151] width 81 height 19
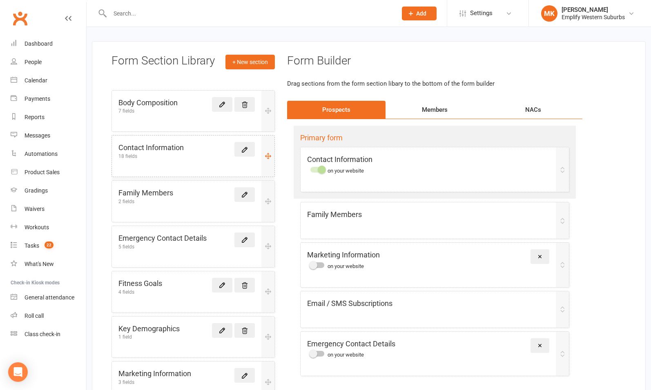
scroll to position [27, 0]
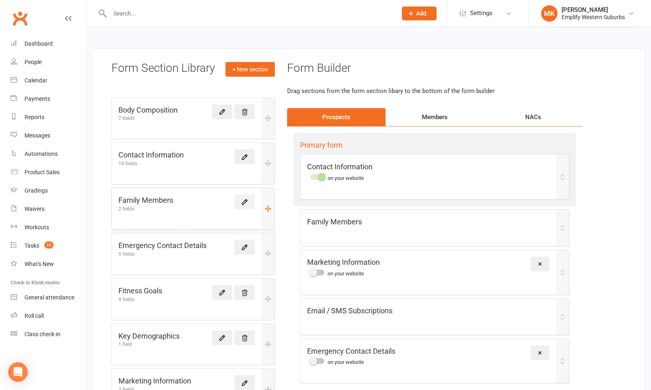
click at [241, 202] on icon at bounding box center [244, 201] width 7 height 7
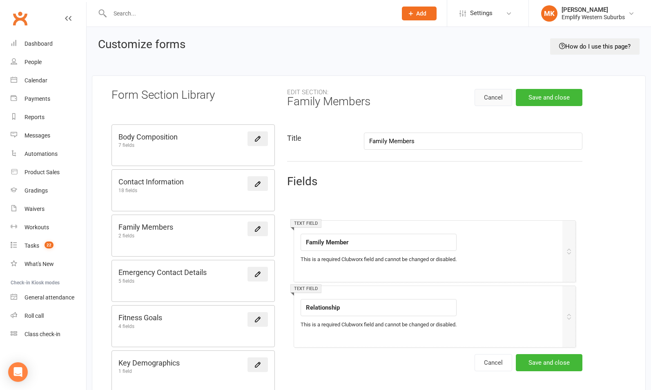
click at [496, 94] on button "Cancel" at bounding box center [493, 97] width 38 height 17
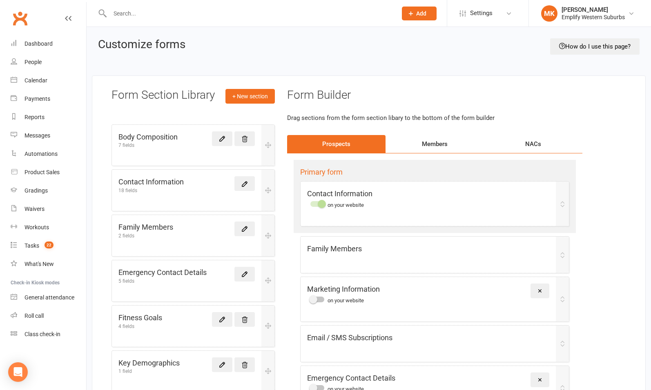
click at [433, 147] on div "Members" at bounding box center [434, 144] width 98 height 18
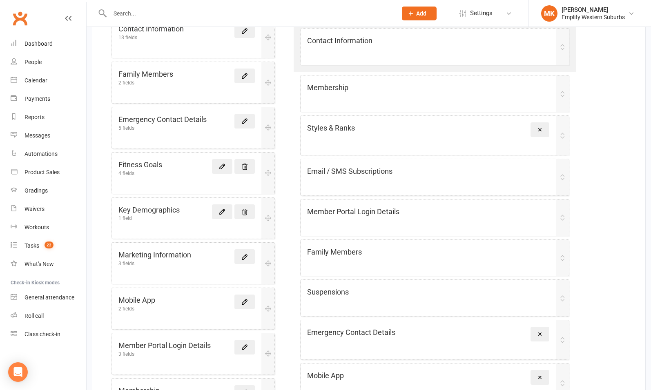
scroll to position [154, 0]
click at [411, 260] on div "Family Members" at bounding box center [434, 258] width 268 height 36
click at [373, 256] on div "Family Members" at bounding box center [428, 252] width 242 height 12
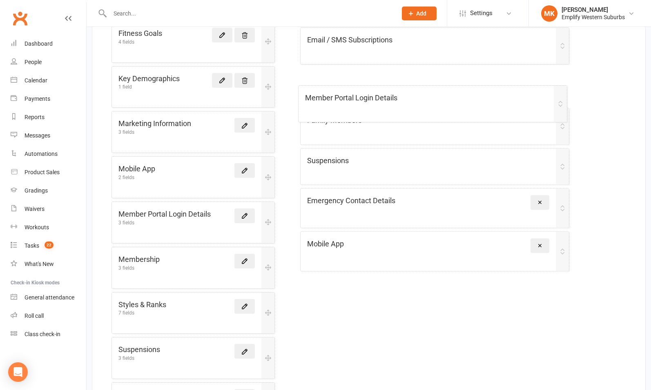
scroll to position [284, 0]
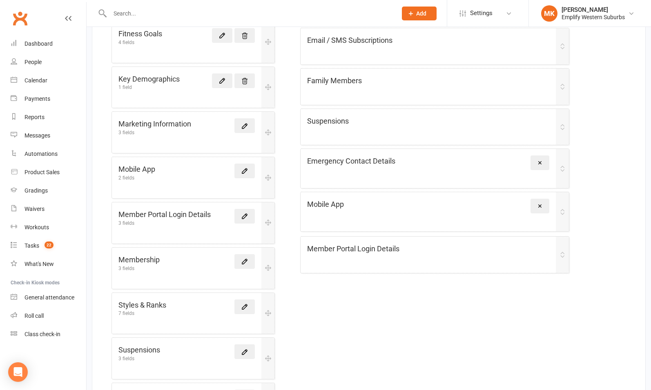
drag, startPoint x: 560, startPoint y: 79, endPoint x: 559, endPoint y: 255, distance: 176.0
click at [559, 255] on div "Primary form Contact Information Membership Styles & Ranks Remove Email / SMS S…" at bounding box center [434, 74] width 295 height 411
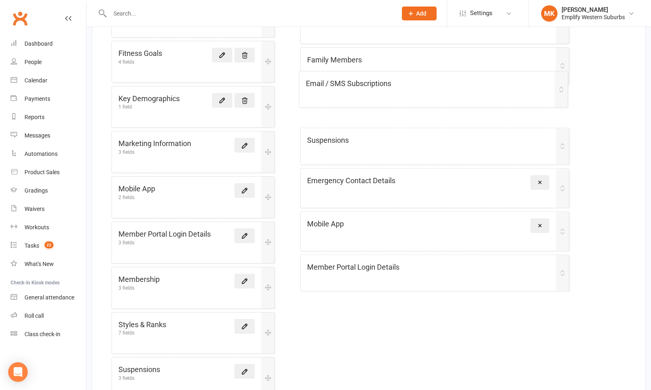
scroll to position [264, 0]
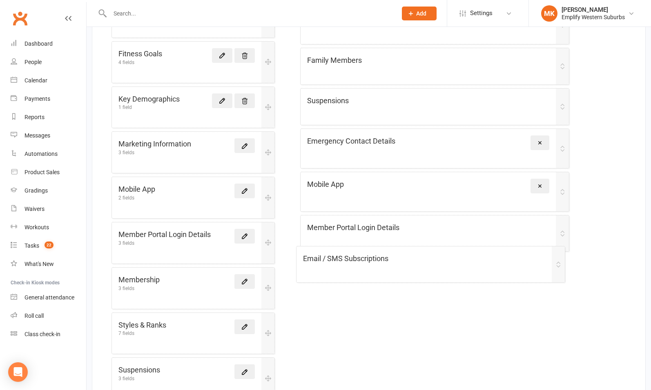
drag, startPoint x: 563, startPoint y: 64, endPoint x: 558, endPoint y: 276, distance: 212.4
click at [558, 276] on div "Primary form Contact Information Membership Styles & Ranks Remove Email / SMS S…" at bounding box center [434, 94] width 295 height 411
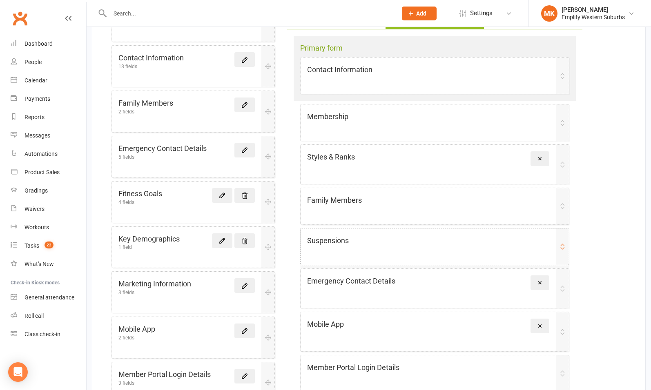
scroll to position [121, 0]
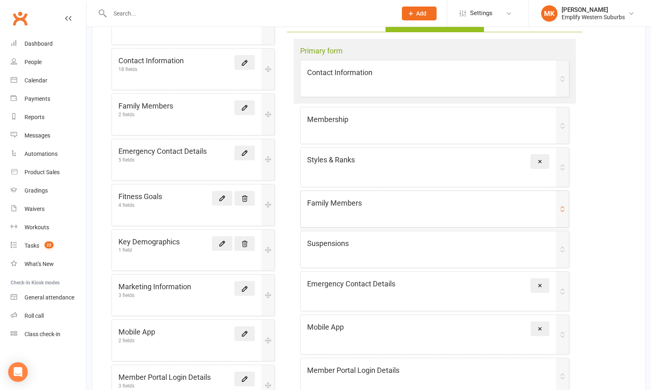
click at [365, 211] on div "Family Members" at bounding box center [434, 209] width 268 height 36
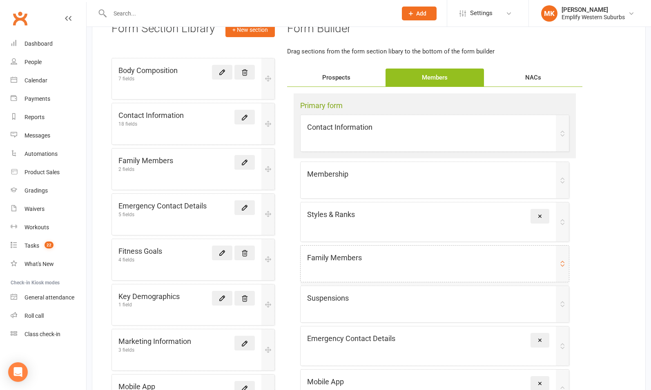
scroll to position [66, 0]
click at [349, 132] on h5 "Contact Information" at bounding box center [339, 128] width 65 height 12
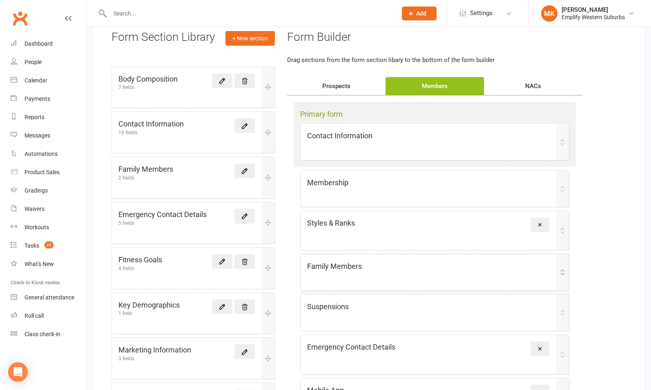
scroll to position [58, 0]
click at [356, 80] on div "Prospects" at bounding box center [336, 87] width 98 height 18
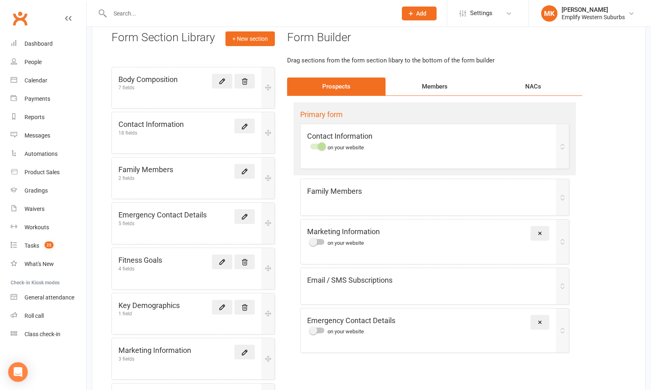
click at [430, 87] on div "Members" at bounding box center [434, 87] width 98 height 18
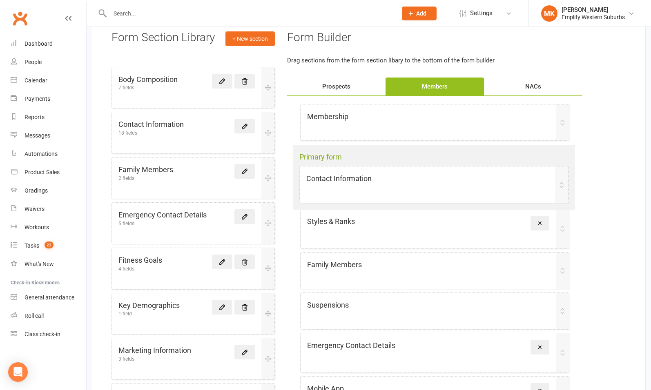
drag, startPoint x: 561, startPoint y: 143, endPoint x: 560, endPoint y: 191, distance: 48.2
click at [560, 191] on div "Primary form Contact Information Membership Styles & Ranks Remove Family Member…" at bounding box center [434, 300] width 295 height 409
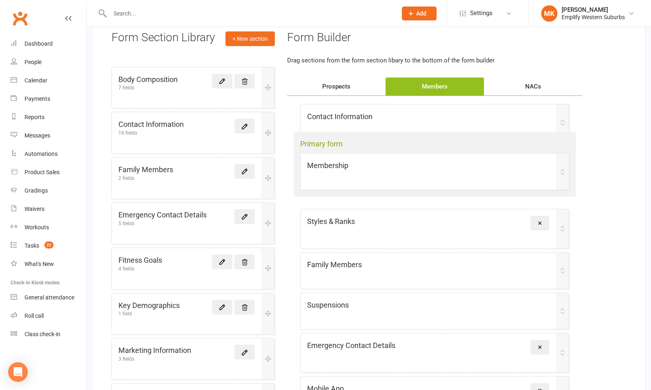
drag, startPoint x: 561, startPoint y: 142, endPoint x: 561, endPoint y: 175, distance: 33.1
click at [561, 175] on div "Primary form Membership Contact Information Styles & Ranks Remove Family Member…" at bounding box center [434, 300] width 295 height 409
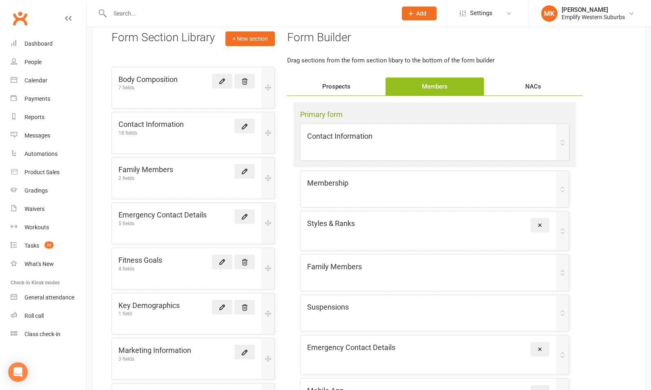
click at [340, 85] on div "Prospects" at bounding box center [336, 87] width 98 height 18
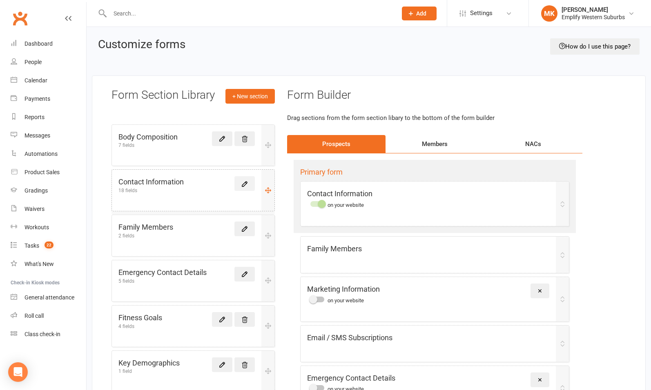
click at [245, 184] on icon at bounding box center [244, 183] width 7 height 7
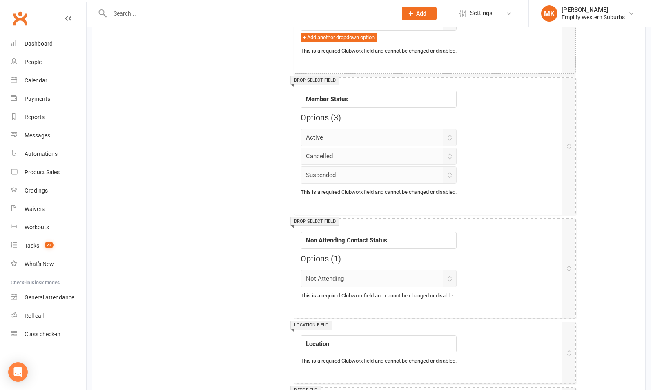
scroll to position [1551, 0]
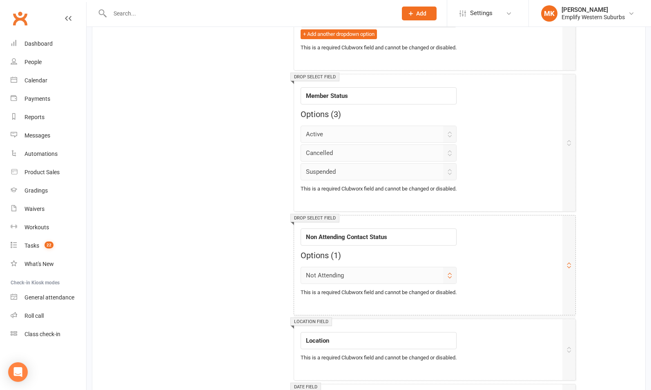
click at [453, 272] on icon at bounding box center [449, 275] width 7 height 7
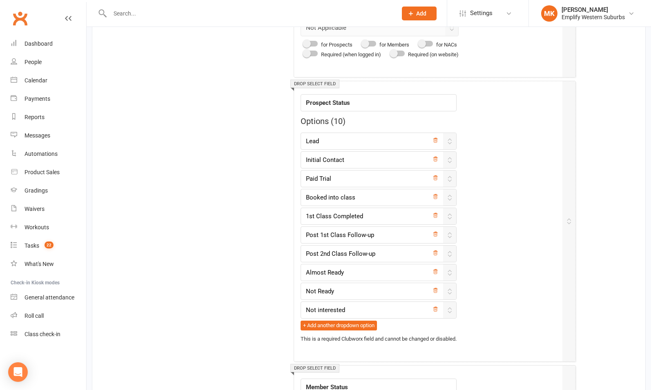
scroll to position [1256, 0]
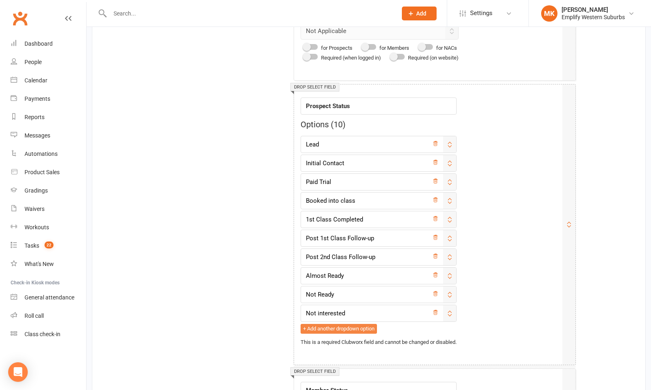
click at [346, 324] on button "+ Add another dropdown option" at bounding box center [338, 329] width 76 height 10
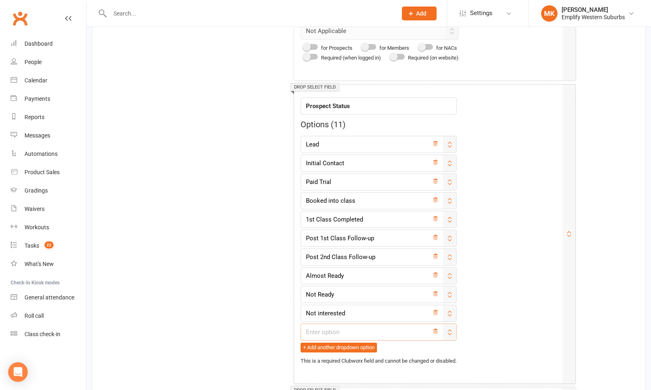
click at [343, 324] on input "text" at bounding box center [378, 332] width 156 height 17
type input "Ghosted/Lost Contact"
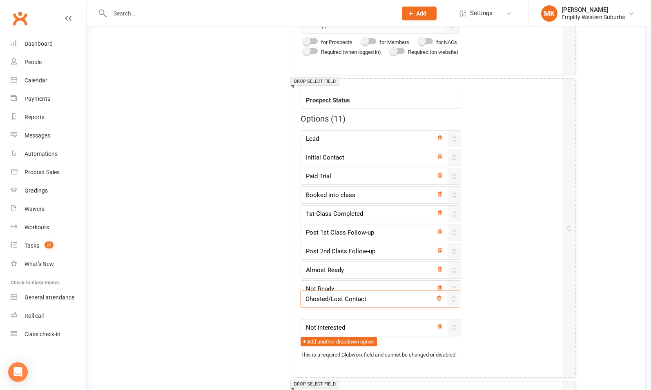
scroll to position [1263, 0]
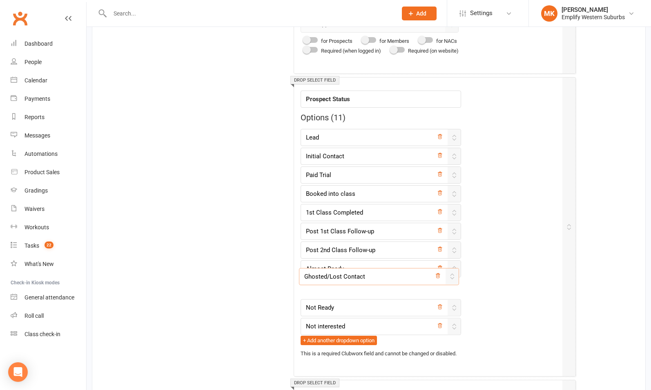
drag, startPoint x: 454, startPoint y: 324, endPoint x: 452, endPoint y: 275, distance: 49.0
type input "Ghosted/Lost Contact"
type input "Not Ready"
click at [480, 278] on div "Field label Prospect Status Options ( 11 ) Lead Initial Contact Paid Trial Book…" at bounding box center [427, 221] width 255 height 275
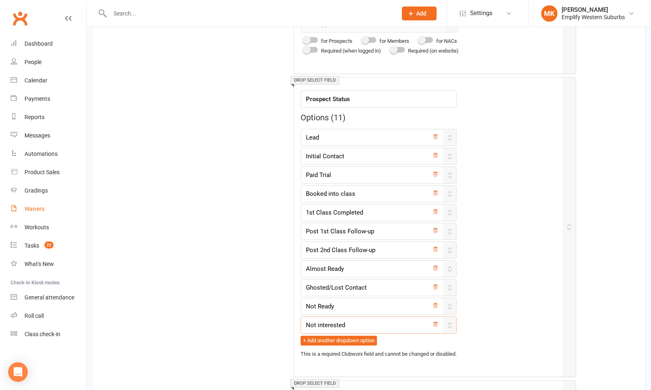
type input "Not interested"
click at [438, 190] on icon at bounding box center [435, 193] width 6 height 6
type input "1st Class Completed"
type input "Post 1st Class Follow-up"
type input "Post 2nd Class Follow-up"
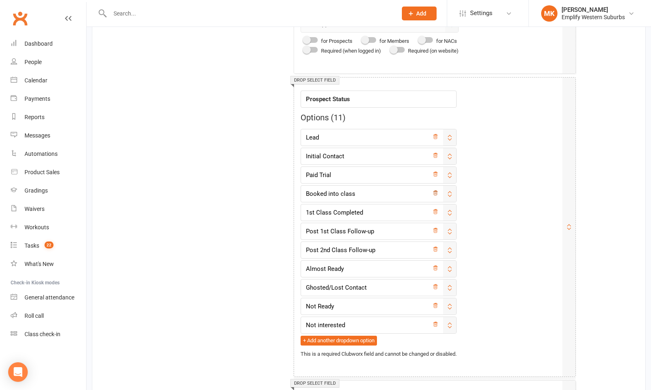
type input "Almost Ready"
type input "Ghosted/Lost Contact"
type input "Not Ready"
type input "Not interested"
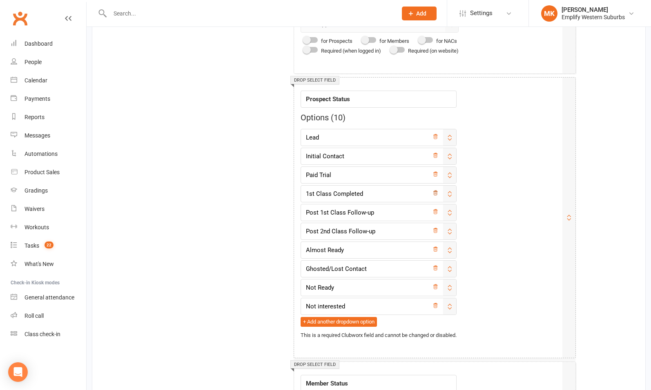
click at [438, 190] on icon at bounding box center [435, 193] width 6 height 6
type input "Post 1st Class Follow-up"
type input "Post 2nd Class Follow-up"
type input "Almost Ready"
type input "Ghosted/Lost Contact"
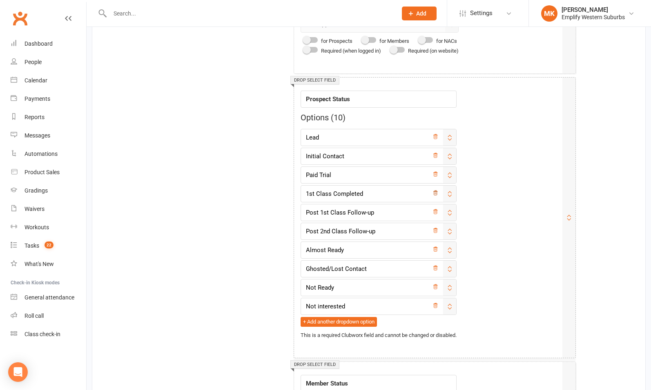
type input "Not Ready"
type input "Not interested"
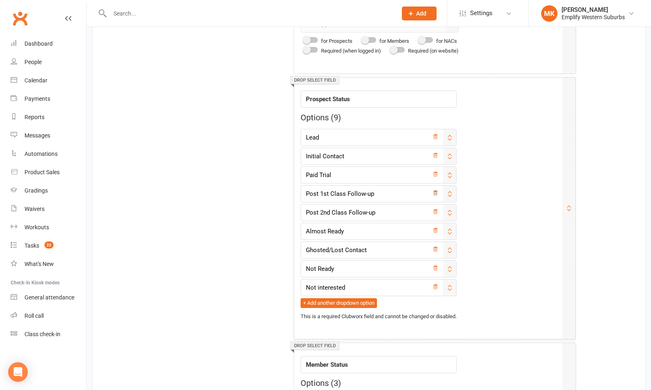
click at [438, 190] on icon at bounding box center [435, 193] width 6 height 6
type input "Post 2nd Class Follow-up"
type input "Almost Ready"
type input "Ghosted/Lost Contact"
type input "Not Ready"
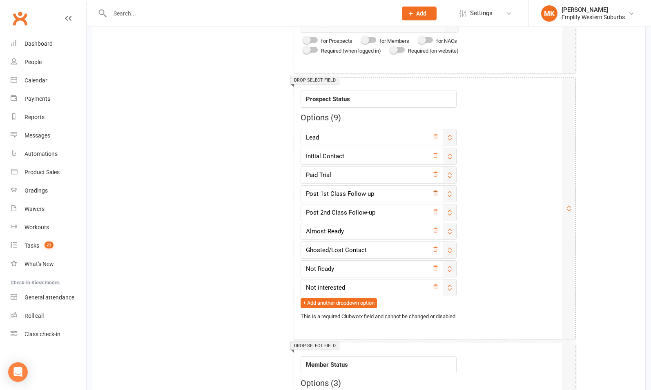
type input "Not interested"
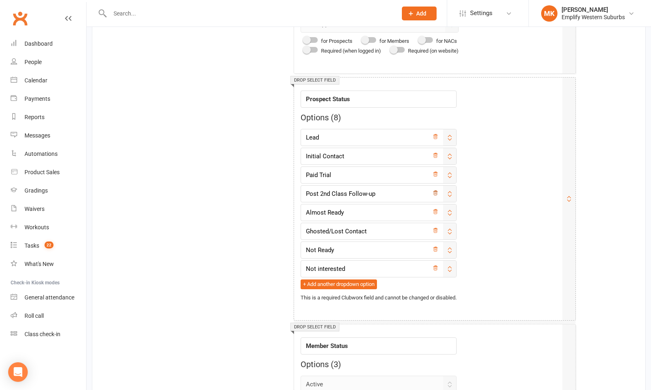
click at [438, 190] on icon at bounding box center [435, 193] width 6 height 6
type input "Almost Ready"
type input "Ghosted/Lost Contact"
type input "Not Ready"
type input "Not interested"
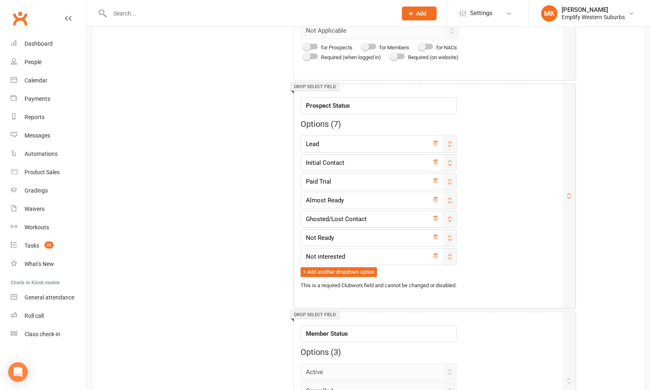
scroll to position [1254, 0]
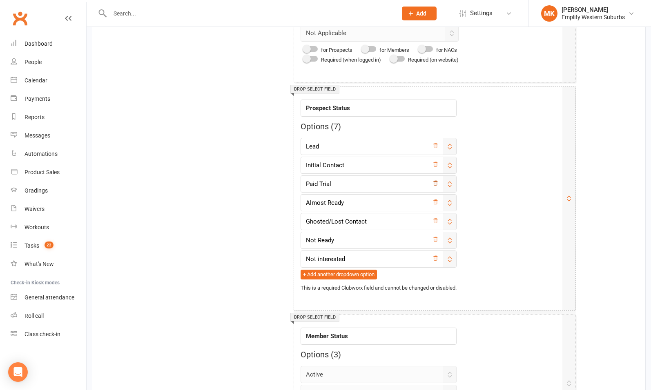
click at [438, 180] on icon at bounding box center [435, 183] width 6 height 6
type input "Almost Ready"
type input "Ghosted/Lost Contact"
type input "Not Ready"
type input "Not interested"
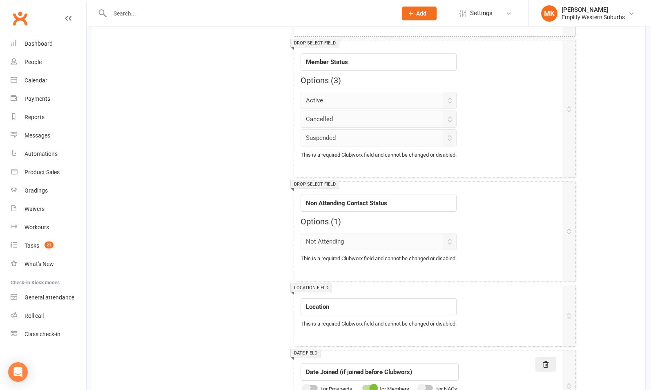
scroll to position [1618, 0]
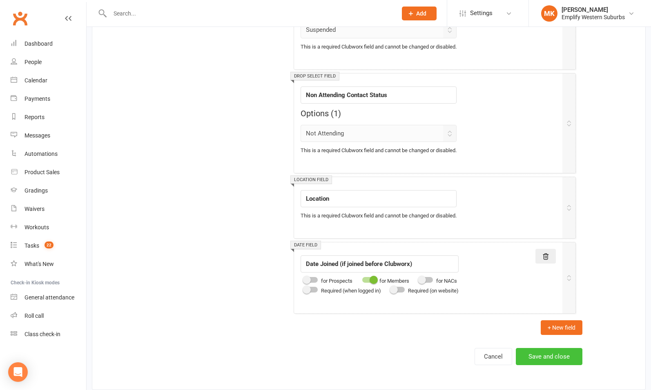
click at [553, 348] on button "Save and close" at bounding box center [549, 356] width 67 height 17
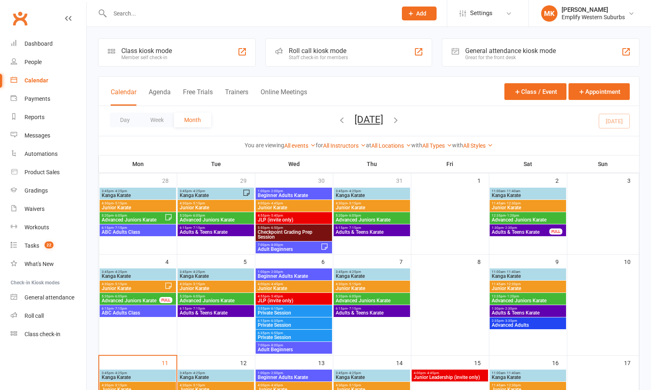
click at [142, 190] on span "3:45pm - 4:25pm" at bounding box center [137, 191] width 73 height 4
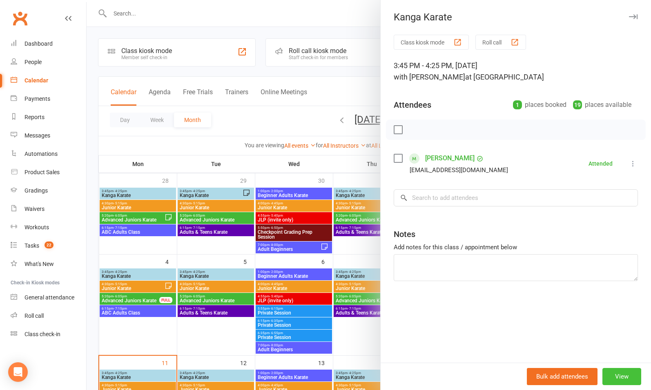
click at [607, 376] on button "View" at bounding box center [621, 376] width 39 height 17
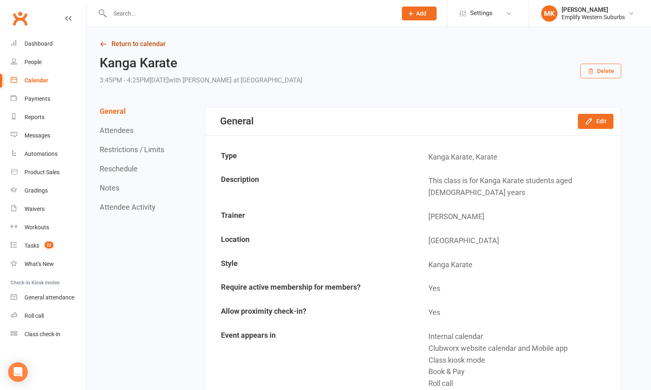
click at [132, 47] on link "Return to calendar" at bounding box center [360, 43] width 521 height 11
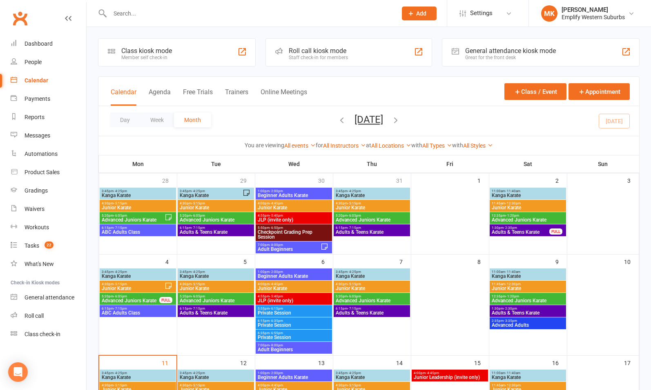
click at [219, 375] on span "Kanga Karate" at bounding box center [215, 377] width 73 height 5
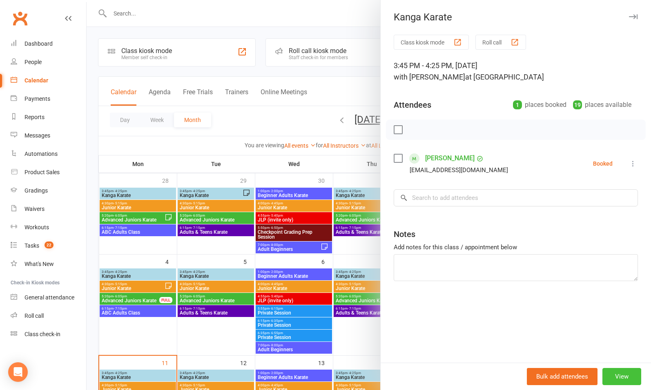
click at [610, 379] on button "View" at bounding box center [621, 376] width 39 height 17
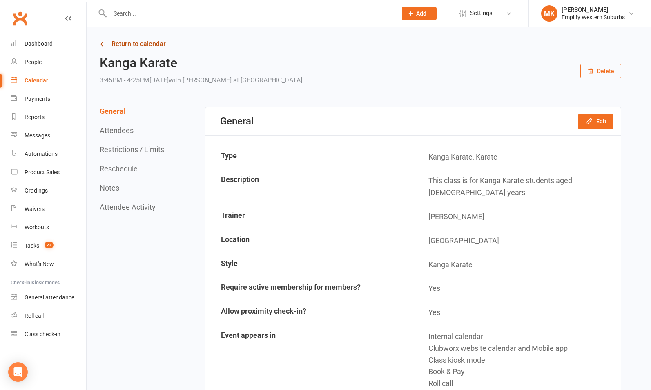
click at [117, 42] on link "Return to calendar" at bounding box center [360, 43] width 521 height 11
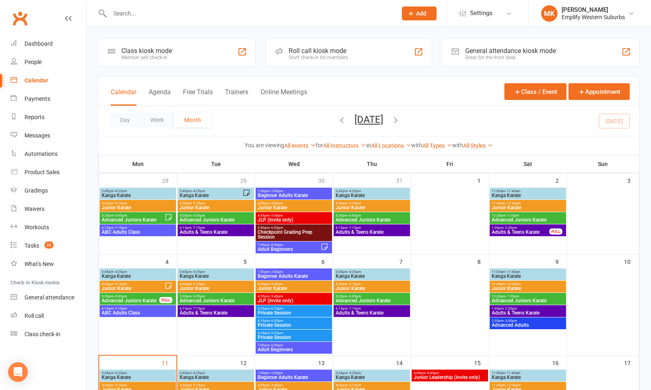
click at [127, 287] on span "Junior Karate" at bounding box center [132, 288] width 63 height 5
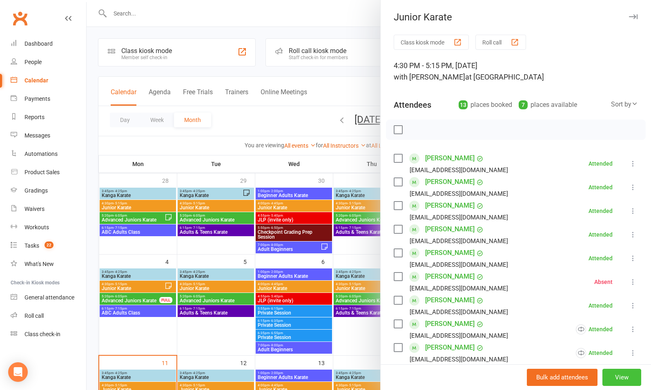
click at [611, 379] on button "View" at bounding box center [621, 377] width 39 height 17
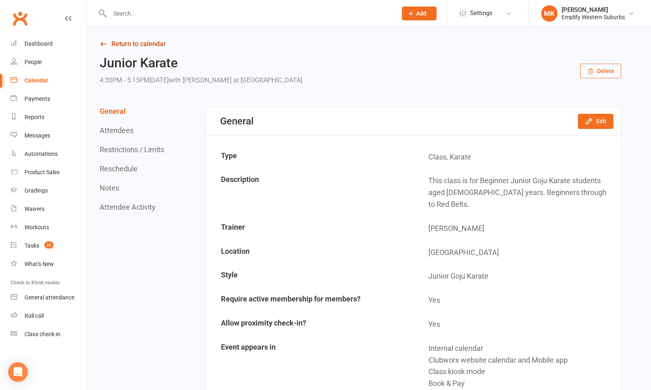
click at [125, 47] on link "Return to calendar" at bounding box center [360, 43] width 521 height 11
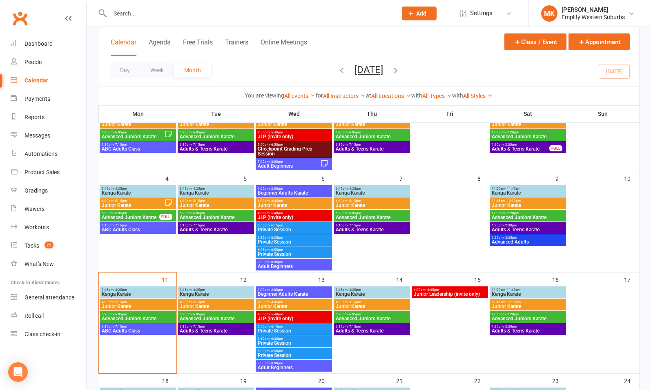
scroll to position [98, 0]
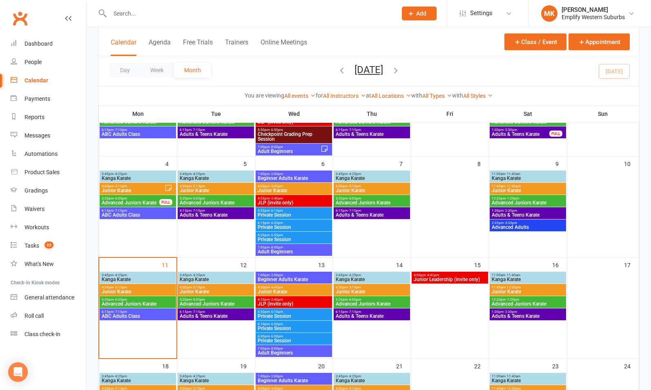
click at [224, 288] on span "4:30pm - 5:15pm" at bounding box center [215, 288] width 73 height 4
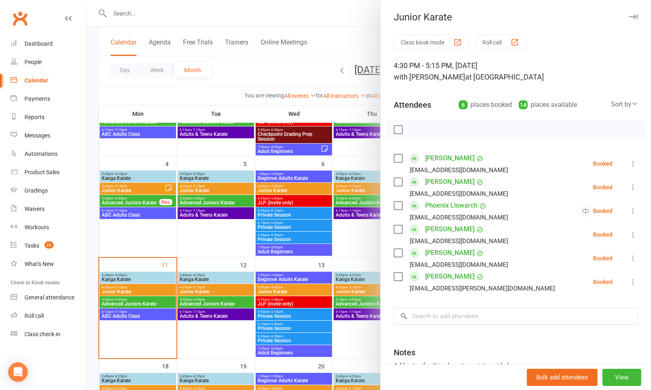
click at [613, 388] on div "Bulk add attendees View" at bounding box center [516, 378] width 270 height 26
click at [606, 379] on button "View" at bounding box center [621, 377] width 39 height 17
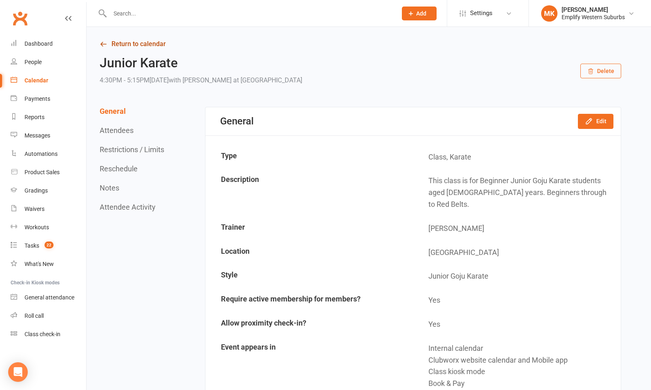
click at [126, 45] on link "Return to calendar" at bounding box center [360, 43] width 521 height 11
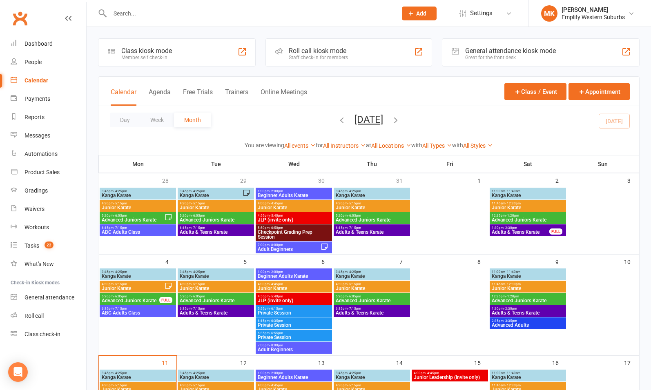
click at [221, 301] on span "Advanced Juniors Karate" at bounding box center [215, 300] width 73 height 5
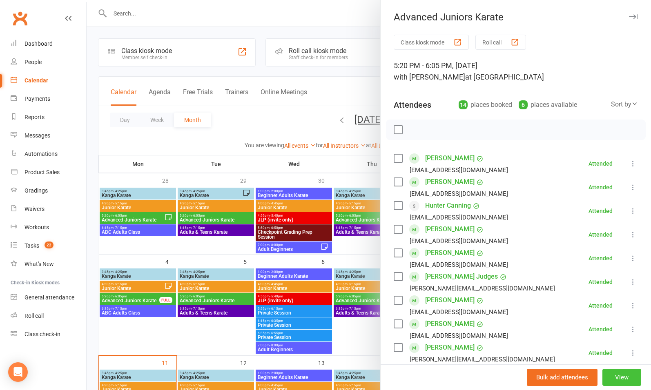
click at [605, 373] on button "View" at bounding box center [621, 377] width 39 height 17
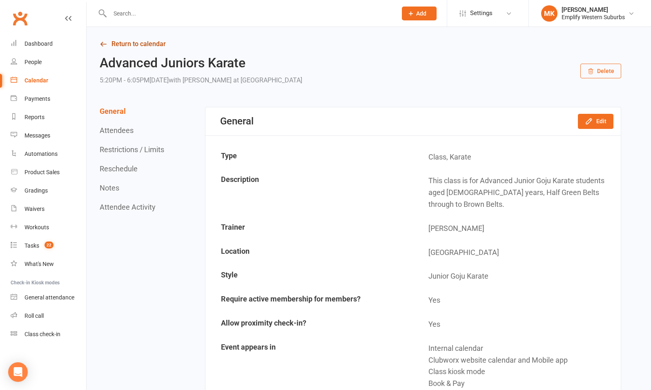
click at [142, 45] on link "Return to calendar" at bounding box center [360, 43] width 521 height 11
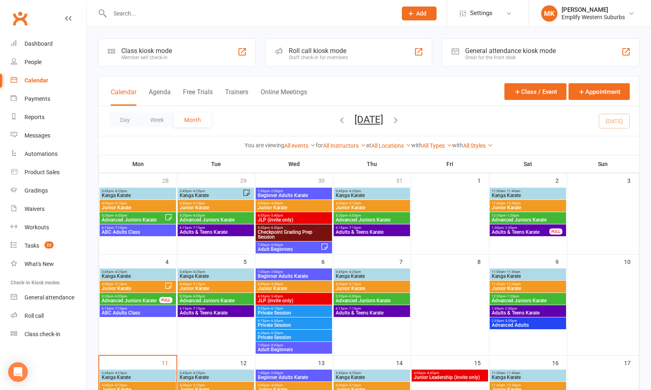
click at [219, 314] on span "Adults & Teens Karate" at bounding box center [215, 313] width 73 height 5
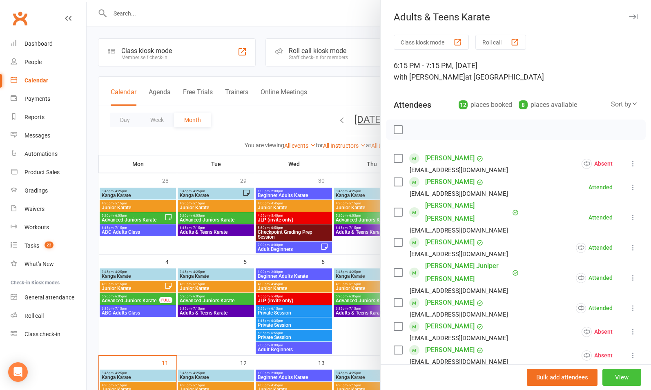
click at [603, 374] on button "View" at bounding box center [621, 377] width 39 height 17
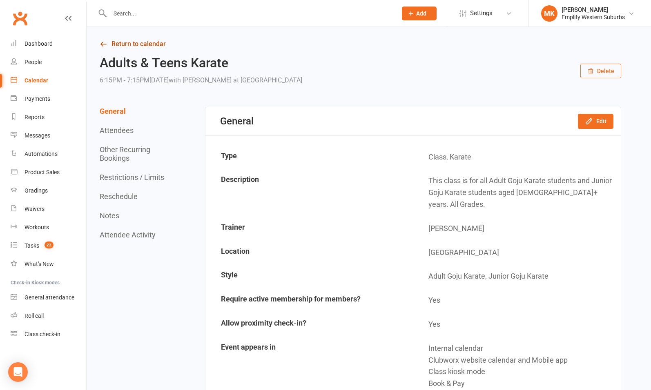
click at [140, 47] on link "Return to calendar" at bounding box center [360, 43] width 521 height 11
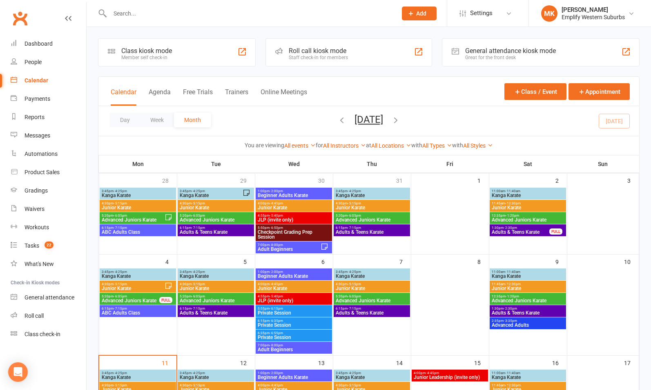
click at [142, 309] on span "6:15pm - 7:15pm" at bounding box center [137, 309] width 73 height 4
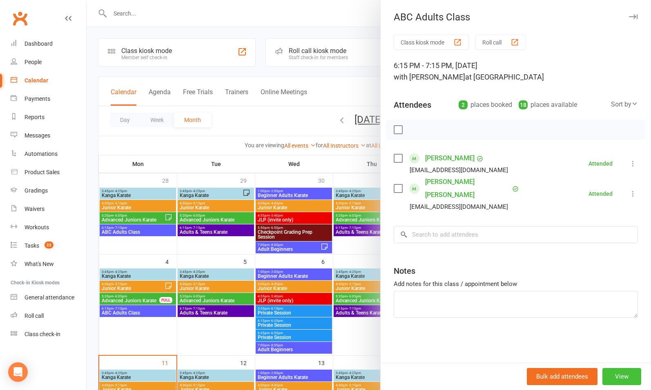
click at [605, 372] on button "View" at bounding box center [621, 376] width 39 height 17
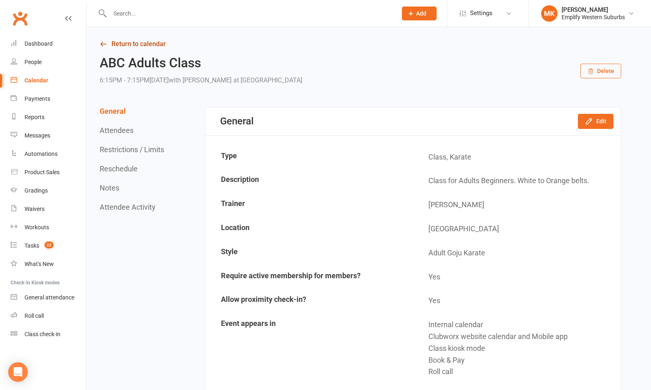
click at [139, 43] on link "Return to calendar" at bounding box center [360, 43] width 521 height 11
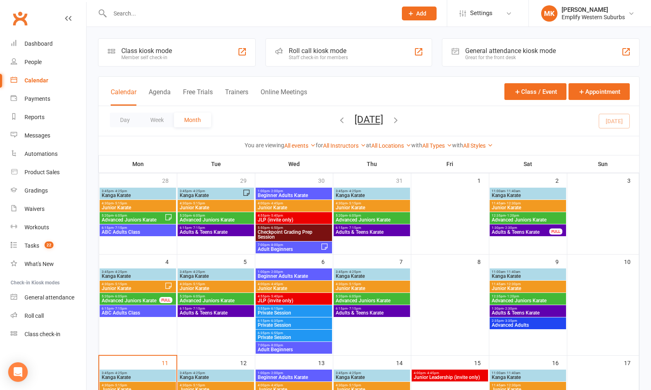
click at [301, 274] on span "Beginner Adults Karate" at bounding box center [293, 276] width 73 height 5
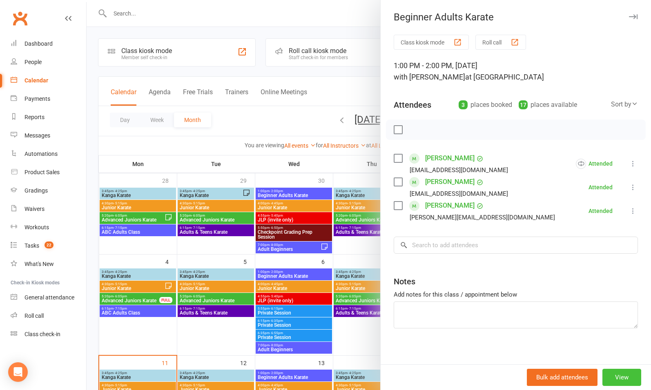
click at [605, 385] on button "View" at bounding box center [621, 377] width 39 height 17
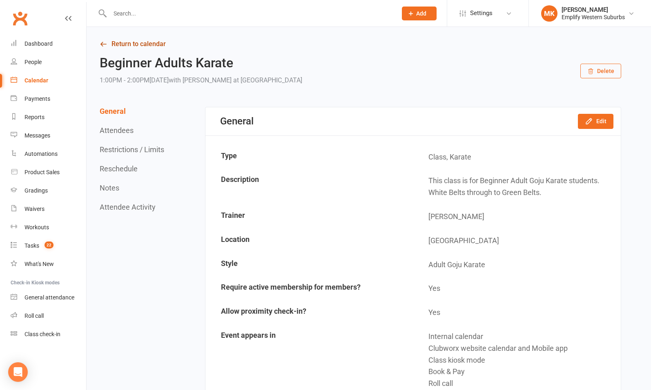
click at [150, 42] on link "Return to calendar" at bounding box center [360, 43] width 521 height 11
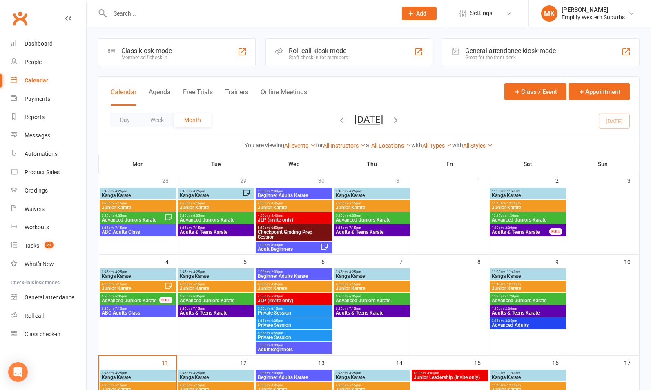
click at [302, 287] on span "Junior Karate" at bounding box center [293, 288] width 73 height 5
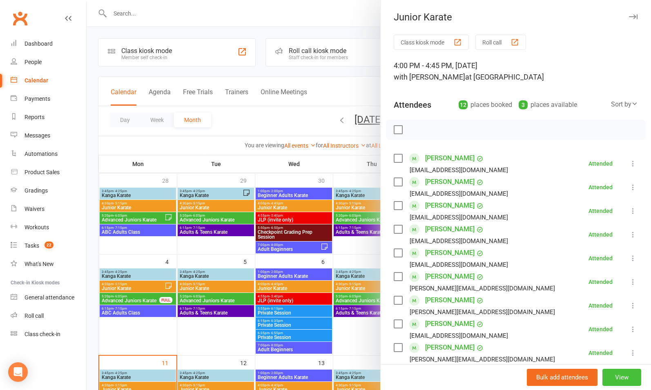
click at [608, 381] on button "View" at bounding box center [621, 377] width 39 height 17
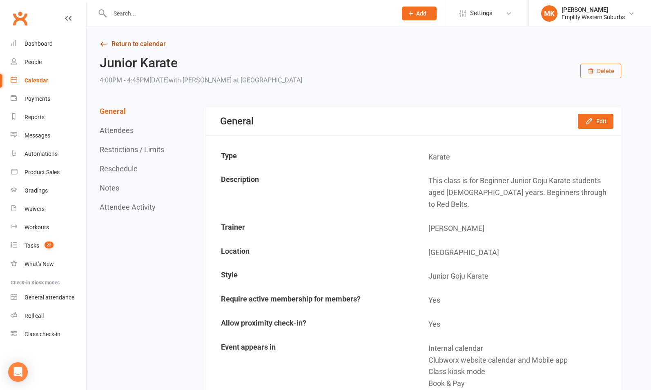
click at [118, 41] on link "Return to calendar" at bounding box center [360, 43] width 521 height 11
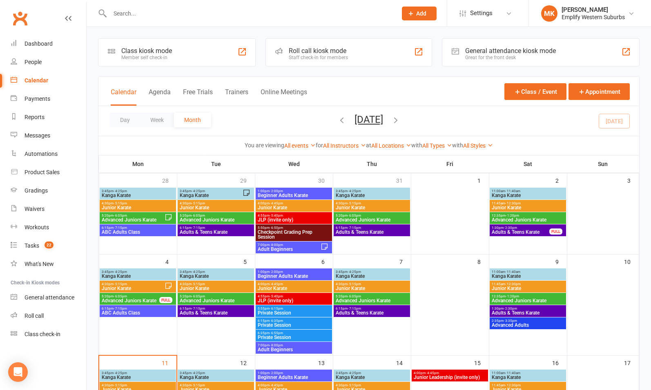
click at [293, 346] on span "7:00pm - 8:00pm" at bounding box center [293, 346] width 73 height 4
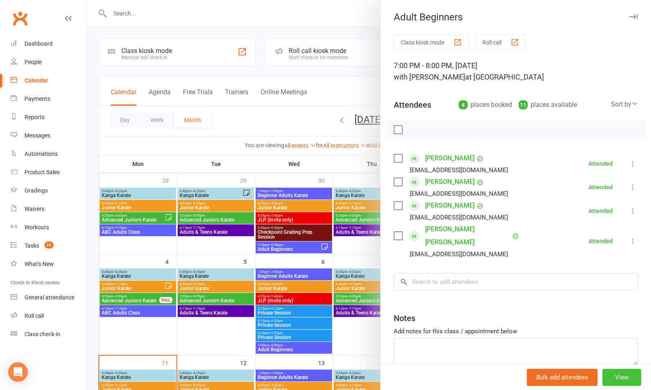
click at [605, 377] on button "View" at bounding box center [621, 377] width 39 height 17
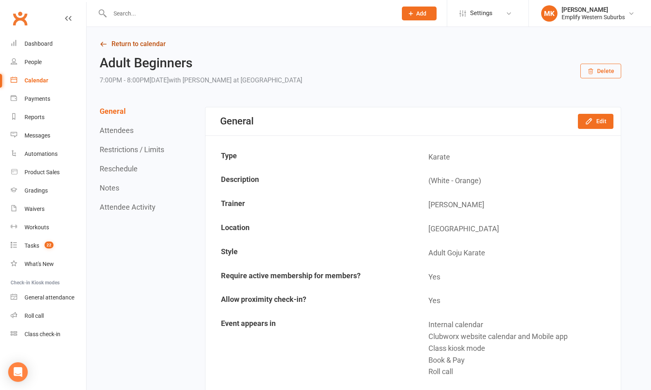
click at [128, 44] on link "Return to calendar" at bounding box center [360, 43] width 521 height 11
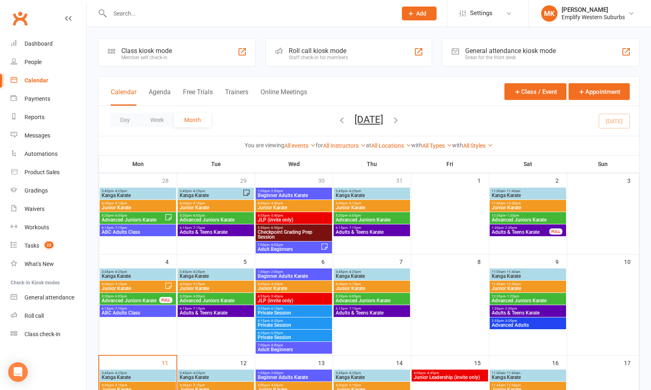
click at [273, 274] on span "Beginner Adults Karate" at bounding box center [293, 276] width 73 height 5
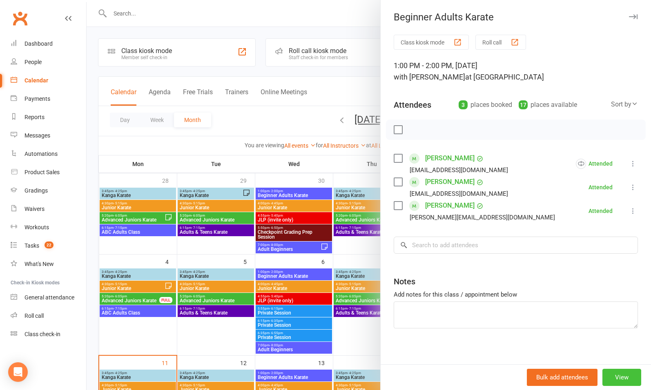
click at [611, 376] on button "View" at bounding box center [621, 377] width 39 height 17
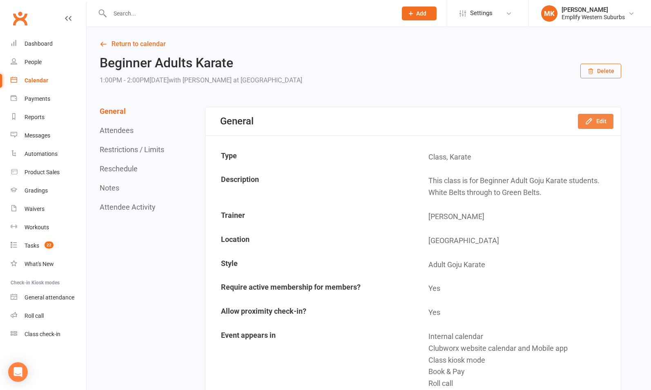
click at [599, 118] on button "Edit" at bounding box center [596, 121] width 36 height 15
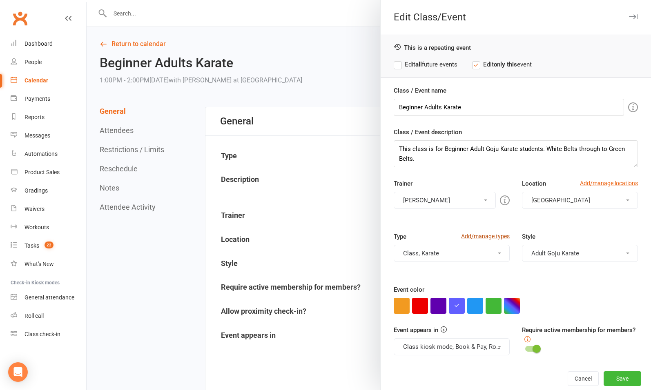
click at [482, 236] on link "Add/manage types" at bounding box center [485, 236] width 49 height 9
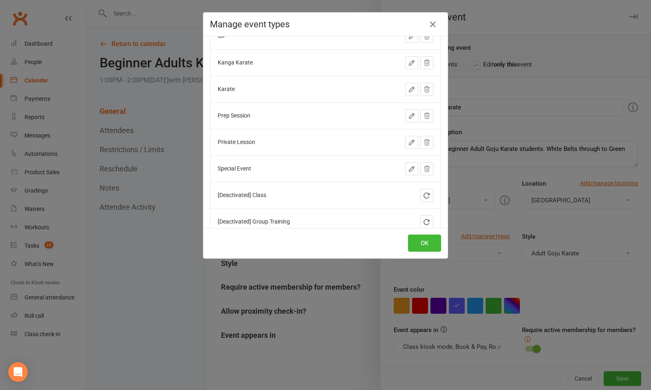
scroll to position [73, 0]
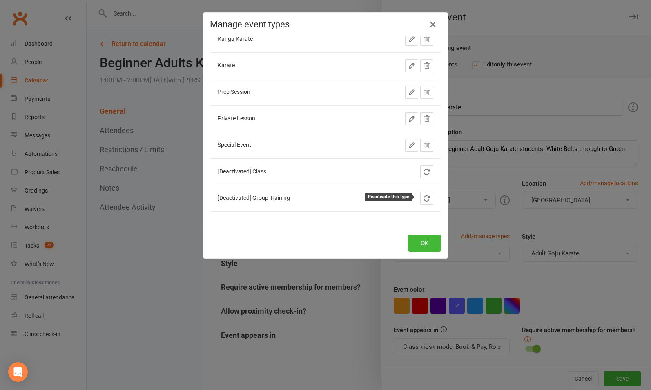
click at [423, 196] on icon at bounding box center [426, 199] width 6 height 6
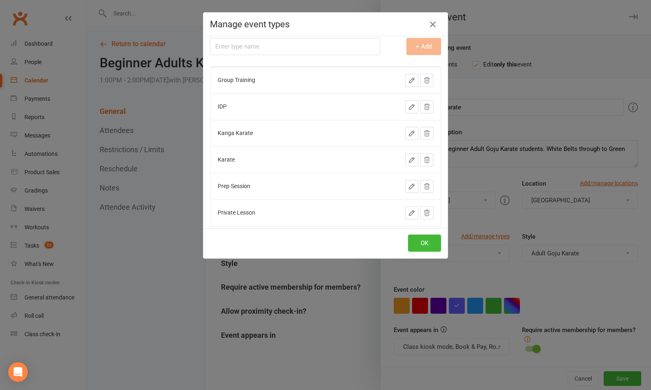
scroll to position [0, 0]
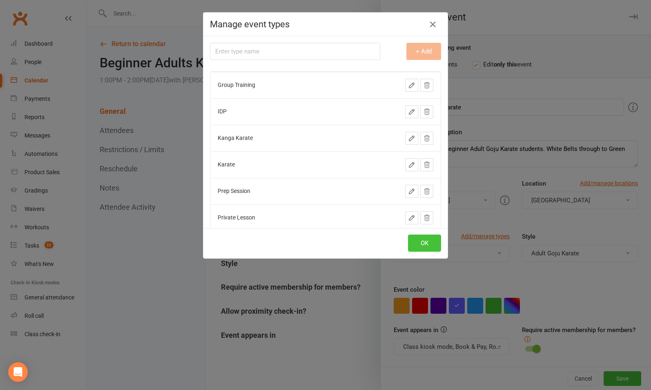
click at [419, 246] on button "OK" at bounding box center [424, 243] width 33 height 17
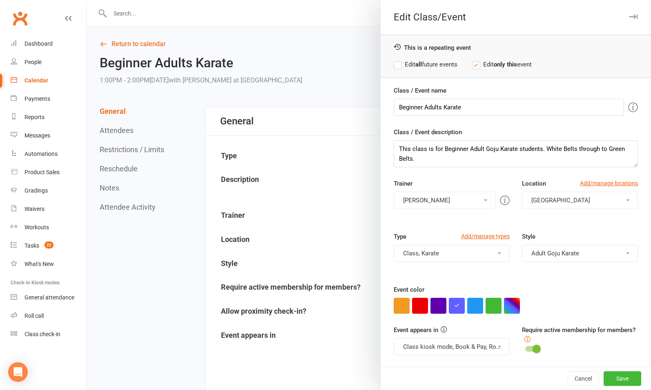
scroll to position [32, 0]
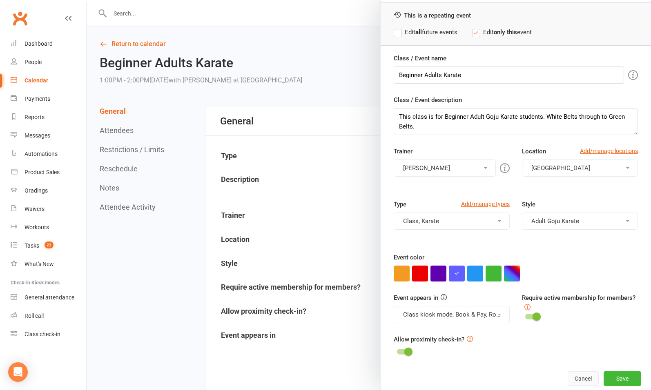
click at [568, 379] on button "Cancel" at bounding box center [583, 379] width 31 height 15
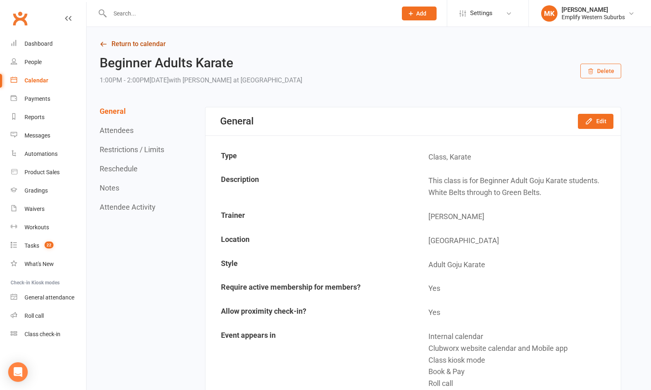
click at [135, 45] on link "Return to calendar" at bounding box center [360, 43] width 521 height 11
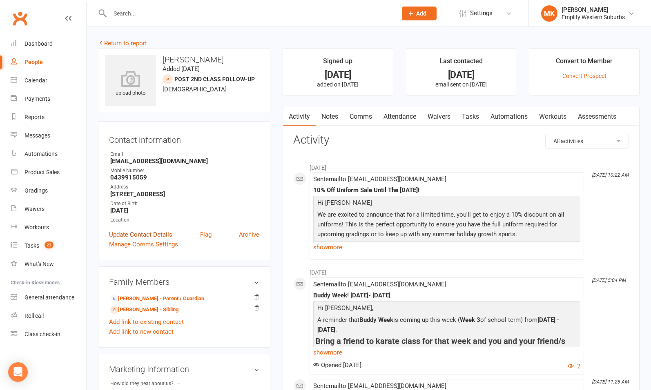
click at [151, 234] on link "Update Contact Details" at bounding box center [140, 235] width 63 height 10
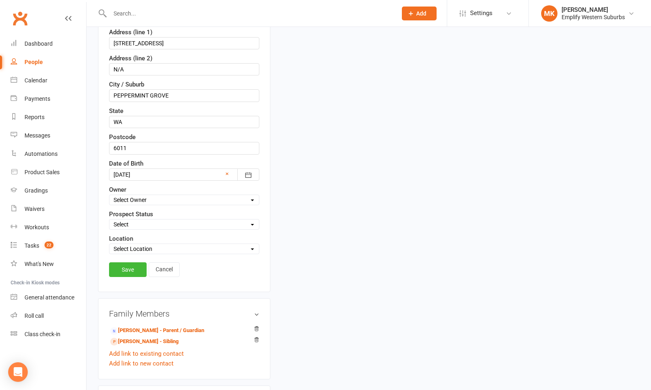
scroll to position [226, 0]
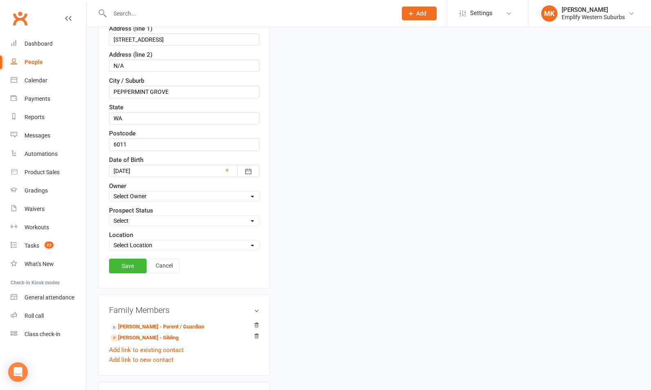
click at [139, 216] on select "Select Lead Initial Contact Almost Ready Ghosted/Lost Contact Not Ready Not int…" at bounding box center [183, 220] width 149 height 9
select select "Ghosted/Lost Contact"
click at [109, 216] on select "Select Lead Initial Contact Almost Ready Ghosted/Lost Contact Not Ready Not int…" at bounding box center [183, 220] width 149 height 9
click at [127, 259] on link "Save" at bounding box center [128, 266] width 38 height 15
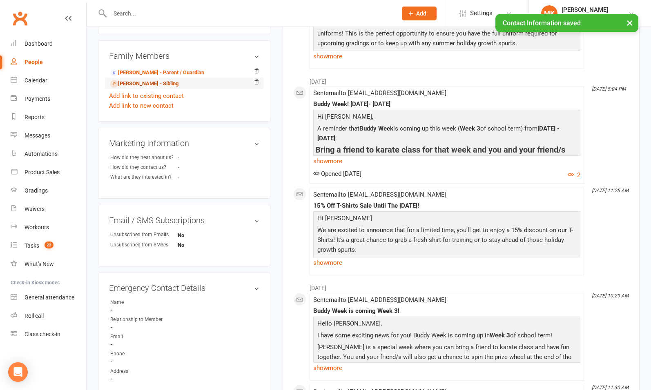
click at [147, 82] on link "[PERSON_NAME] - Sibling" at bounding box center [144, 84] width 68 height 9
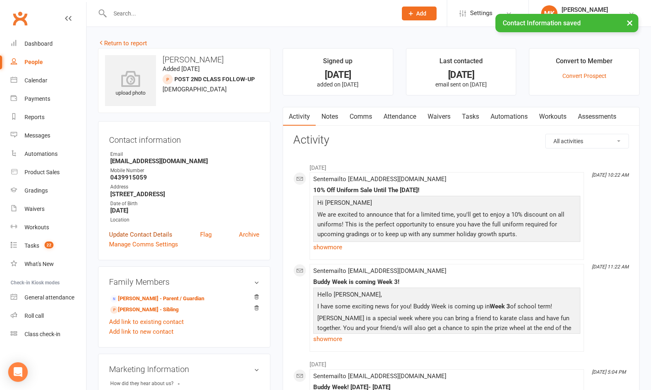
click at [142, 231] on link "Update Contact Details" at bounding box center [140, 235] width 63 height 10
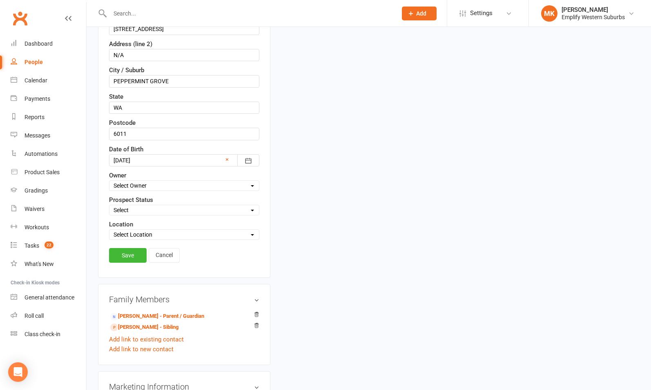
scroll to position [238, 0]
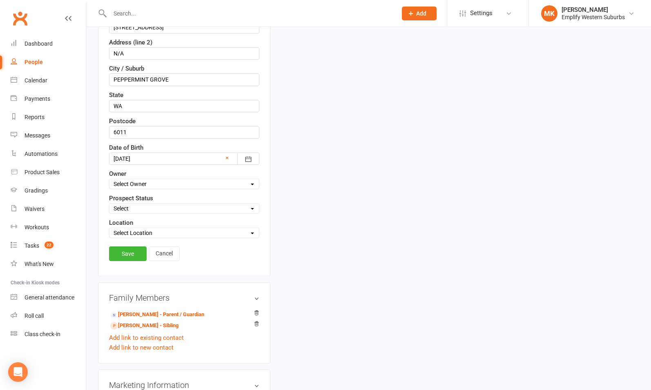
click at [127, 204] on select "Select Lead Initial Contact Almost Ready Ghosted/Lost Contact Not Ready Not int…" at bounding box center [183, 208] width 149 height 9
select select "Ghosted/Lost Contact"
click at [109, 204] on select "Select Lead Initial Contact Almost Ready Ghosted/Lost Contact Not Ready Not int…" at bounding box center [183, 208] width 149 height 9
click at [129, 249] on link "Save" at bounding box center [128, 254] width 38 height 15
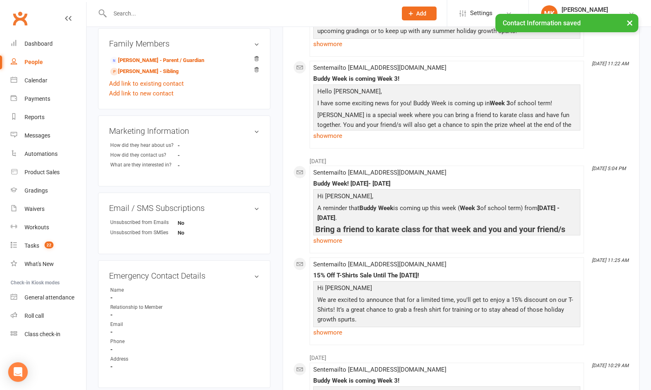
scroll to position [0, 0]
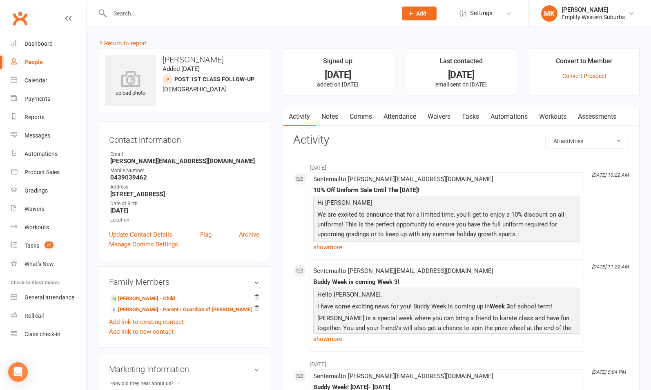
click at [573, 78] on link "Convert Prospect" at bounding box center [584, 76] width 44 height 7
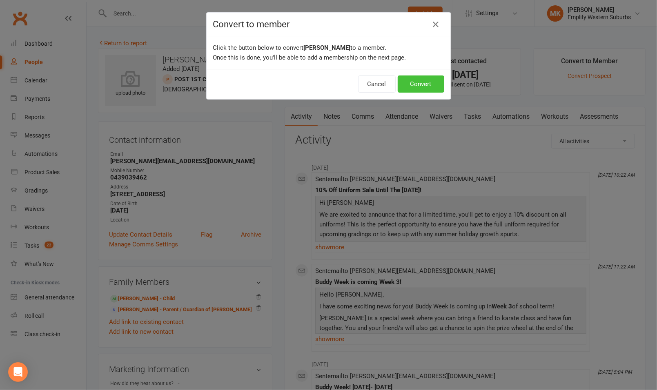
click at [418, 86] on button "Convert" at bounding box center [421, 84] width 47 height 17
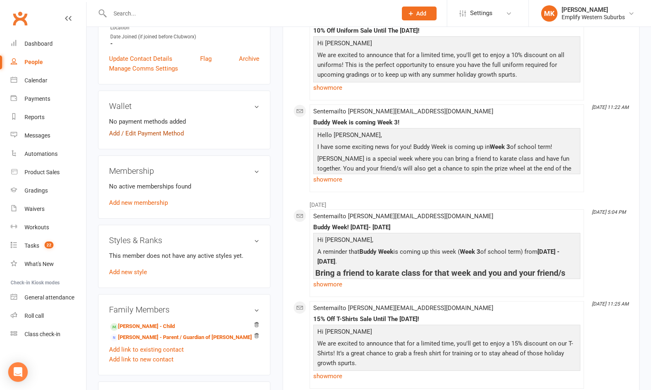
scroll to position [209, 0]
click at [145, 198] on link "Add new membership" at bounding box center [138, 201] width 59 height 7
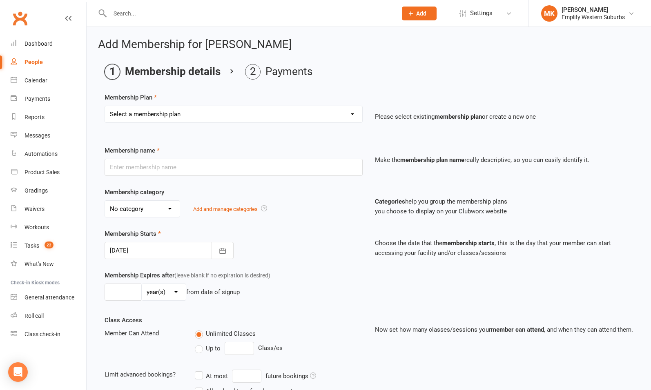
click at [223, 109] on select "Select a membership plan Create new Membership Plan Elite Member Elite Member U…" at bounding box center [233, 114] width 257 height 16
select select "12"
click at [105, 106] on select "Select a membership plan Create new Membership Plan Elite Member Elite Member U…" at bounding box center [233, 114] width 257 height 16
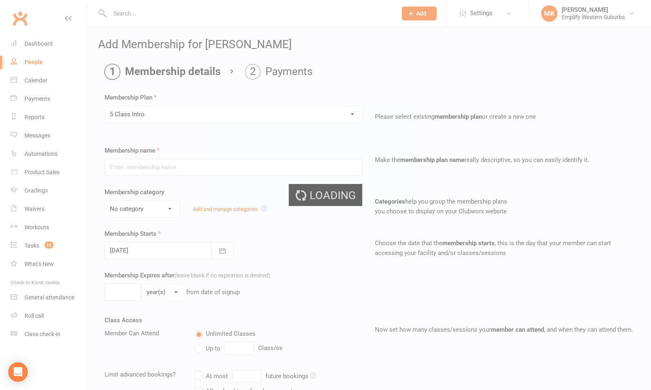
type input "5 Class Intro"
select select "5"
type input "0"
type input "5"
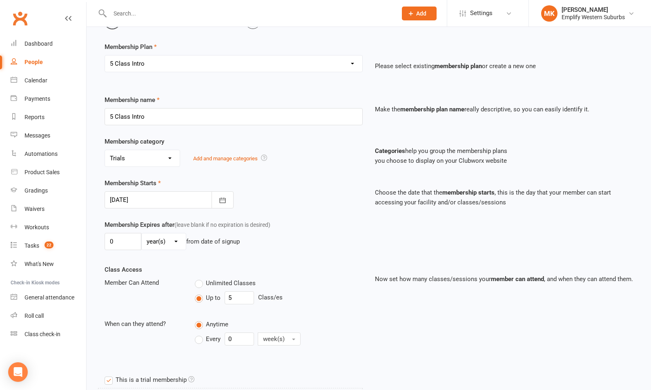
scroll to position [57, 0]
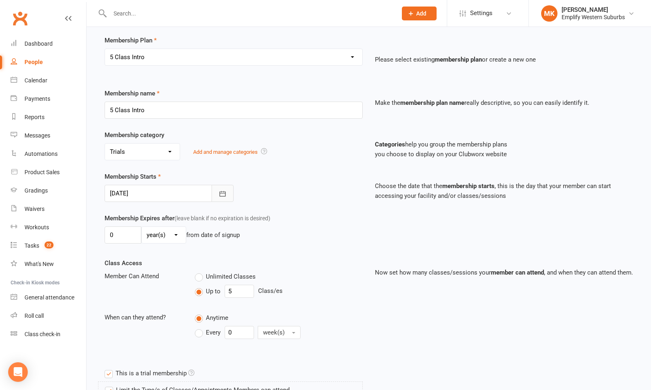
click at [216, 193] on button "button" at bounding box center [222, 193] width 22 height 17
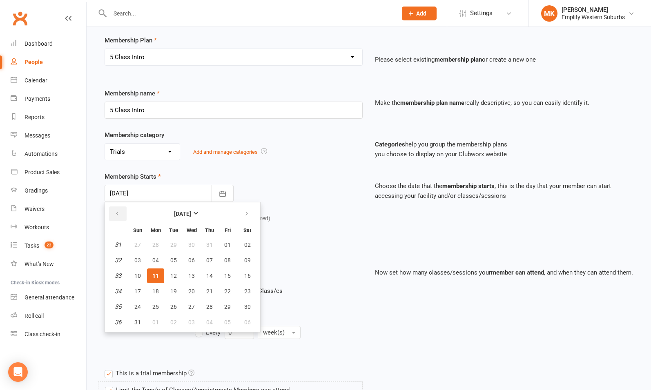
click at [115, 212] on icon "button" at bounding box center [117, 214] width 6 height 7
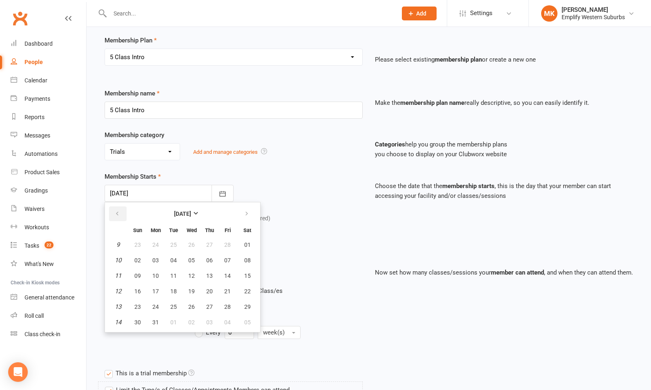
click at [115, 212] on icon "button" at bounding box center [117, 214] width 6 height 7
click at [151, 291] on button "17" at bounding box center [155, 291] width 17 height 15
type input "[DATE]"
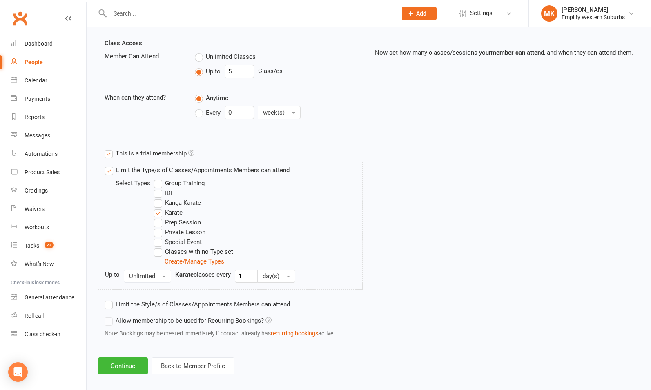
scroll to position [278, 0]
click at [159, 182] on label "Group Training" at bounding box center [179, 183] width 51 height 10
click at [159, 178] on input "Group Training" at bounding box center [156, 178] width 5 height 0
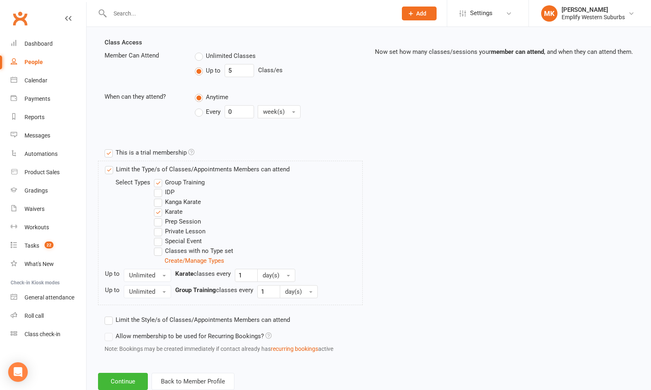
click at [159, 180] on label "Group Training" at bounding box center [179, 183] width 51 height 10
click at [159, 178] on input "Group Training" at bounding box center [156, 178] width 5 height 0
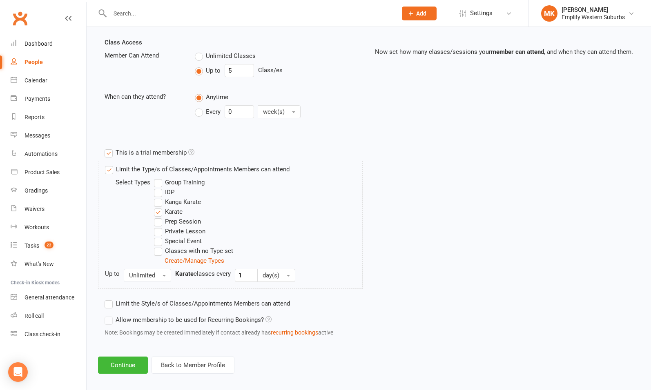
scroll to position [283, 0]
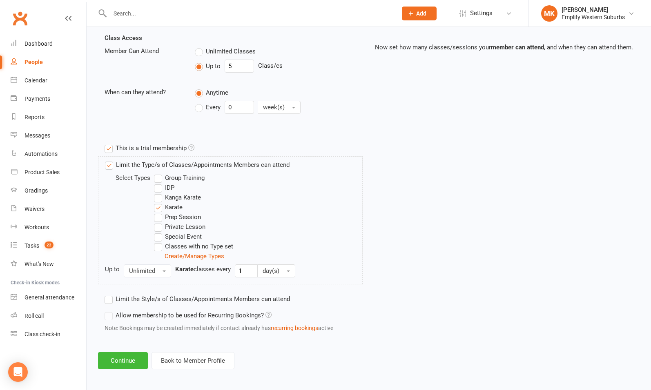
click at [130, 296] on label "Limit the Style/s of Classes/Appointments Members can attend" at bounding box center [197, 299] width 185 height 10
click at [110, 294] on input "Limit the Style/s of Classes/Appointments Members can attend" at bounding box center [107, 294] width 5 height 0
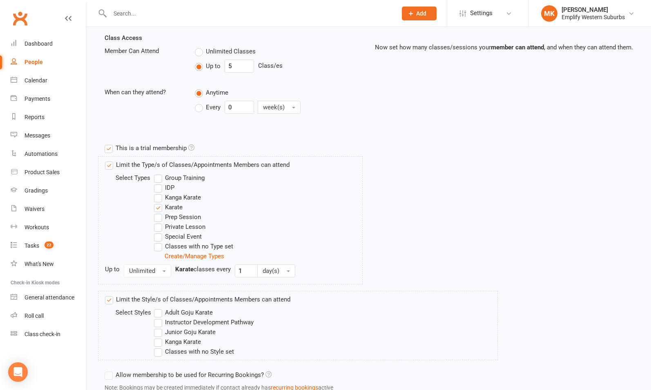
click at [130, 296] on label "Limit the Style/s of Classes/Appointments Members can attend" at bounding box center [197, 300] width 185 height 10
click at [110, 295] on input "Limit the Style/s of Classes/Appointments Members can attend" at bounding box center [107, 295] width 5 height 0
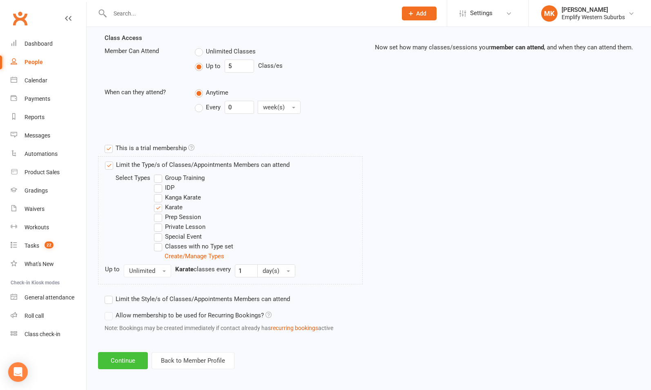
click at [123, 356] on button "Continue" at bounding box center [123, 360] width 50 height 17
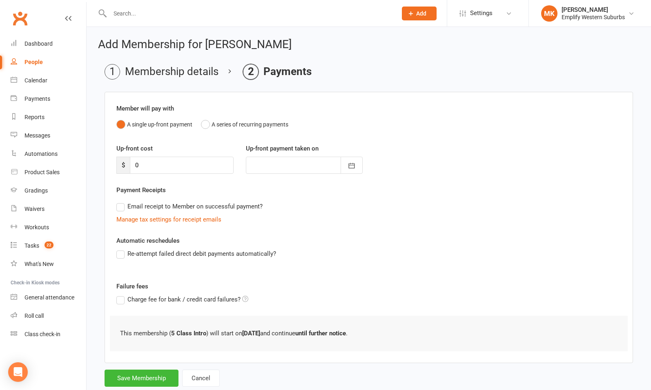
scroll to position [20, 0]
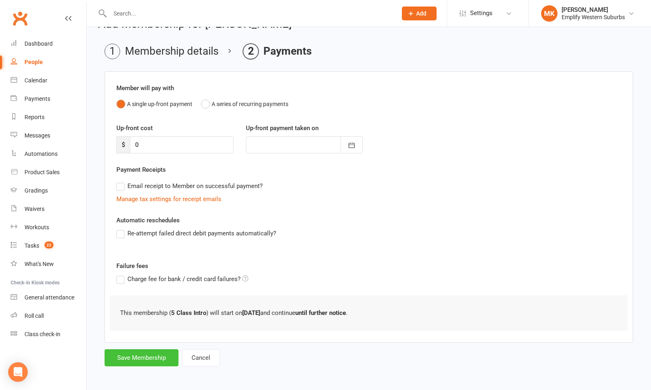
click at [144, 355] on button "Save Membership" at bounding box center [142, 357] width 74 height 17
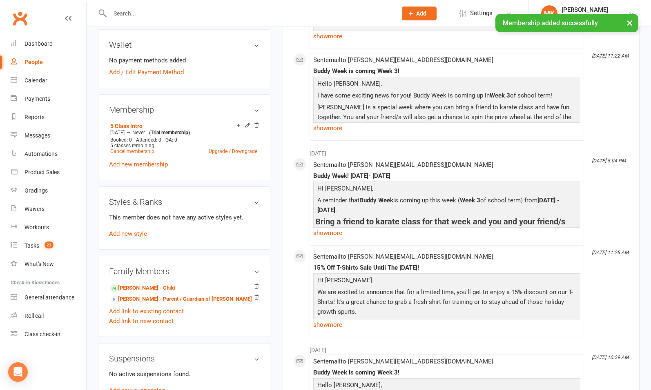
scroll to position [286, 0]
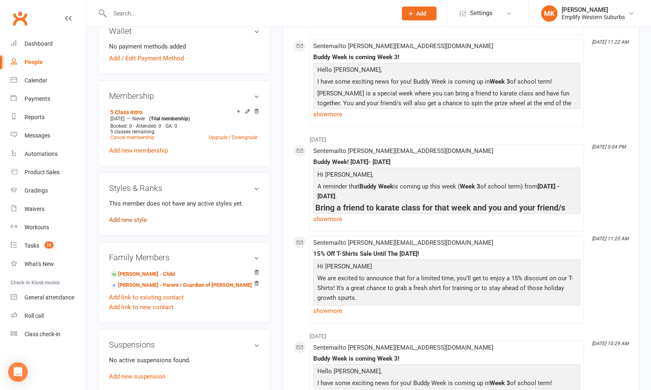
click at [129, 218] on link "Add new style" at bounding box center [128, 219] width 38 height 7
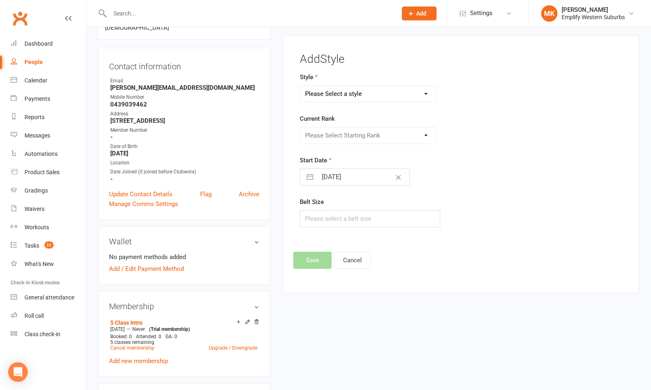
scroll to position [69, 0]
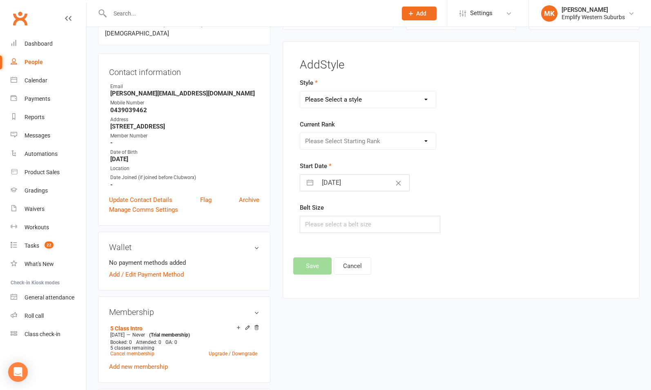
click at [363, 97] on select "Please Select a style Adult Goju Karate Instructor Development Pathway Junior G…" at bounding box center [368, 99] width 136 height 16
select select "2125"
click at [300, 91] on select "Please Select a style Adult Goju Karate Instructor Development Pathway Junior G…" at bounding box center [368, 99] width 136 height 16
click at [348, 140] on select "Please Select Starting Rank 10th Kyu: White Belt 9th Kyu: Yellow Belt 8th Kyu: …" at bounding box center [368, 141] width 136 height 16
select select "20785"
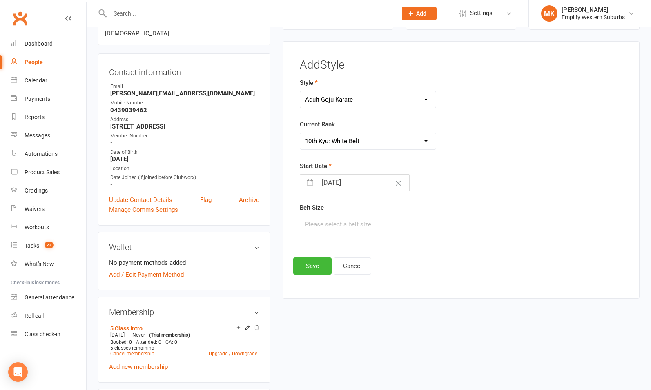
click at [300, 133] on select "Please Select Starting Rank 10th Kyu: White Belt 9th Kyu: Yellow Belt 8th Kyu: …" at bounding box center [368, 141] width 136 height 16
click at [329, 185] on input "[DATE]" at bounding box center [363, 183] width 92 height 16
select select "6"
select select "2025"
select select "7"
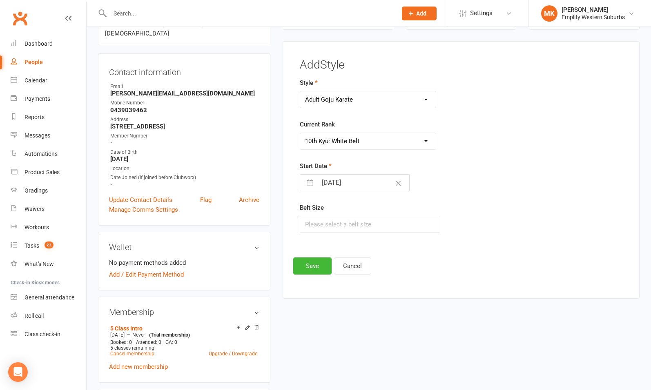
select select "2025"
select select "8"
select select "2025"
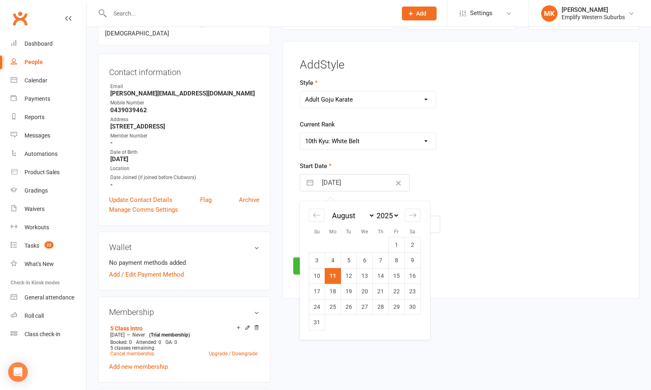
click at [343, 215] on select "January February March April May June July August September October November De…" at bounding box center [352, 215] width 45 height 9
select select "2025"
select select "1"
select select "2025"
select select "2"
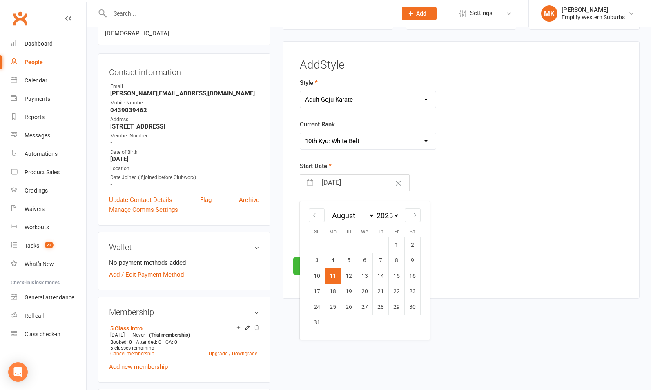
select select "2025"
click at [331, 294] on td "17" at bounding box center [333, 292] width 16 height 16
type input "[DATE]"
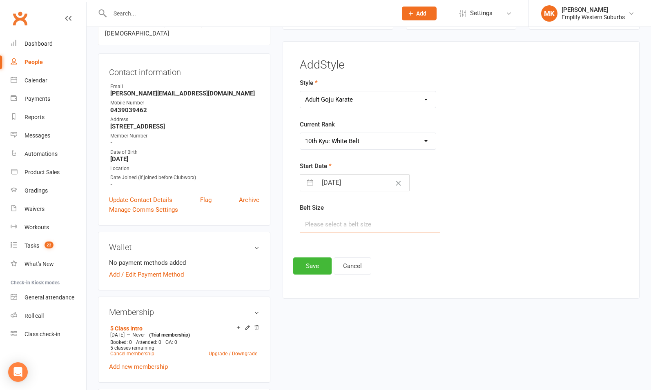
click at [334, 227] on input "text" at bounding box center [370, 224] width 140 height 17
type input "8"
click at [311, 264] on button "Save" at bounding box center [312, 266] width 38 height 17
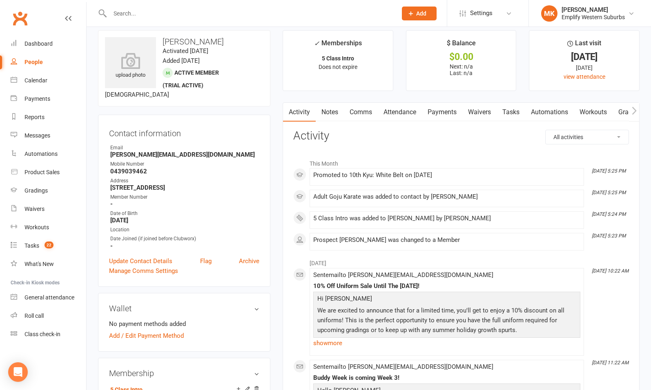
scroll to position [0, 0]
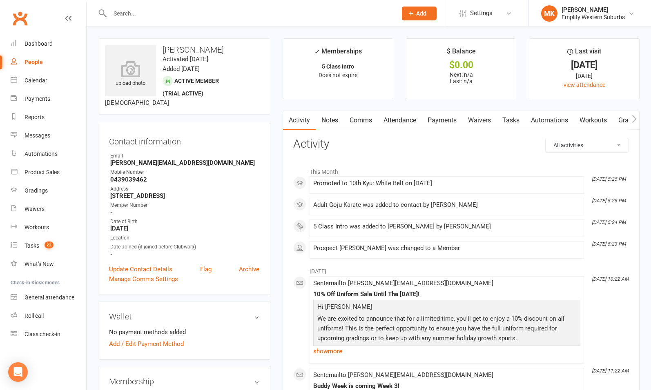
click at [406, 122] on link "Attendance" at bounding box center [400, 120] width 44 height 19
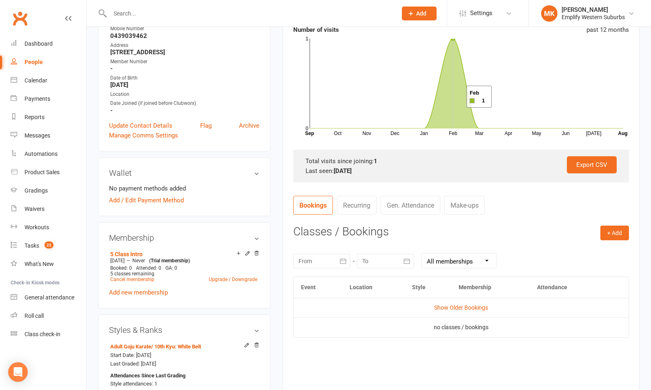
scroll to position [123, 0]
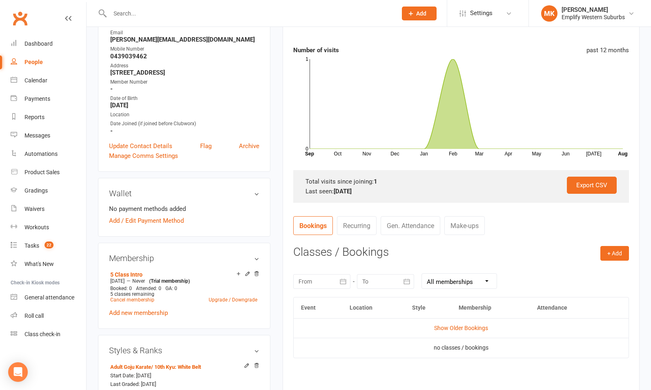
click at [315, 283] on div at bounding box center [321, 281] width 57 height 15
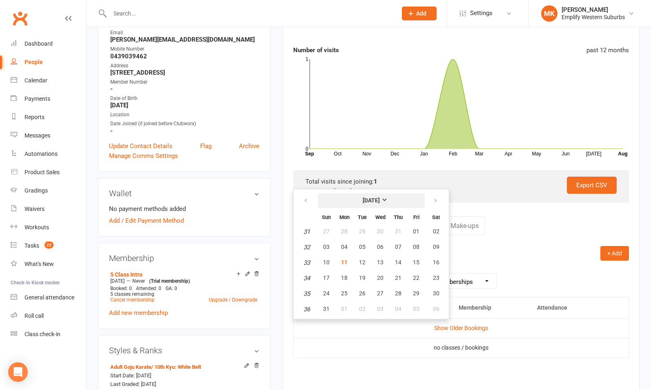
click at [350, 201] on button "[DATE]" at bounding box center [371, 201] width 107 height 15
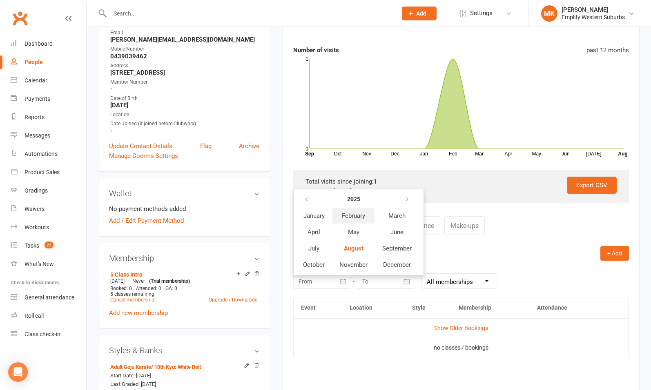
click at [345, 217] on span "February" at bounding box center [353, 215] width 23 height 7
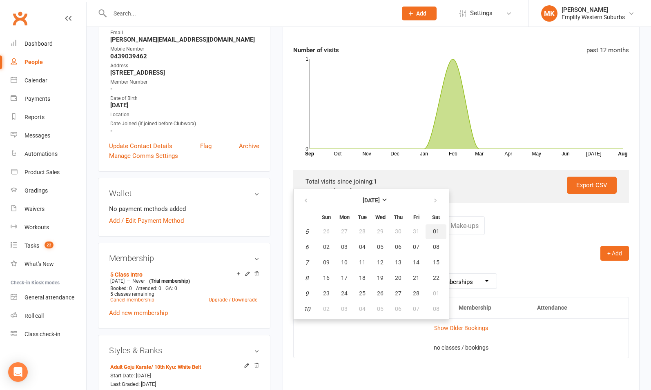
click at [438, 225] on button "01" at bounding box center [435, 232] width 21 height 15
type input "[DATE]"
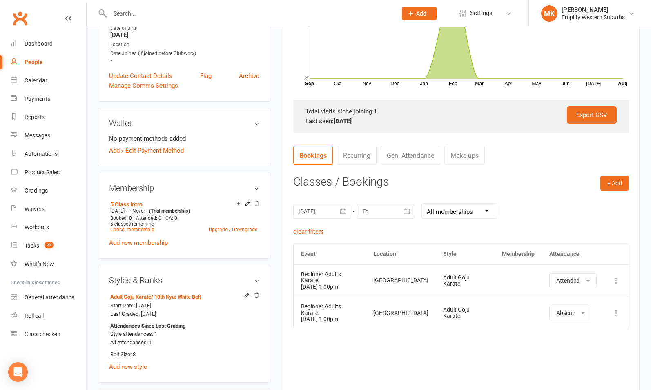
scroll to position [203, 0]
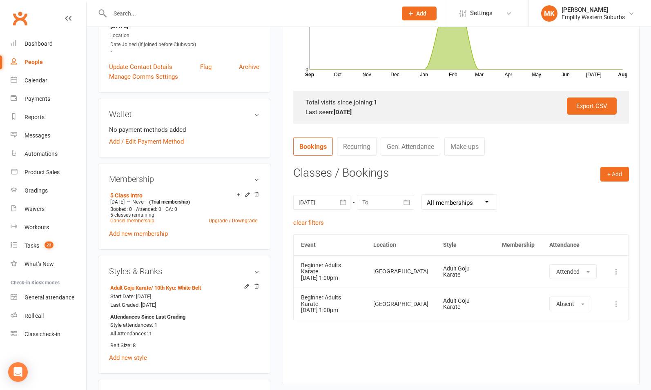
click at [616, 271] on icon at bounding box center [616, 272] width 8 height 8
click at [564, 323] on link "Remove booking" at bounding box center [580, 320] width 81 height 16
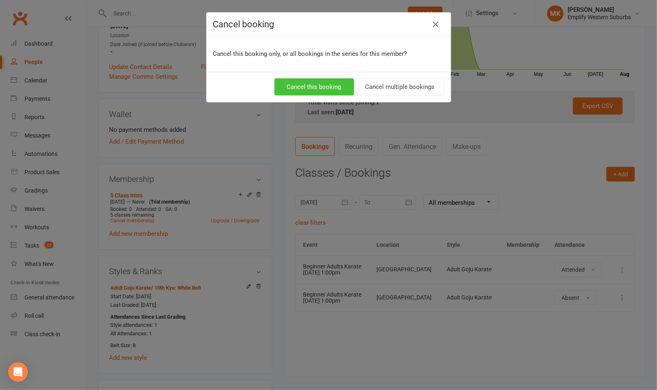
click at [334, 89] on button "Cancel this booking" at bounding box center [314, 86] width 80 height 17
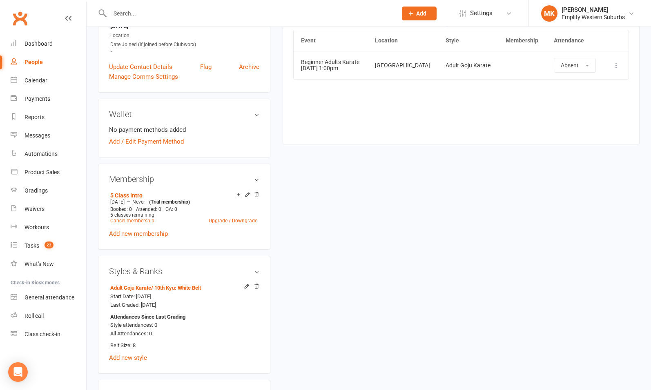
click at [613, 173] on div "upload photo [PERSON_NAME] Activated [DATE] Added [DATE] Active member (trial a…" at bounding box center [369, 270] width 554 height 869
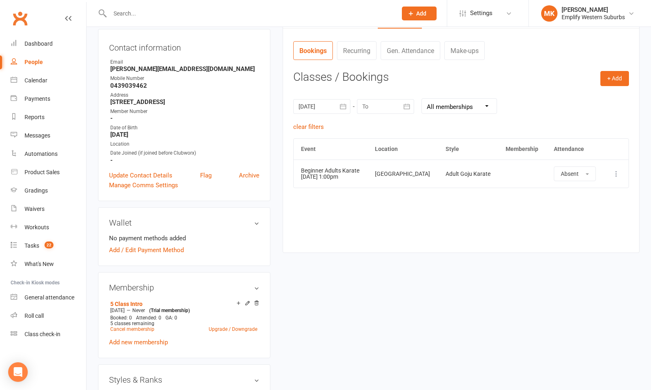
scroll to position [93, 0]
click at [614, 72] on button "+ Add" at bounding box center [614, 78] width 29 height 15
click at [564, 98] on link "Book Event" at bounding box center [587, 97] width 81 height 16
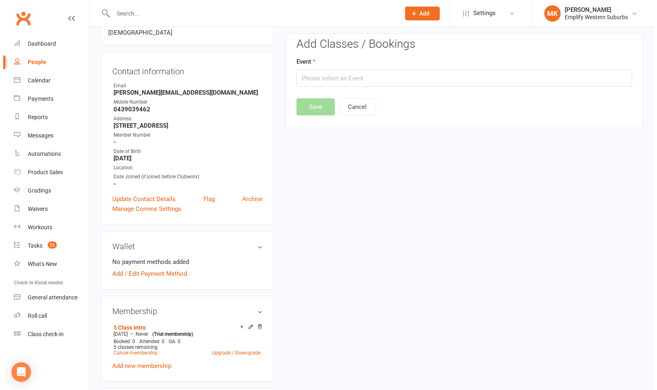
scroll to position [62, 0]
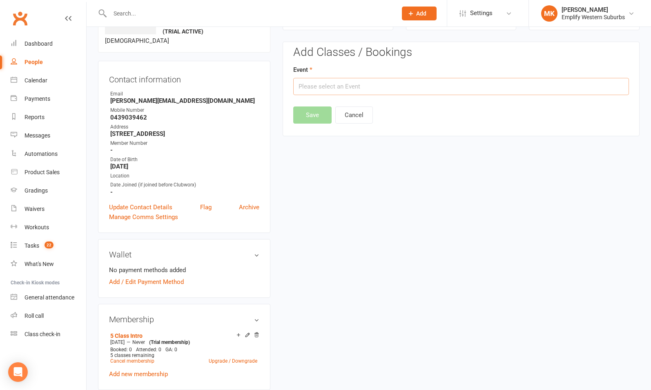
click at [362, 82] on input "text" at bounding box center [461, 86] width 336 height 17
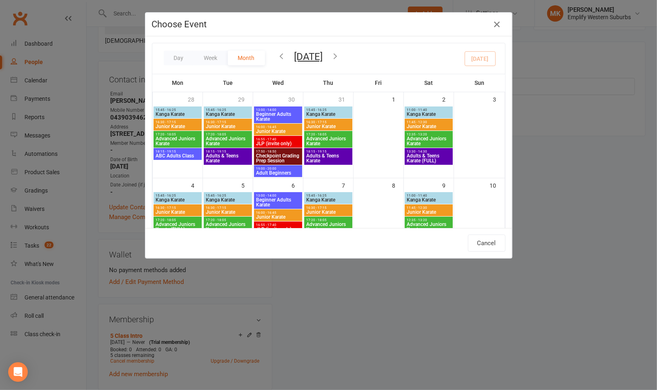
click at [303, 59] on button "[DATE]" at bounding box center [308, 56] width 29 height 11
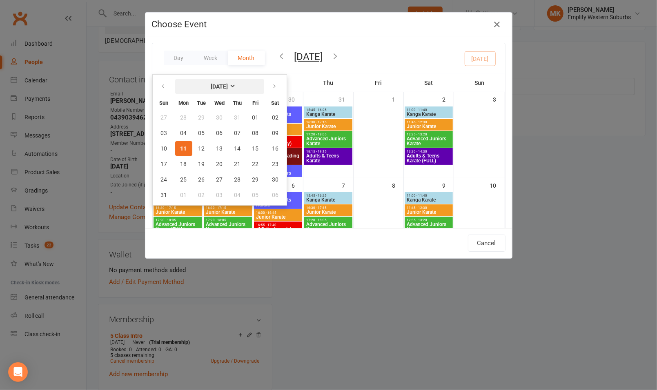
click at [211, 88] on strong "[DATE]" at bounding box center [219, 86] width 17 height 7
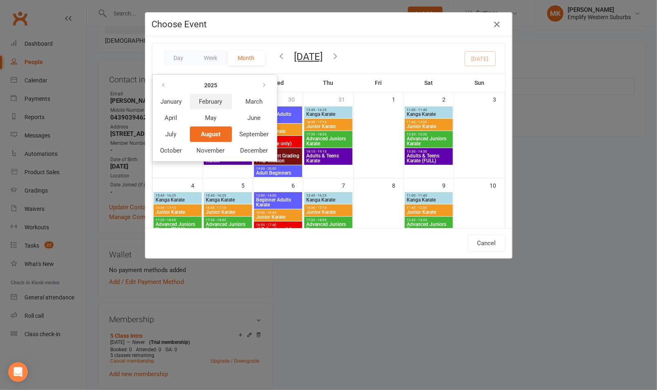
click at [210, 100] on span "February" at bounding box center [210, 101] width 23 height 7
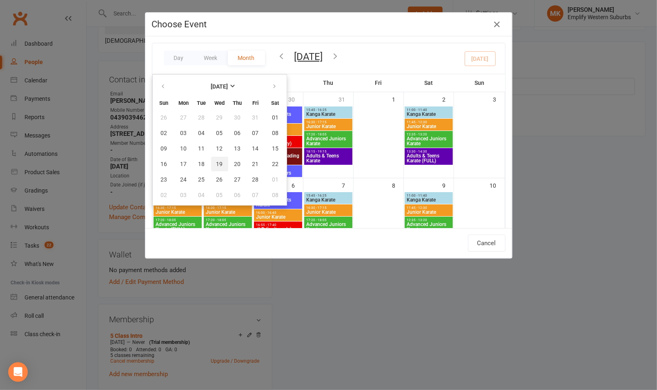
click at [216, 161] on span "19" at bounding box center [219, 164] width 7 height 7
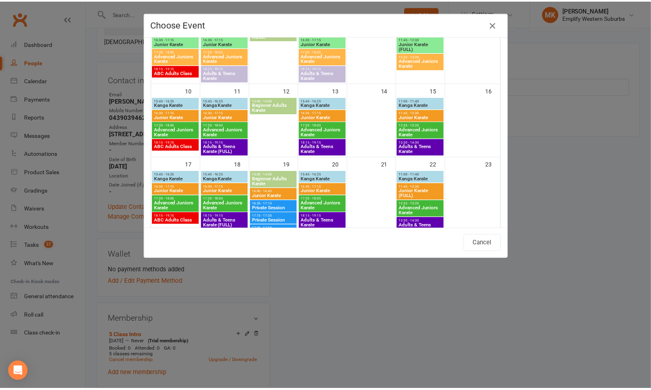
scroll to position [208, 0]
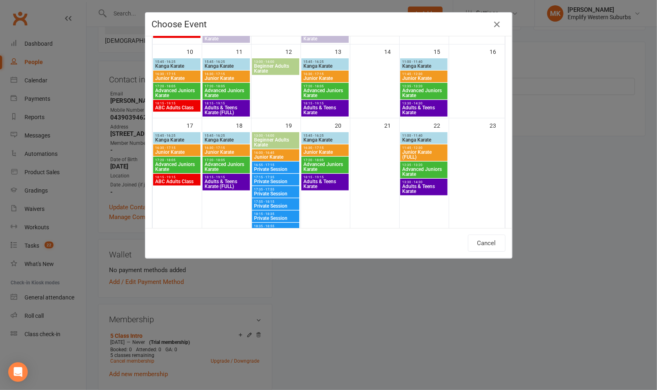
click at [267, 140] on span "Beginner Adults Karate" at bounding box center [276, 143] width 44 height 10
type input "Beginner Adults Karate - [DATE] 1:00:00 PM"
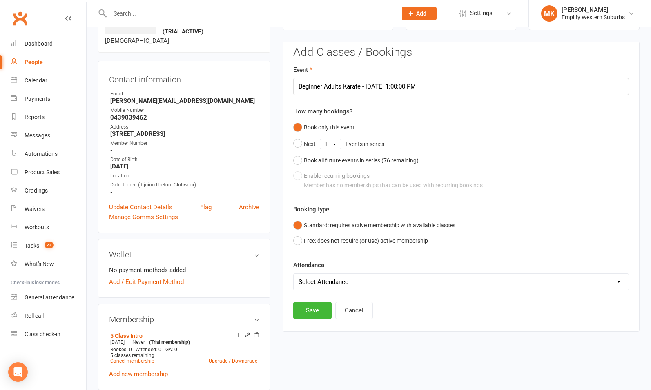
click at [316, 281] on select "Select Attendance Attended Absent" at bounding box center [461, 282] width 335 height 16
select select "0"
click at [294, 274] on select "Select Attendance Attended Absent" at bounding box center [461, 282] width 335 height 16
click at [310, 308] on button "Save" at bounding box center [312, 310] width 38 height 17
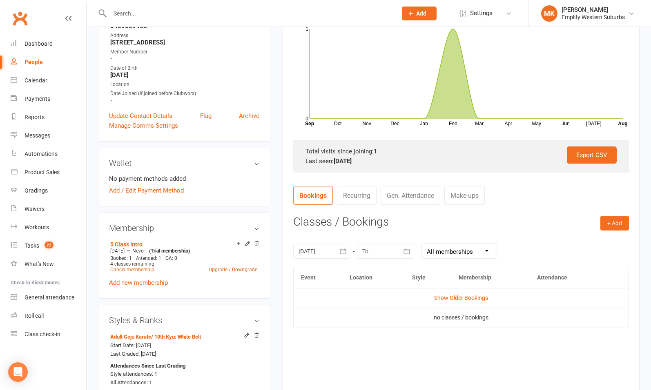
scroll to position [150, 0]
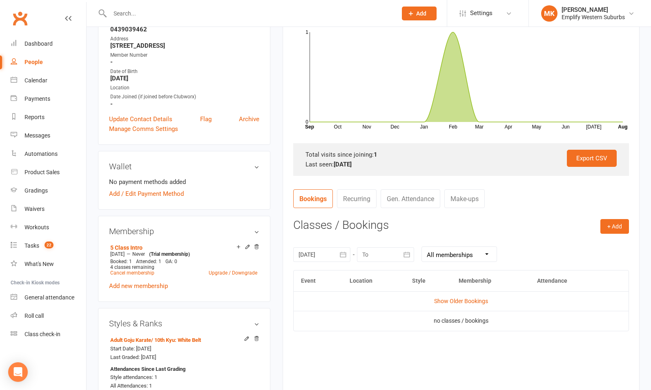
click at [321, 260] on div at bounding box center [321, 254] width 57 height 15
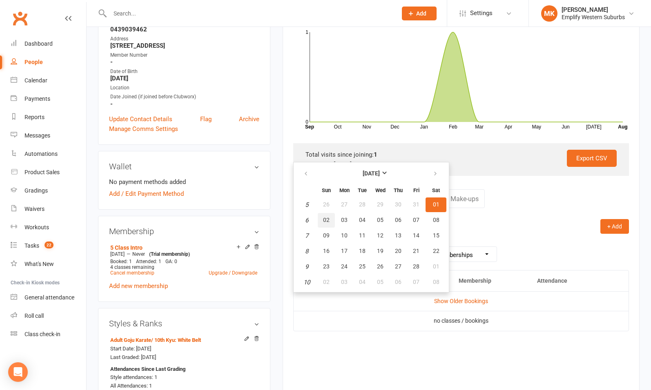
click at [323, 220] on span "02" at bounding box center [326, 220] width 7 height 7
type input "[DATE]"
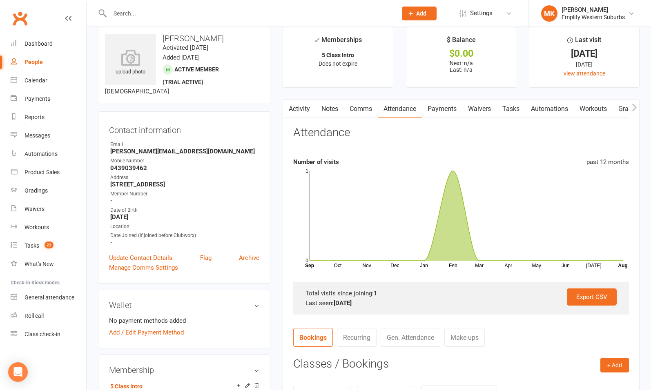
scroll to position [0, 0]
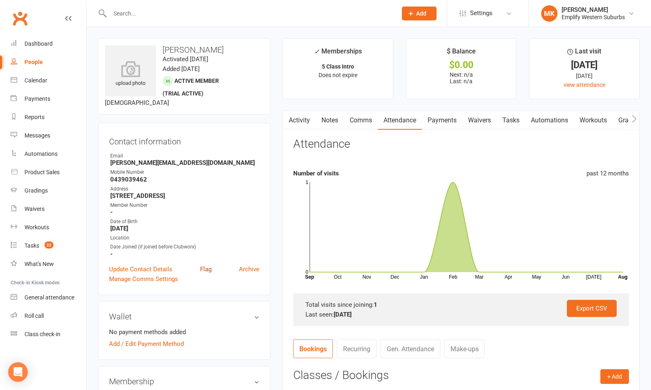
click at [203, 268] on link "Flag" at bounding box center [205, 270] width 11 height 10
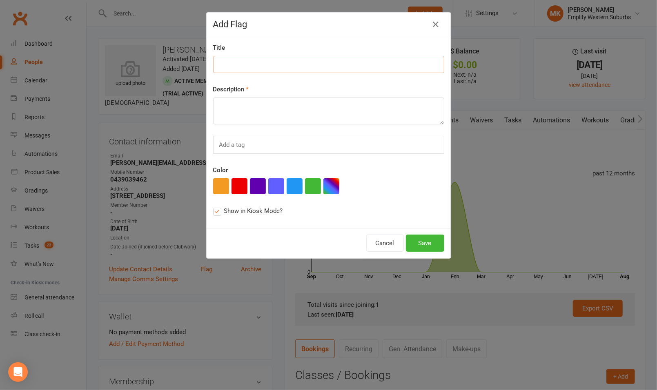
click at [252, 64] on input at bounding box center [328, 64] width 231 height 17
type input "Not Ready"
click at [256, 146] on div "Add a tag" at bounding box center [328, 145] width 231 height 18
type input "not ready"
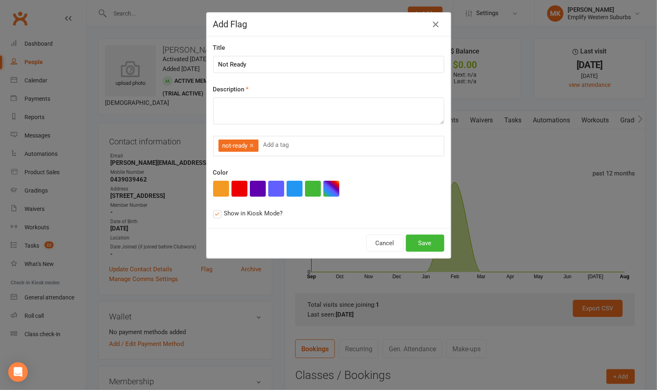
click at [363, 168] on div "Color" at bounding box center [328, 182] width 231 height 29
click at [238, 213] on span "Show in Kiosk Mode?" at bounding box center [253, 213] width 59 height 9
click at [218, 209] on input "Show in Kiosk Mode? this flag will be displayed in Class Kiosk mode and may be …" at bounding box center [215, 209] width 5 height 0
click at [306, 105] on textarea at bounding box center [328, 111] width 231 height 27
type textarea "N"
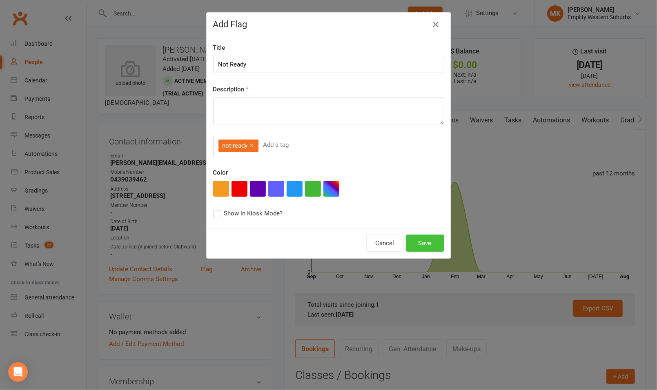
click at [422, 243] on button "Save" at bounding box center [425, 243] width 38 height 17
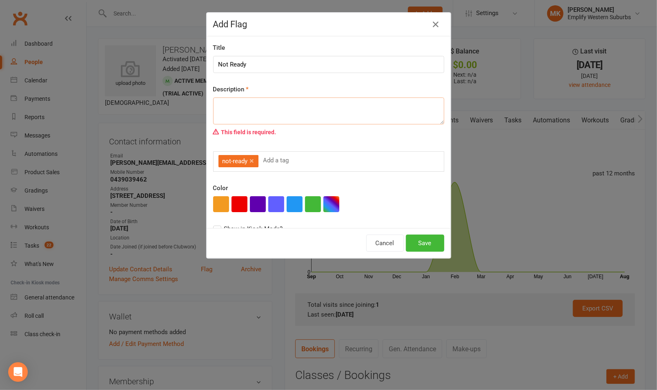
click at [301, 110] on textarea at bounding box center [328, 111] width 231 height 27
type textarea "Not ready"
click at [415, 243] on button "Save" at bounding box center [425, 243] width 38 height 17
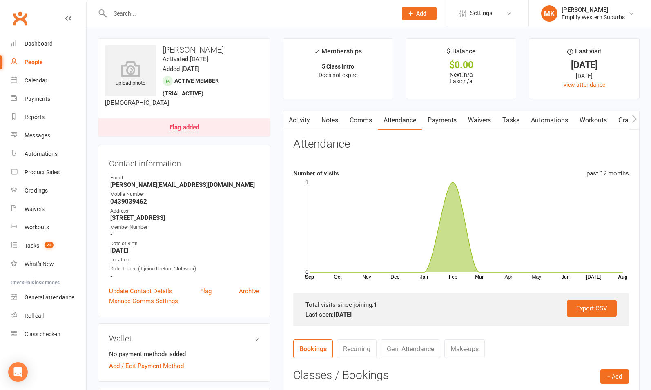
click at [187, 128] on div "Flag added" at bounding box center [184, 128] width 30 height 7
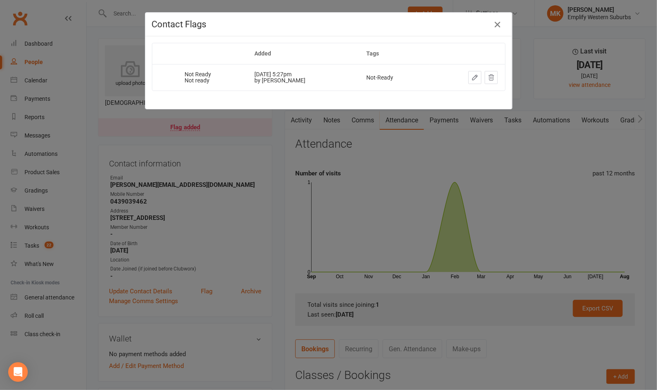
click at [493, 25] on icon "button" at bounding box center [497, 25] width 10 height 10
